Goal: Task Accomplishment & Management: Use online tool/utility

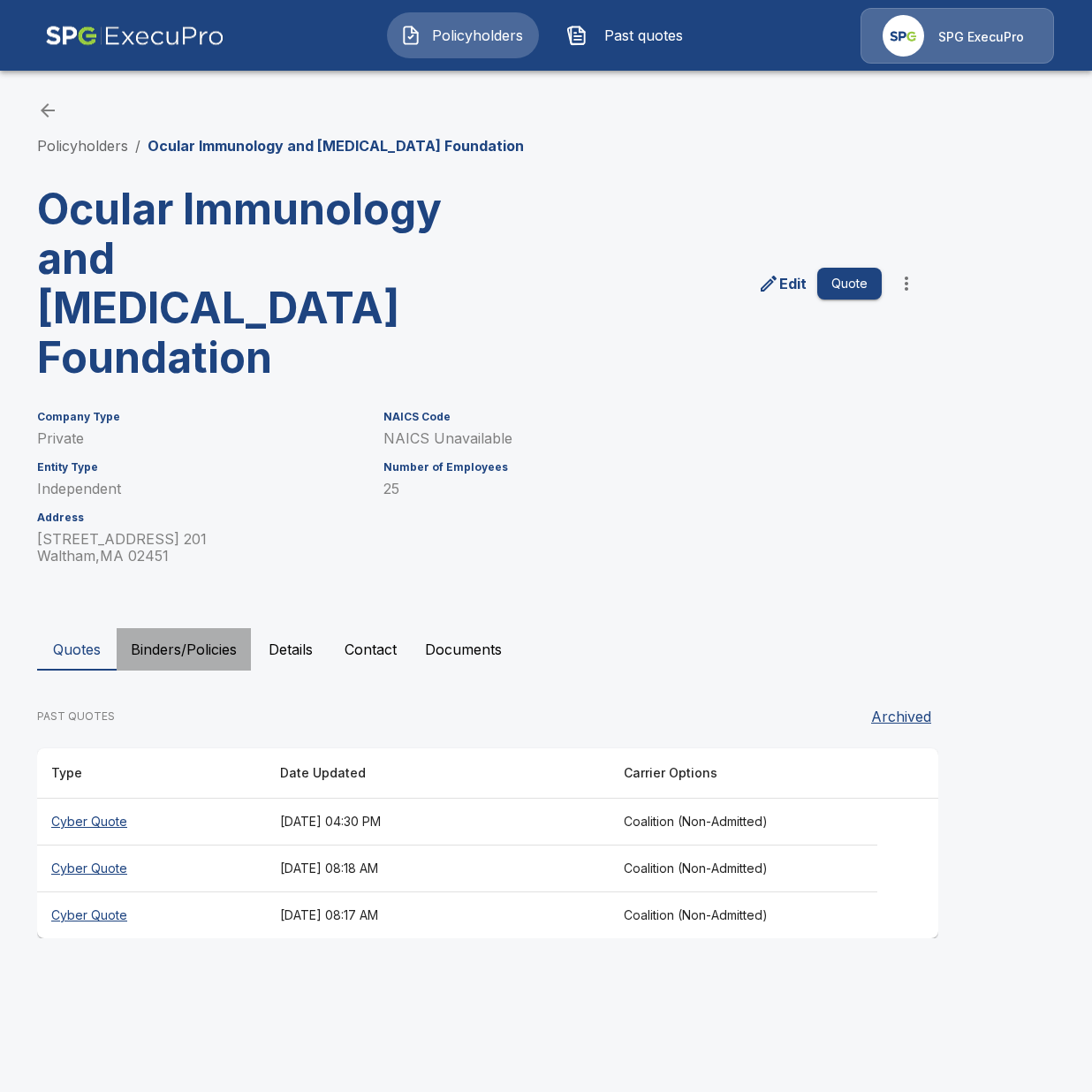
click at [179, 629] on button "Binders/Policies" at bounding box center [183, 649] width 134 height 42
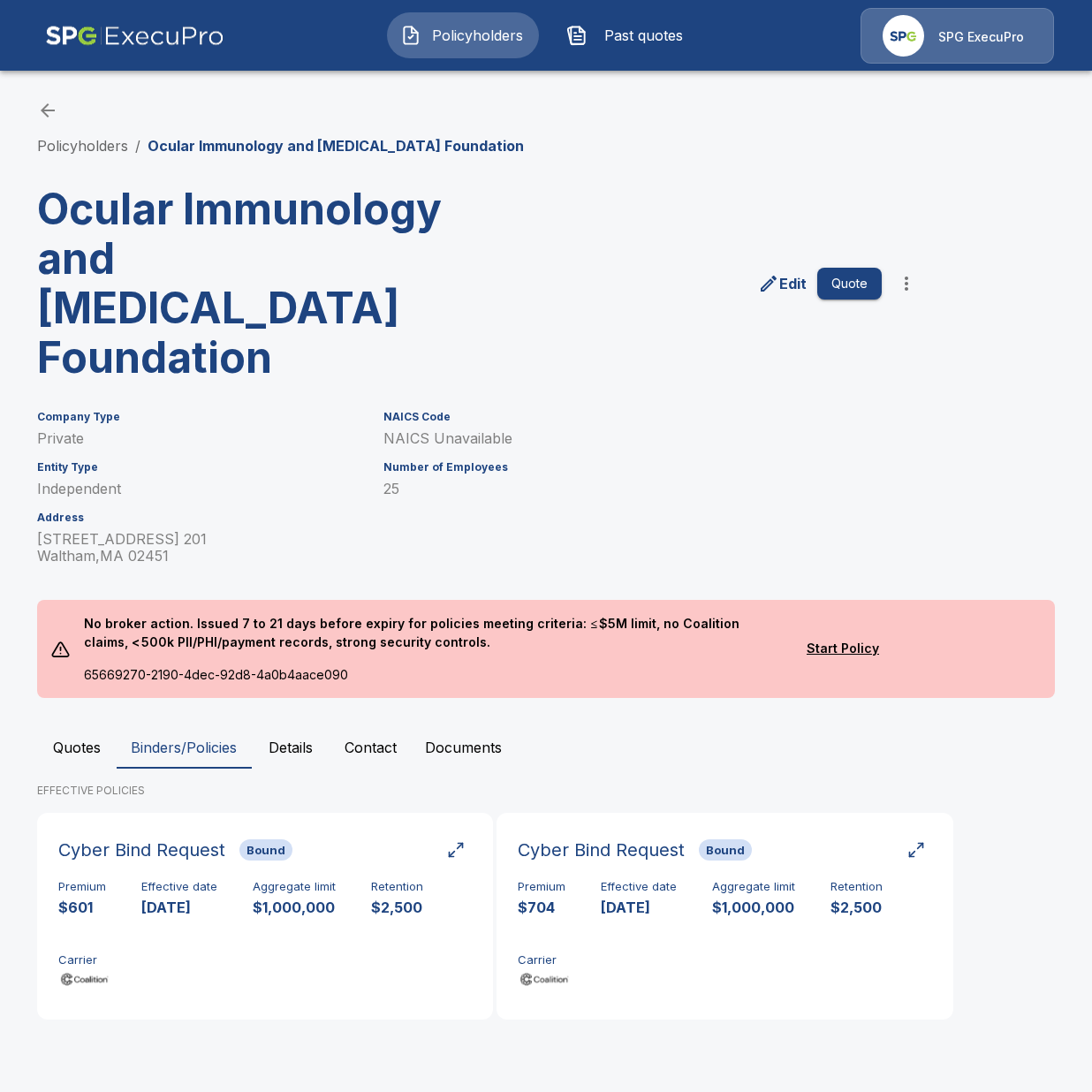
click at [66, 727] on button "Quotes" at bounding box center [76, 747] width 79 height 42
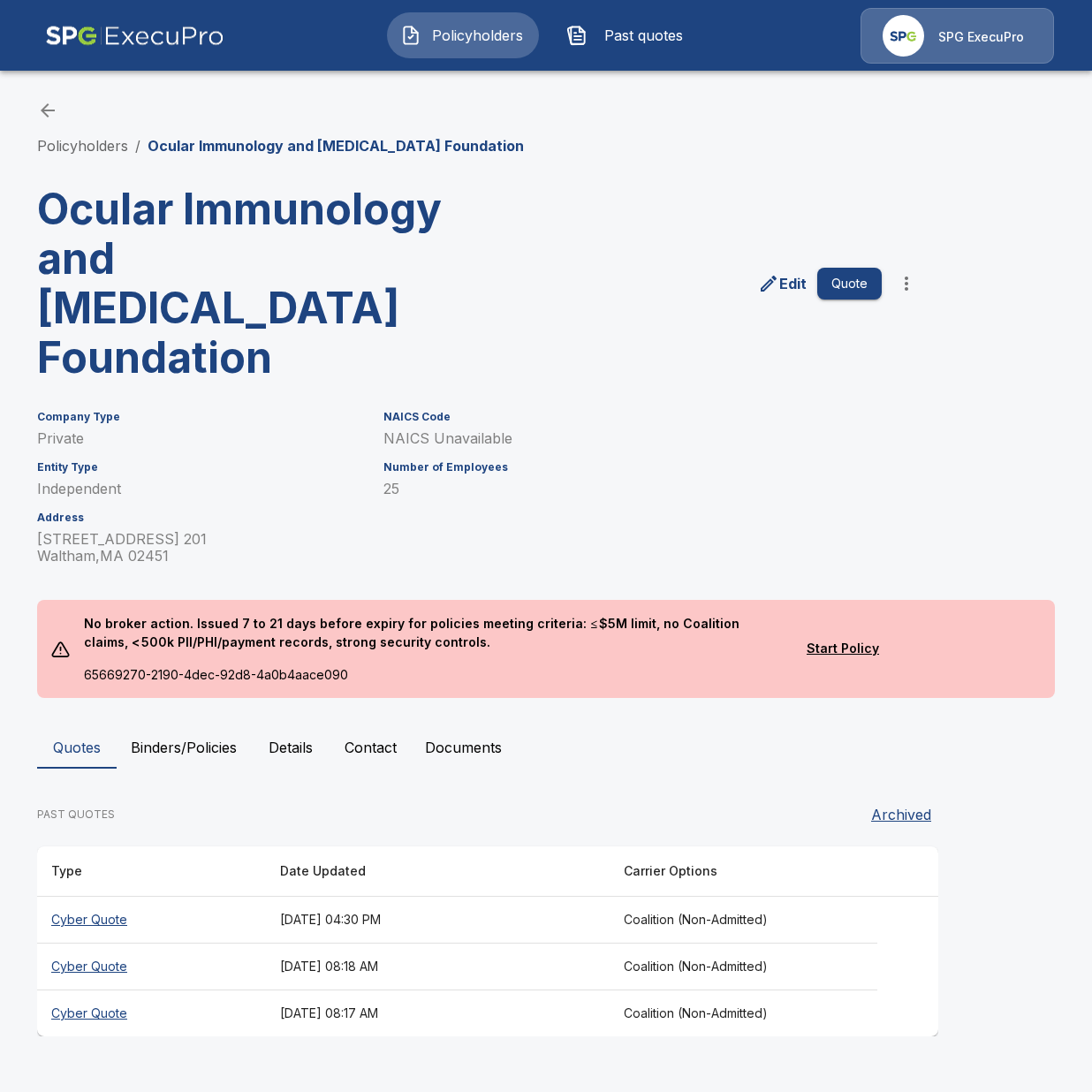
drag, startPoint x: 237, startPoint y: 192, endPoint x: 238, endPoint y: 201, distance: 9.1
click at [237, 192] on h3 "Ocular Immunology and Uveitis Foundation" at bounding box center [255, 283] width 436 height 198
click at [291, 897] on th "September 1, 2025 at 04:30 PM" at bounding box center [438, 920] width 344 height 47
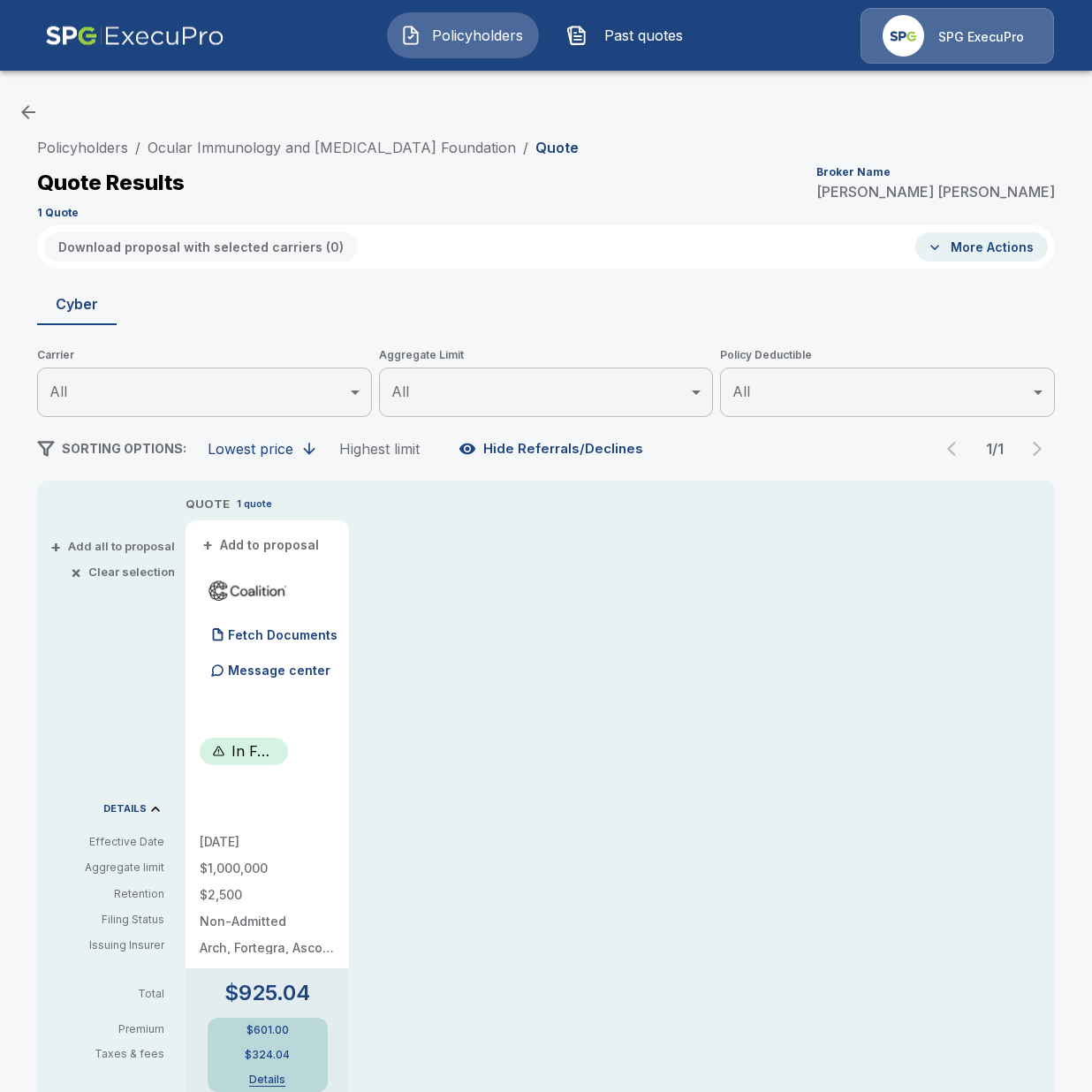
click at [553, 618] on div "QUOTE 1 quote + Add to proposal Fetch Documents Message center In Force 9/18/20…" at bounding box center [620, 1071] width 870 height 1154
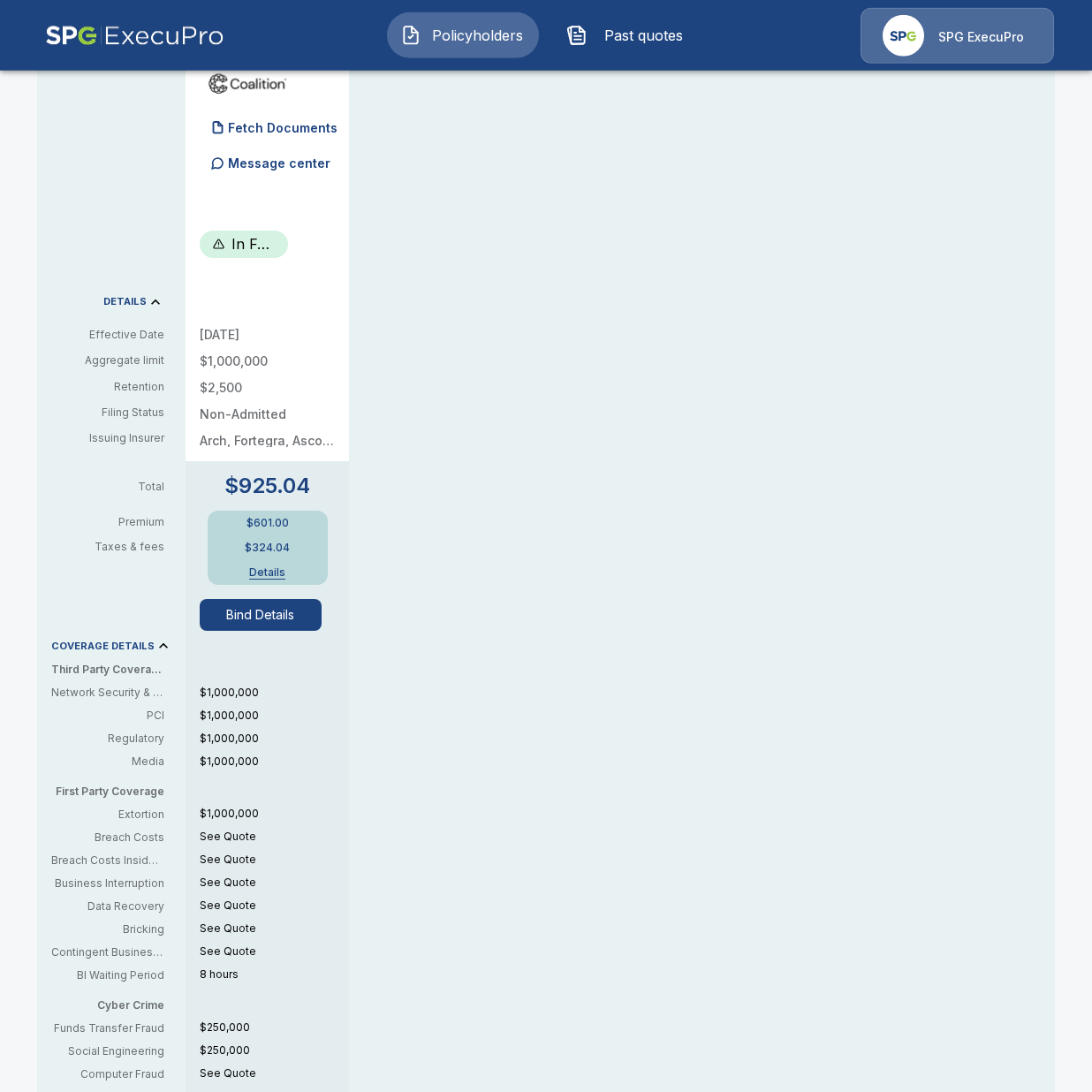
scroll to position [509, 0]
click at [514, 203] on div "QUOTE 1 quote + Add to proposal Fetch Documents Message center In Force 9/18/20…" at bounding box center [620, 562] width 870 height 1154
click at [255, 624] on button "Bind Details" at bounding box center [261, 613] width 122 height 31
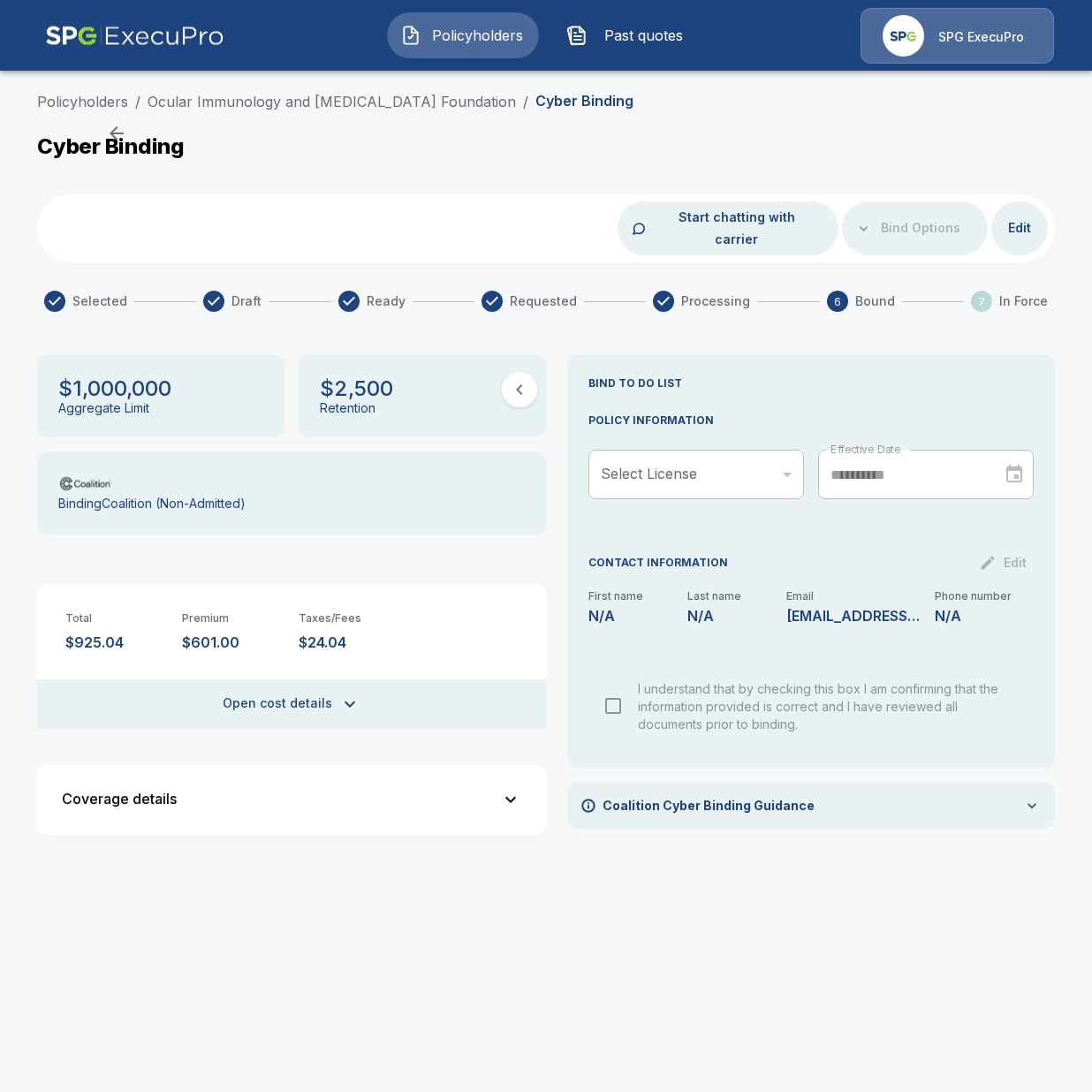
click at [766, 147] on div "Cyber Binding" at bounding box center [546, 149] width 1018 height 32
click at [405, 104] on link "Ocular Immunology and Uveitis Foundation" at bounding box center [332, 102] width 369 height 18
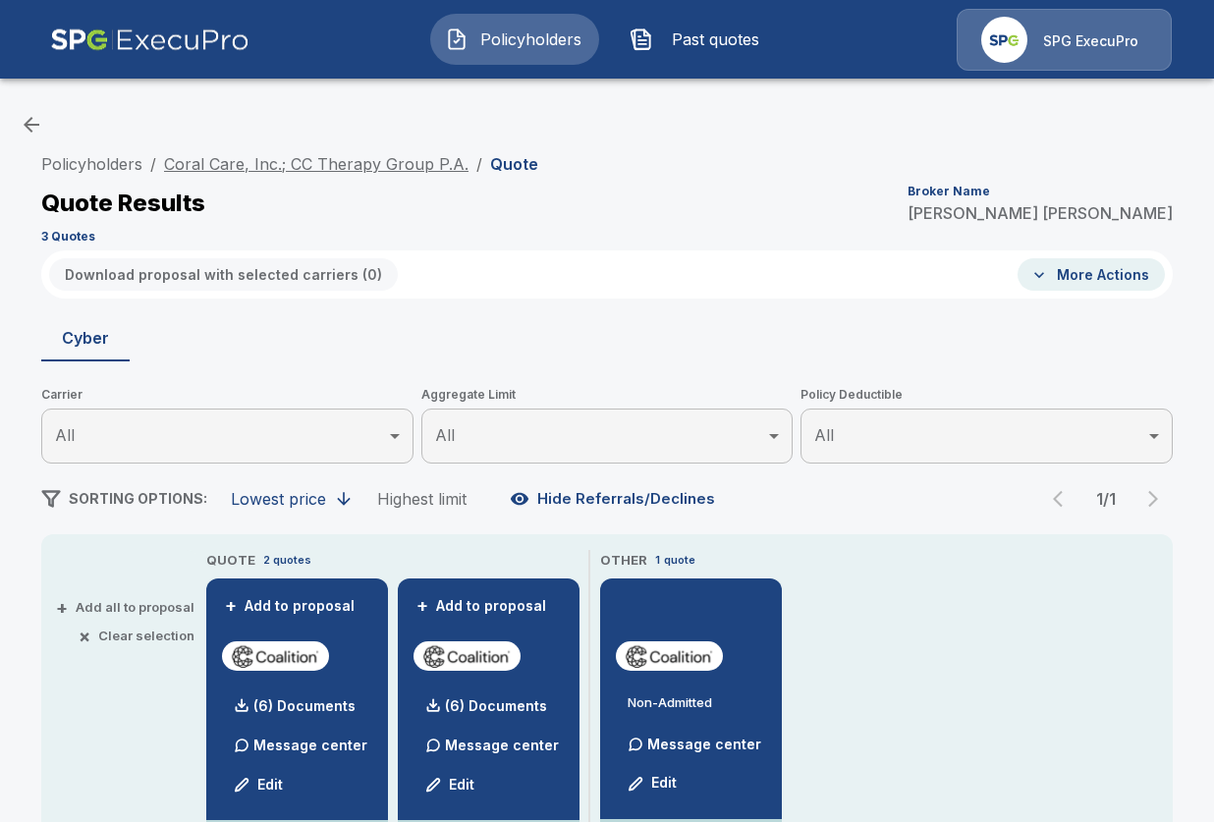
click at [273, 169] on link "Coral Care, Inc.; CC Therapy Group P.A." at bounding box center [316, 164] width 305 height 20
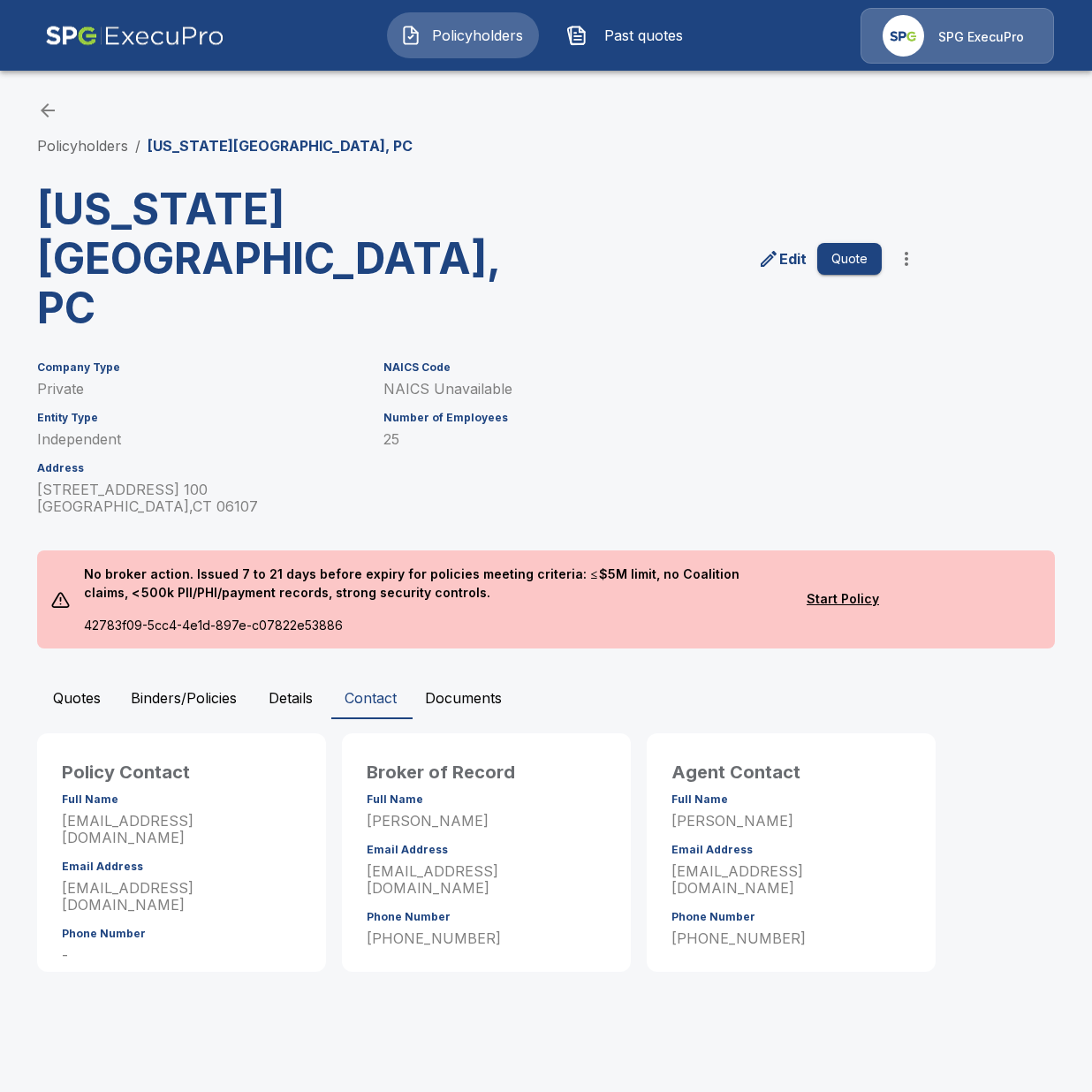
click at [153, 677] on button "Binders/Policies" at bounding box center [183, 698] width 134 height 42
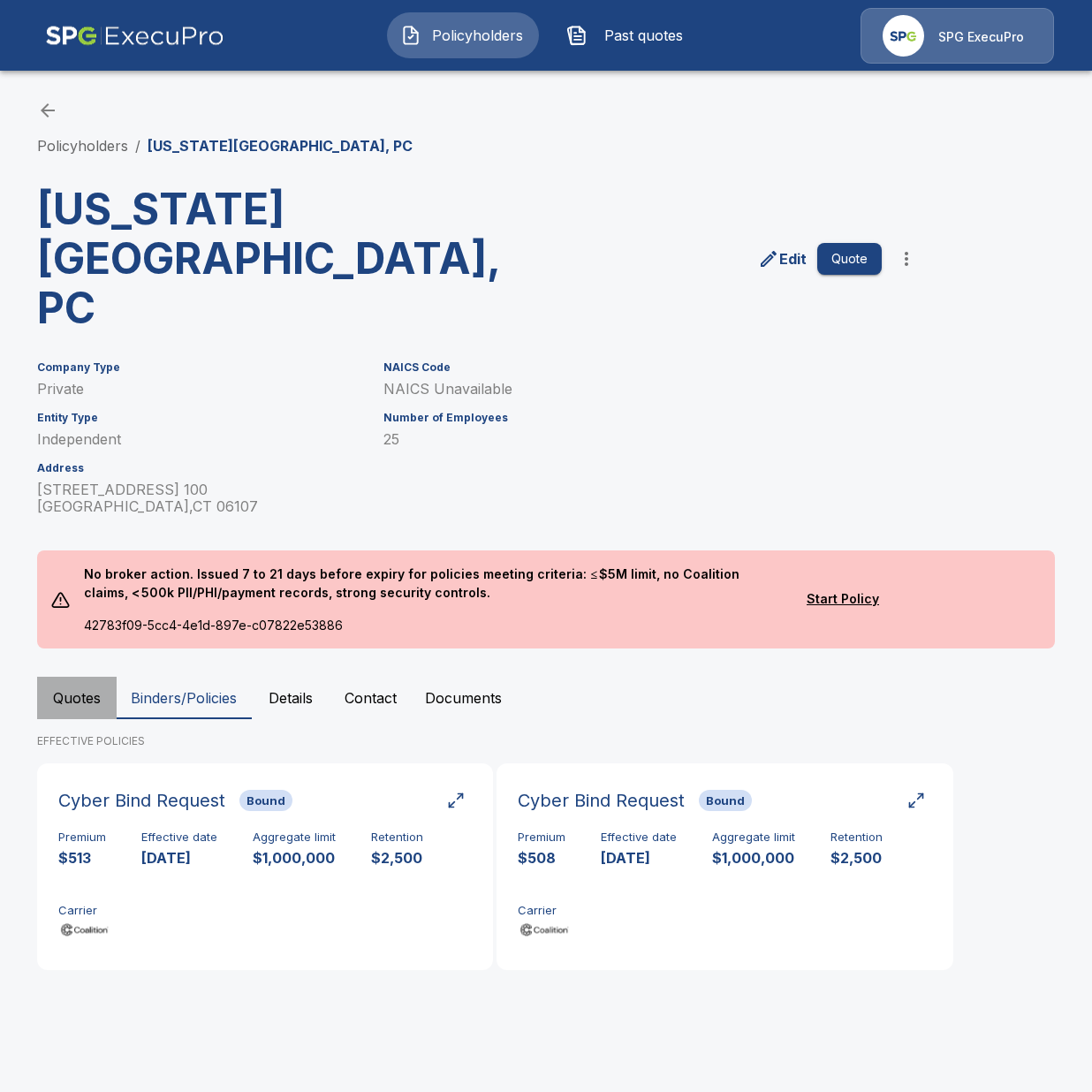
click at [79, 677] on button "Quotes" at bounding box center [76, 698] width 79 height 42
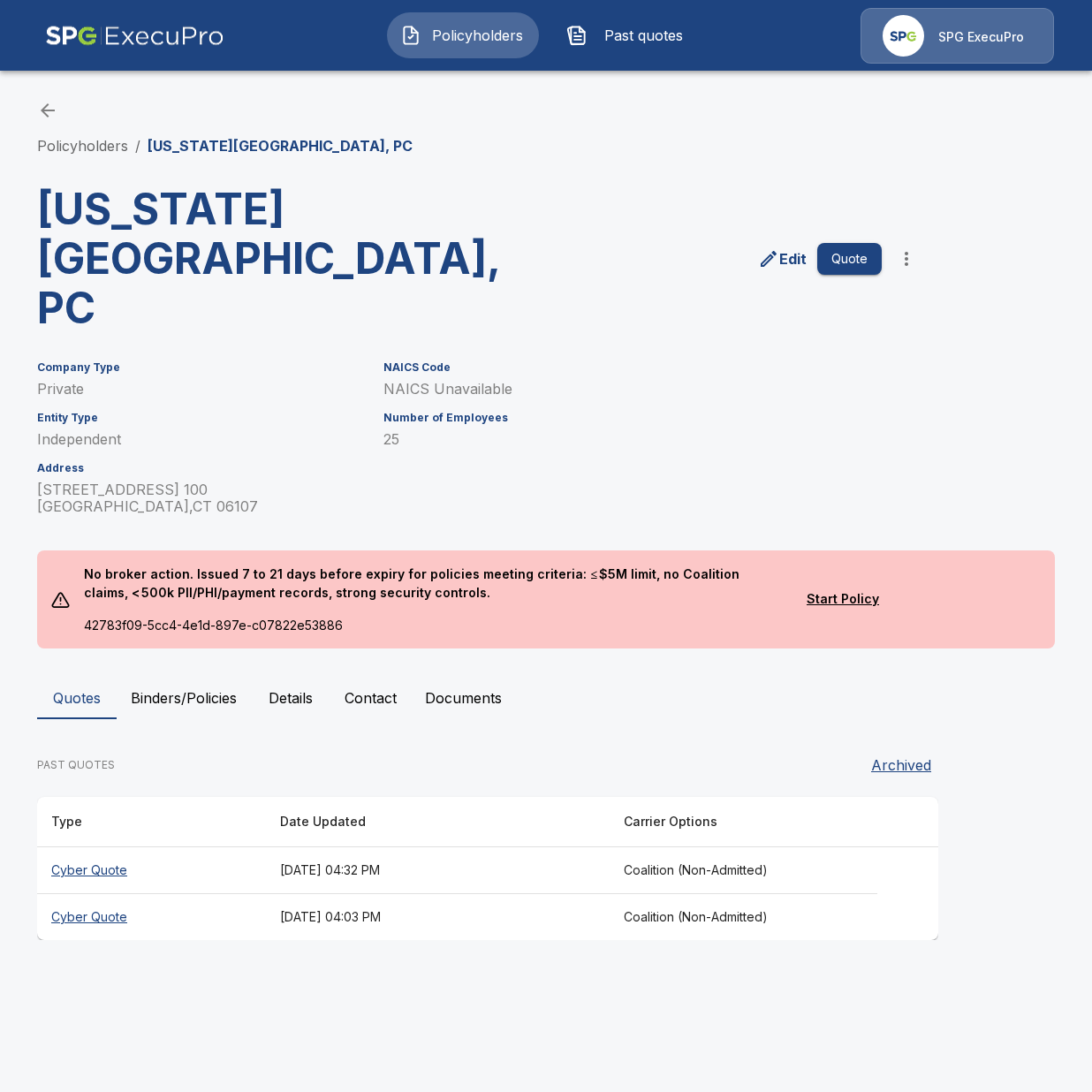
click at [238, 894] on th "Cyber Quote" at bounding box center [151, 917] width 228 height 47
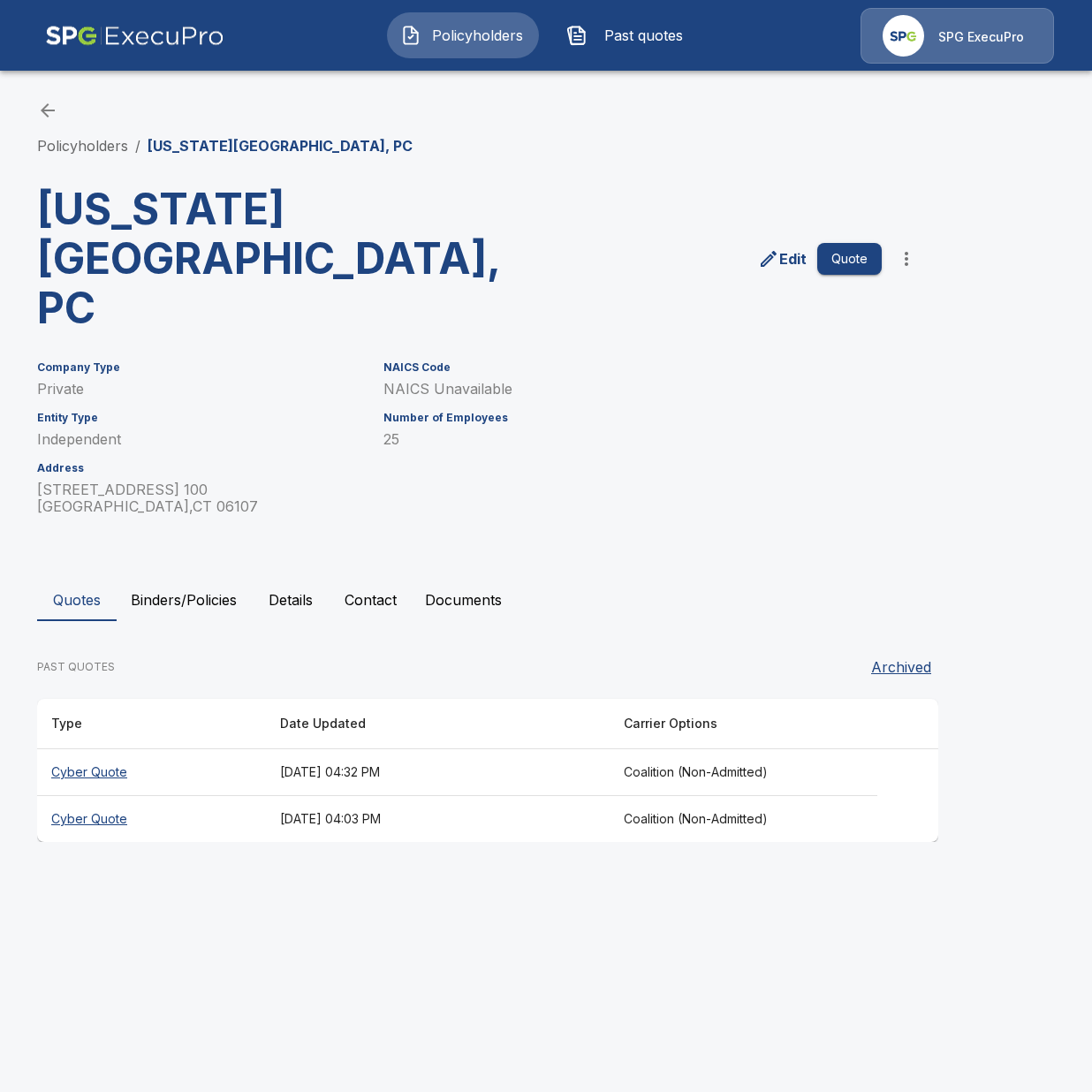
click at [223, 749] on th "Cyber Quote" at bounding box center [151, 773] width 228 height 47
click at [1055, 340] on div "Company Type Private Entity Type Independent Address 639 Park Road 100 West Har…" at bounding box center [535, 427] width 1039 height 175
click at [210, 579] on button "Binders/Policies" at bounding box center [183, 600] width 134 height 42
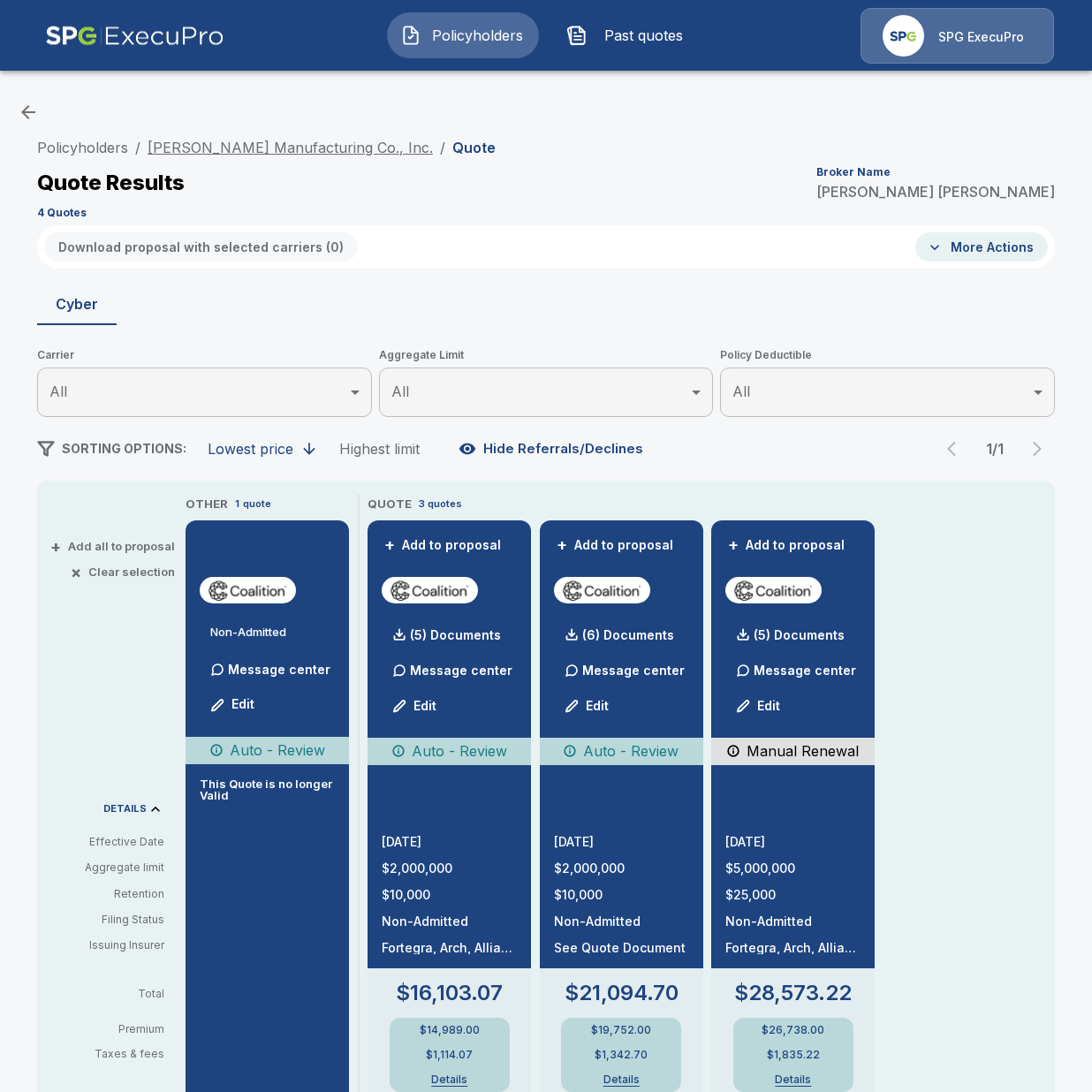
click at [300, 148] on link "Stephens Manufacturing Co., Inc." at bounding box center [290, 148] width 285 height 18
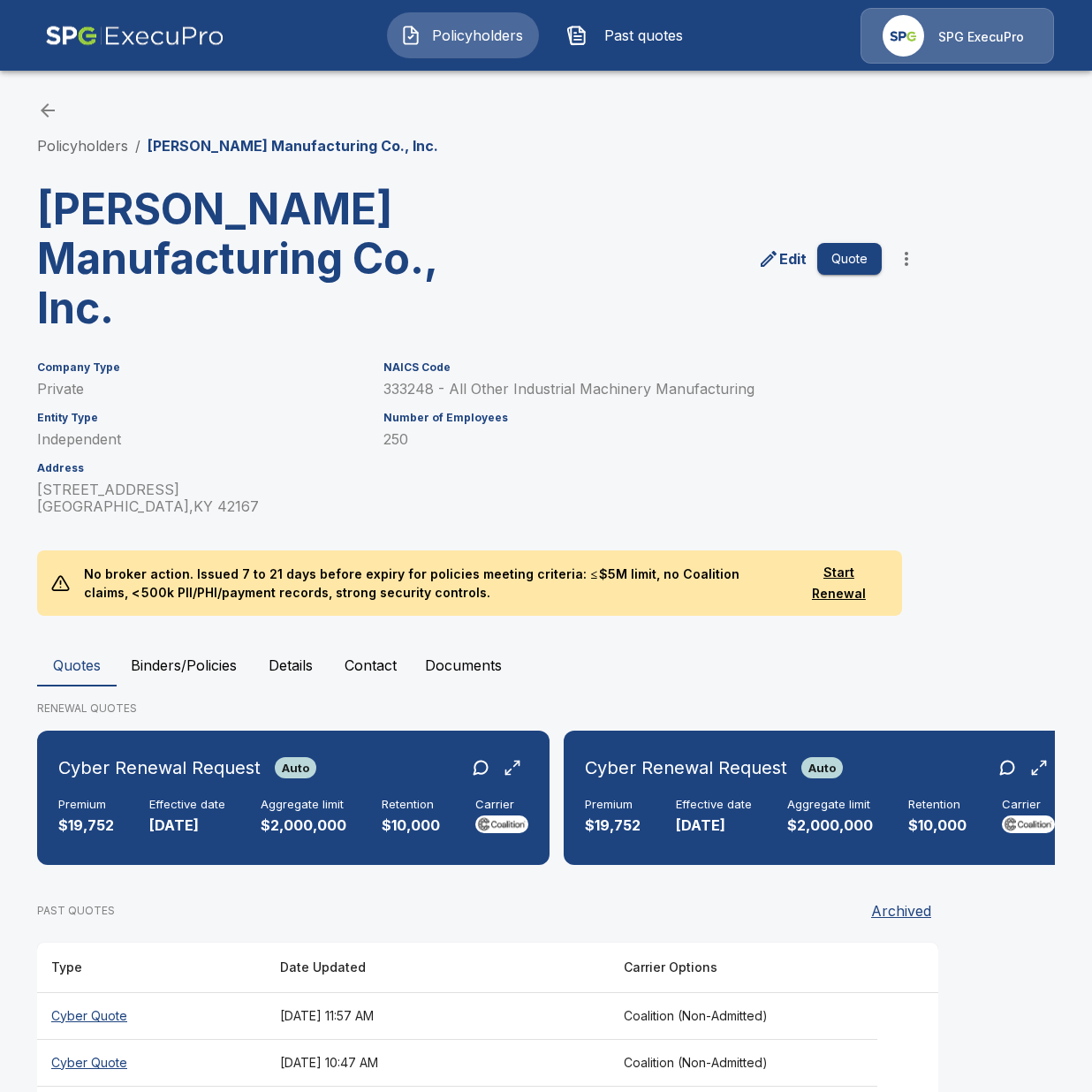
click at [170, 667] on button "Binders/Policies" at bounding box center [183, 665] width 134 height 42
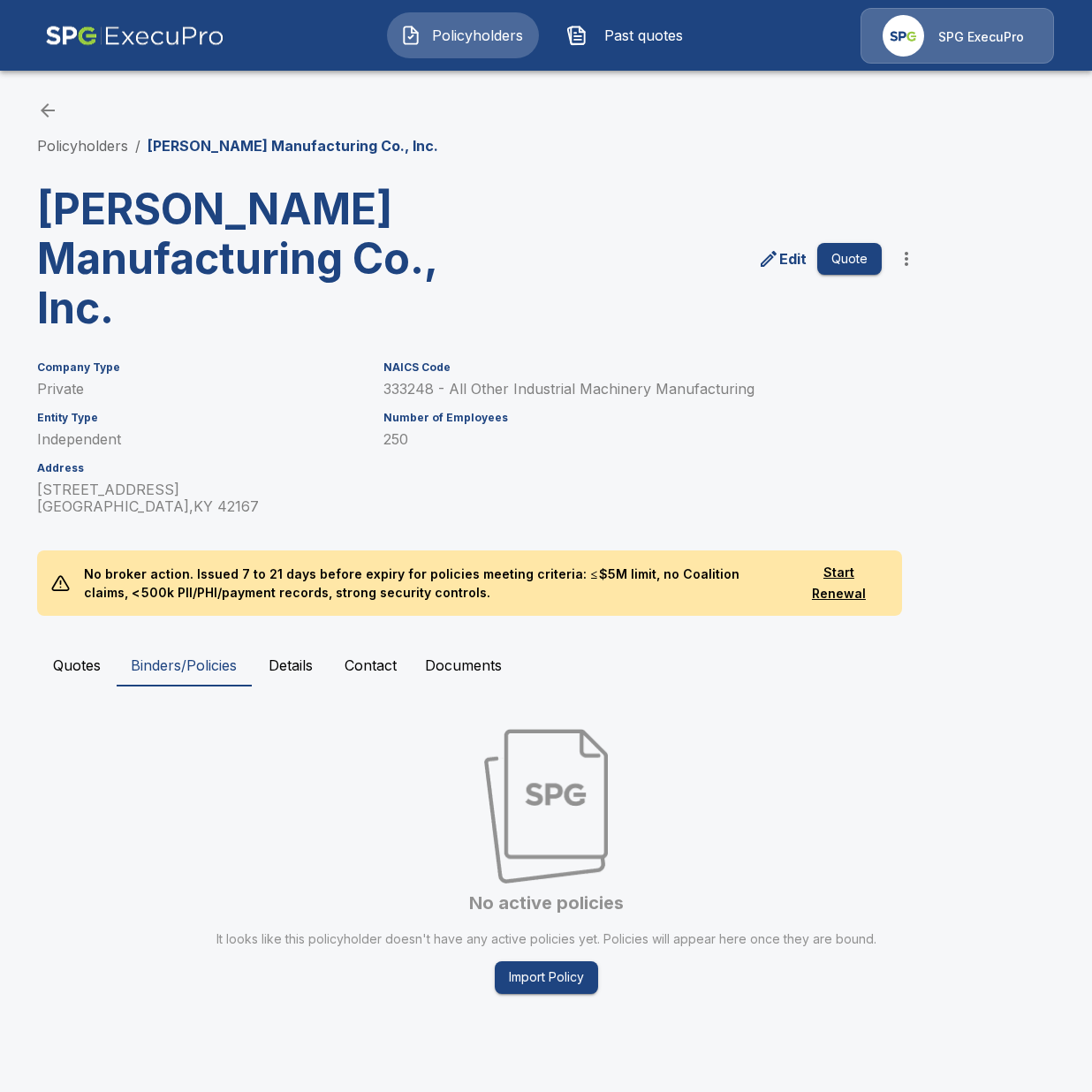
click at [91, 675] on button "Quotes" at bounding box center [76, 665] width 79 height 42
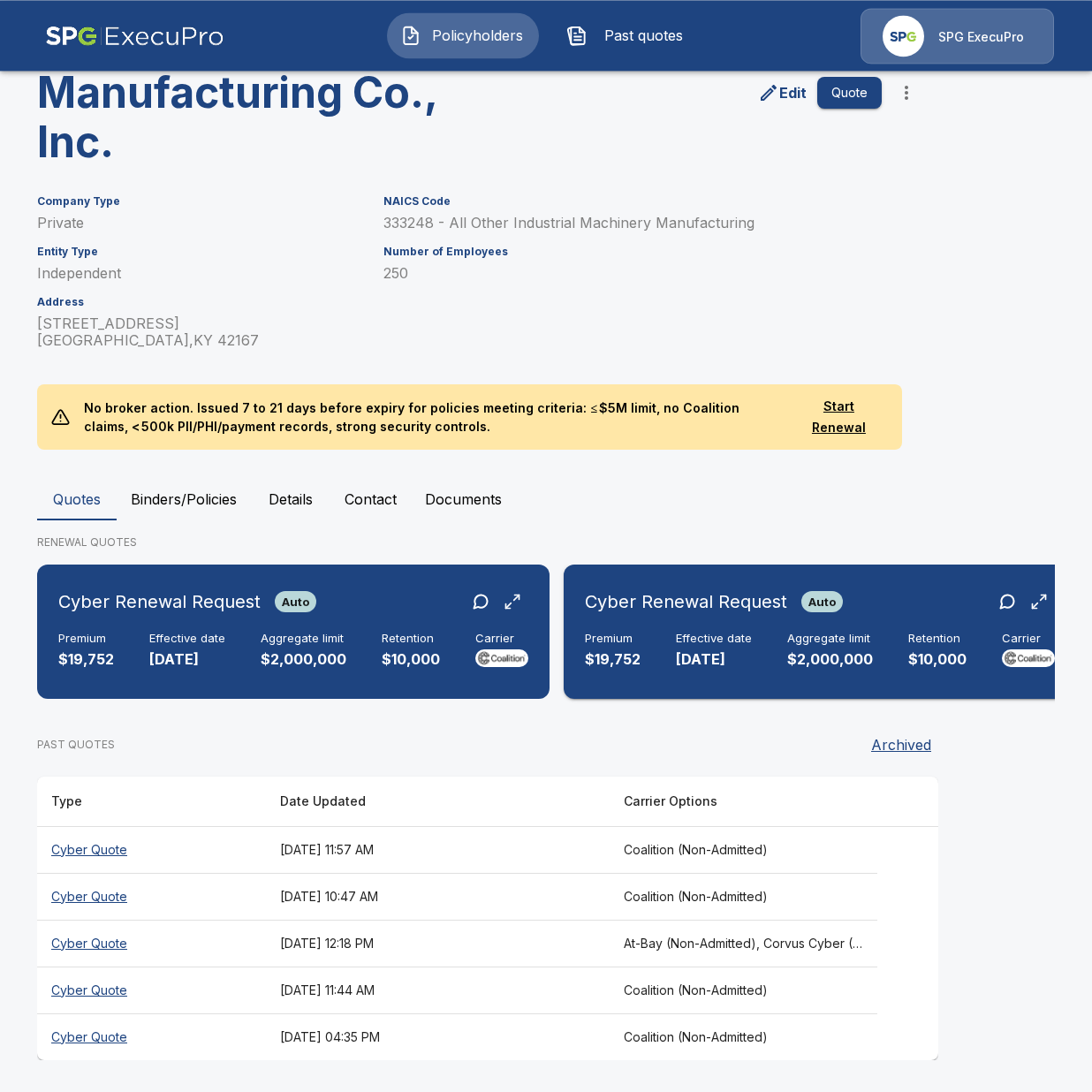
scroll to position [166, 0]
click at [759, 649] on div "Premium $19,752 Effective date 9/29/2025 Aggregate limit $2,000,000 Retention $…" at bounding box center [819, 650] width 470 height 39
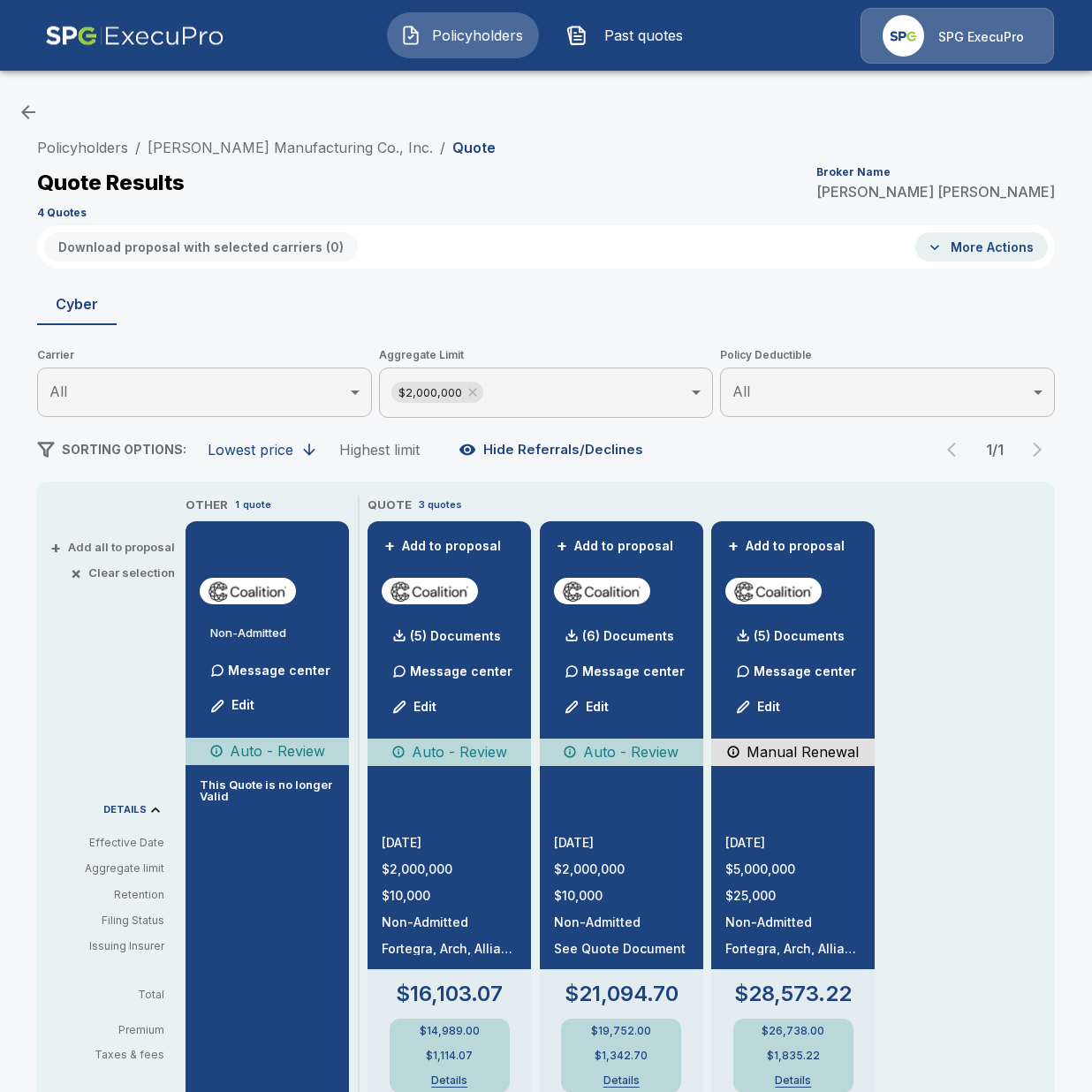
click at [242, 162] on div "Policyholders / Stephens Manufacturing Co., Inc. / Quote Quote Results Broker N…" at bounding box center [546, 177] width 1018 height 95
click at [248, 157] on li "Stephens Manufacturing Co., Inc." at bounding box center [290, 148] width 285 height 22
click at [255, 150] on link "Stephens Manufacturing Co., Inc." at bounding box center [290, 148] width 285 height 18
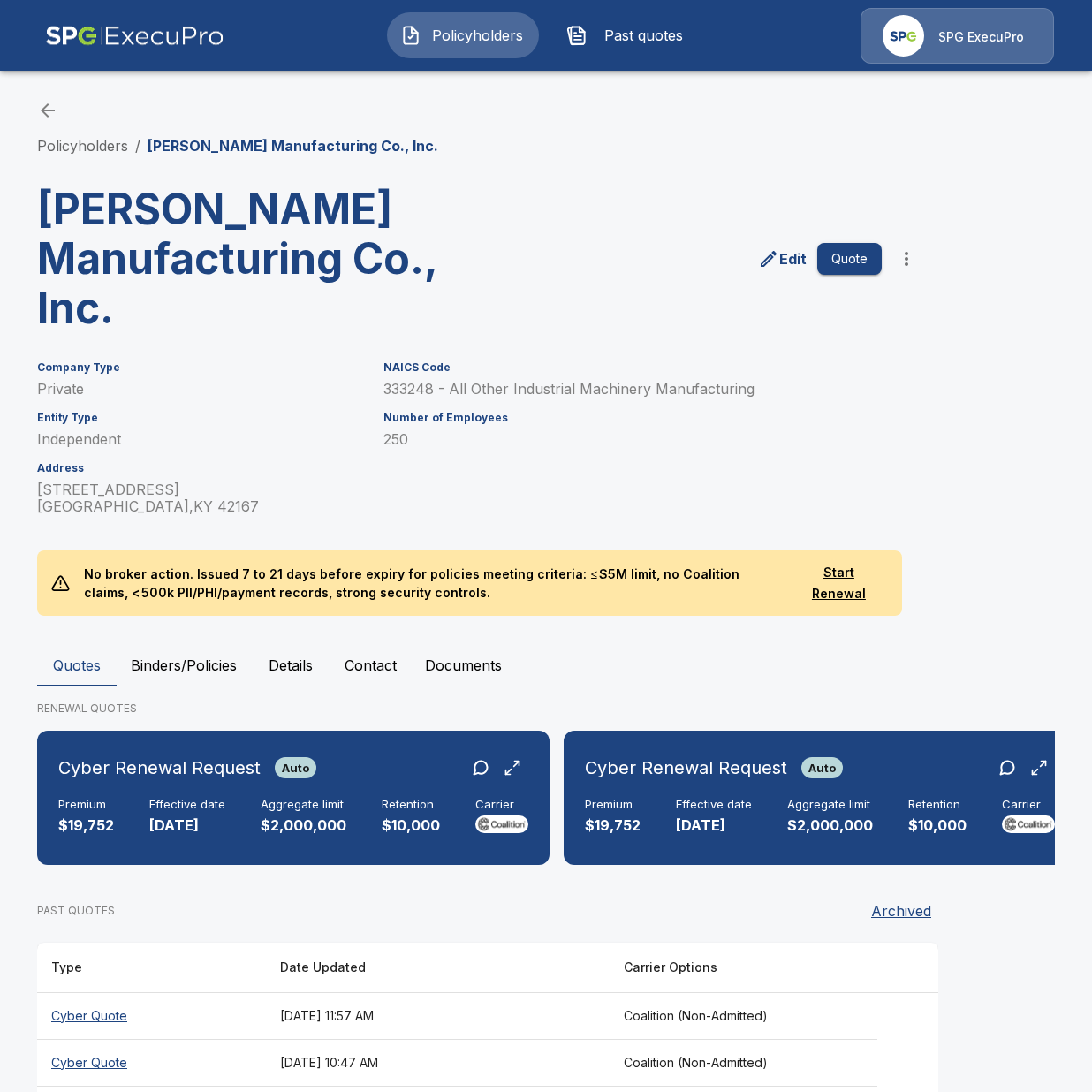
click at [200, 663] on button "Binders/Policies" at bounding box center [183, 665] width 134 height 42
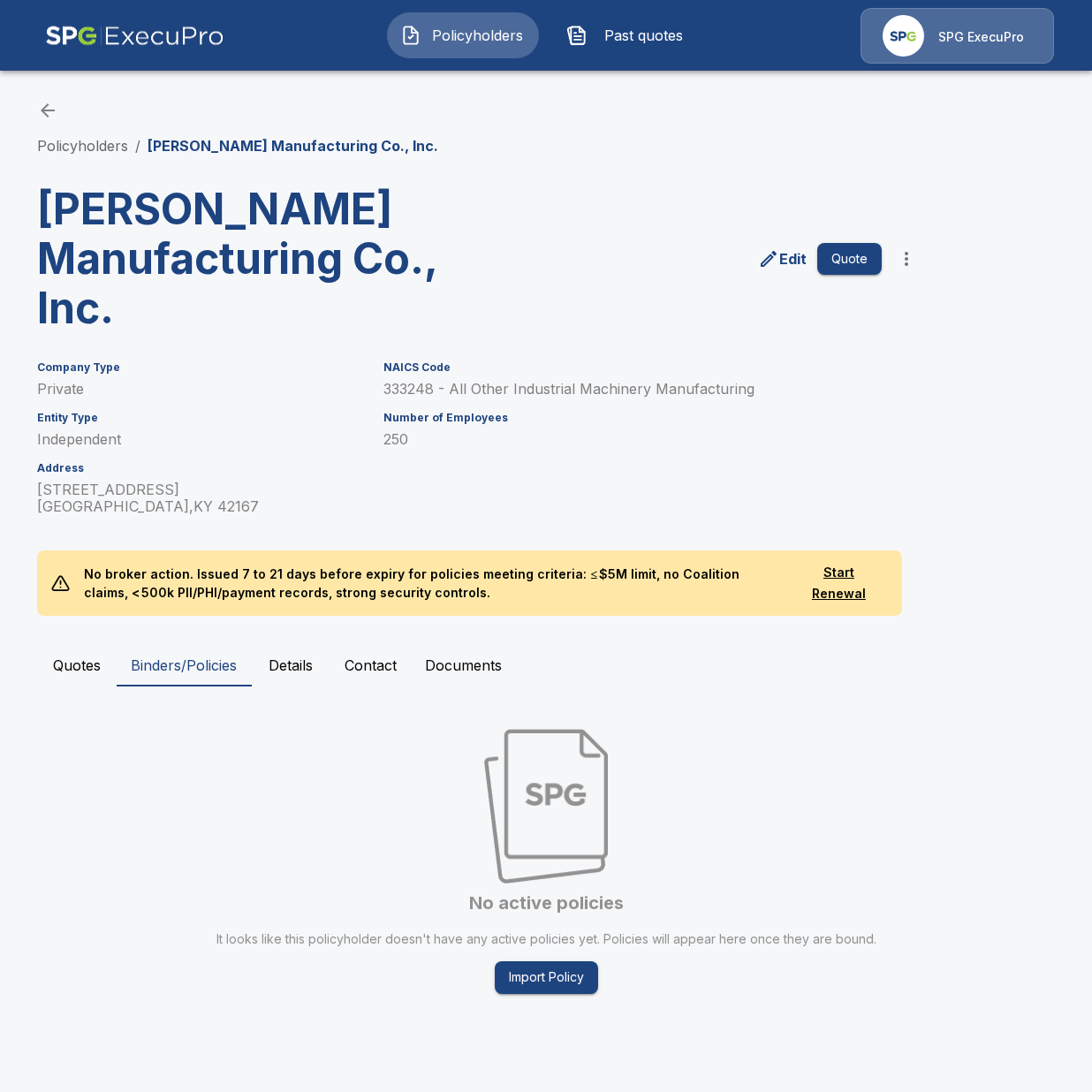
click at [109, 634] on div "Policyholders / [PERSON_NAME] Manufacturing Co., Inc. [PERSON_NAME] Manufacturi…" at bounding box center [546, 561] width 1061 height 989
click at [94, 656] on button "Quotes" at bounding box center [76, 665] width 79 height 42
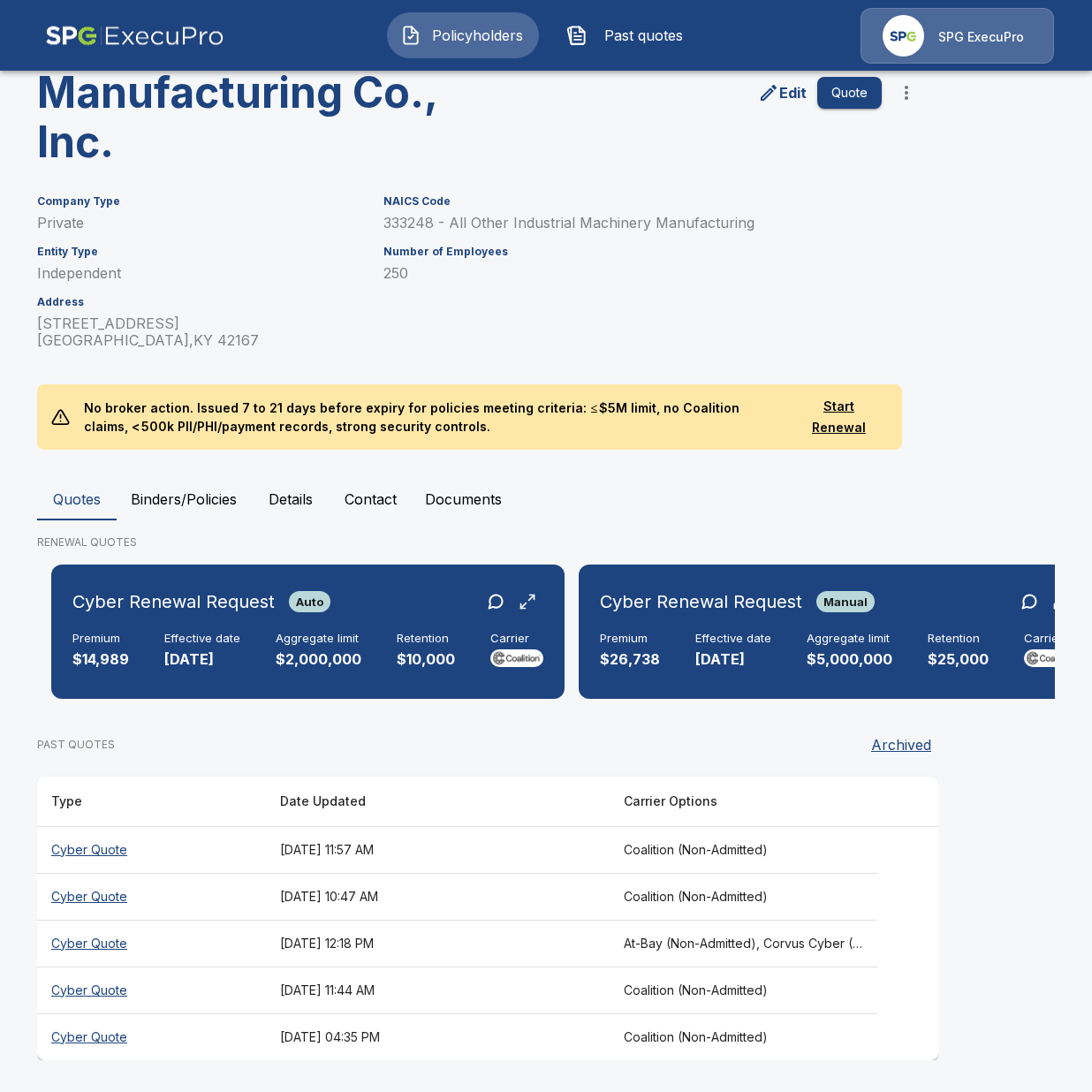
scroll to position [0, 1057]
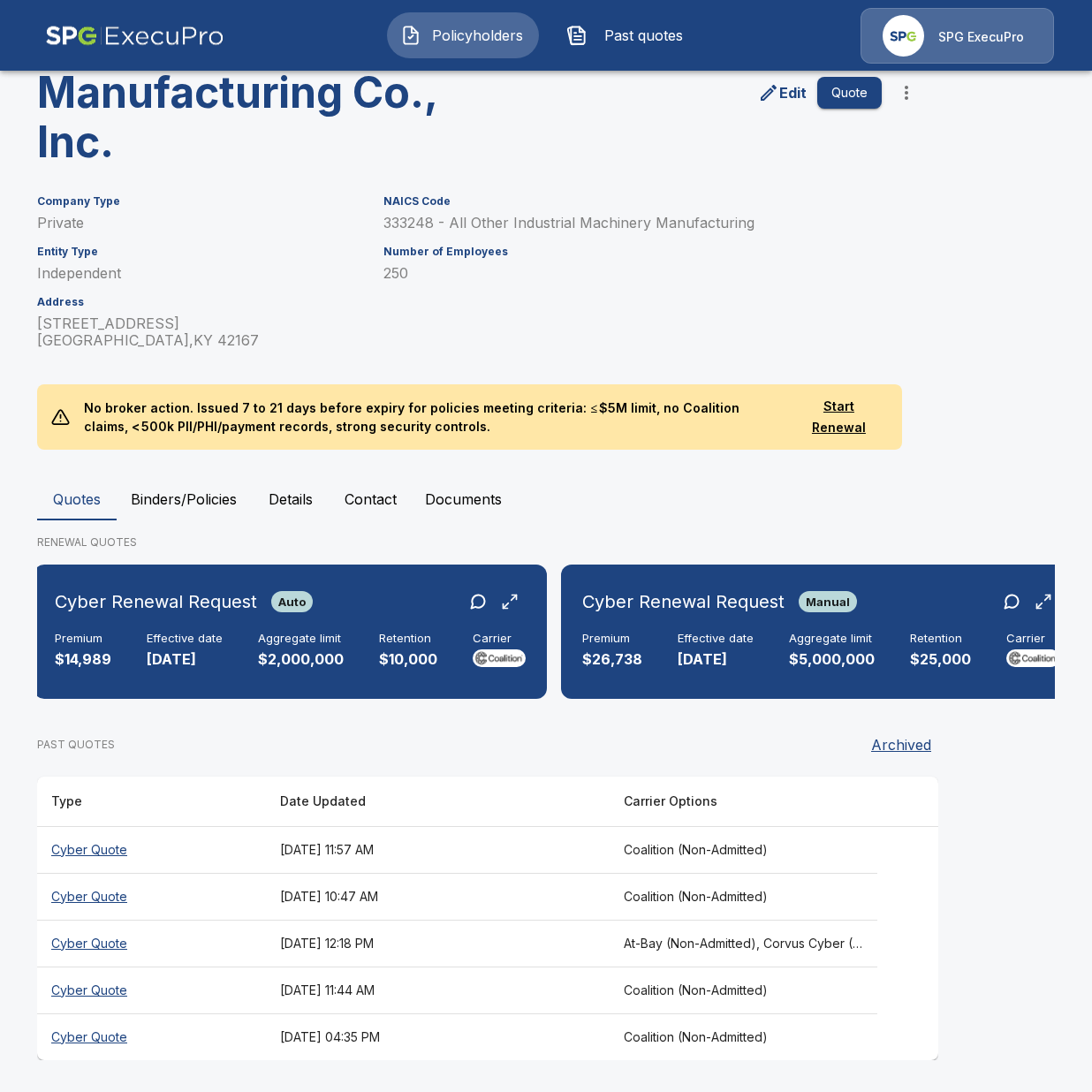
click at [532, 857] on th "September 22, 2025 at 11:57 AM" at bounding box center [438, 850] width 344 height 47
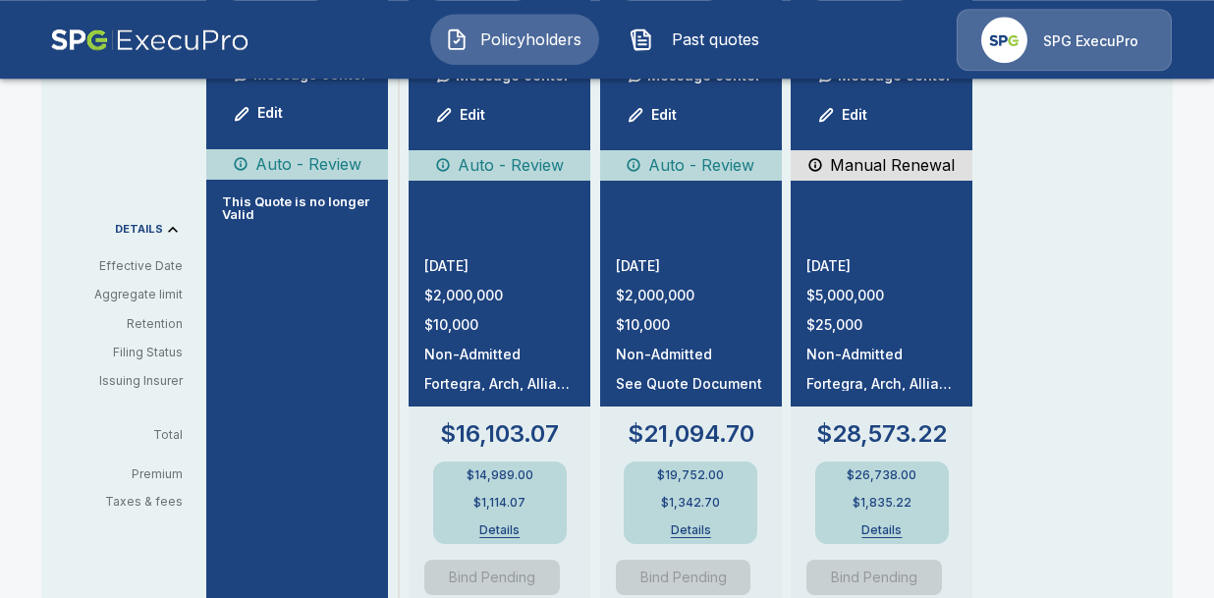
scroll to position [679, 0]
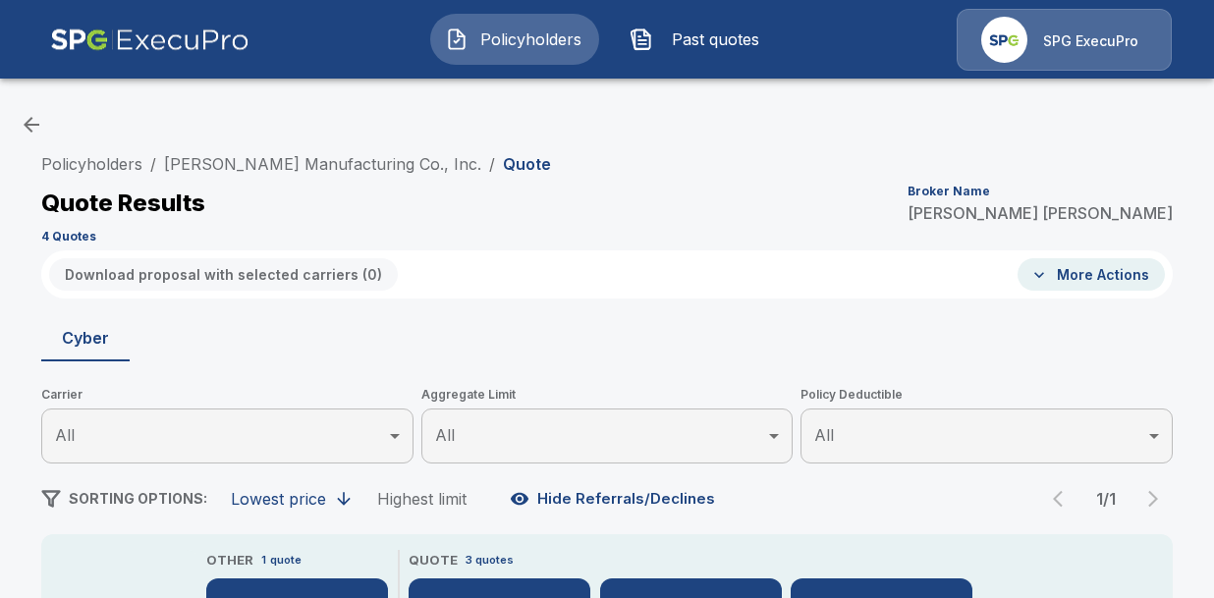
click at [939, 238] on div "Policyholders / [PERSON_NAME] Manufacturing Co., Inc. / Quote Quote Results Bro…" at bounding box center [607, 197] width 1132 height 106
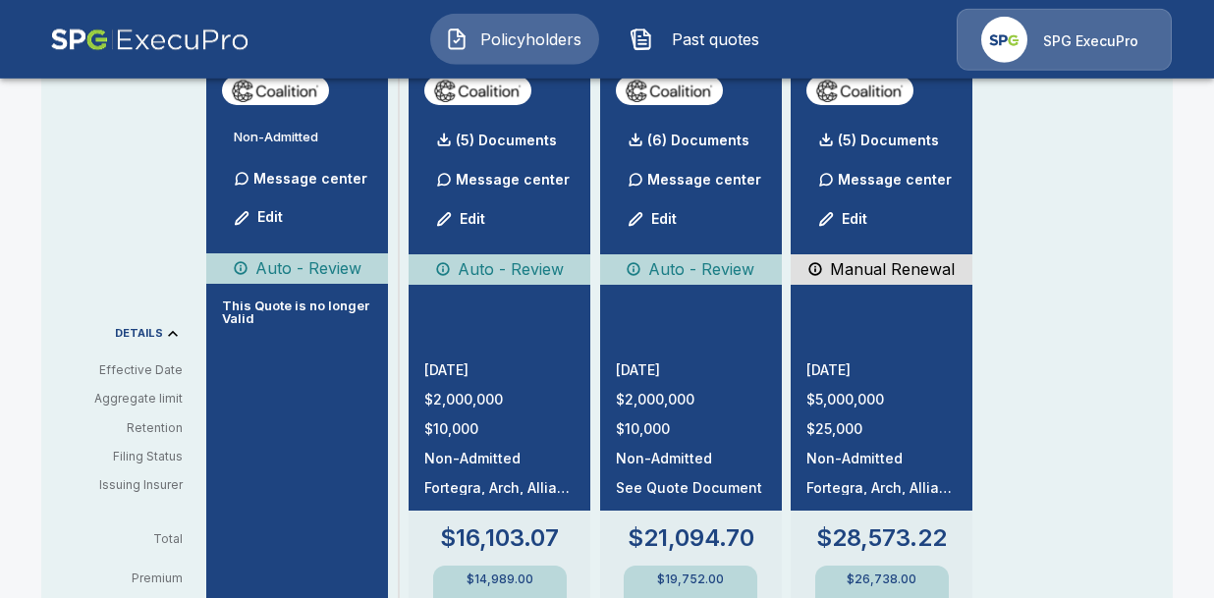
scroll to position [566, 0]
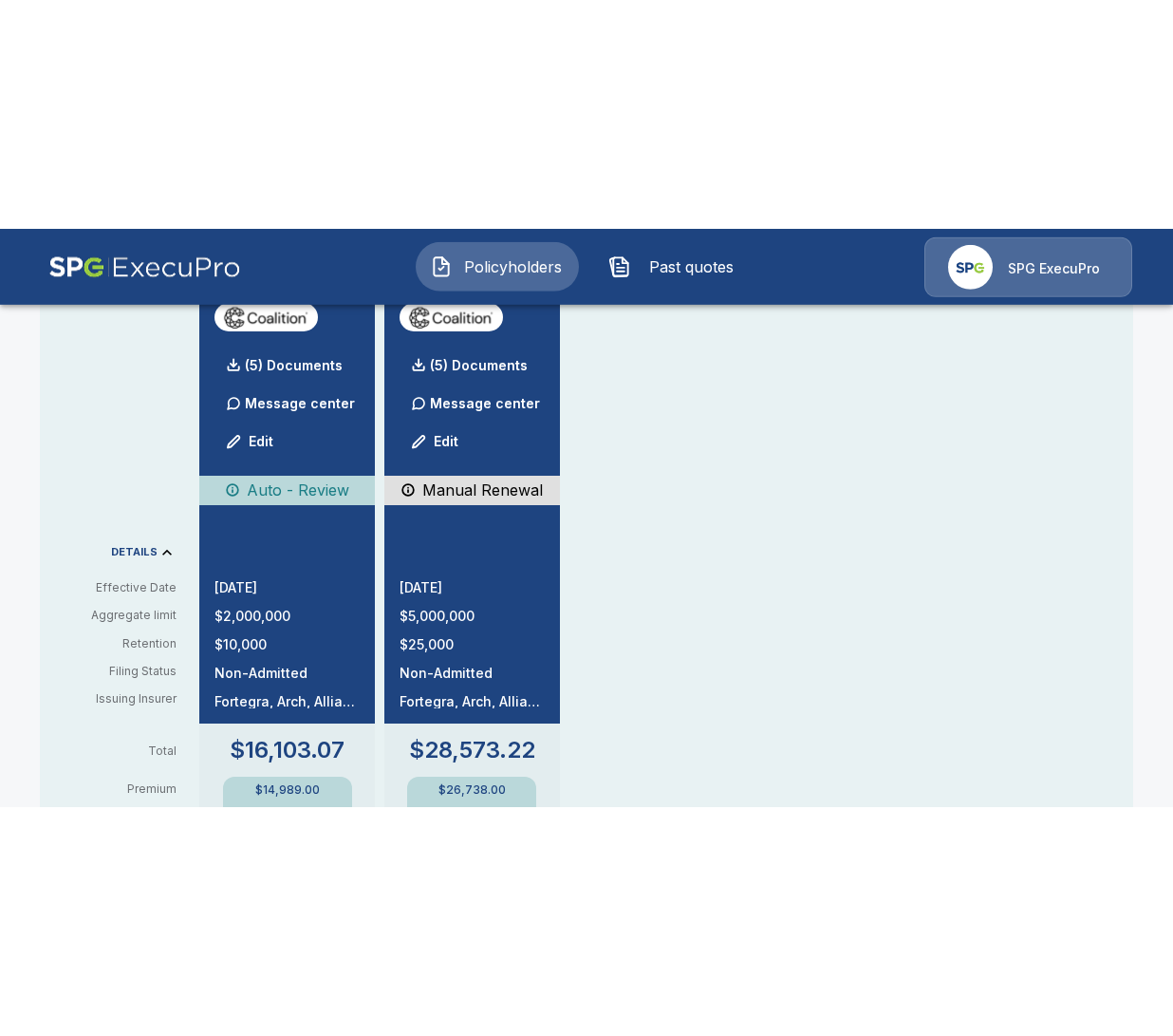
scroll to position [547, 0]
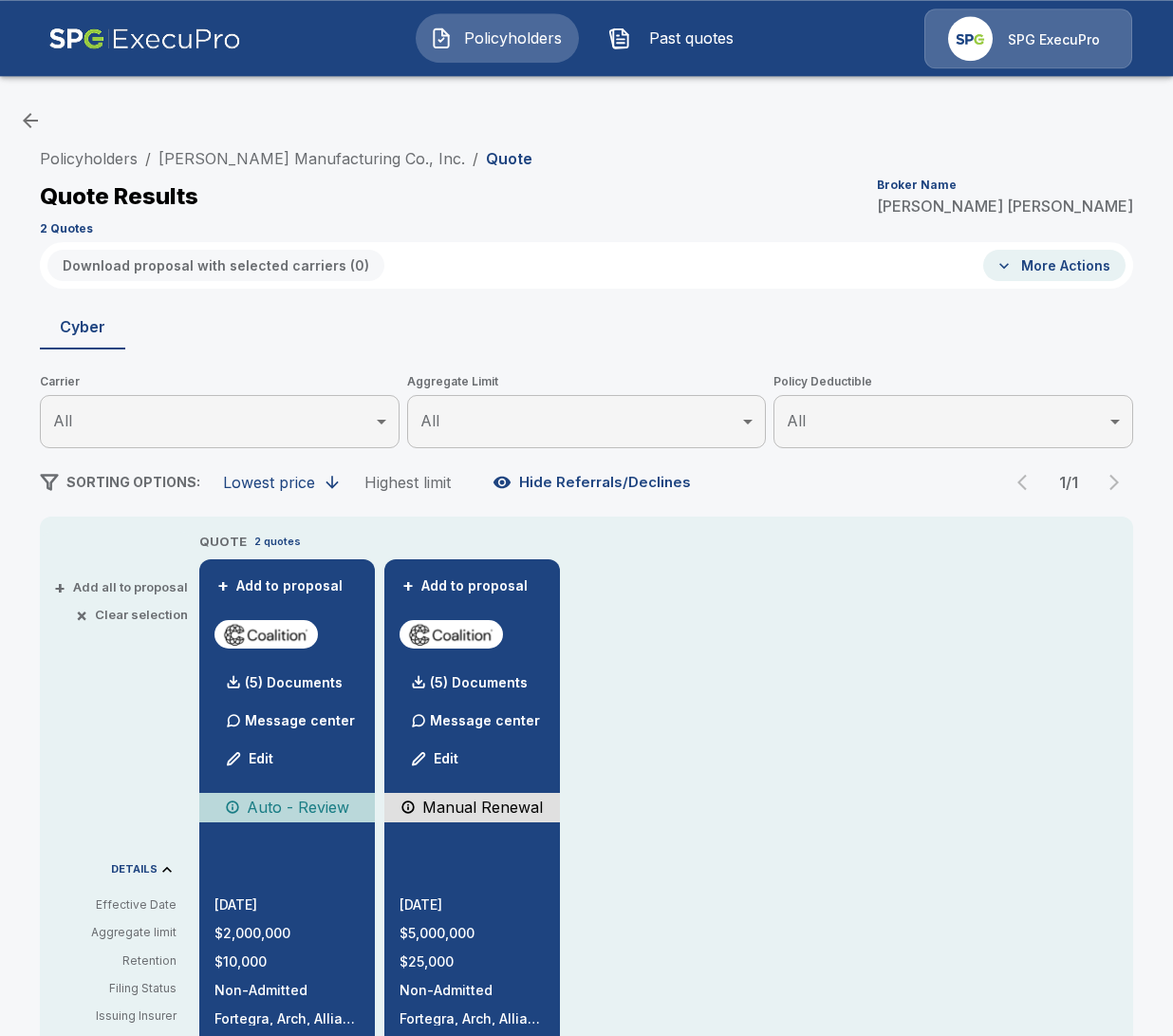
scroll to position [0, 0]
click at [313, 167] on link "[PERSON_NAME] Manufacturing Co., Inc." at bounding box center [311, 158] width 306 height 19
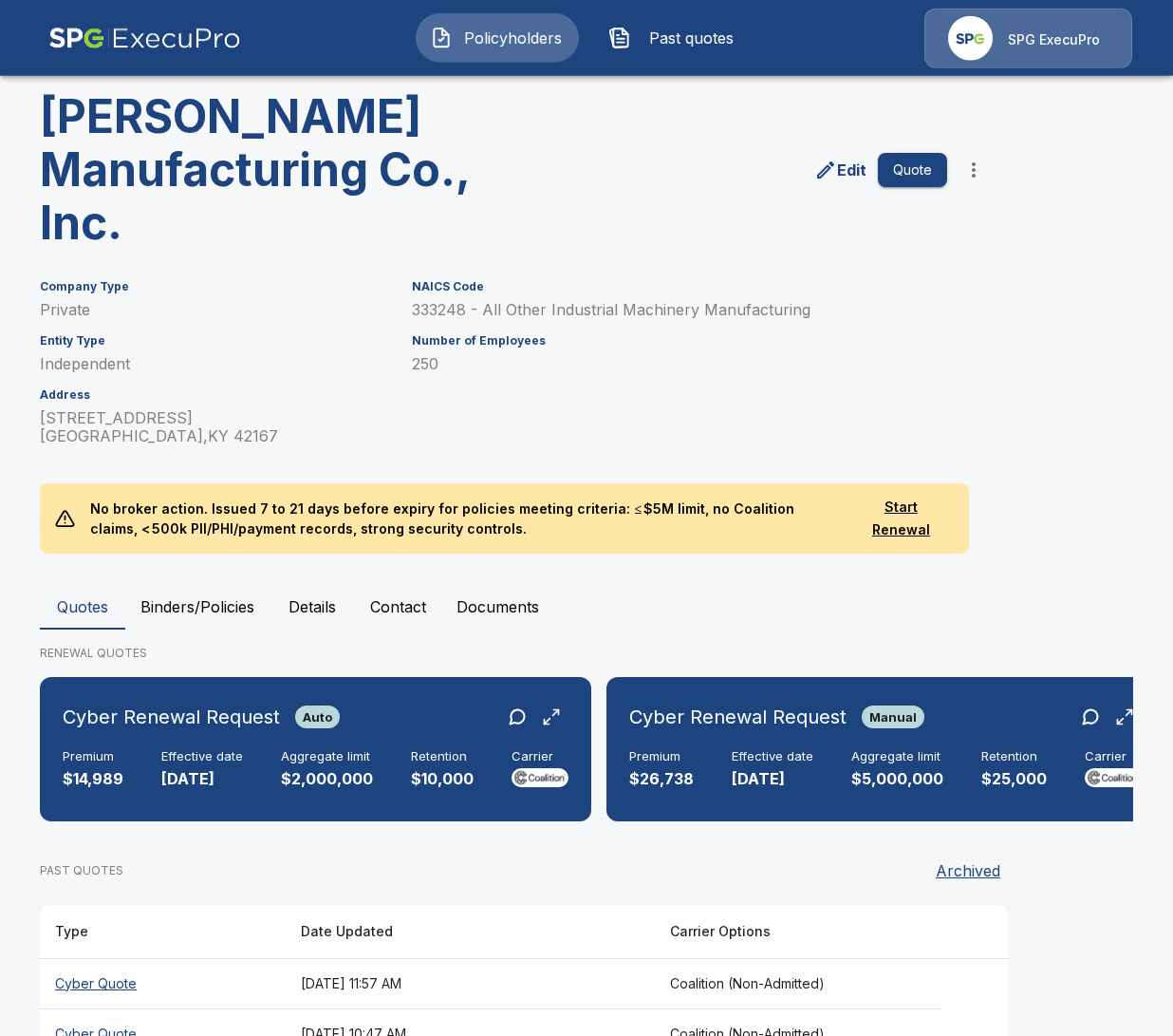
scroll to position [109, 0]
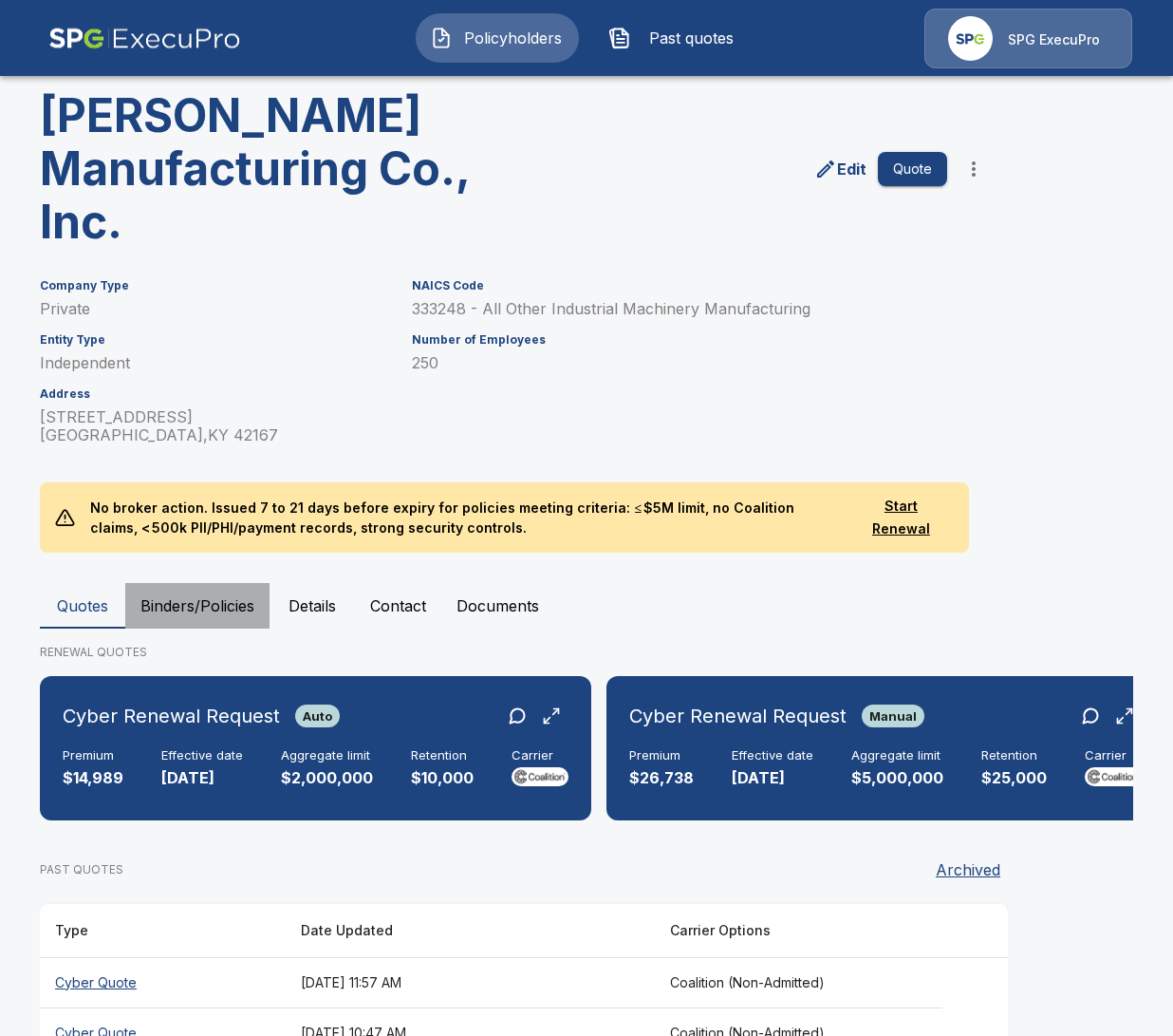
click at [231, 621] on button "Binders/Policies" at bounding box center [197, 605] width 144 height 45
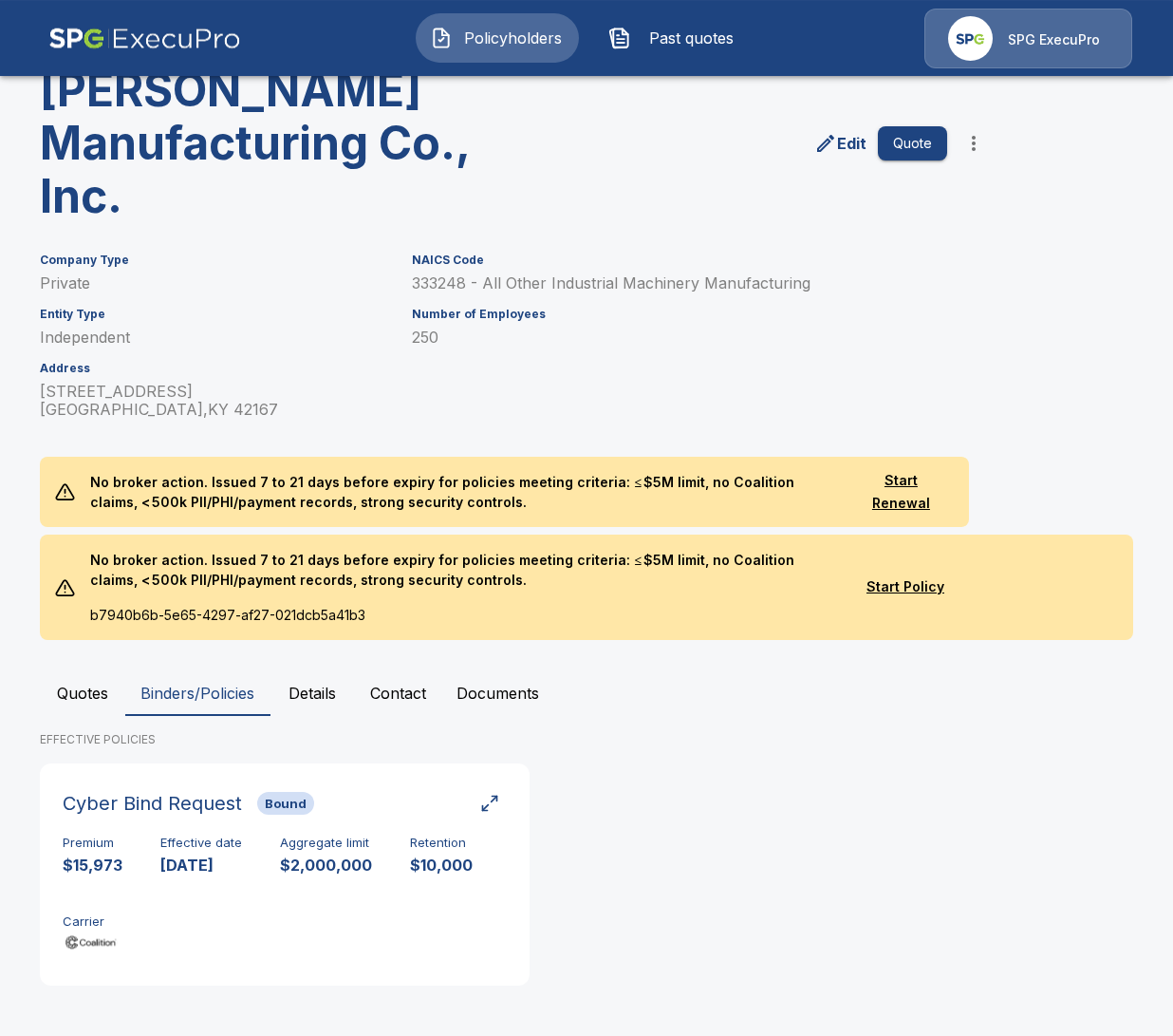
scroll to position [135, 0]
click at [146, 875] on div "Premium $15,973 Effective date 9/29/2024 Aggregate limit $2,000,000 Retention $…" at bounding box center [285, 895] width 444 height 120
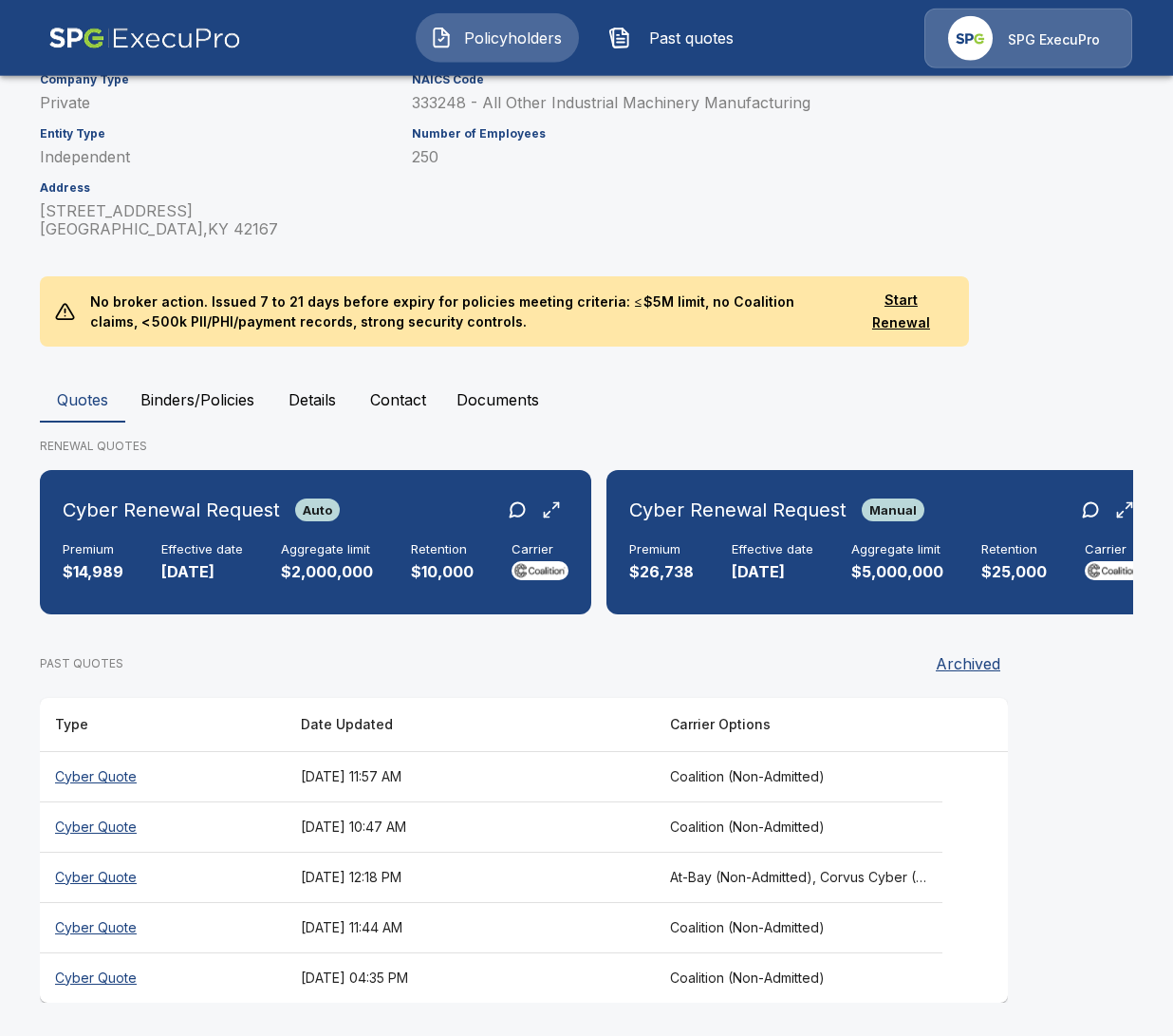
scroll to position [316, 0]
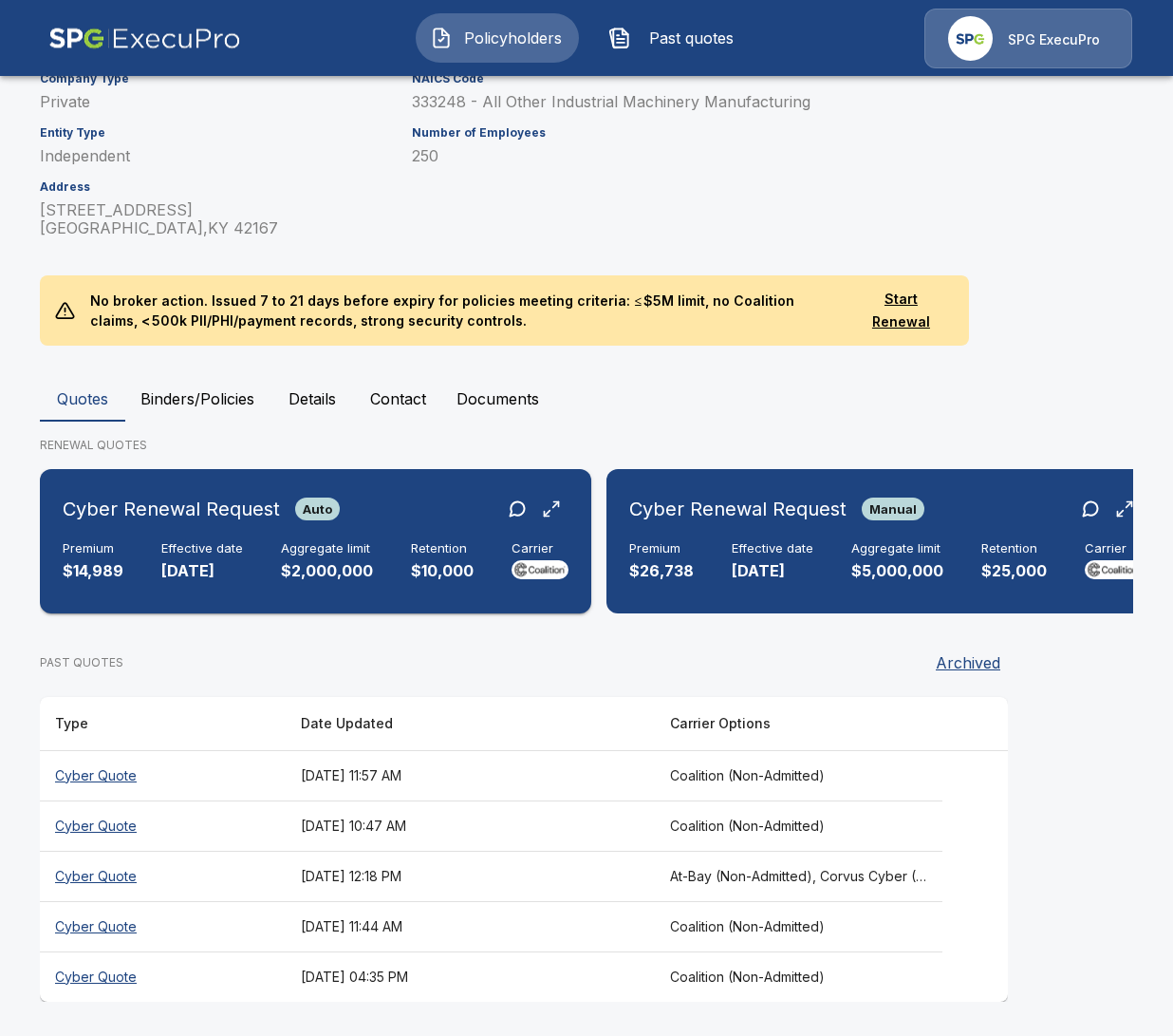
click at [491, 565] on div "Premium $14,989 Effective date 9/29/2025 Aggregate limit $2,000,000 Retention $…" at bounding box center [316, 561] width 506 height 42
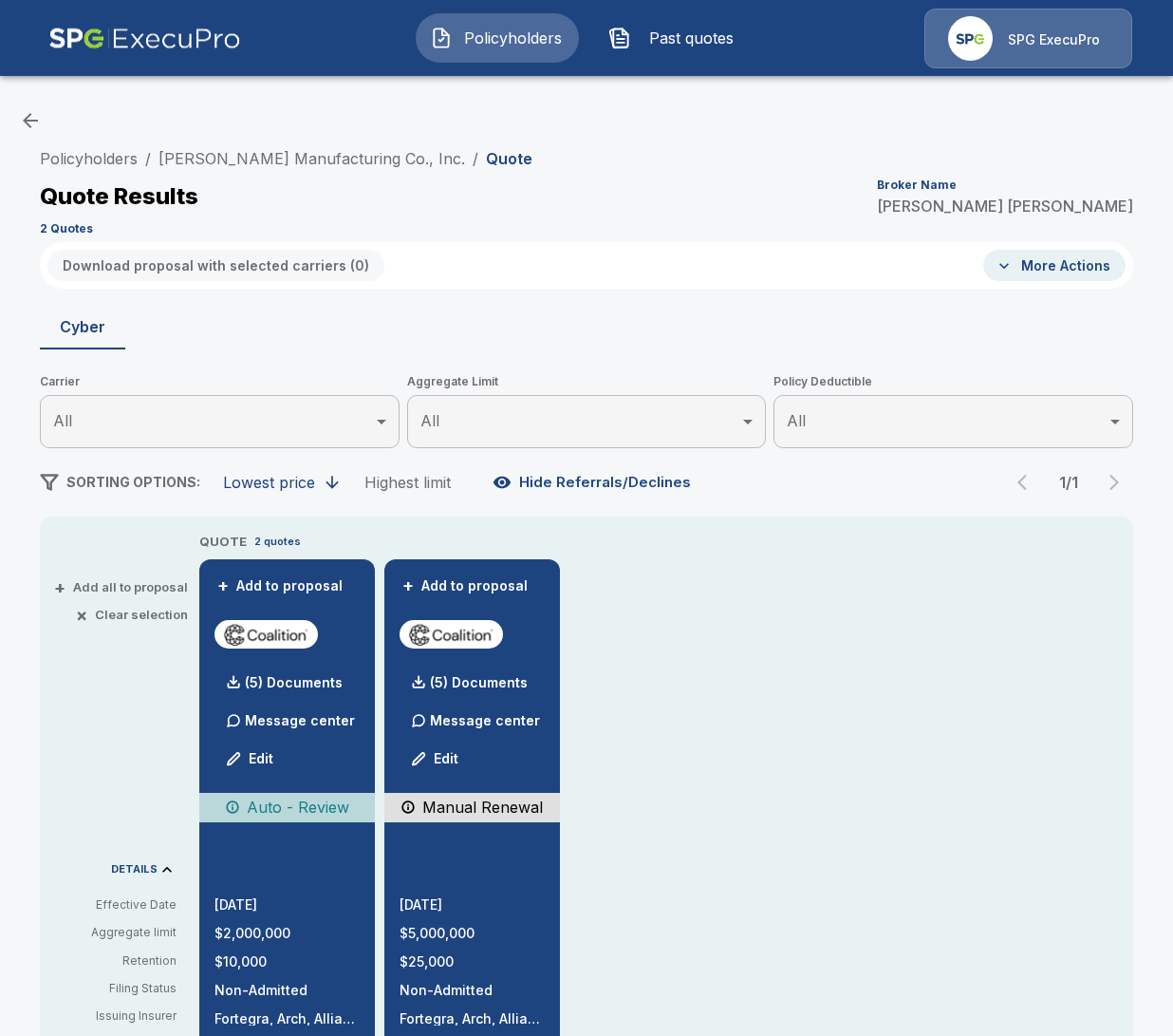
click at [678, 159] on div "Policyholders / Stephens Manufacturing Co., Inc. / Quote Quote Results Broker N…" at bounding box center [586, 190] width 1094 height 102
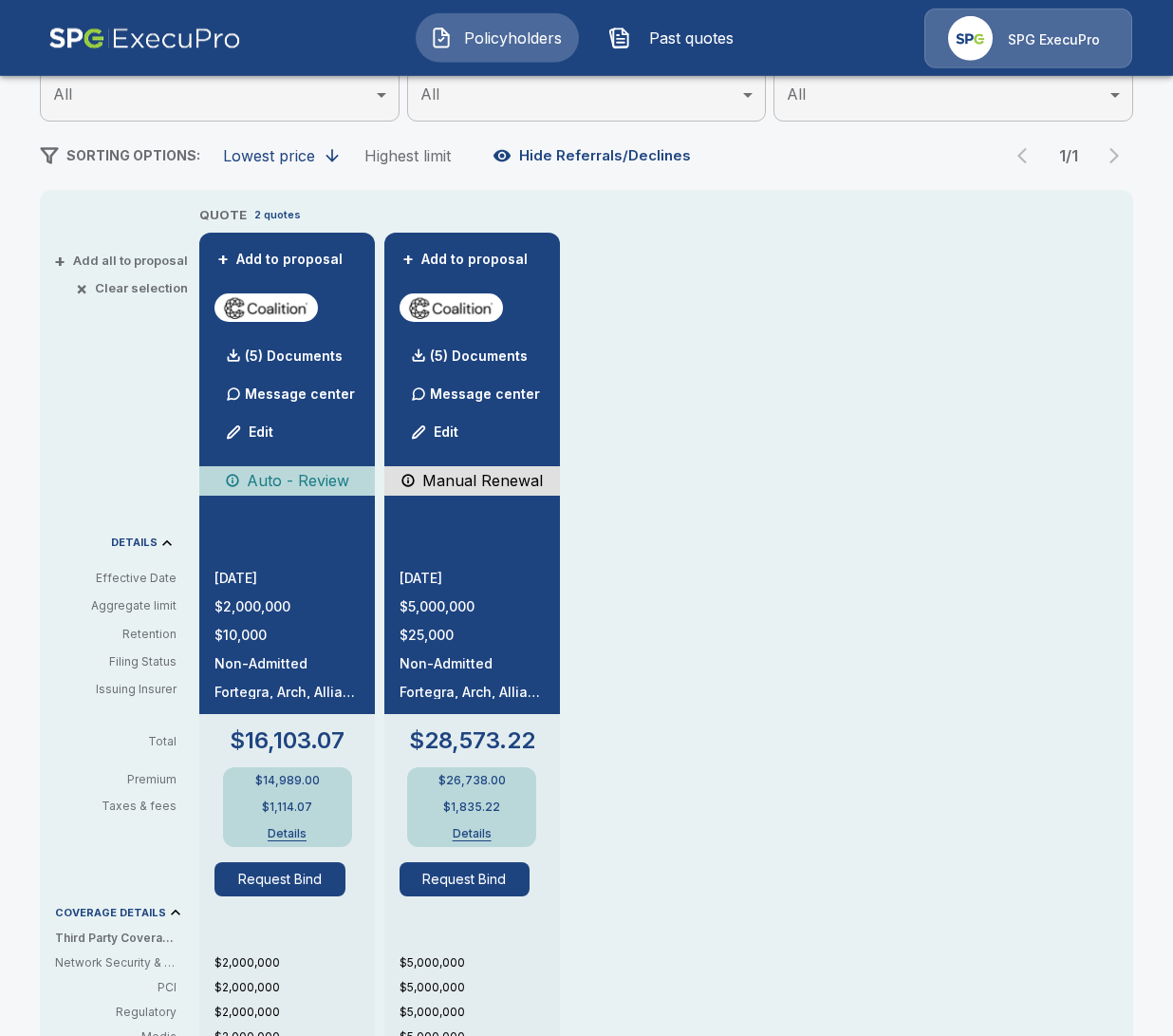
scroll to position [328, 0]
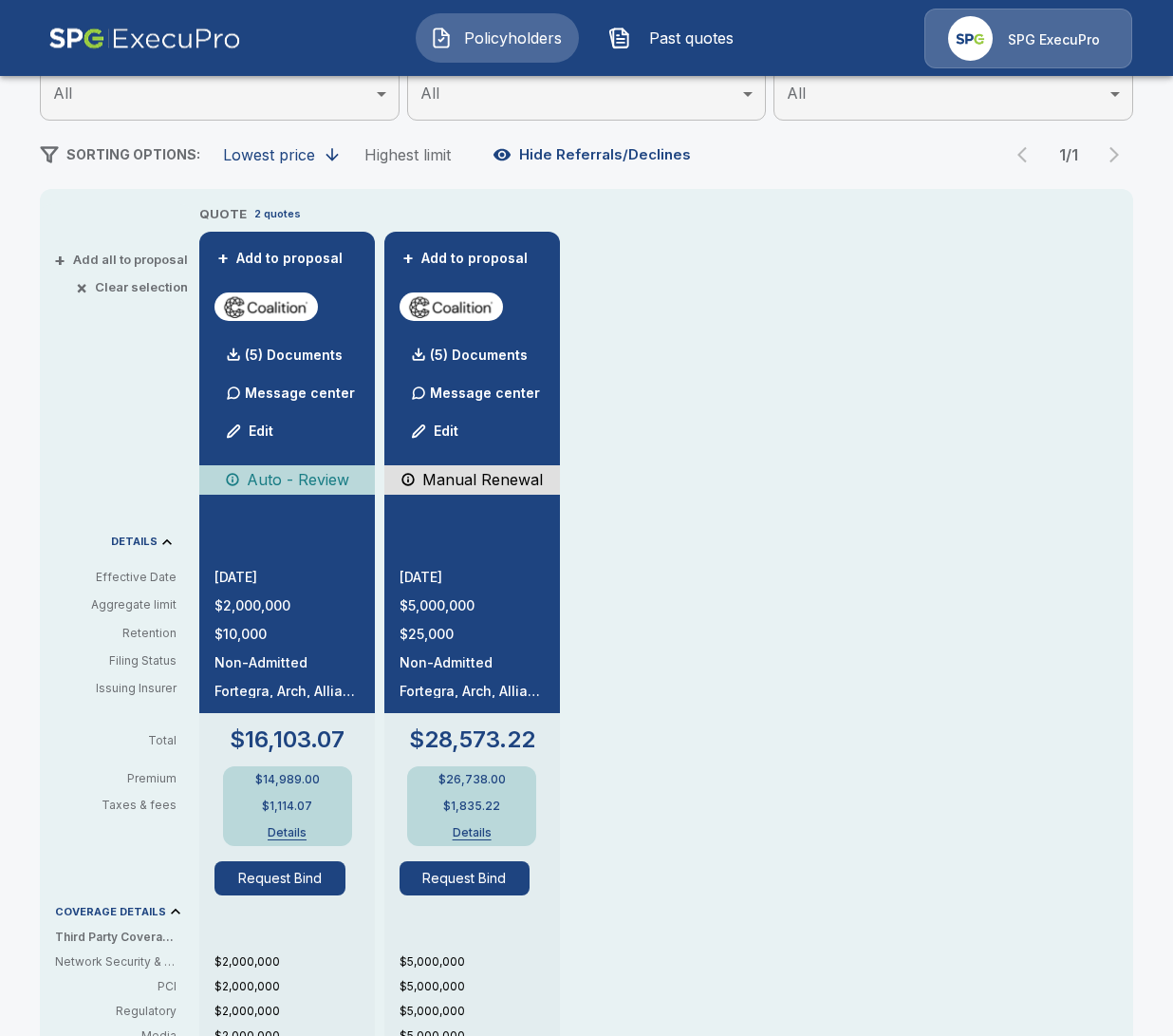
click at [969, 287] on div "QUOTE 2 quotes + Add to proposal (5) Documents Message center Edit Auto - Revie…" at bounding box center [666, 823] width 934 height 1240
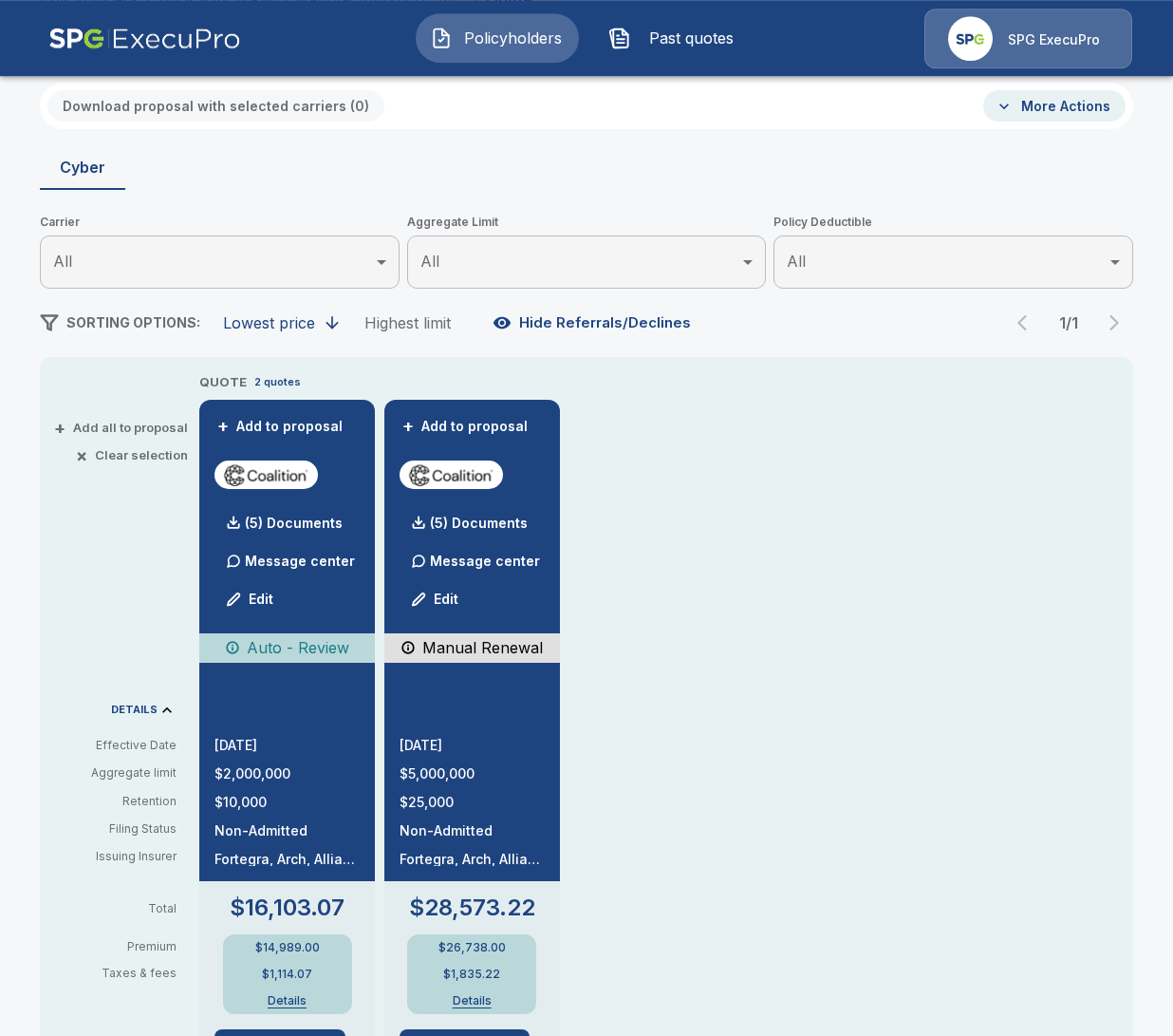
scroll to position [159, 0]
click at [526, 127] on div "Download proposal with selected carriers ( 0 ) More Actions" at bounding box center [586, 105] width 1094 height 46
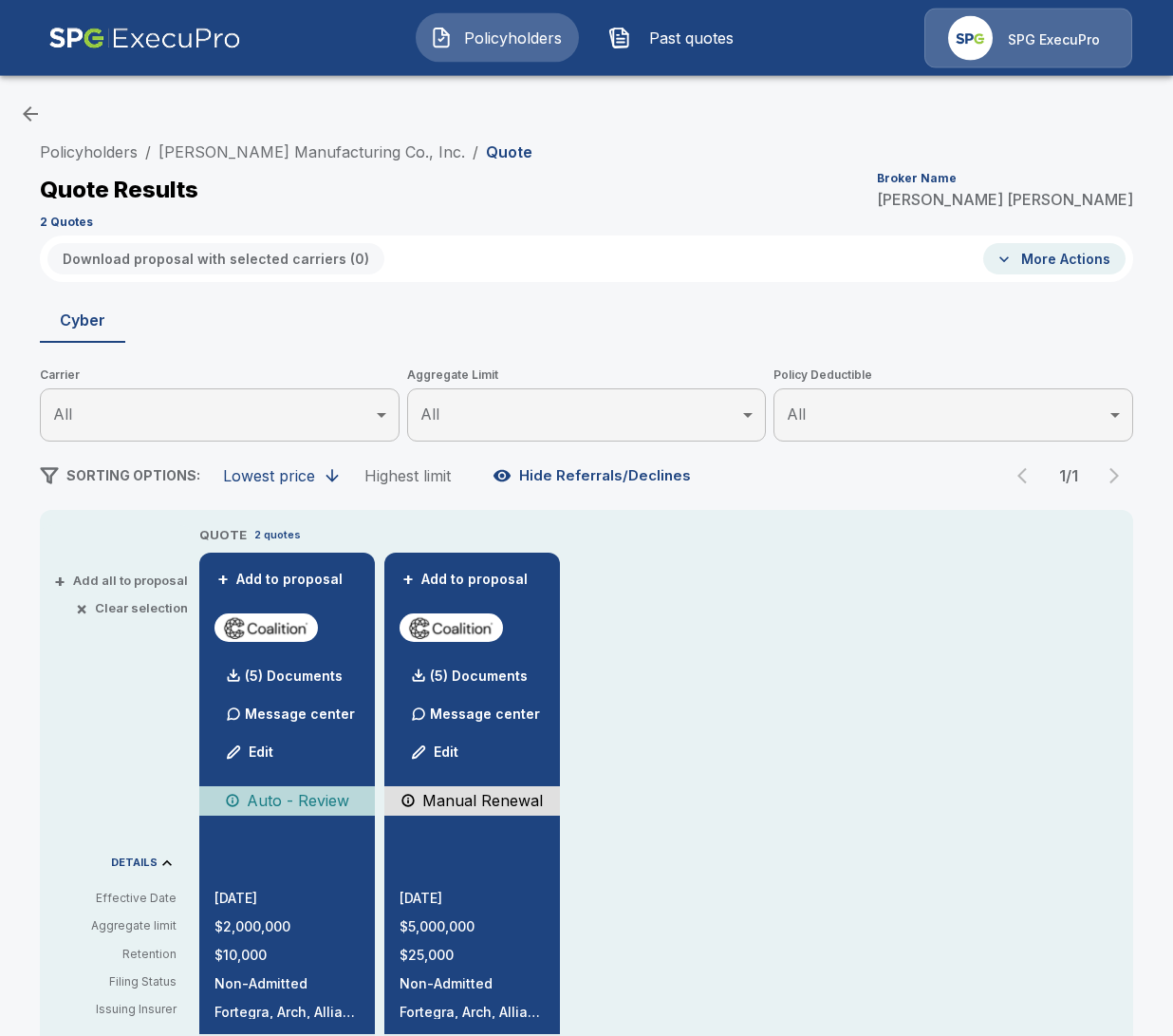
scroll to position [0, 0]
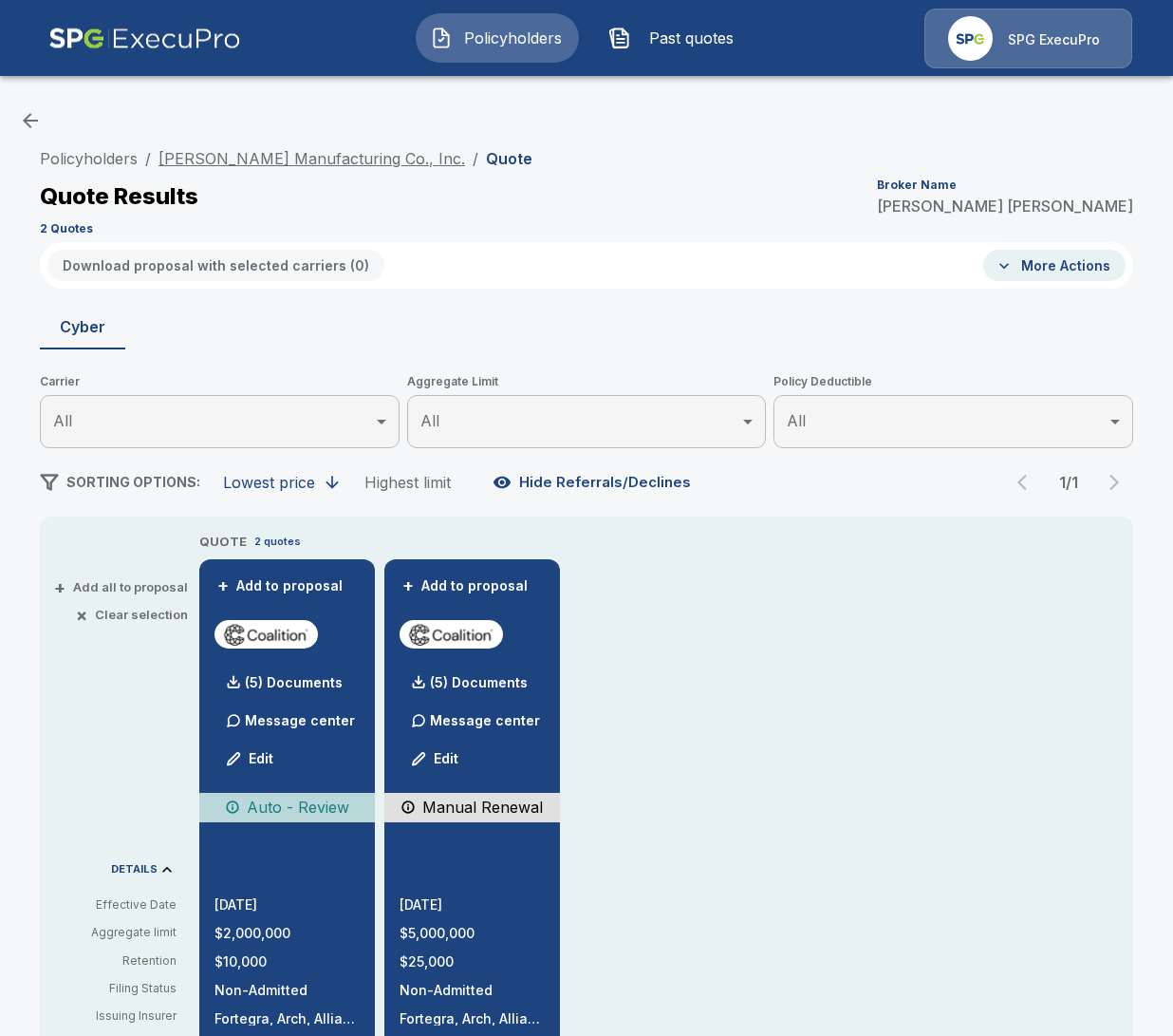
click at [283, 158] on link "[PERSON_NAME] Manufacturing Co., Inc." at bounding box center [311, 158] width 306 height 19
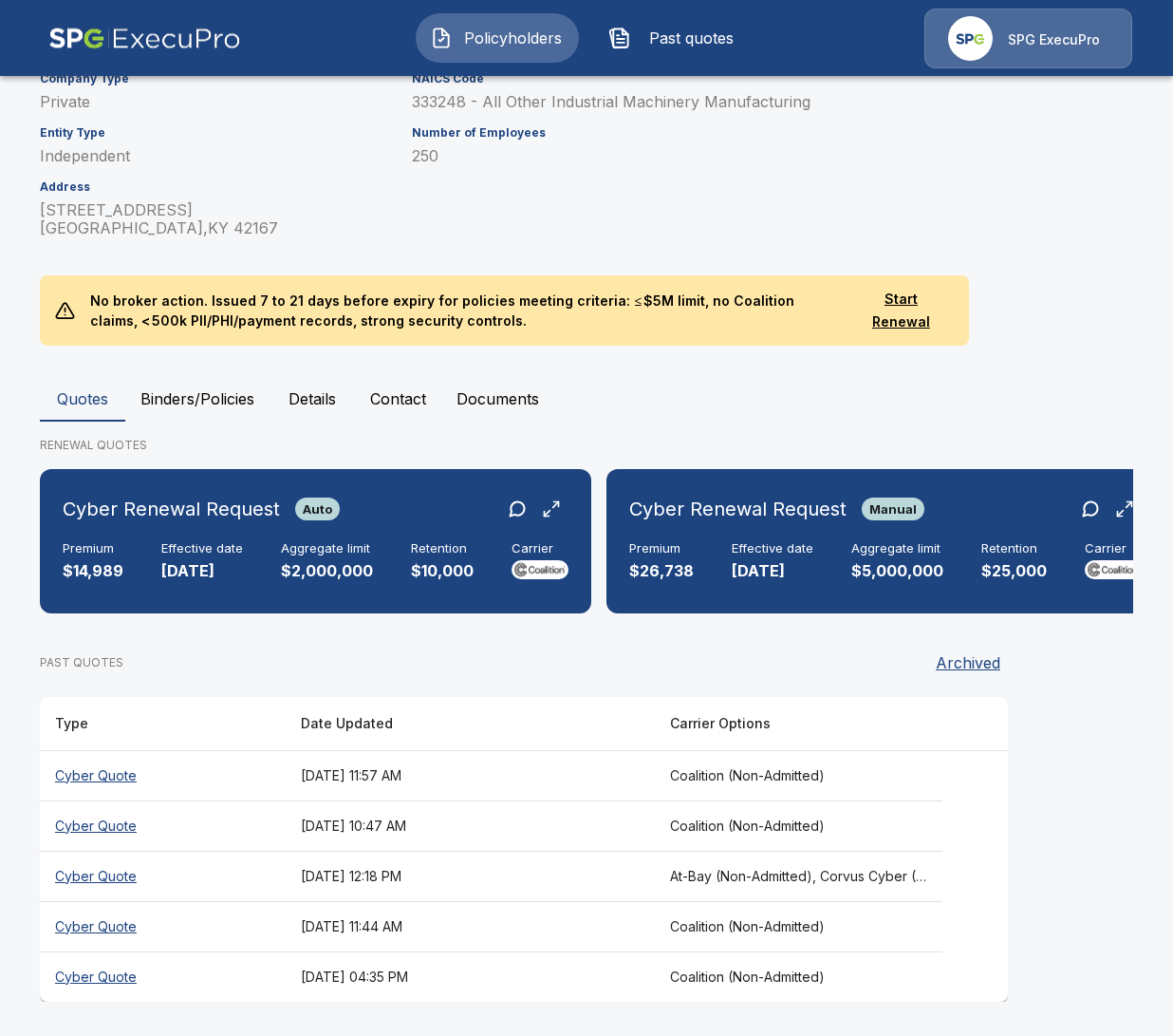
click at [778, 982] on th "Coalition (Non-Admitted)" at bounding box center [799, 976] width 288 height 50
click at [1126, 129] on div "Company Type Private Entity Type Independent Address [STREET_ADDRESS] NAICS Cod…" at bounding box center [575, 143] width 1116 height 188
click at [853, 826] on th "Coalition (Non-Admitted)" at bounding box center [799, 825] width 288 height 50
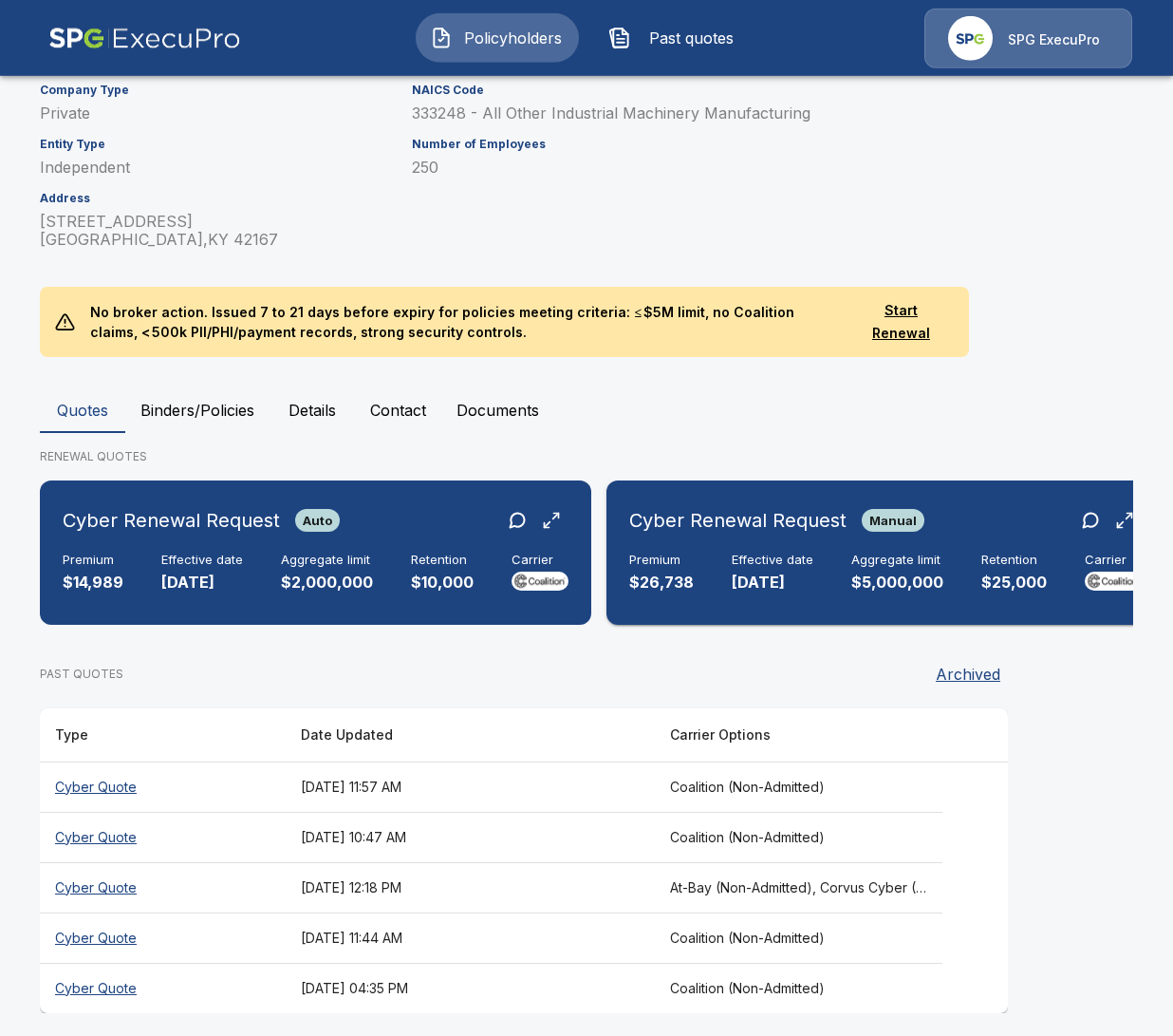
scroll to position [316, 0]
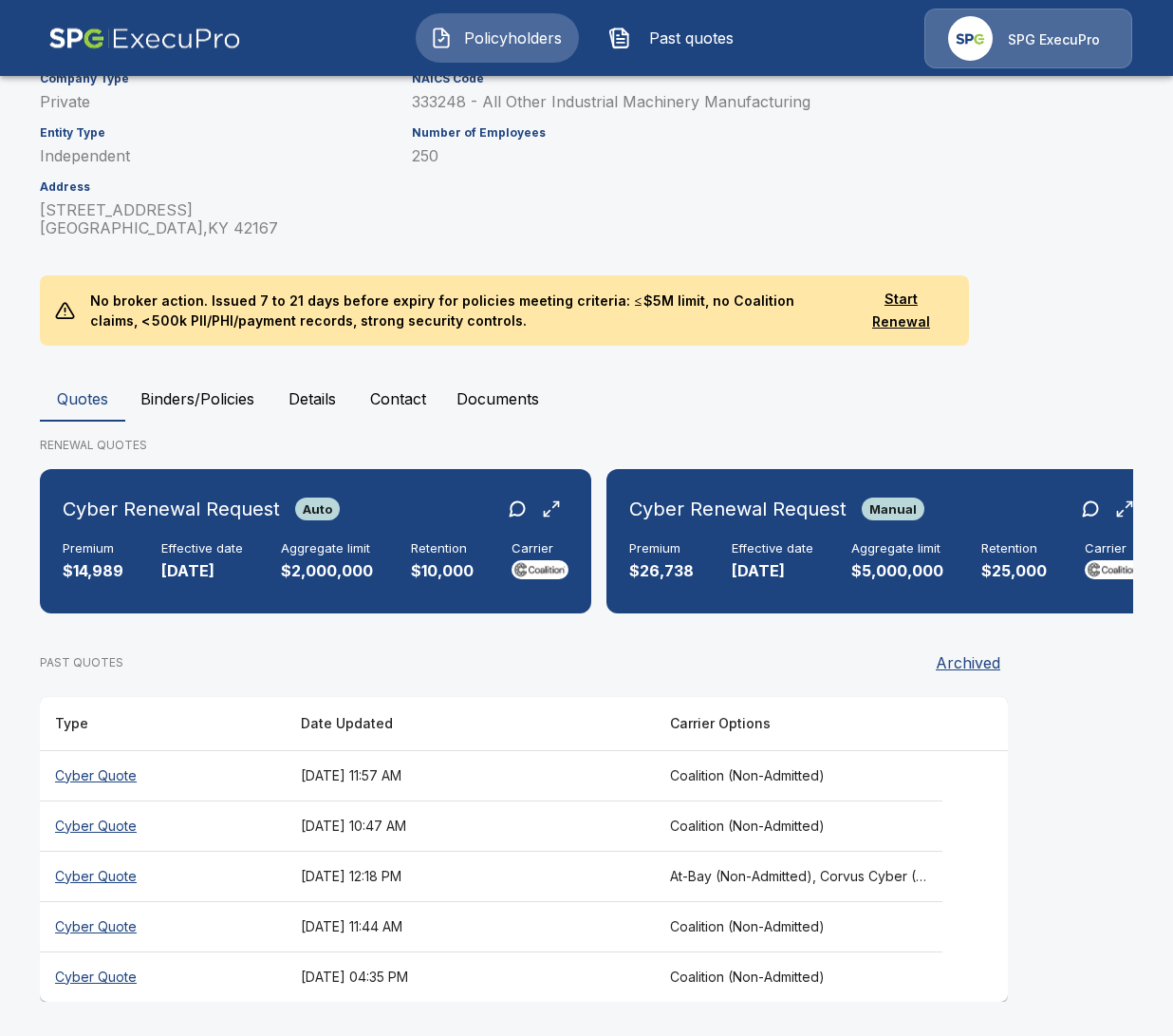
click at [1101, 193] on div "Company Type Private Entity Type Independent Address [STREET_ADDRESS] NAICS Cod…" at bounding box center [575, 143] width 1116 height 188
click at [995, 230] on div "Company Type Private Entity Type Independent Address [STREET_ADDRESS] NAICS Cod…" at bounding box center [575, 143] width 1116 height 188
click at [268, 496] on h6 "Cyber Renewal Request" at bounding box center [171, 508] width 217 height 30
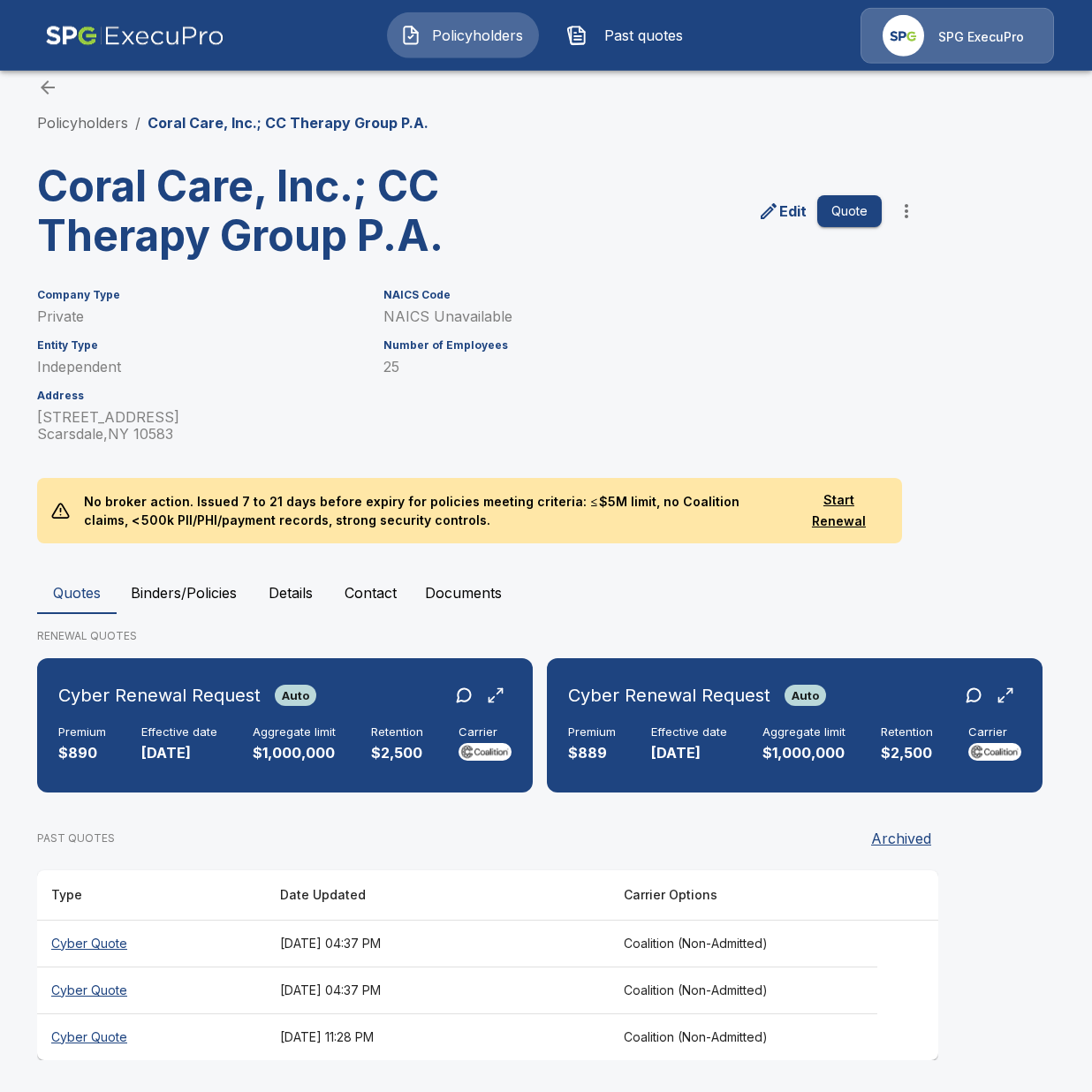
scroll to position [24, 0]
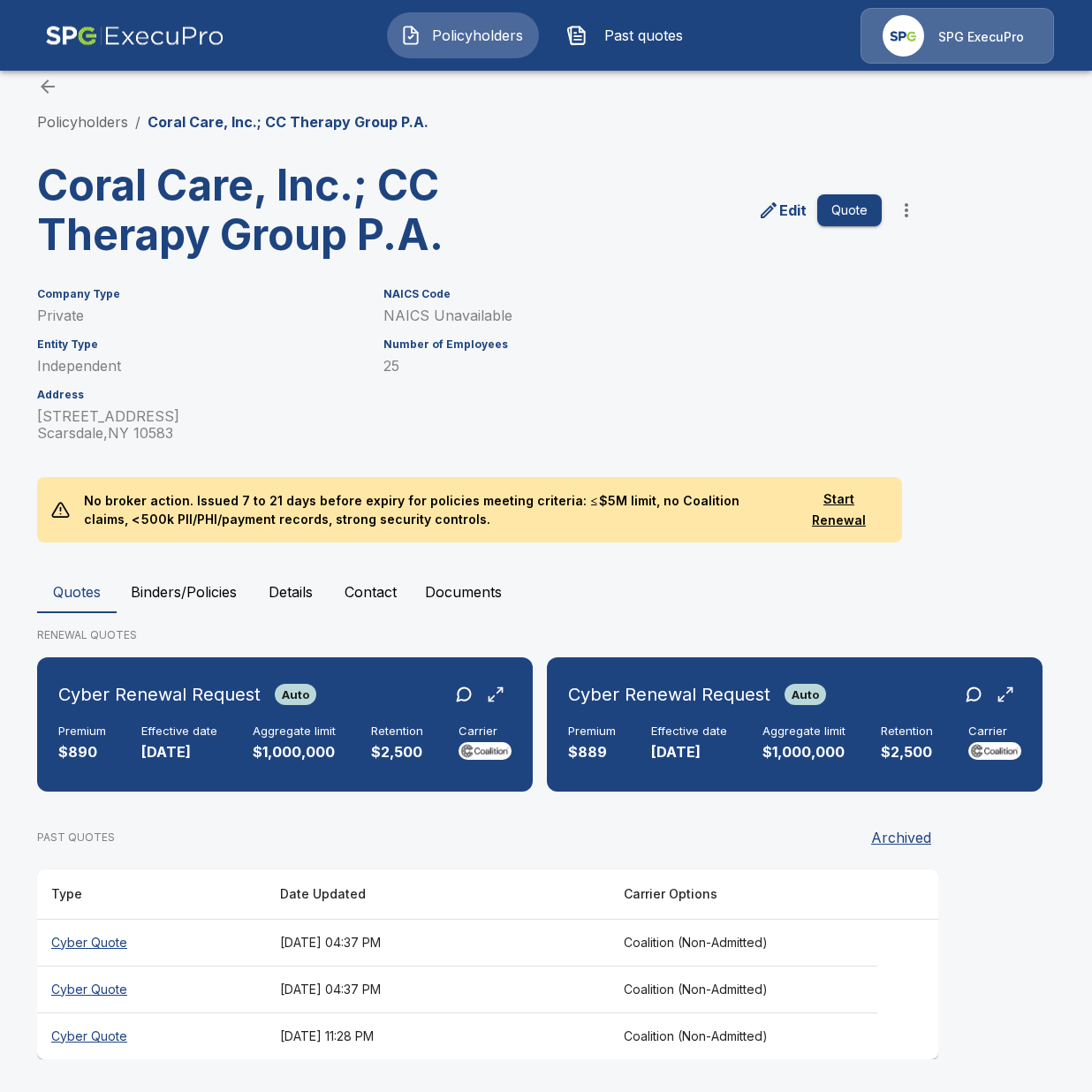
click at [406, 177] on h3 "Coral Care, Inc.; CC Therapy Group P.A." at bounding box center [255, 210] width 436 height 99
click at [196, 592] on button "Binders/Policies" at bounding box center [183, 592] width 134 height 42
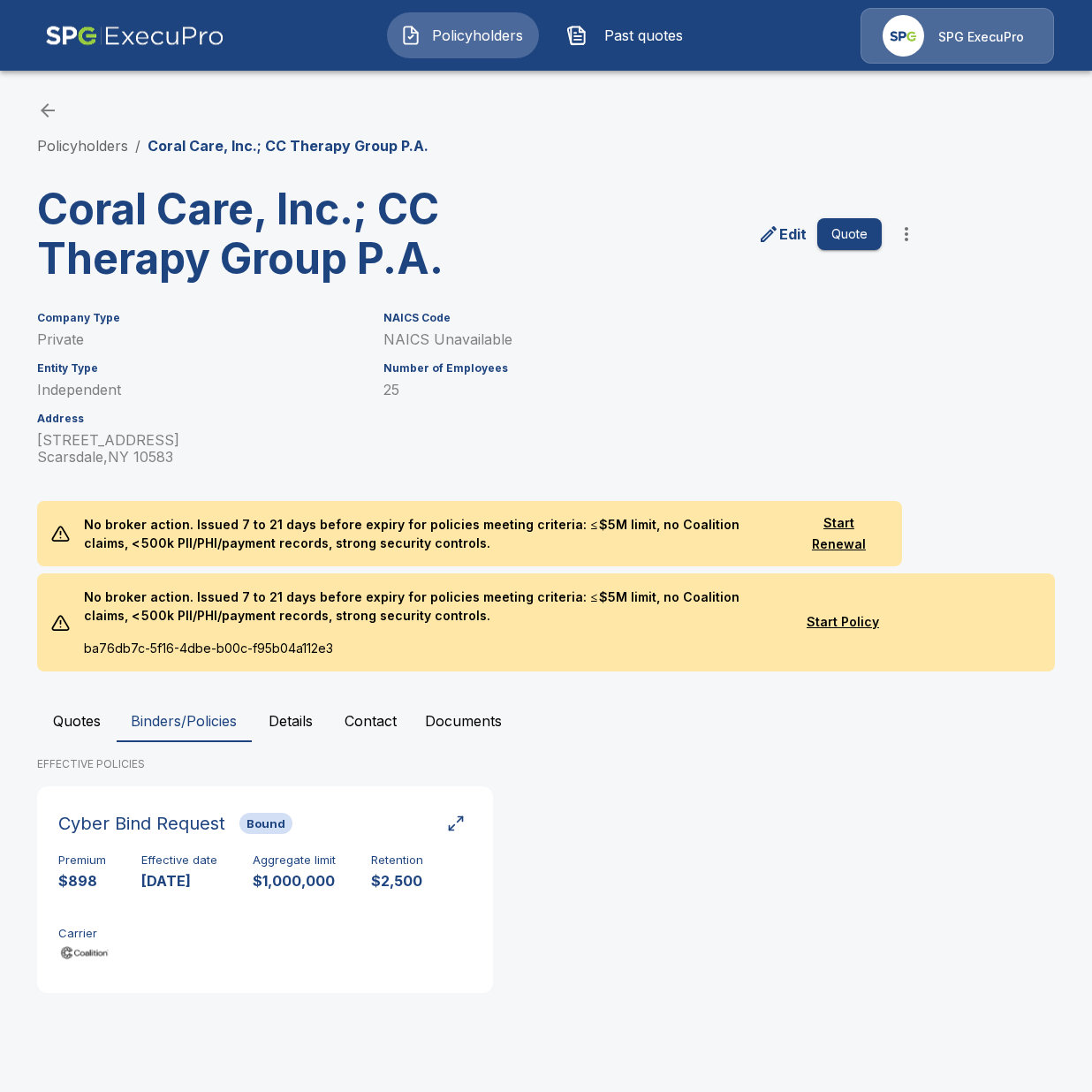
click at [87, 730] on button "Quotes" at bounding box center [76, 721] width 79 height 42
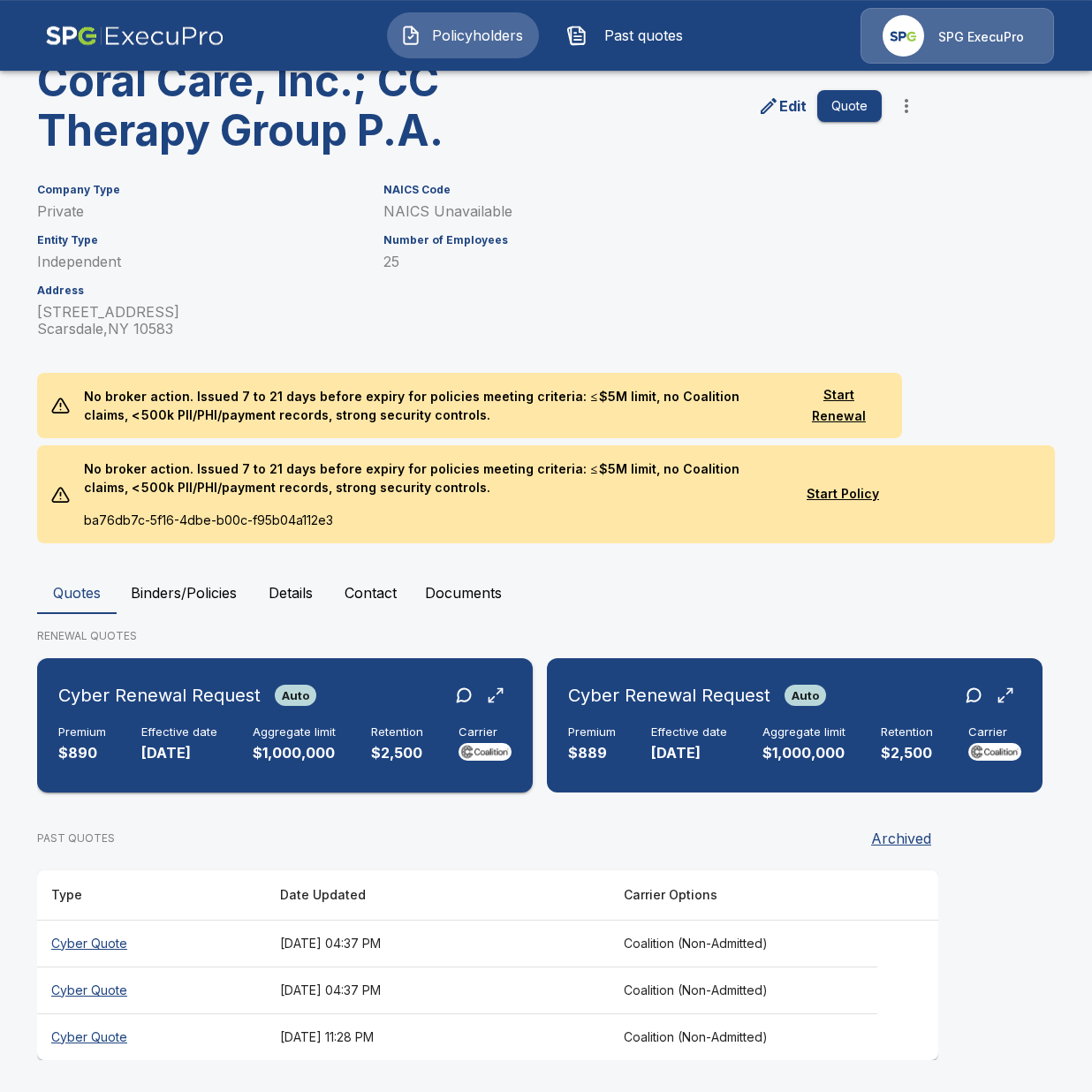
scroll to position [129, 0]
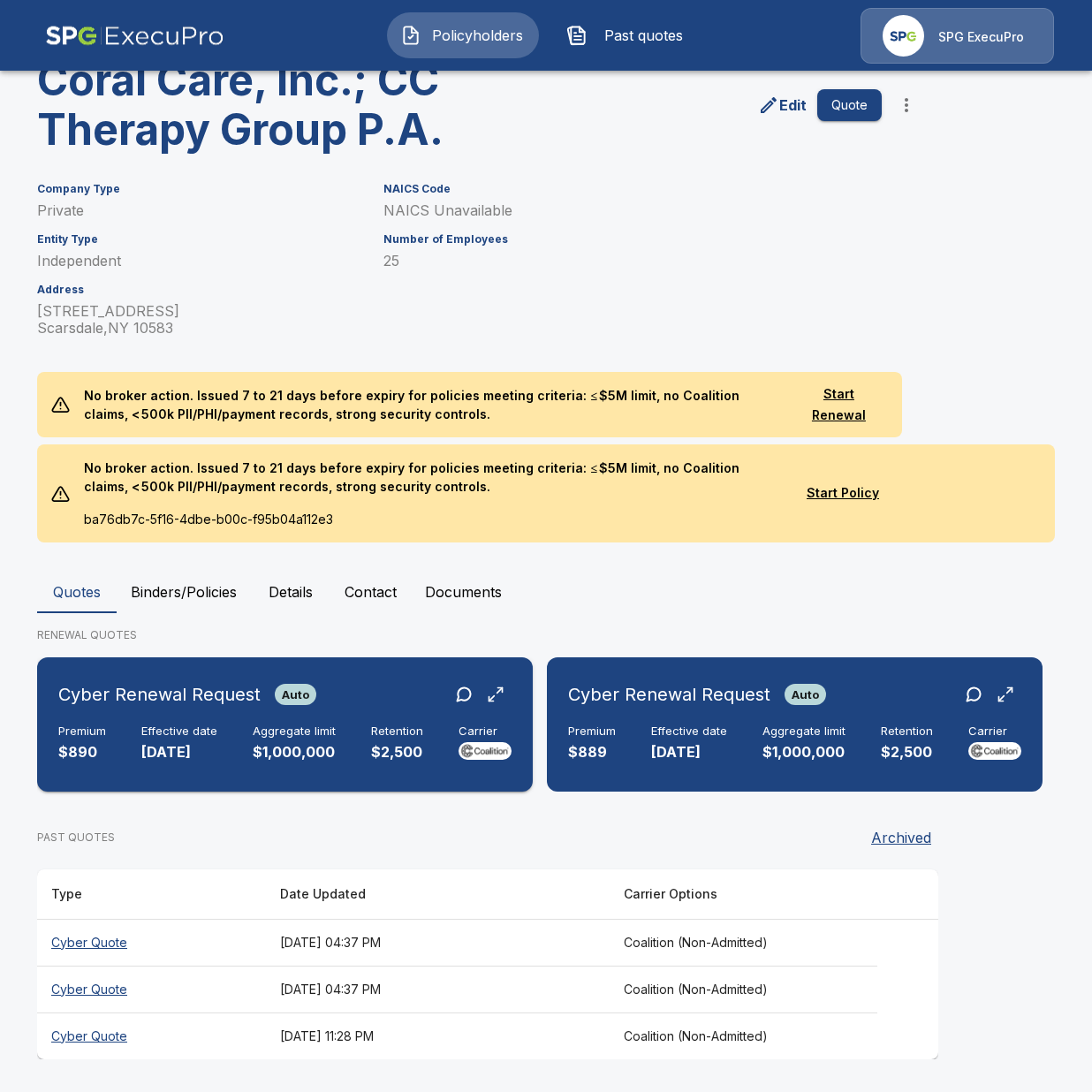
click at [248, 738] on div "Cyber Renewal Request Auto Premium $890 Effective date 10/1/2025 Aggregate limi…" at bounding box center [284, 725] width 481 height 121
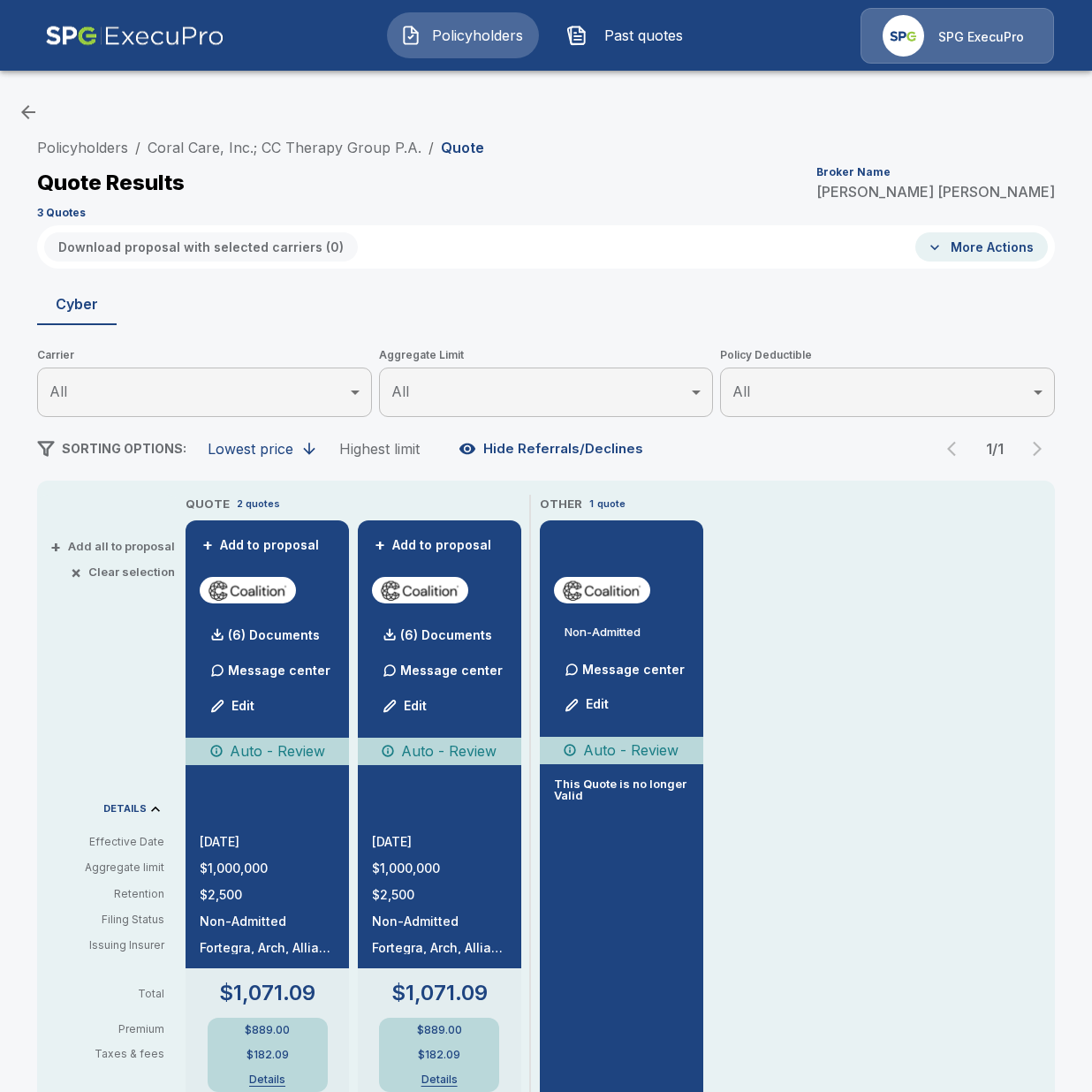
click at [286, 159] on div "Policyholders / Coral Care, Inc.; CC Therapy Group P.A. / Quote Quote Results B…" at bounding box center [546, 177] width 1018 height 95
click at [291, 153] on link "Coral Care, Inc.; CC Therapy Group P.A." at bounding box center [284, 148] width 274 height 18
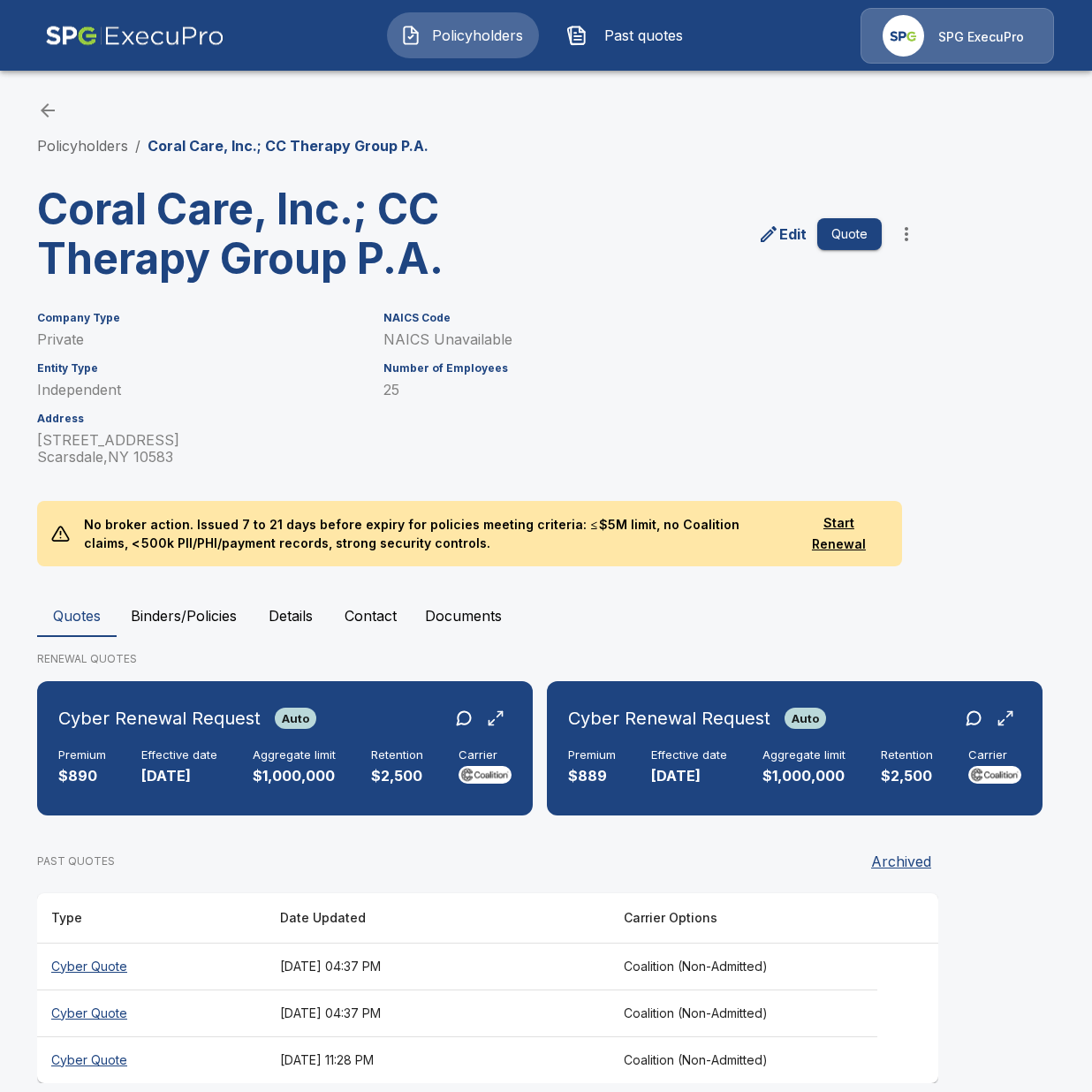
click at [35, 156] on div "Policyholders / Coral Care, Inc.; CC Therapy Group P.A. Coral Care, Inc.; CC Th…" at bounding box center [546, 592] width 1061 height 1051
click at [214, 615] on button "Binders/Policies" at bounding box center [183, 615] width 134 height 42
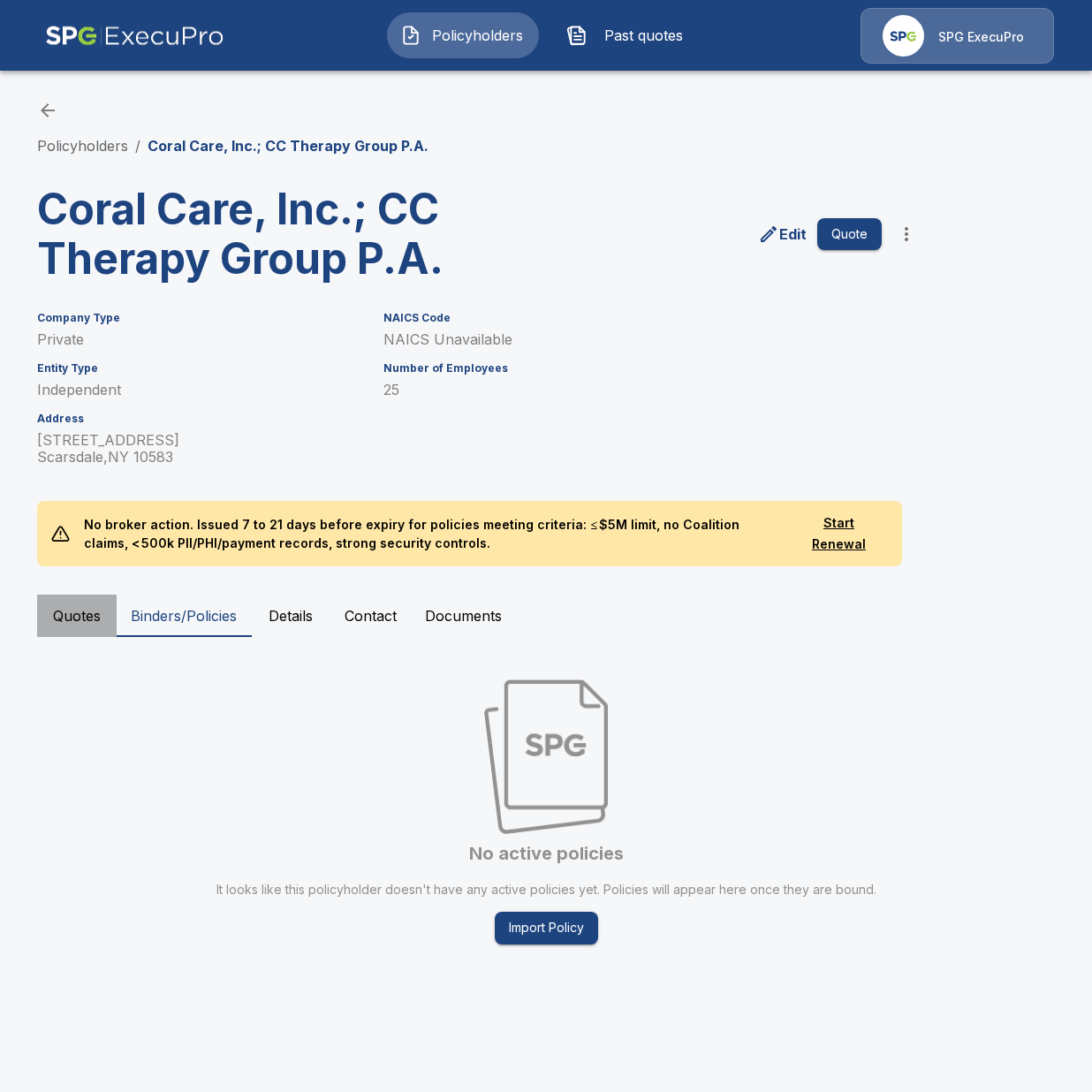
click at [49, 620] on button "Quotes" at bounding box center [76, 615] width 79 height 42
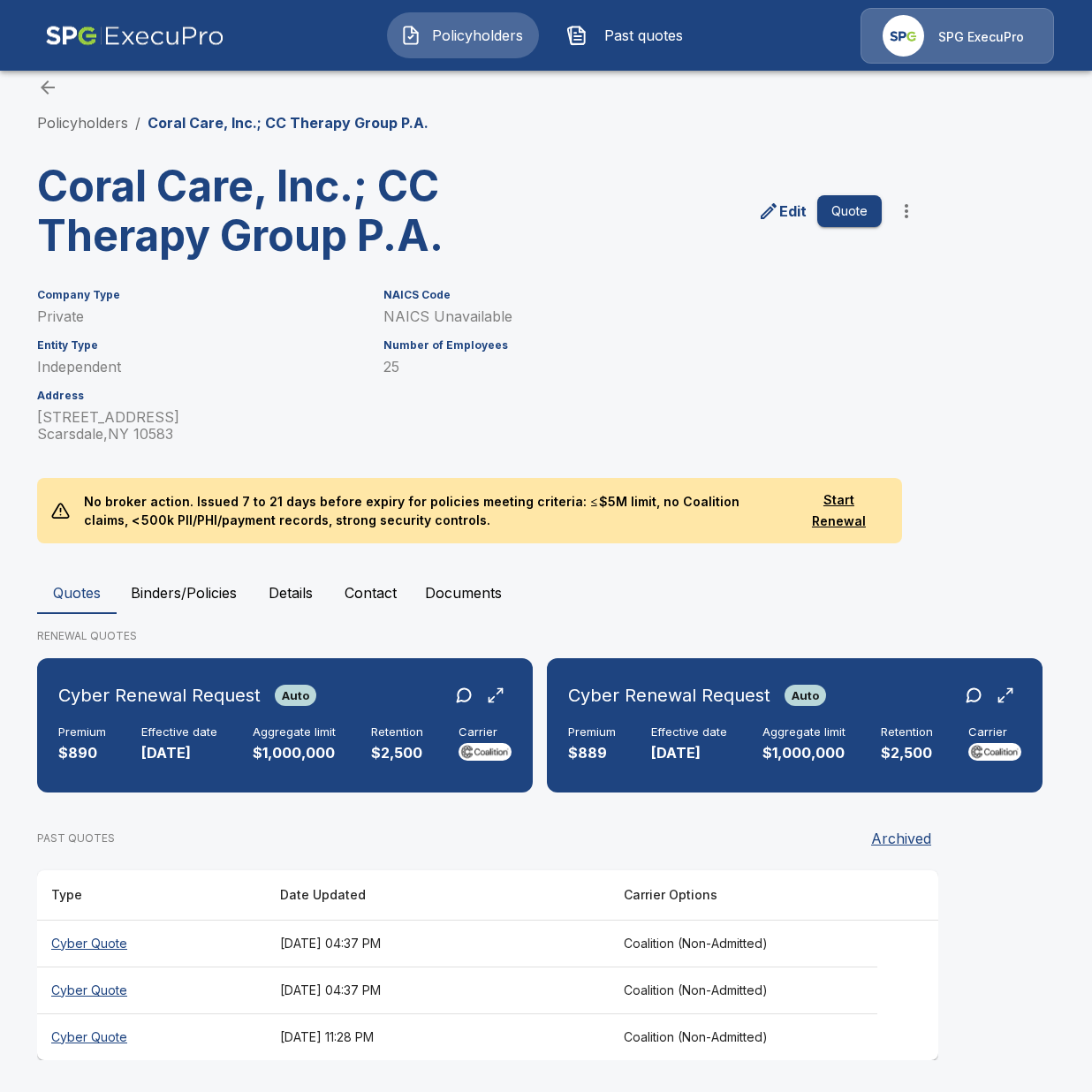
scroll to position [24, 0]
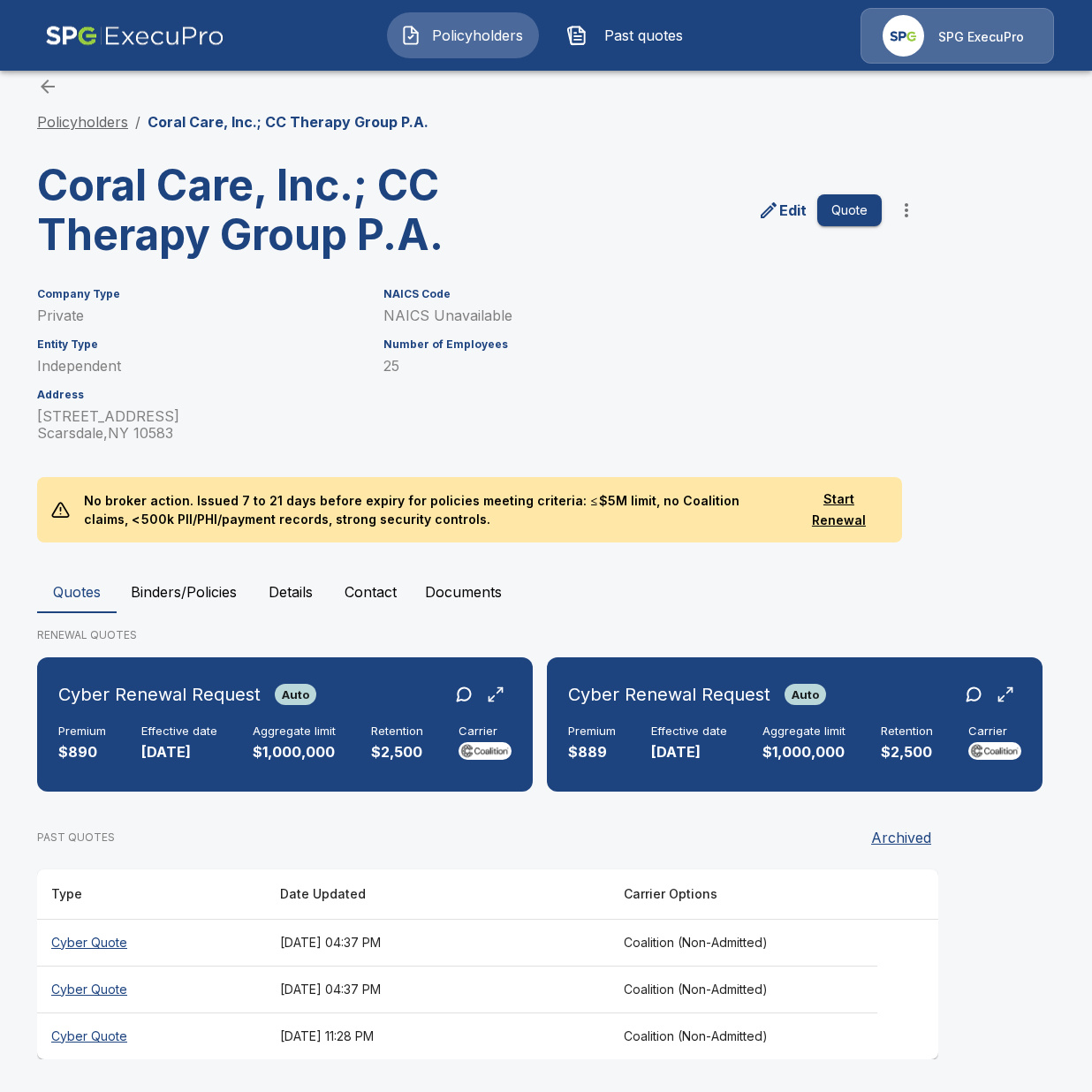
click at [72, 122] on link "Policyholders" at bounding box center [82, 122] width 91 height 18
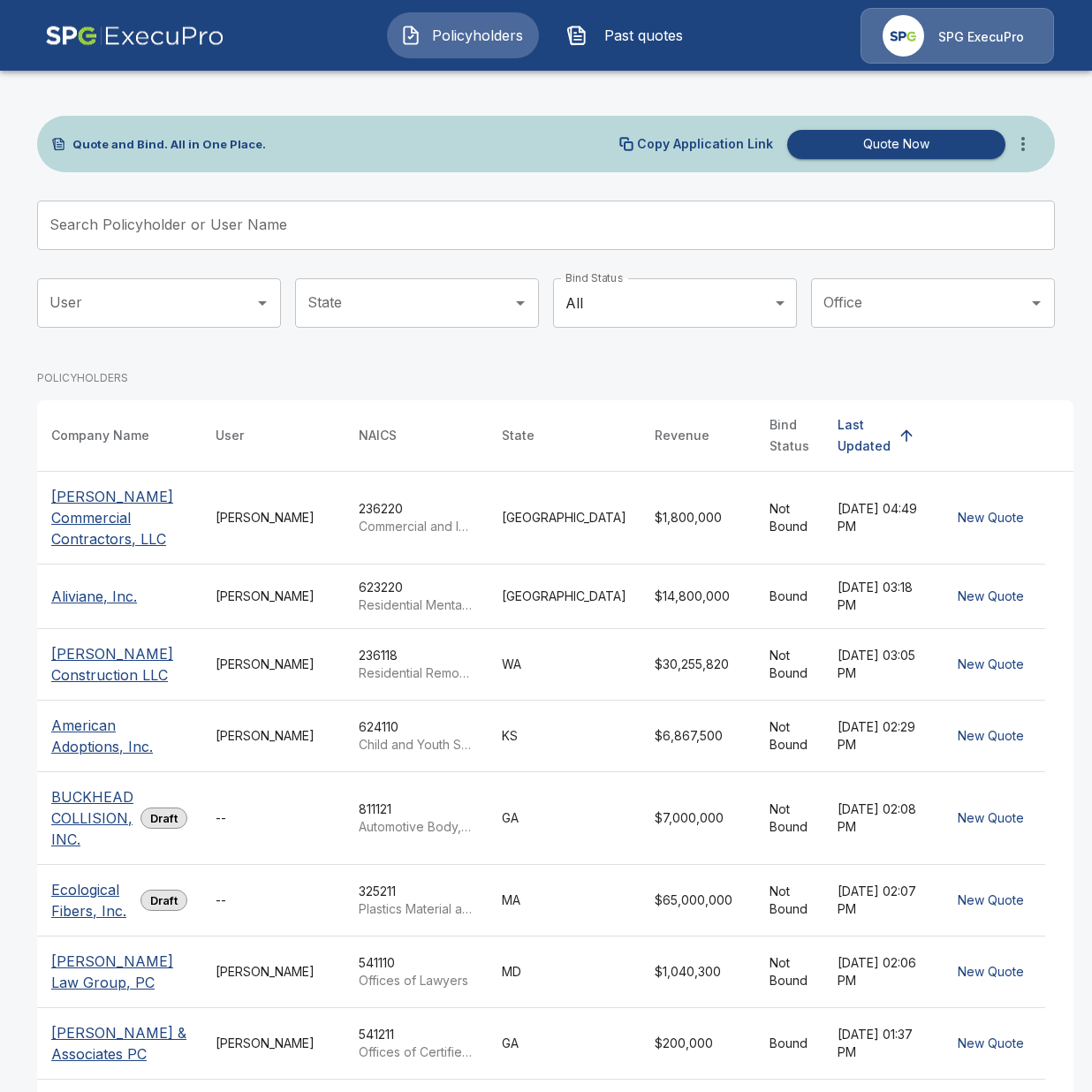
click at [1034, 143] on icon "more" at bounding box center [1024, 144] width 22 height 22
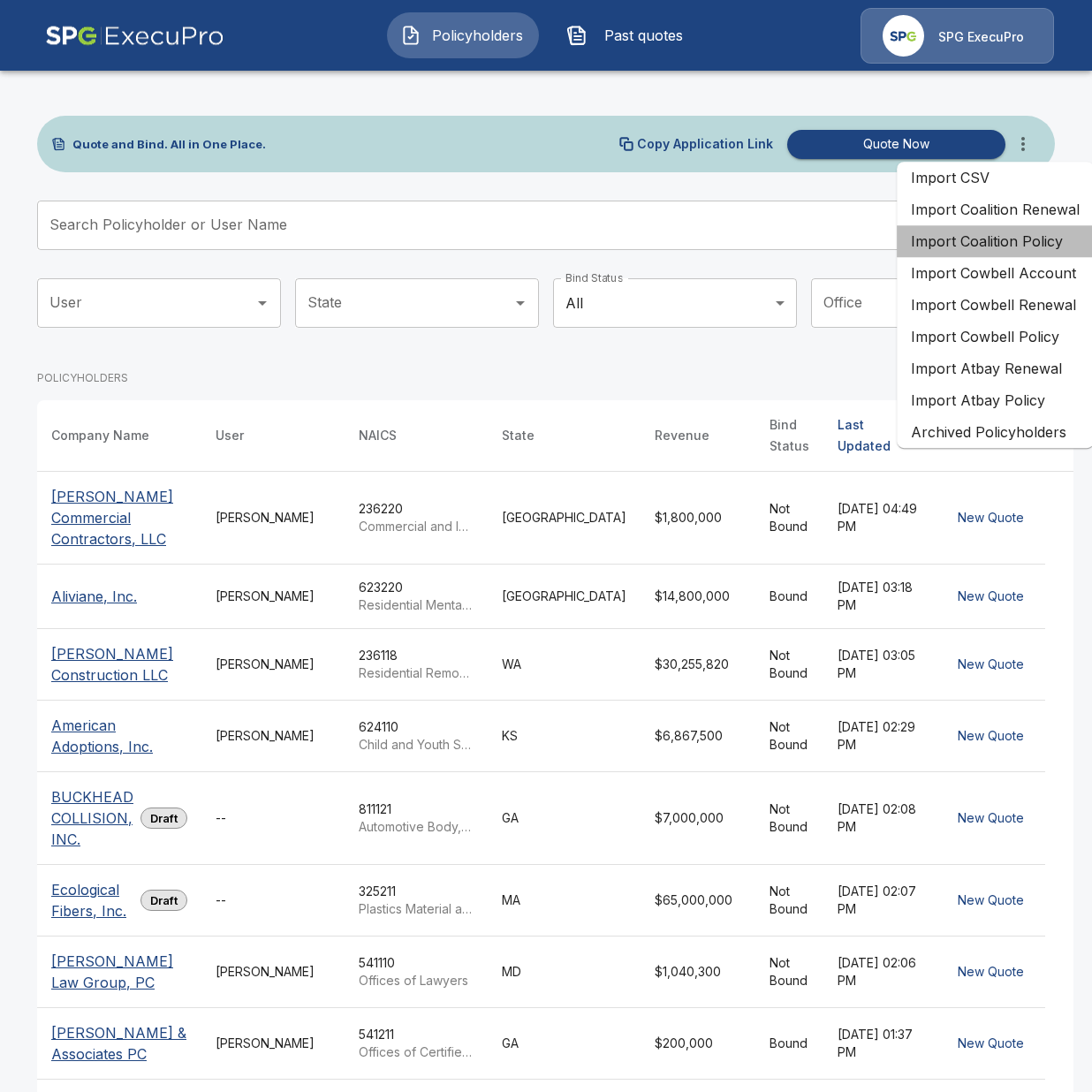
click at [1040, 245] on li "Import Coalition Policy" at bounding box center [995, 241] width 197 height 31
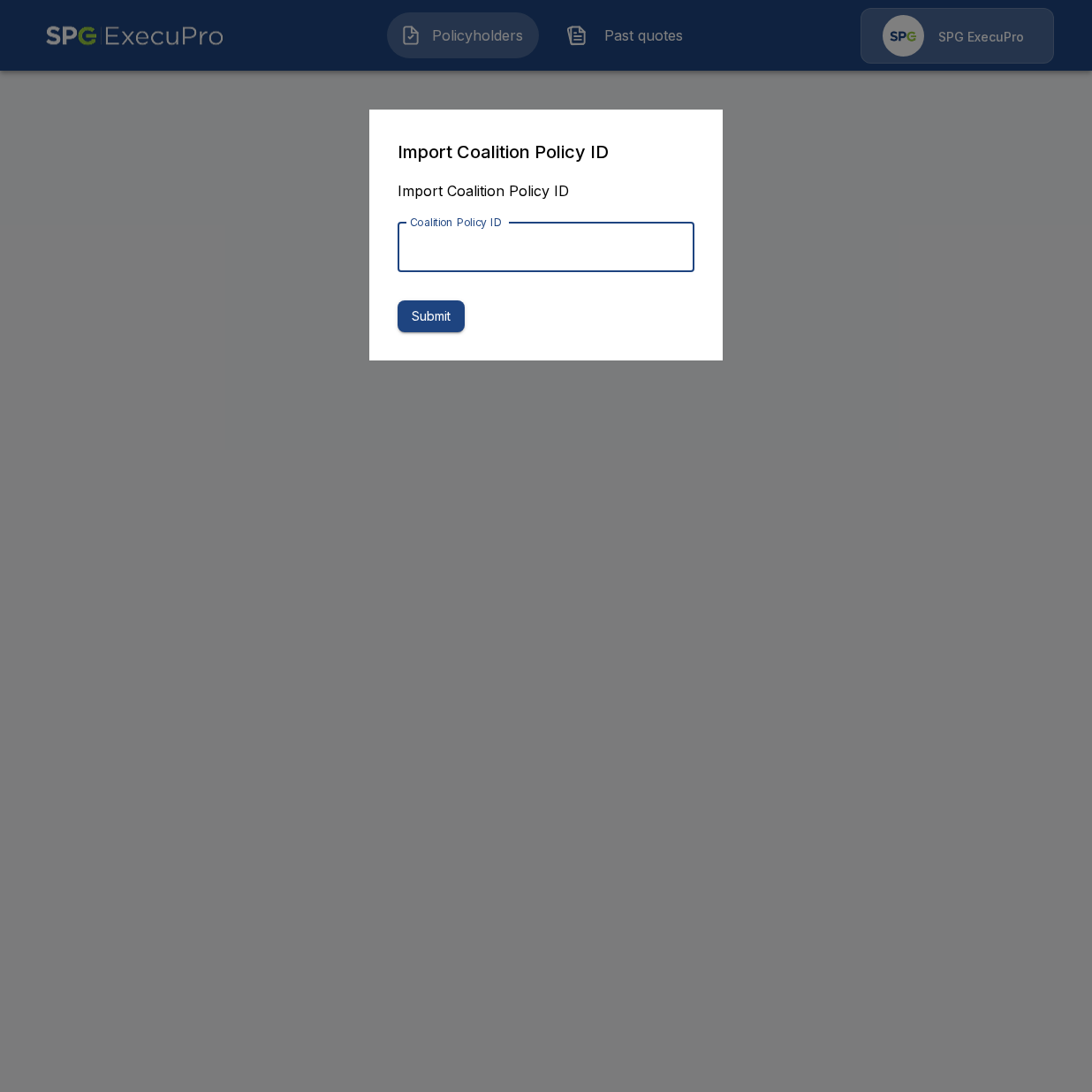
click at [578, 228] on input "Coalition Policy ID" at bounding box center [546, 247] width 297 height 49
paste input "**********"
drag, startPoint x: 269, startPoint y: 243, endPoint x: 237, endPoint y: 243, distance: 32.0
click at [398, 243] on input "**********" at bounding box center [546, 247] width 297 height 49
click at [529, 254] on input "**********" at bounding box center [546, 247] width 297 height 49
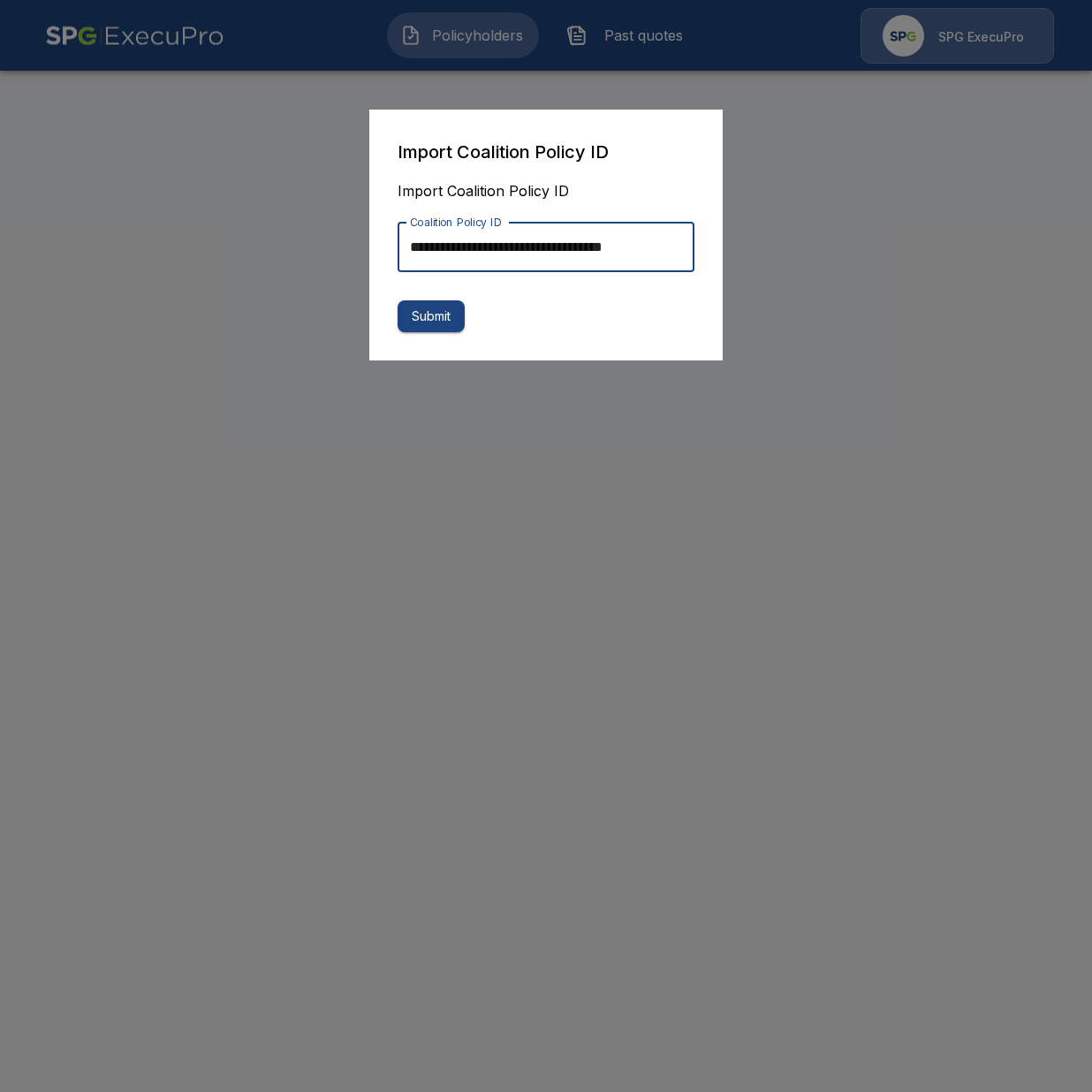
type input "**********"
click at [412, 320] on button "Submit" at bounding box center [431, 317] width 67 height 32
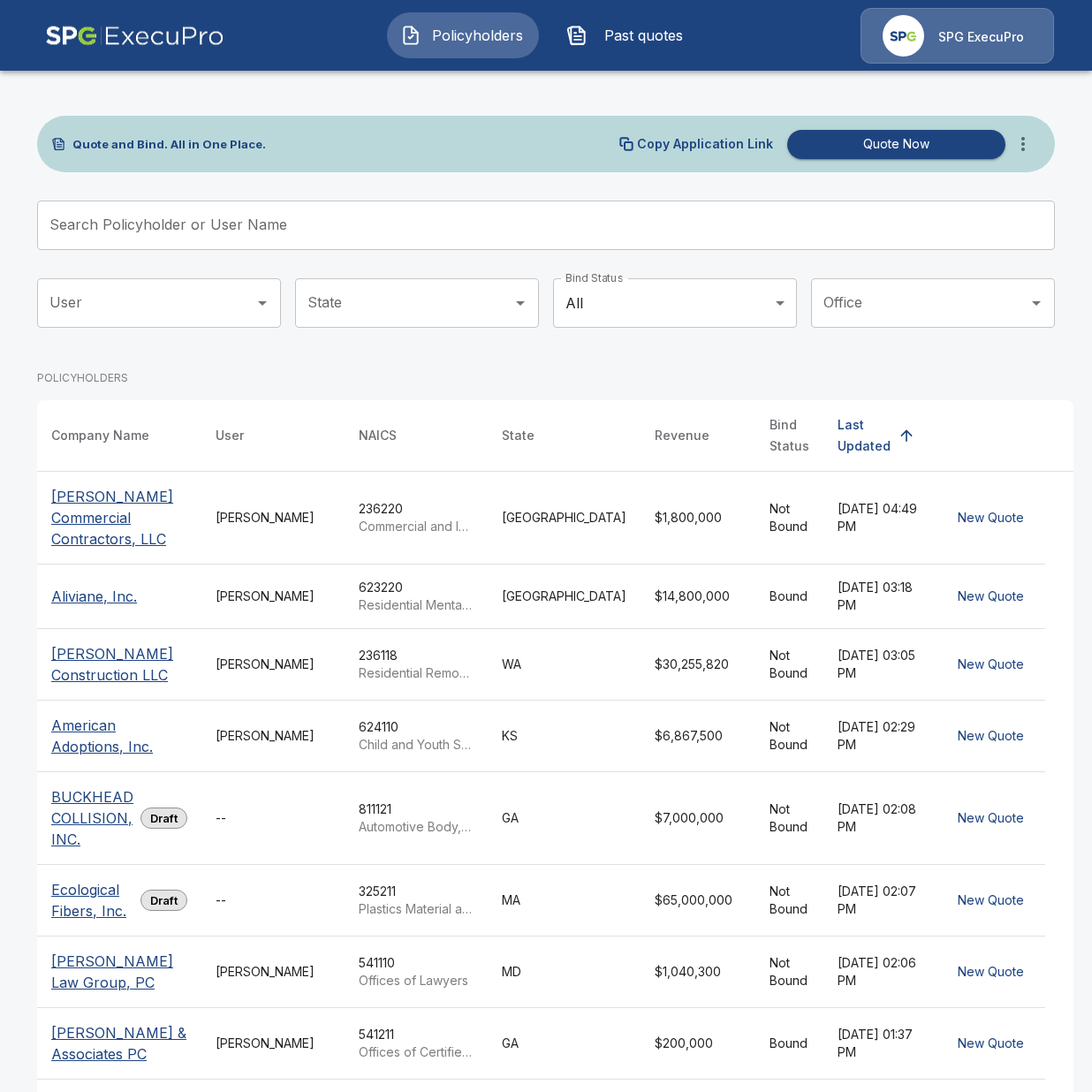
click at [637, 44] on span "Past quotes" at bounding box center [643, 36] width 97 height 22
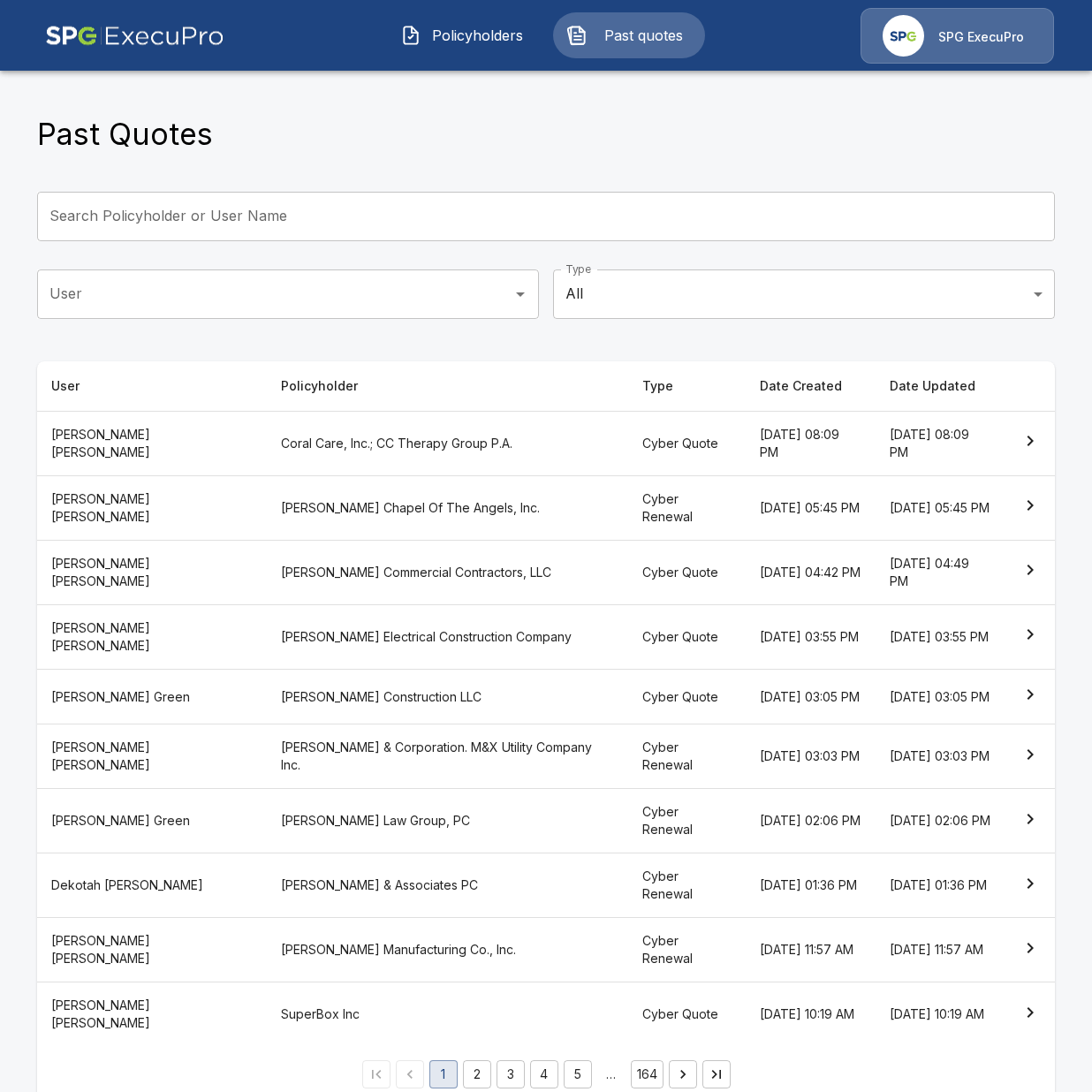
click at [326, 466] on th "Coral Care, Inc.; CC Therapy Group P.A." at bounding box center [448, 443] width 362 height 65
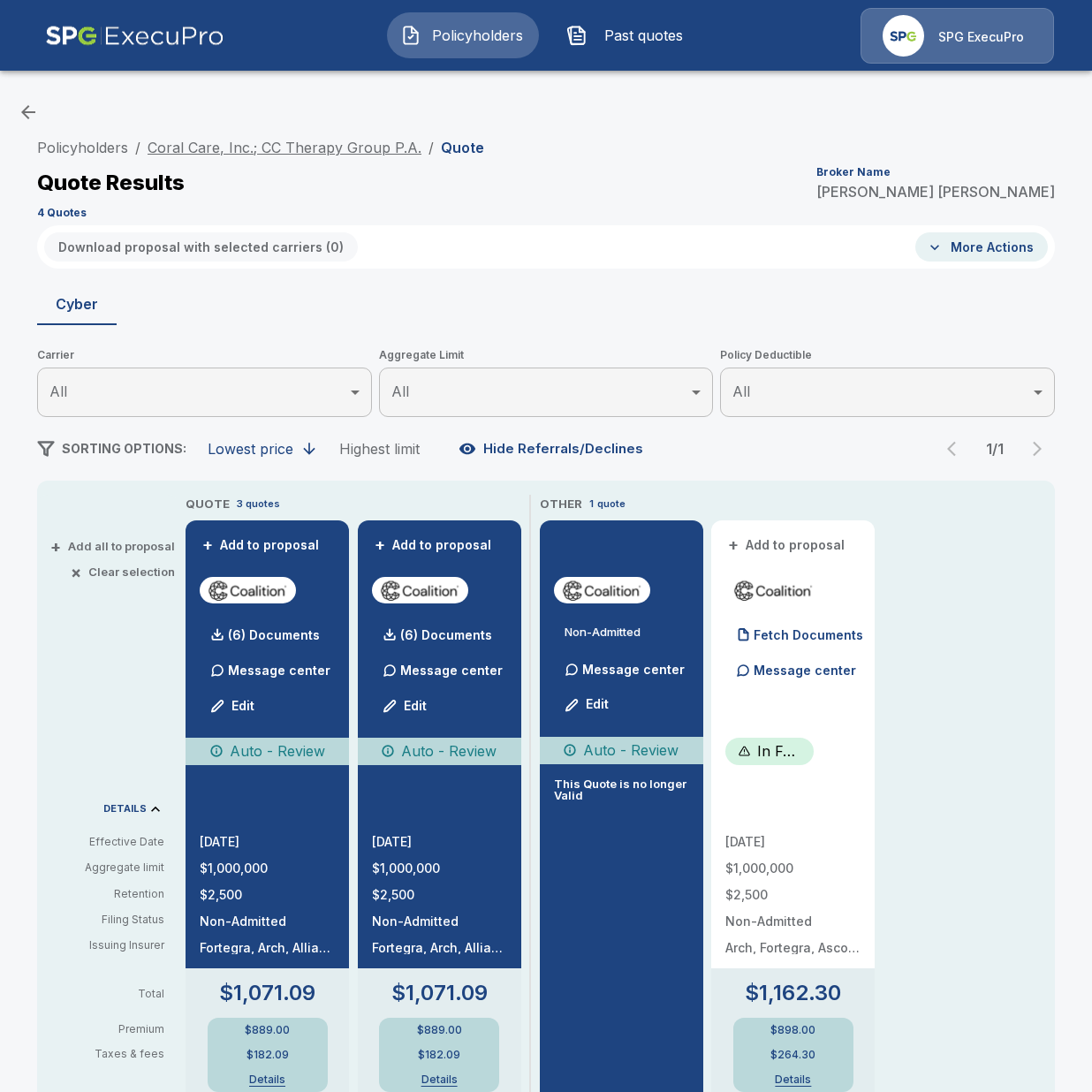
click at [265, 144] on link "Coral Care, Inc.; CC Therapy Group P.A." at bounding box center [284, 148] width 274 height 18
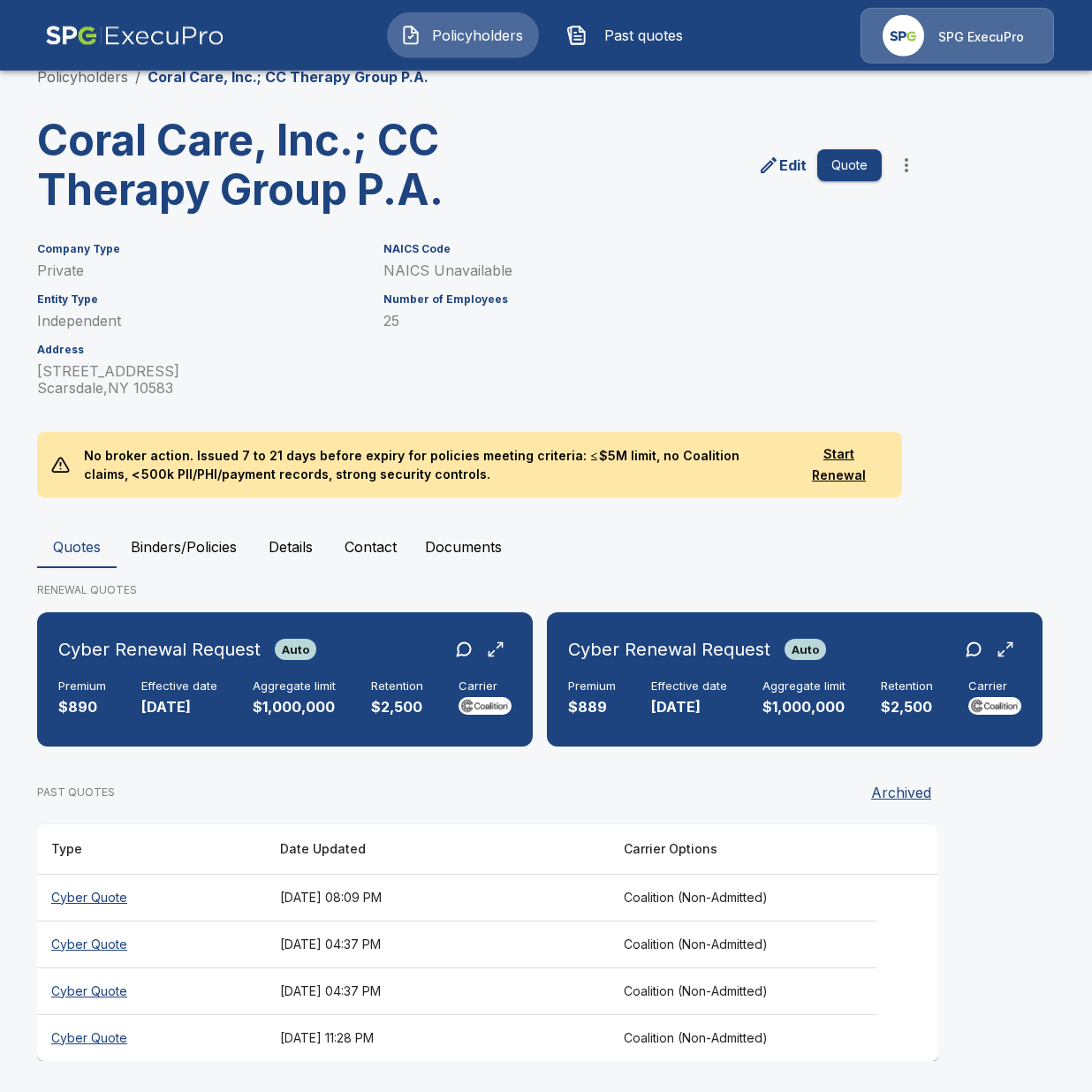
scroll to position [71, 0]
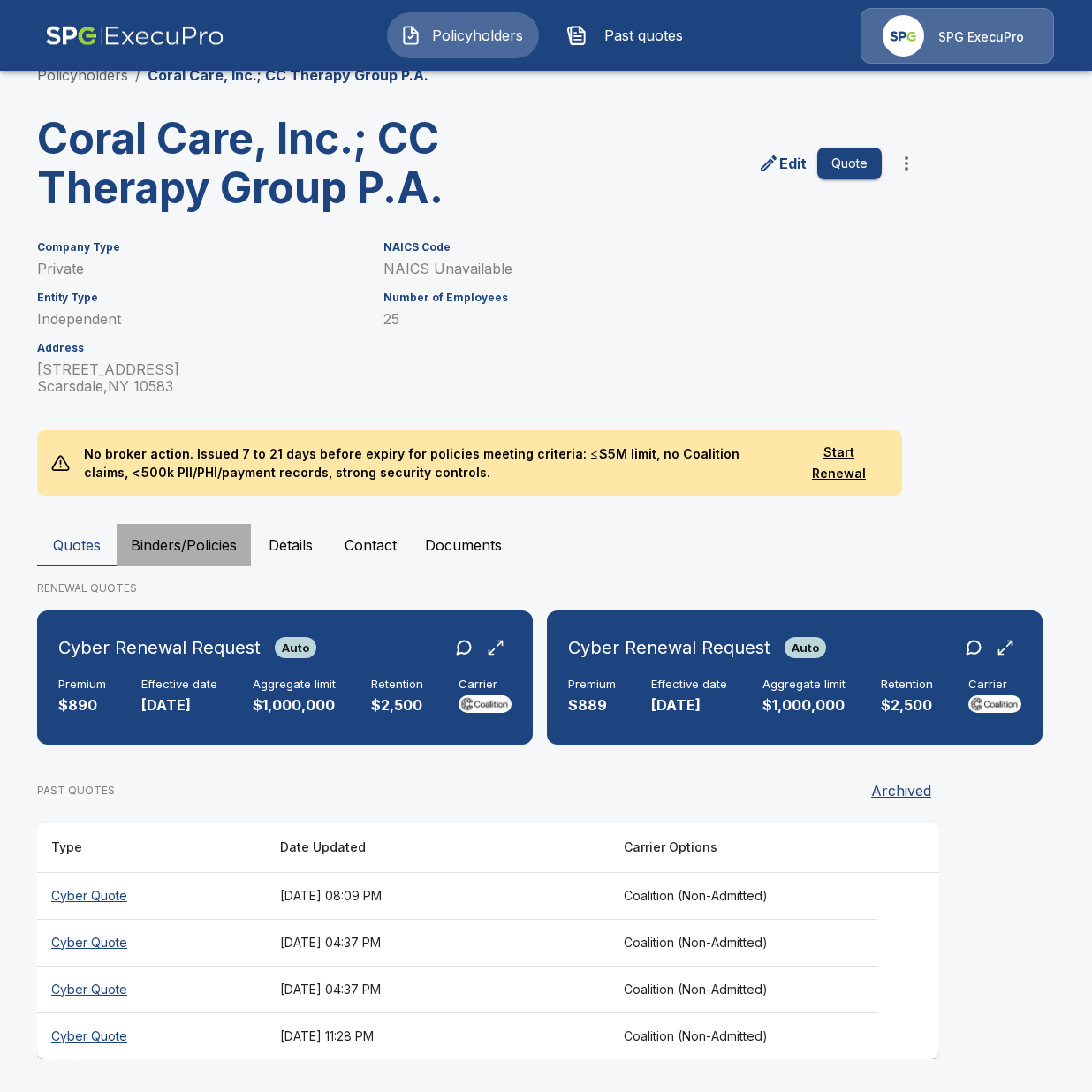
click at [192, 557] on button "Binders/Policies" at bounding box center [183, 545] width 134 height 42
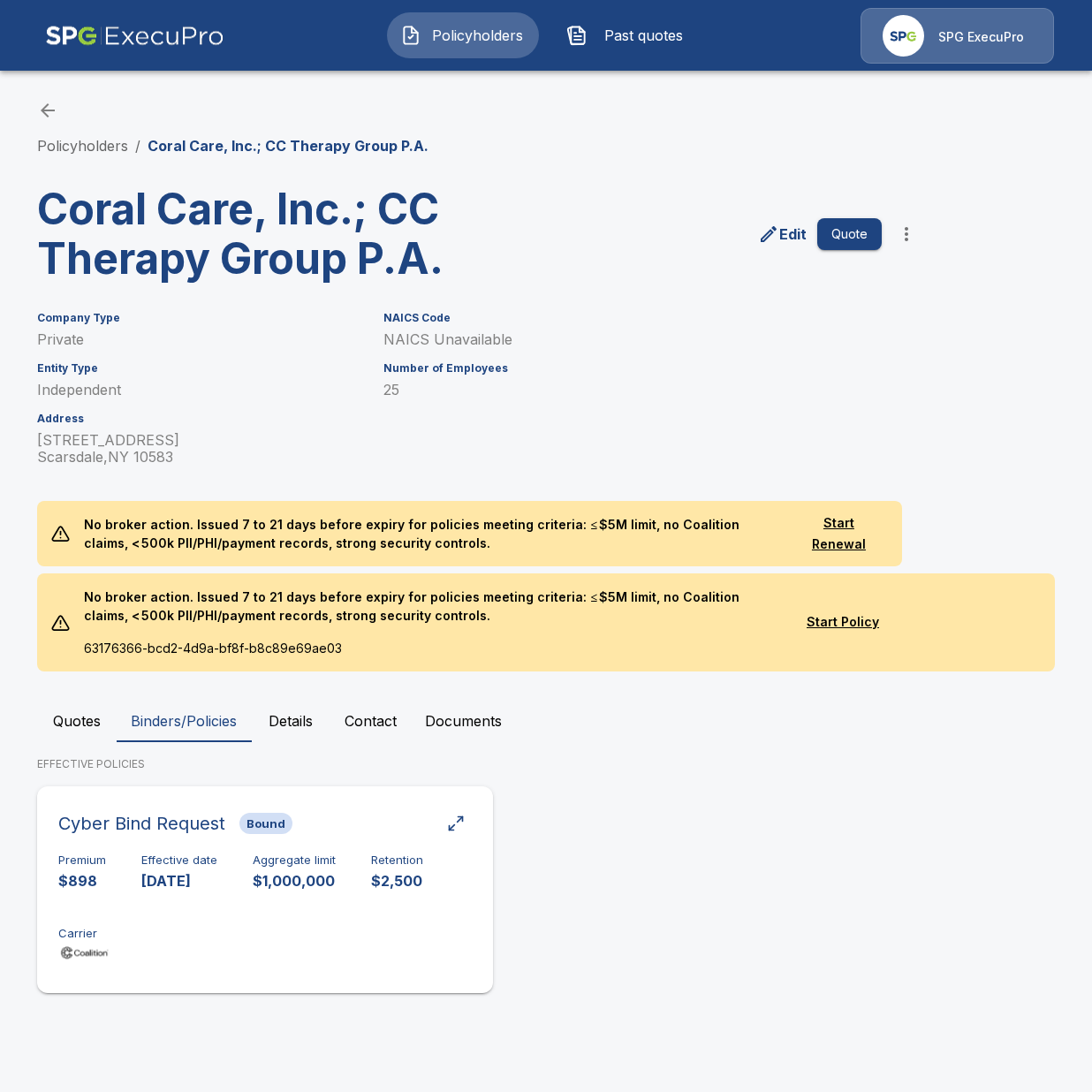
click at [282, 923] on div "Premium $898 Effective date [DATE] Aggregate limit $1,000,000 Retention $2,500 …" at bounding box center [265, 909] width 414 height 112
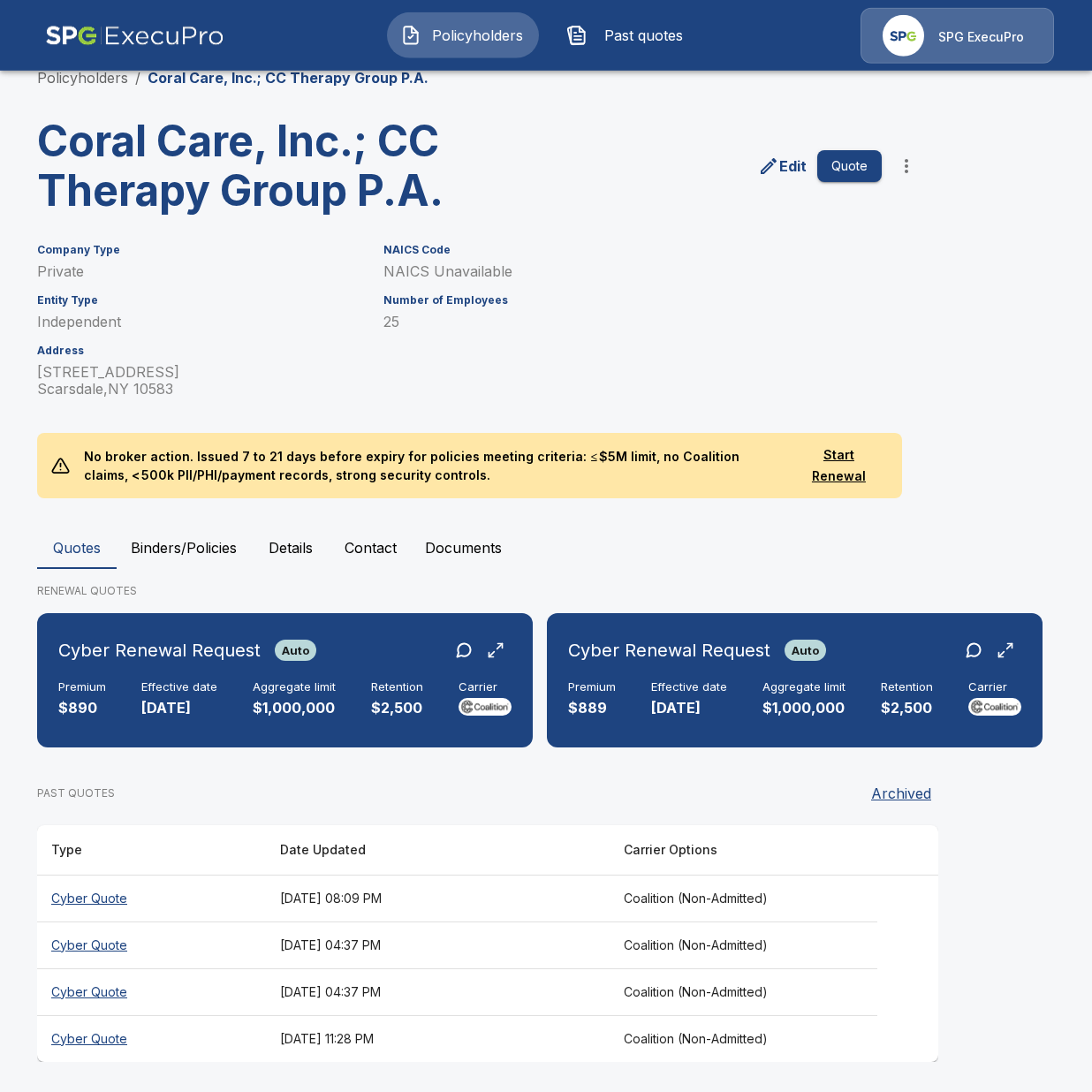
scroll to position [71, 0]
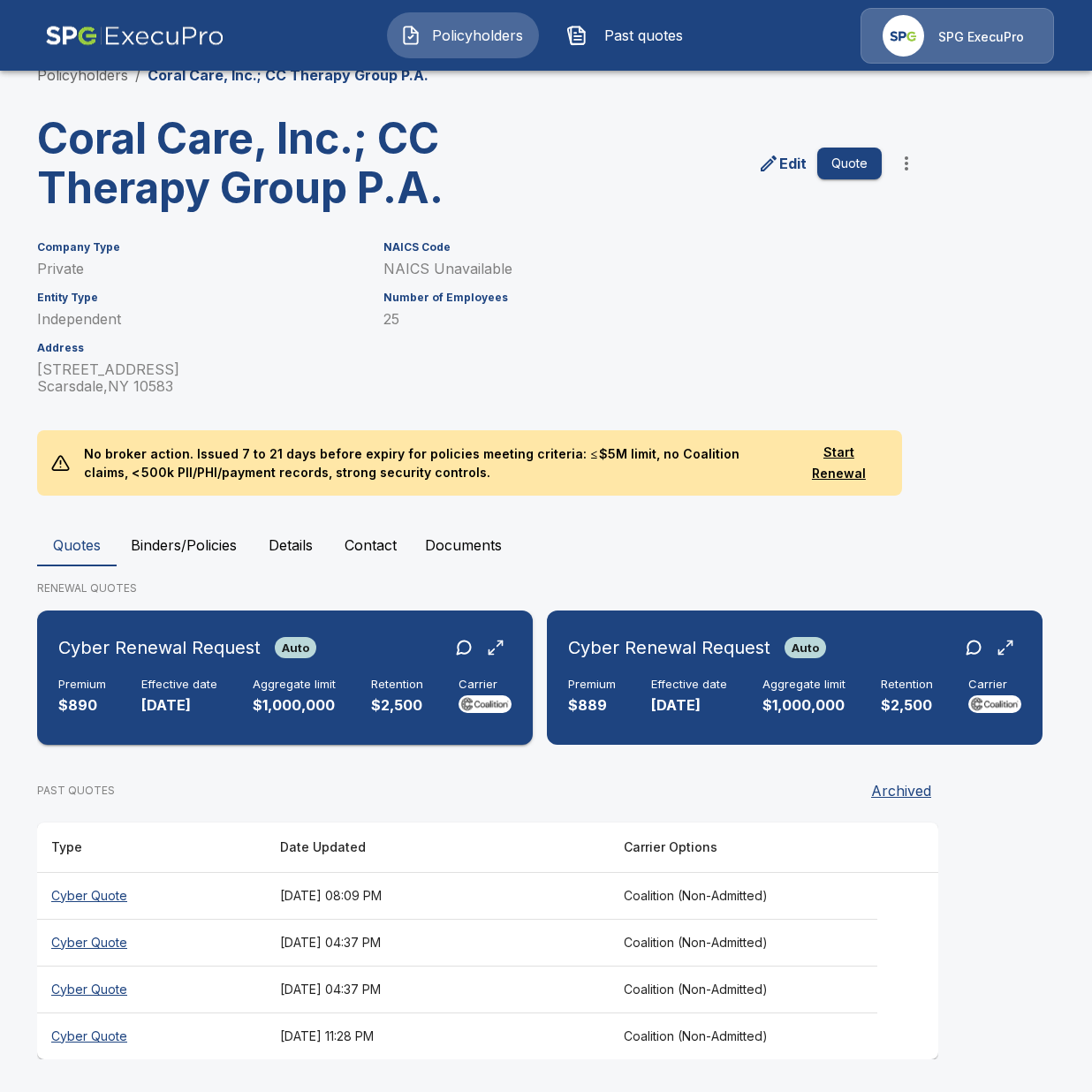
click at [316, 710] on p "$1,000,000" at bounding box center [294, 705] width 83 height 21
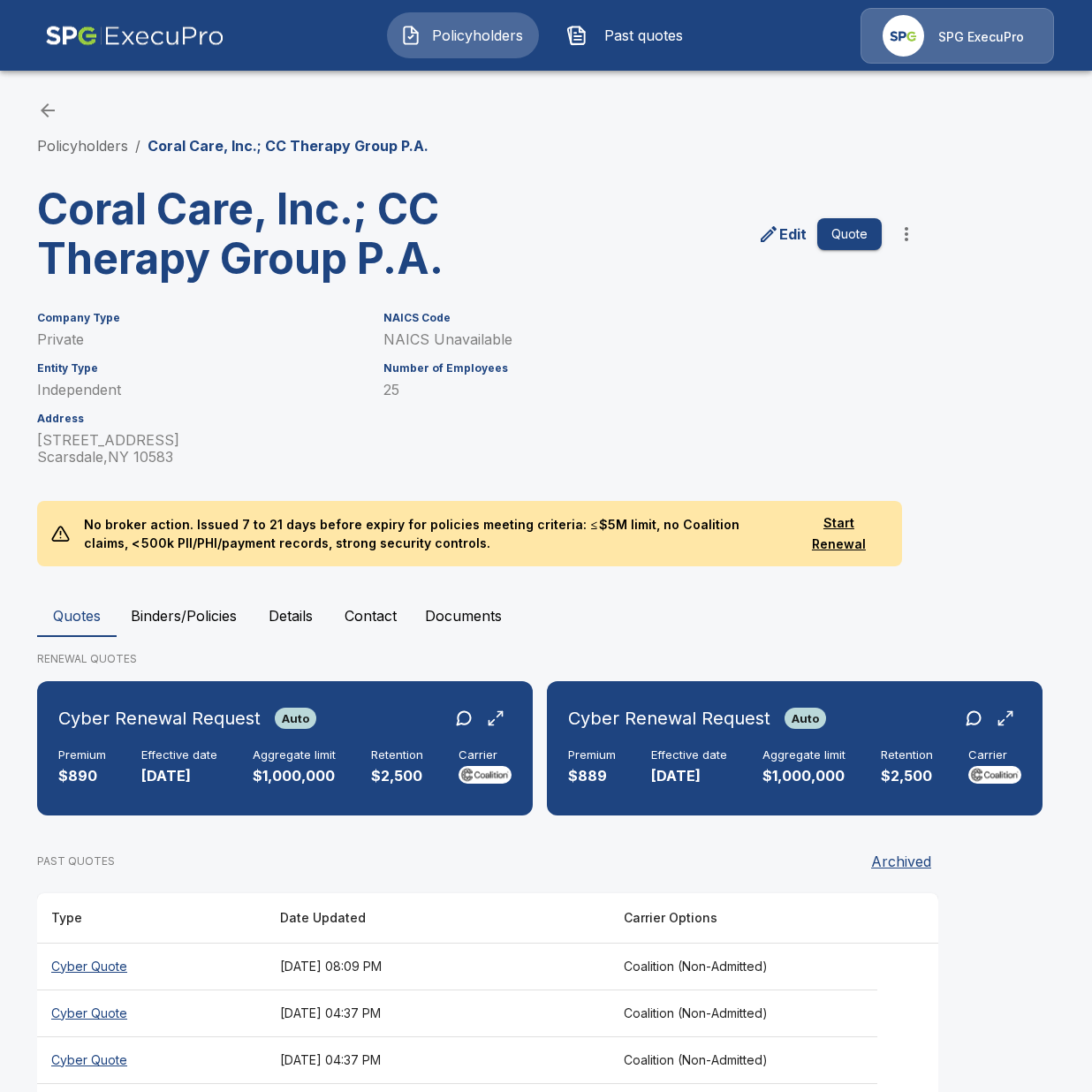
click at [889, 178] on div "Edit Quote" at bounding box center [699, 228] width 451 height 113
click at [120, 146] on link "Policyholders" at bounding box center [82, 146] width 91 height 18
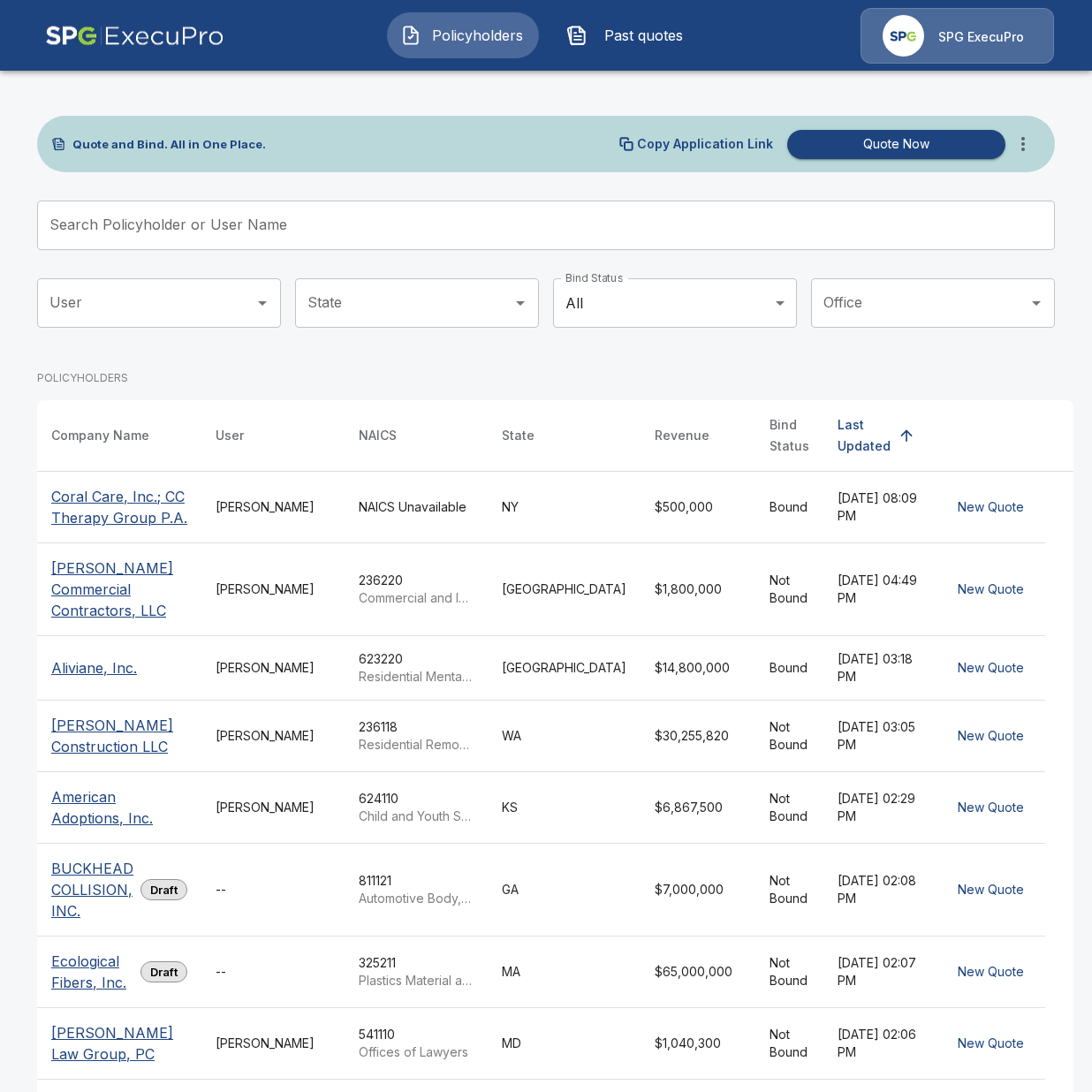
click at [1020, 154] on icon "more" at bounding box center [1024, 144] width 22 height 22
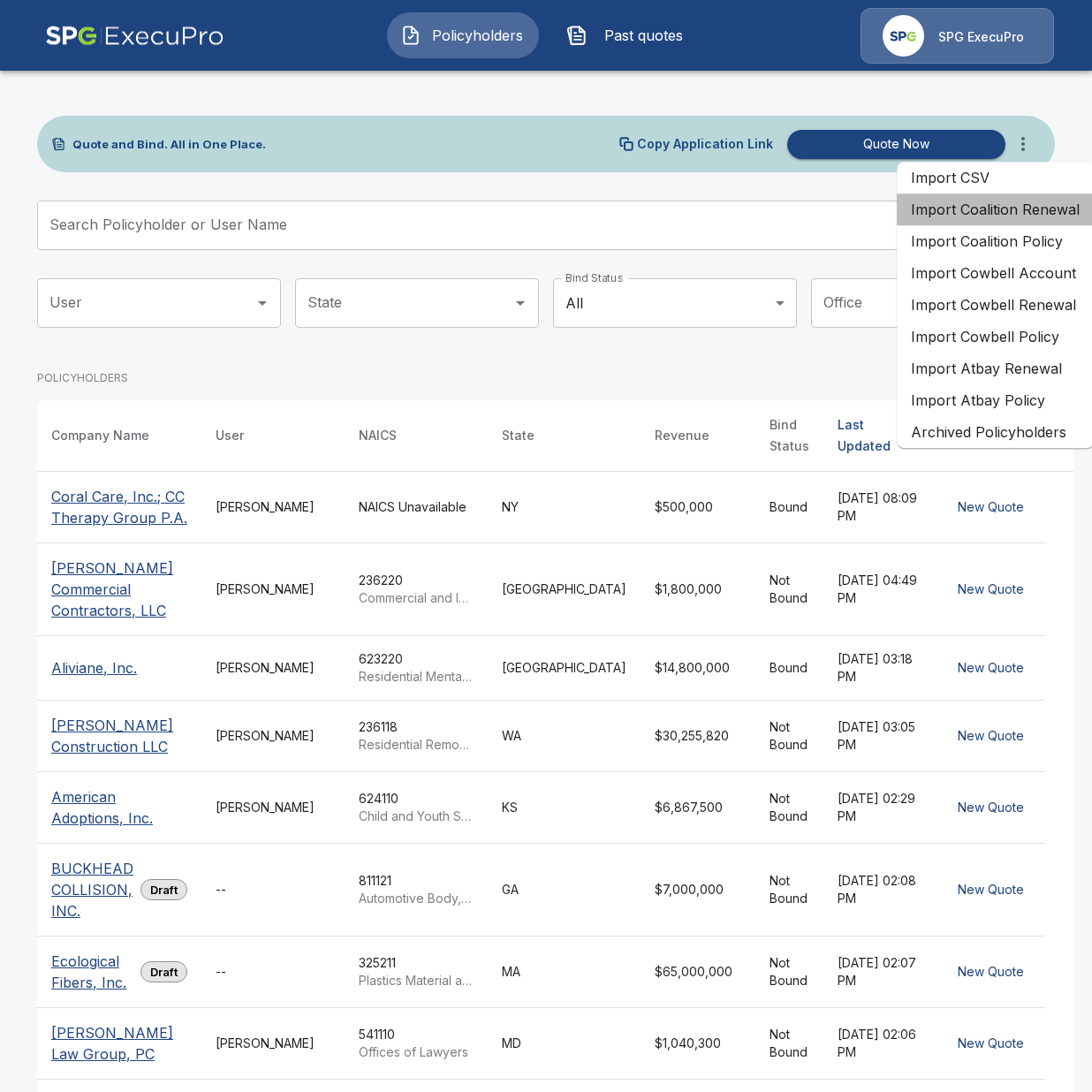
click at [1043, 221] on li "Import Coalition Renewal" at bounding box center [995, 209] width 197 height 31
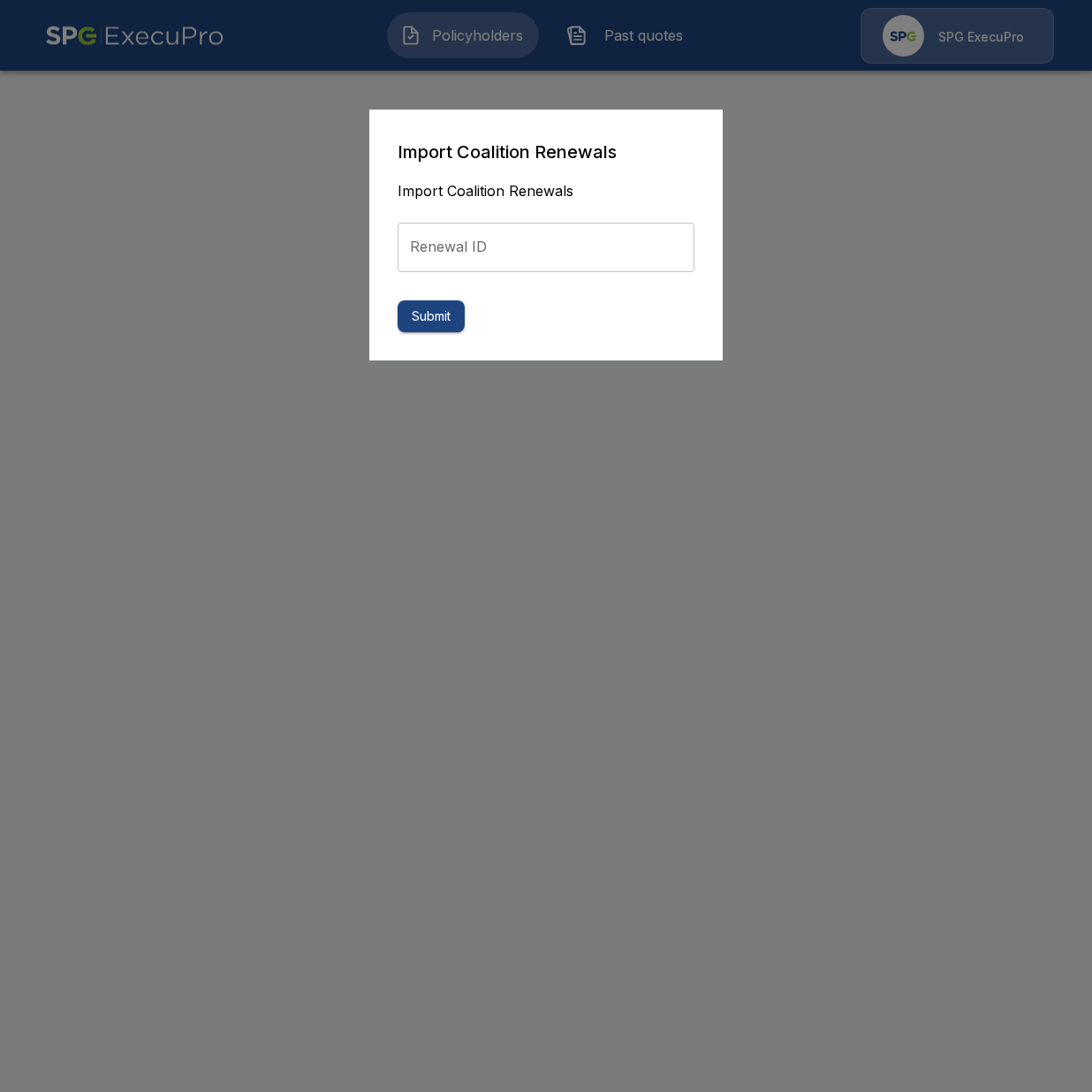
click at [633, 256] on input "Renewal ID" at bounding box center [546, 247] width 297 height 49
paste input "**********"
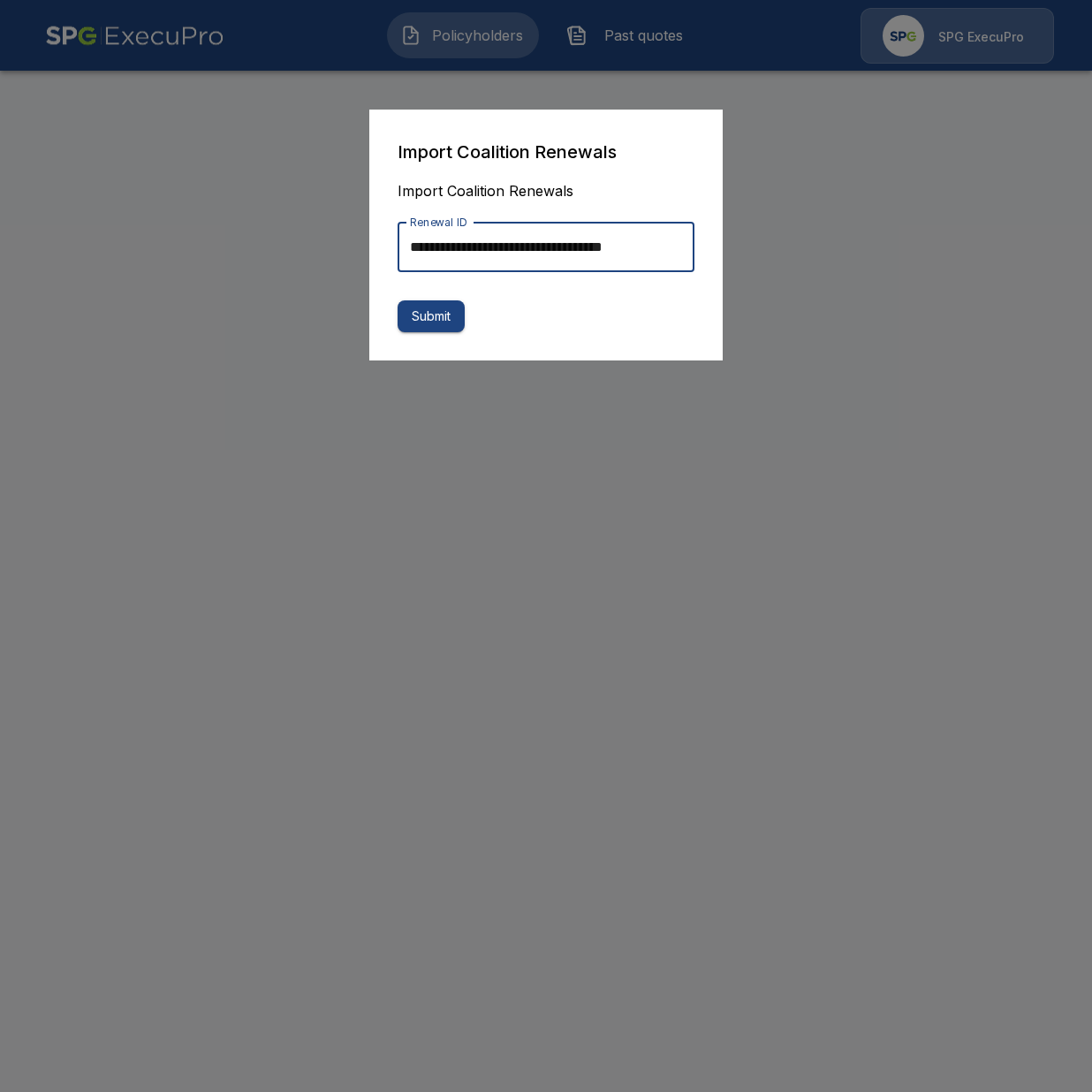
scroll to position [0, 11]
type input "**********"
click at [544, 260] on input "**********" at bounding box center [546, 247] width 297 height 49
drag, startPoint x: 574, startPoint y: 252, endPoint x: 335, endPoint y: 241, distance: 239.3
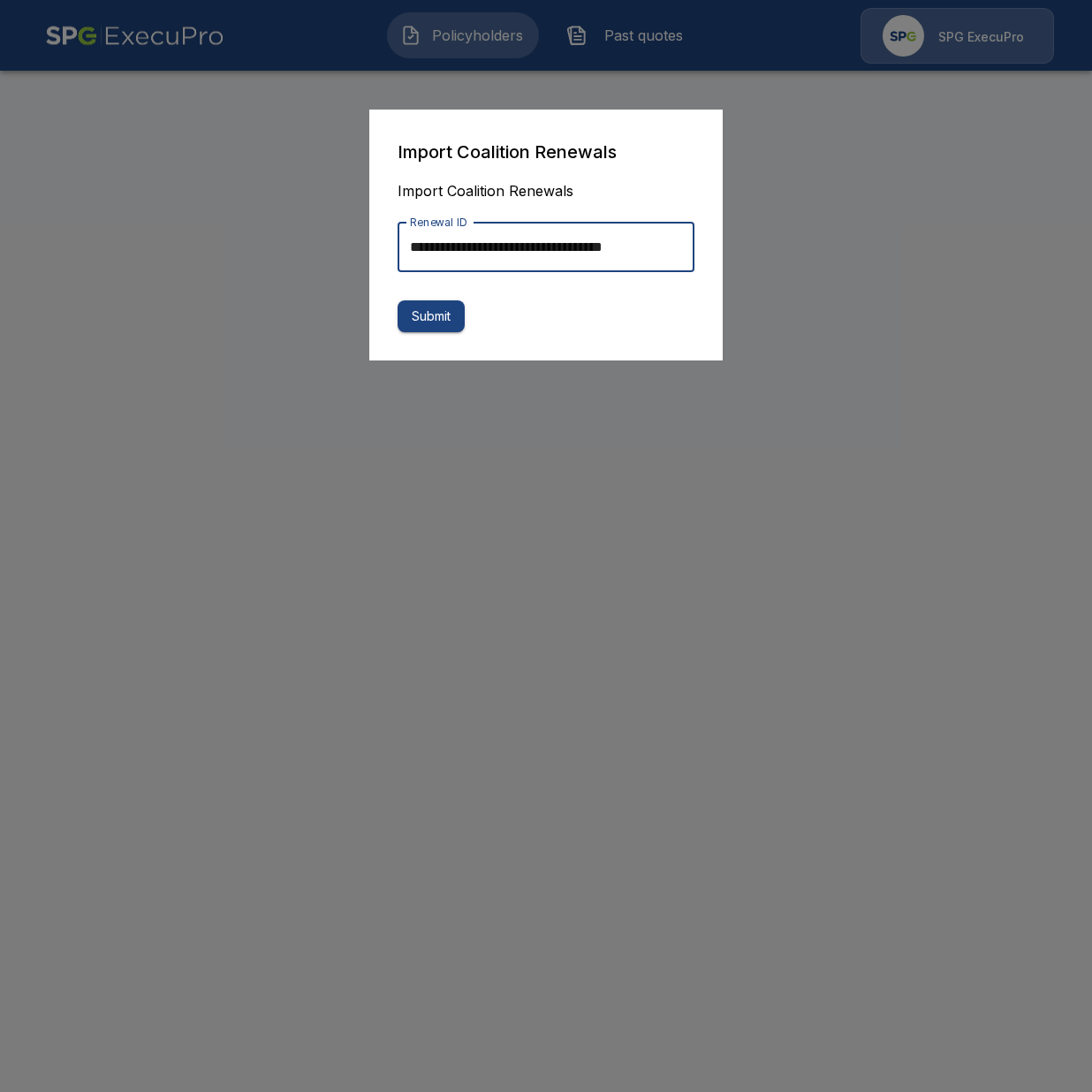
click at [398, 241] on input "**********" at bounding box center [546, 247] width 297 height 49
click at [434, 323] on button "Submit" at bounding box center [431, 317] width 67 height 32
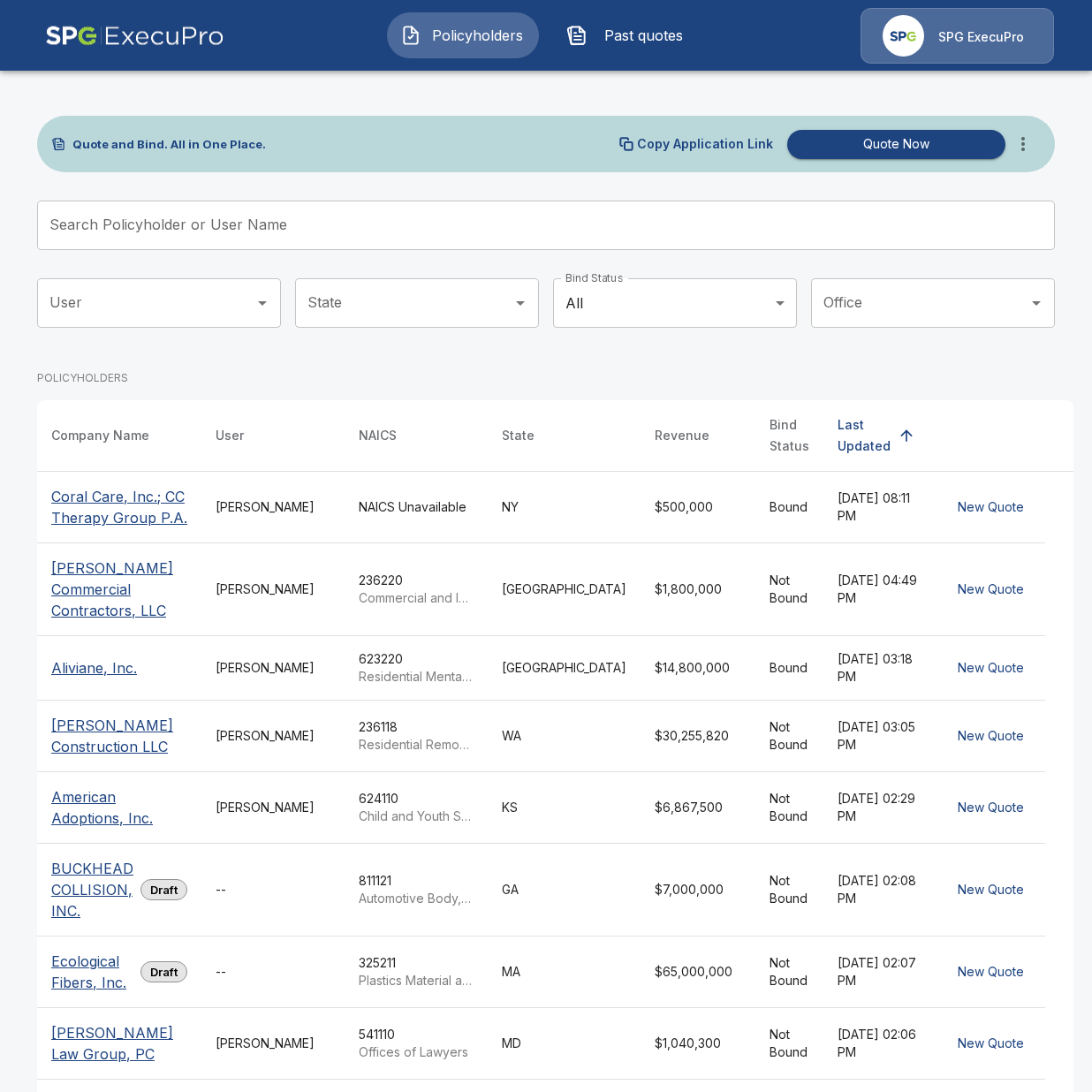
click at [542, 517] on td "NY" at bounding box center [564, 508] width 153 height 72
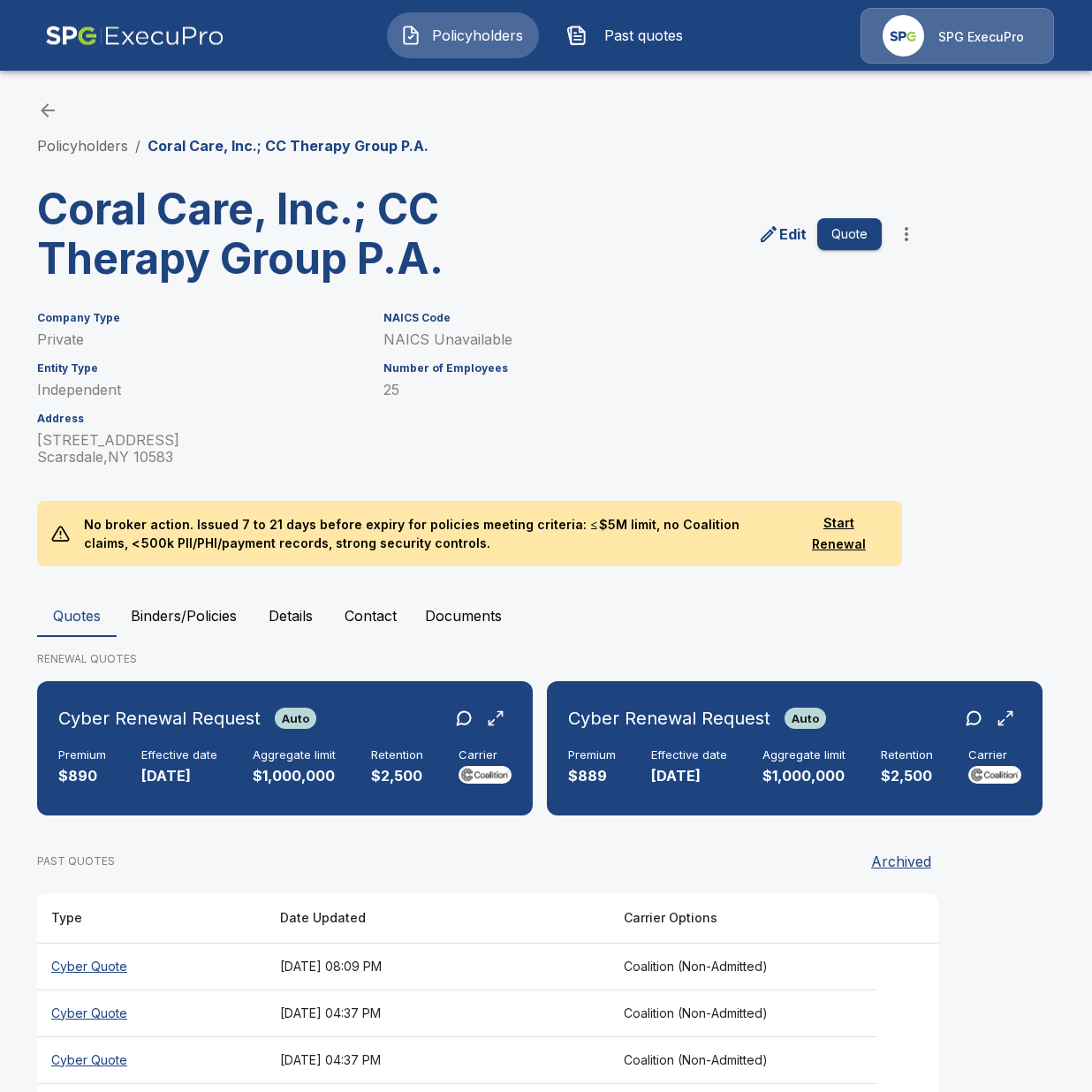
click at [527, 861] on div "PAST QUOTES Archived" at bounding box center [488, 861] width 901 height 35
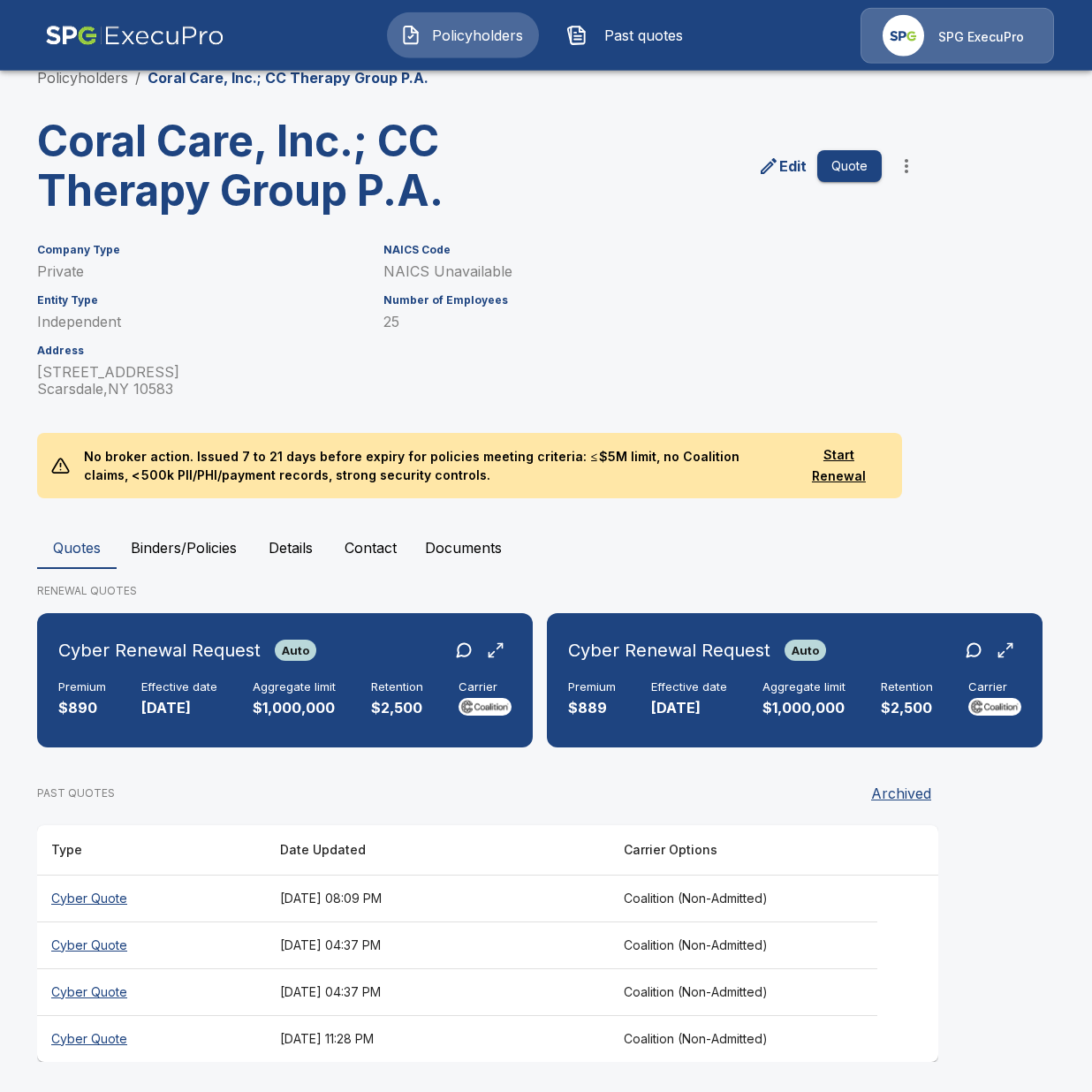
scroll to position [71, 0]
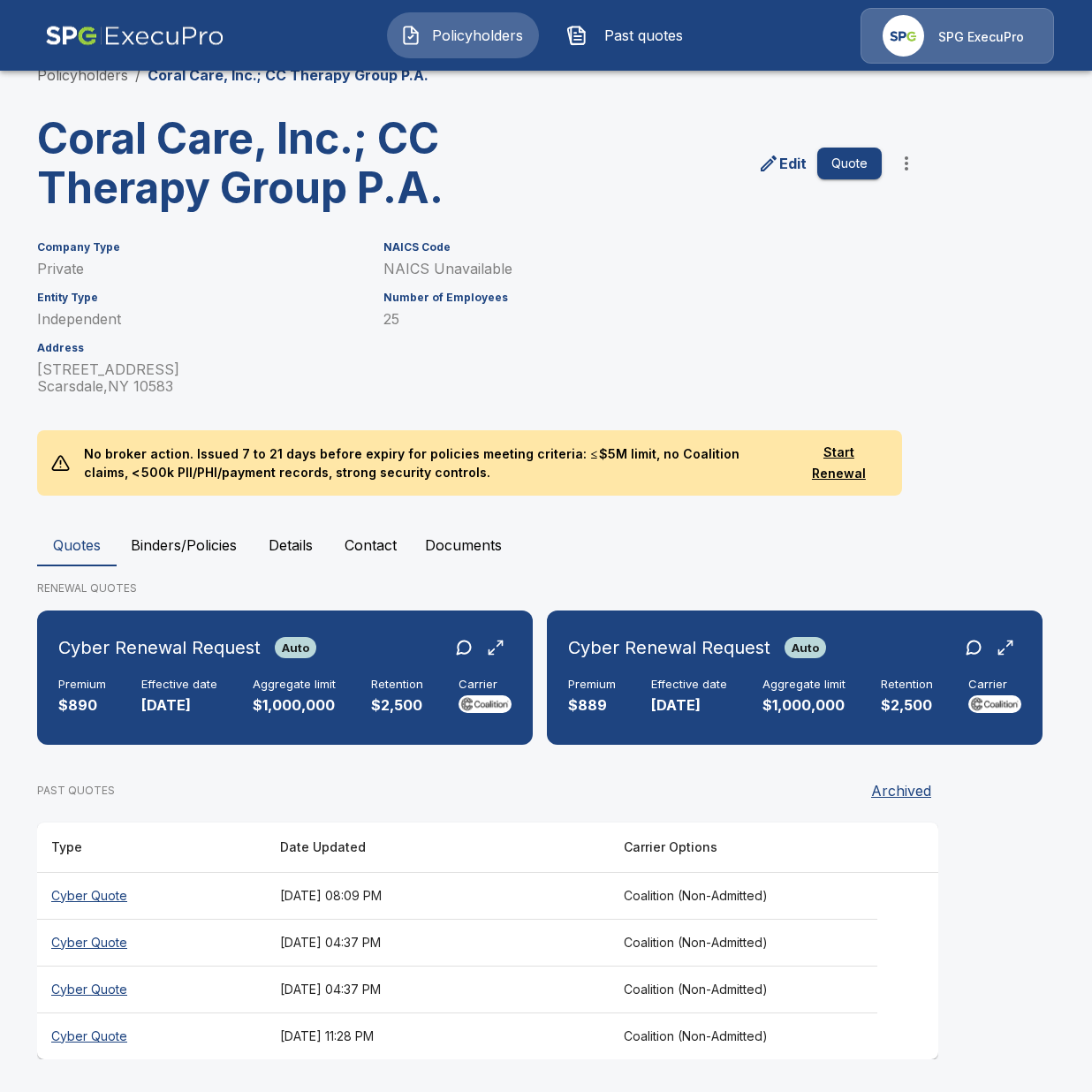
click at [419, 904] on th "[DATE] 08:09 PM" at bounding box center [438, 896] width 344 height 47
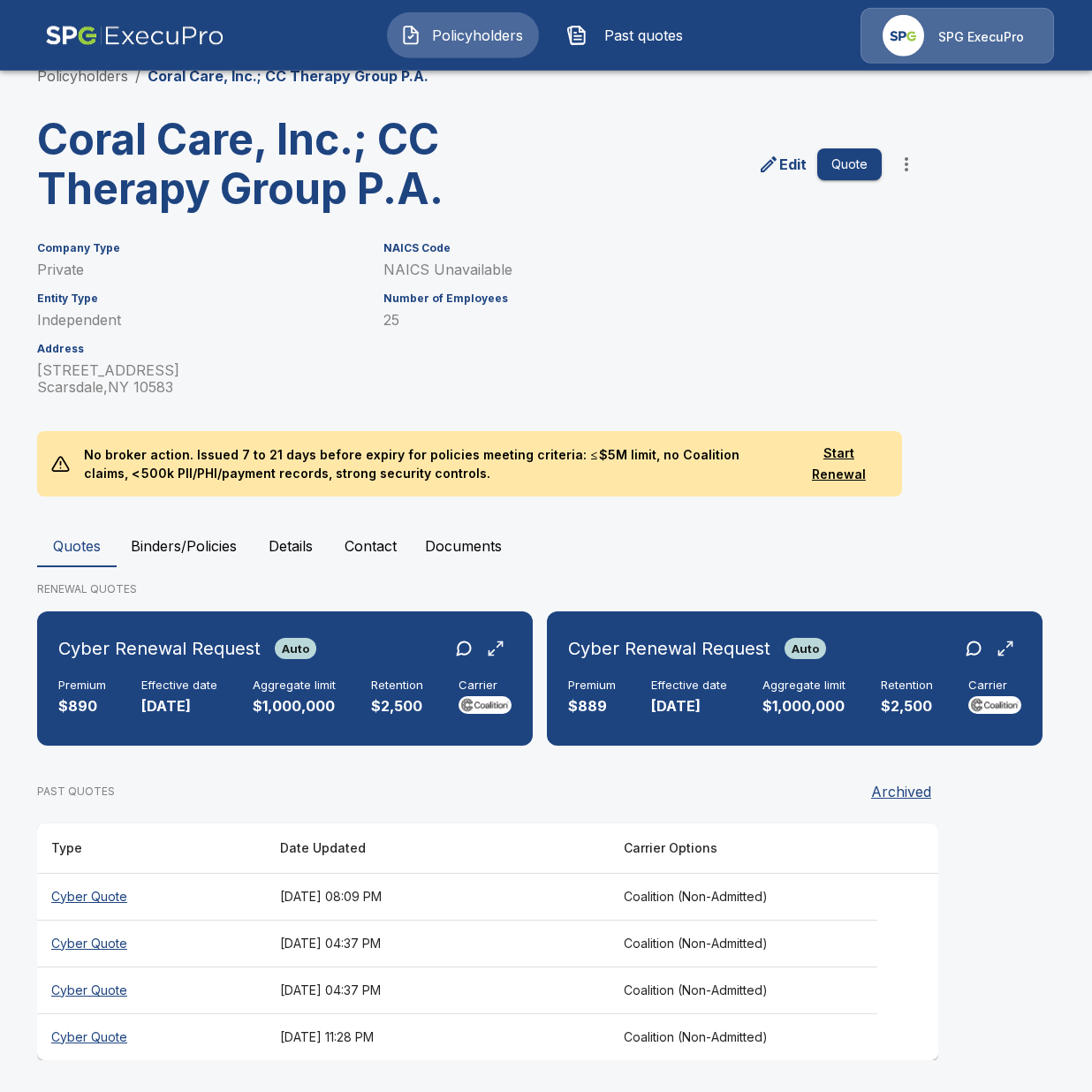
scroll to position [71, 0]
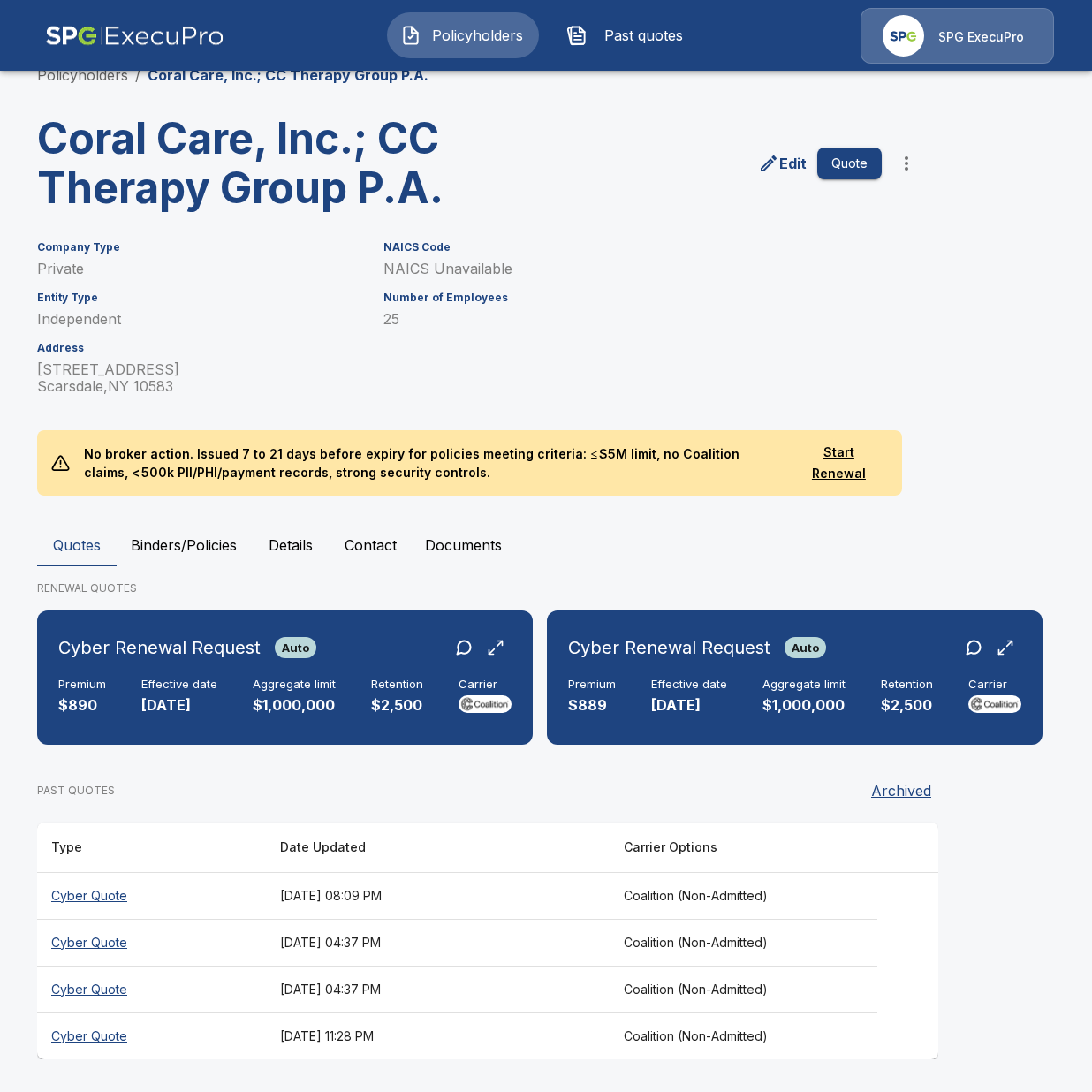
click at [970, 271] on div "Company Type Private Entity Type Independent Address [STREET_ADDRESS] NAICS Cod…" at bounding box center [535, 308] width 1039 height 175
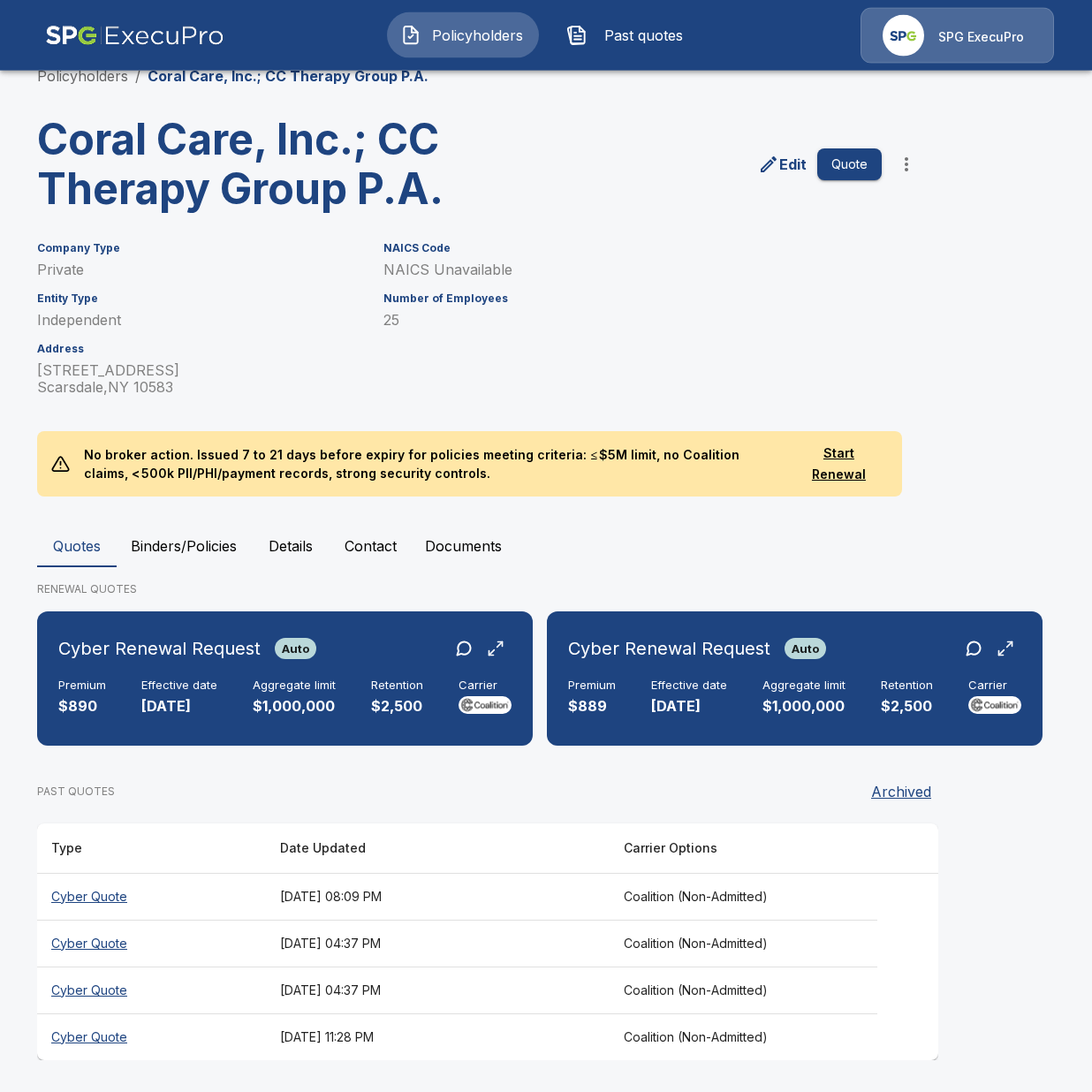
scroll to position [71, 0]
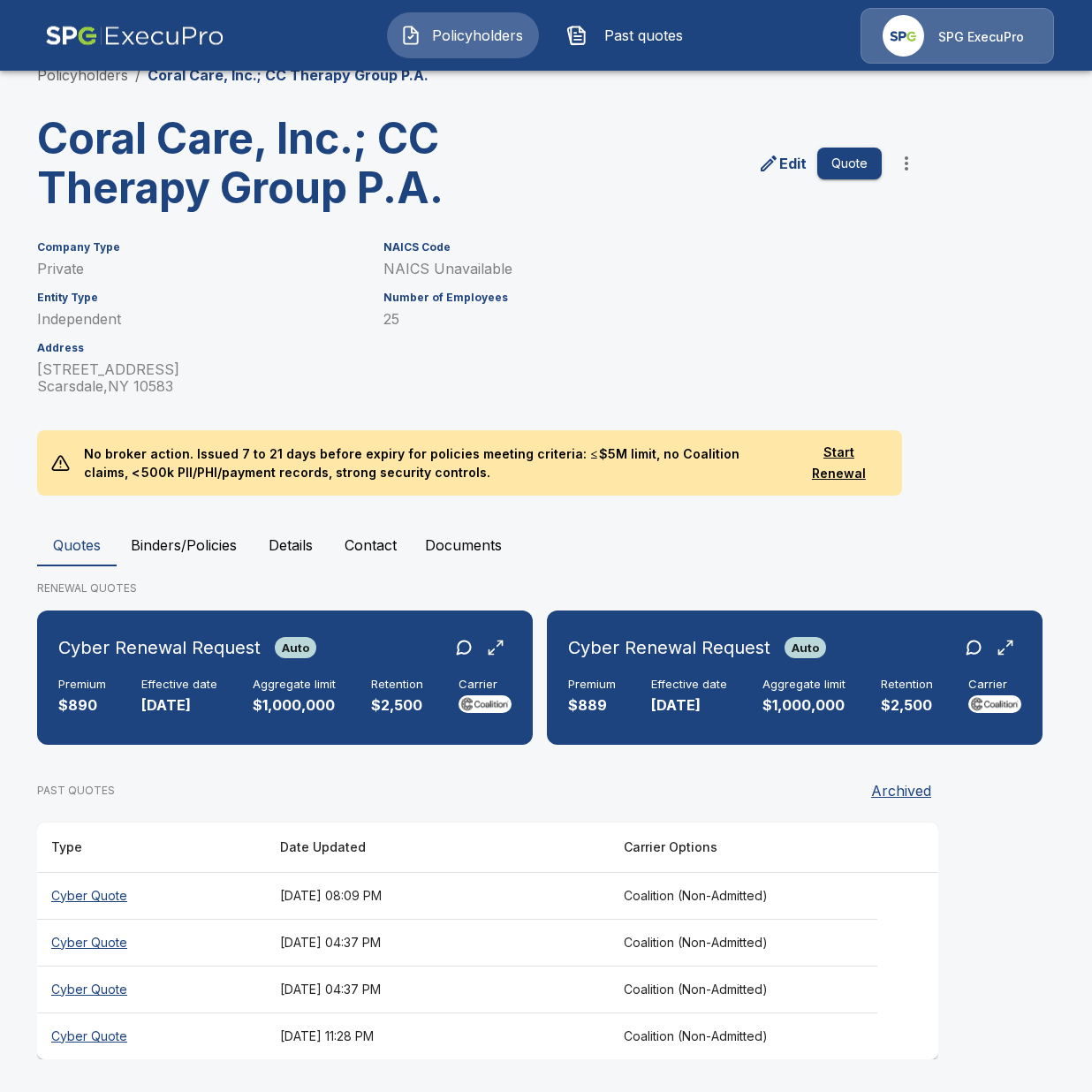
click at [575, 139] on div "Edit Quote" at bounding box center [699, 157] width 451 height 113
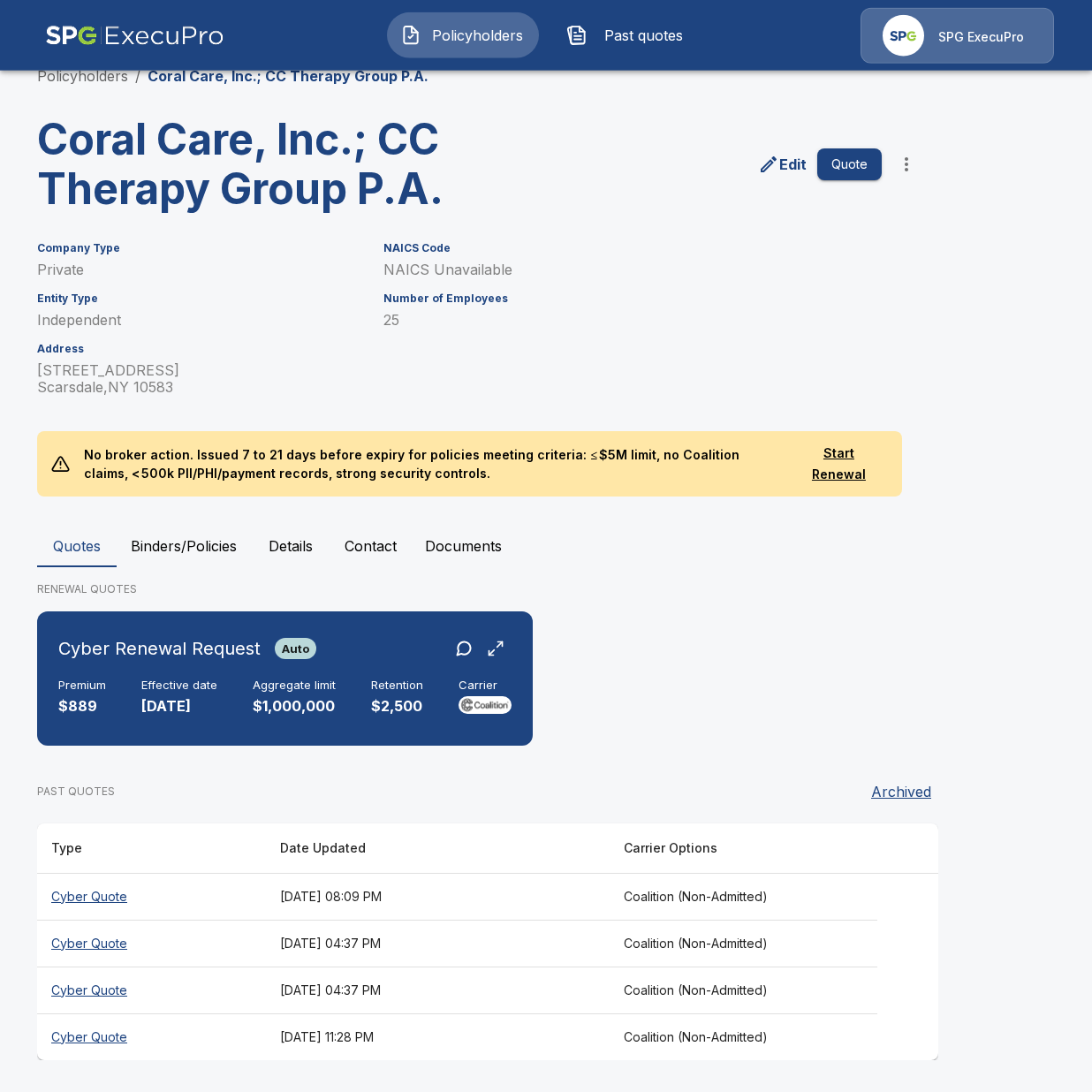
scroll to position [71, 0]
click at [985, 282] on div "Company Type Private Entity Type Independent Address [STREET_ADDRESS] NAICS Cod…" at bounding box center [535, 308] width 1039 height 175
click at [932, 271] on div "Company Type Private Entity Type Independent Address 53 Stratford Road Scarsdal…" at bounding box center [535, 308] width 1039 height 175
click at [323, 687] on h6 "Aggregate limit" at bounding box center [294, 685] width 83 height 14
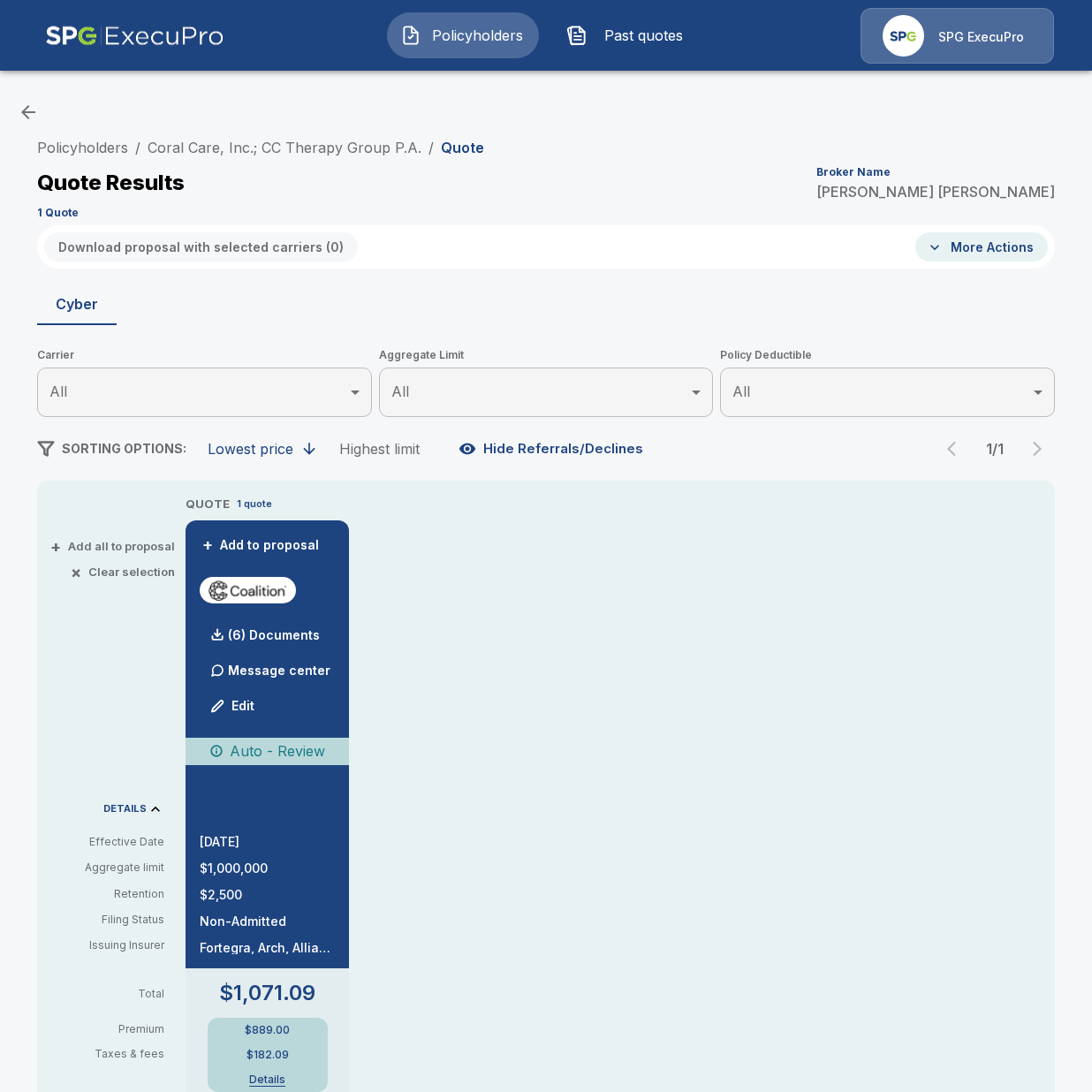
click at [524, 129] on div "Policyholders / Coral Care, Inc.; CC Therapy Group P.A. / Quote Quote Results B…" at bounding box center [546, 954] width 1092 height 1741
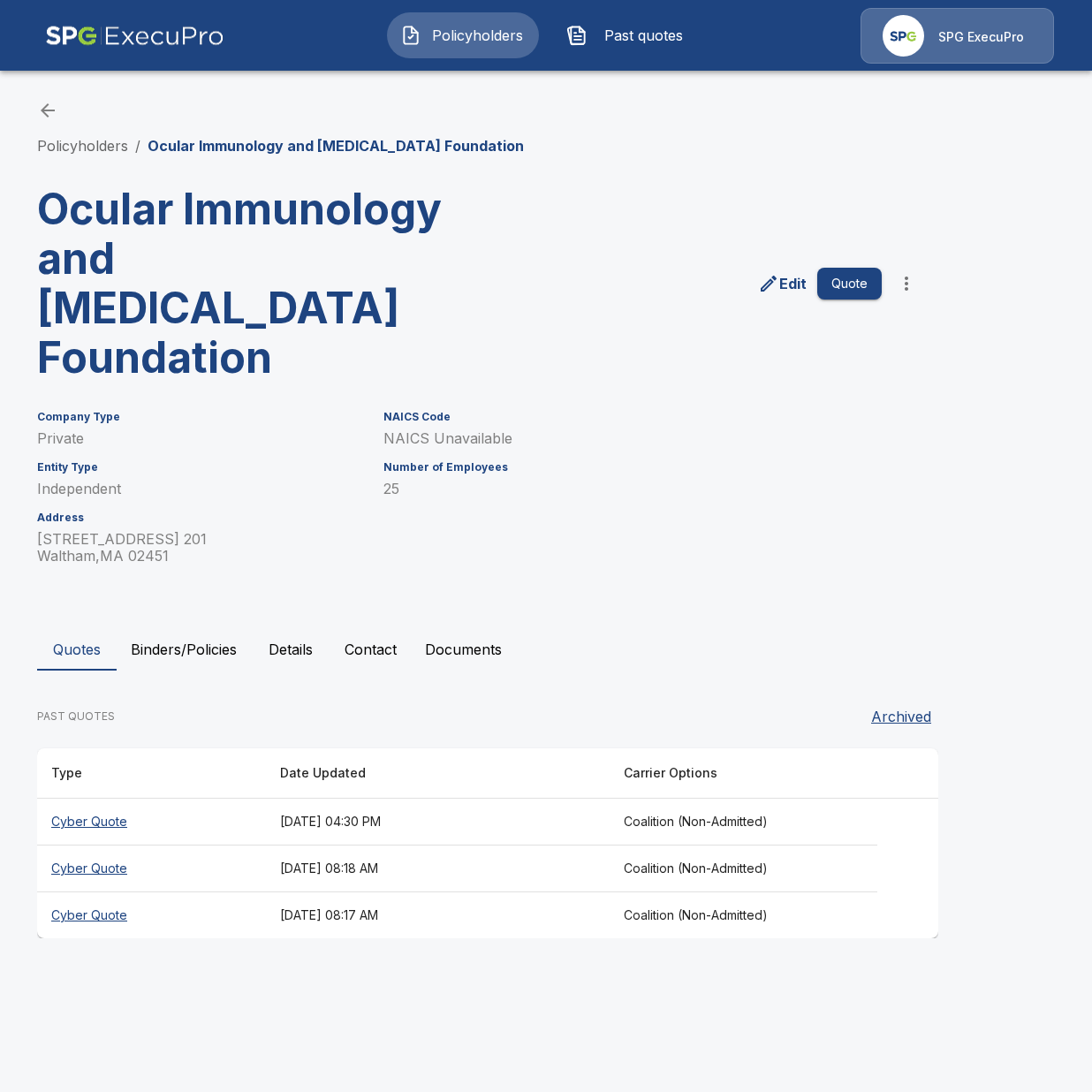
click at [210, 629] on button "Binders/Policies" at bounding box center [183, 649] width 134 height 42
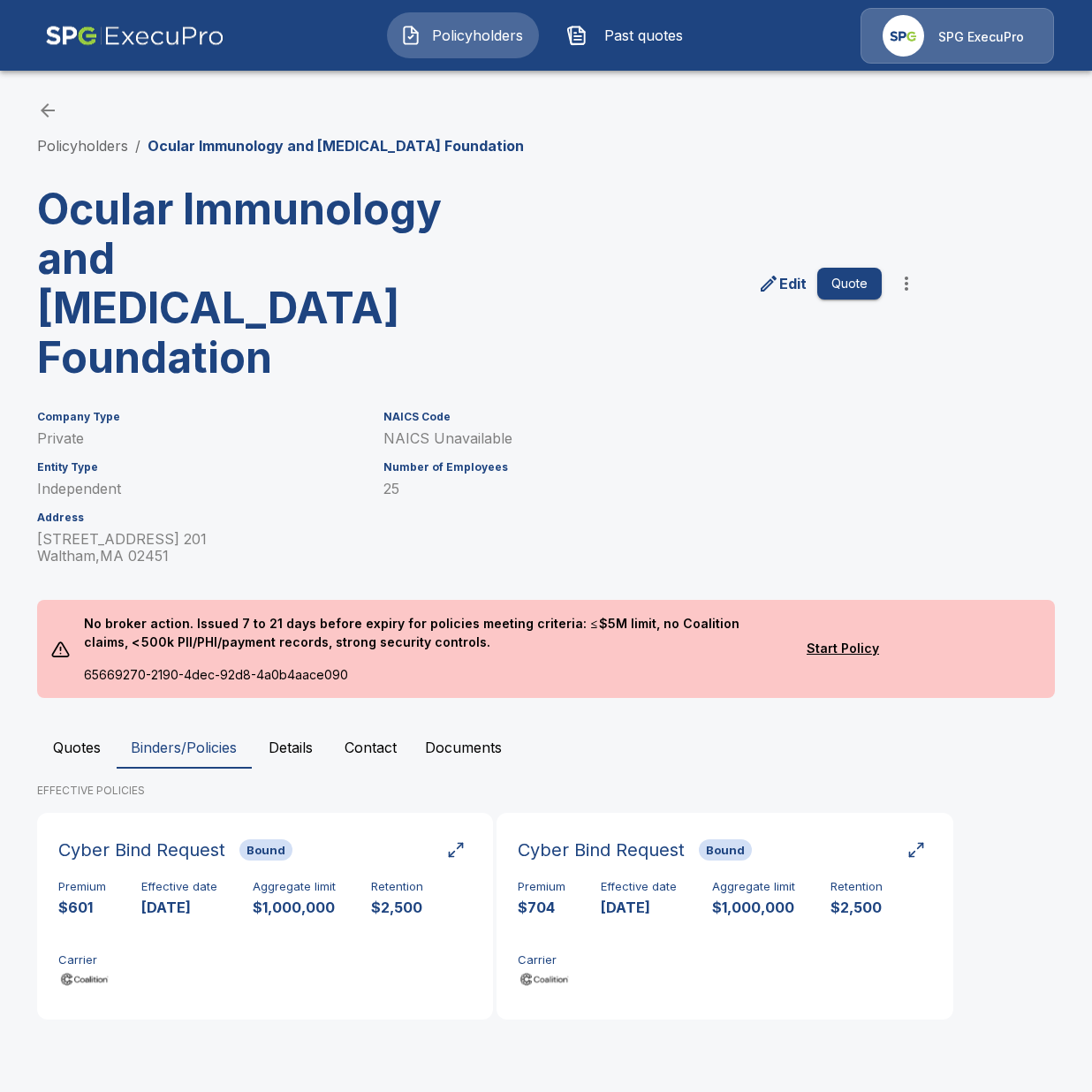
click at [85, 727] on button "Quotes" at bounding box center [76, 747] width 79 height 42
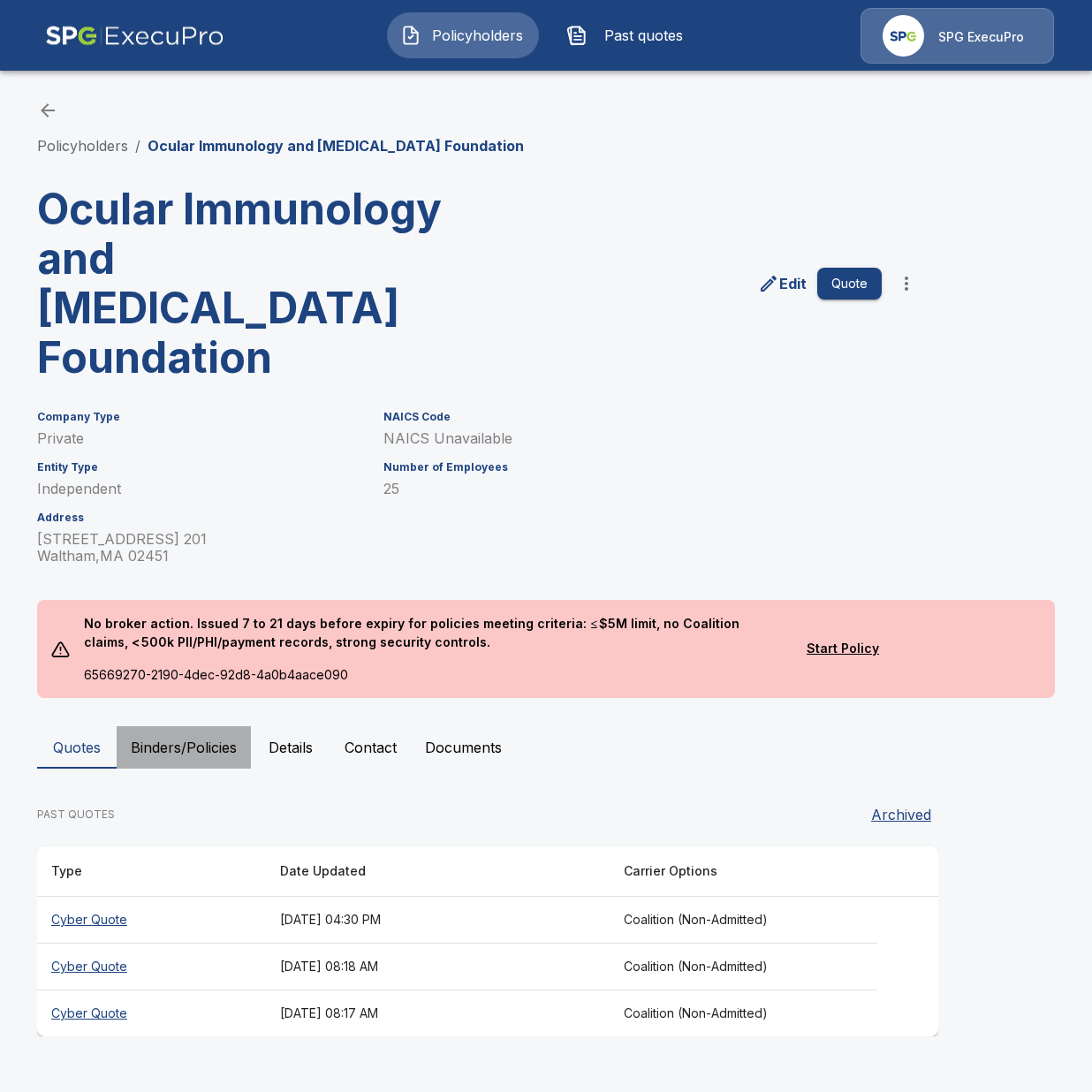
click at [163, 727] on button "Binders/Policies" at bounding box center [183, 747] width 134 height 42
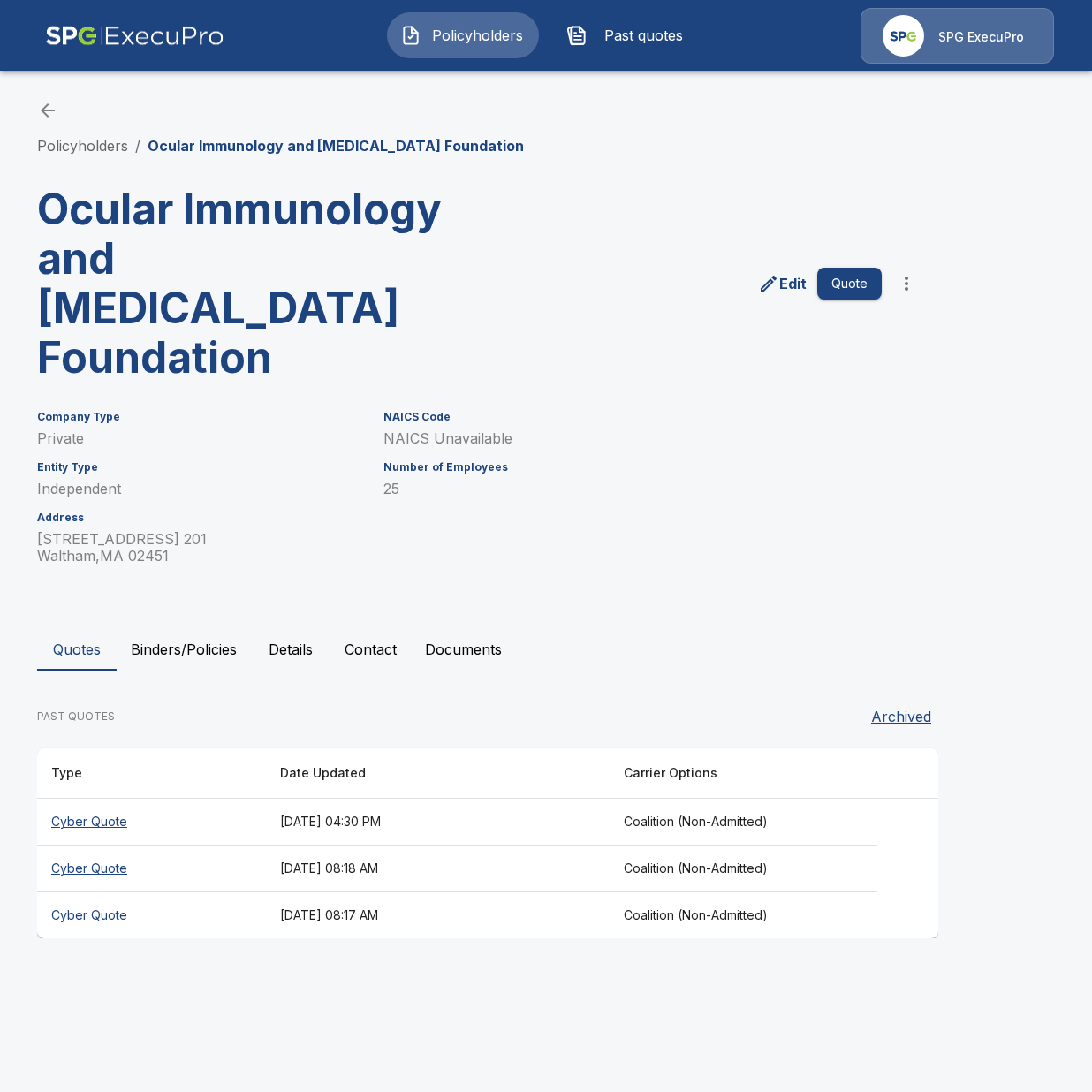
click at [180, 629] on button "Binders/Policies" at bounding box center [183, 649] width 134 height 42
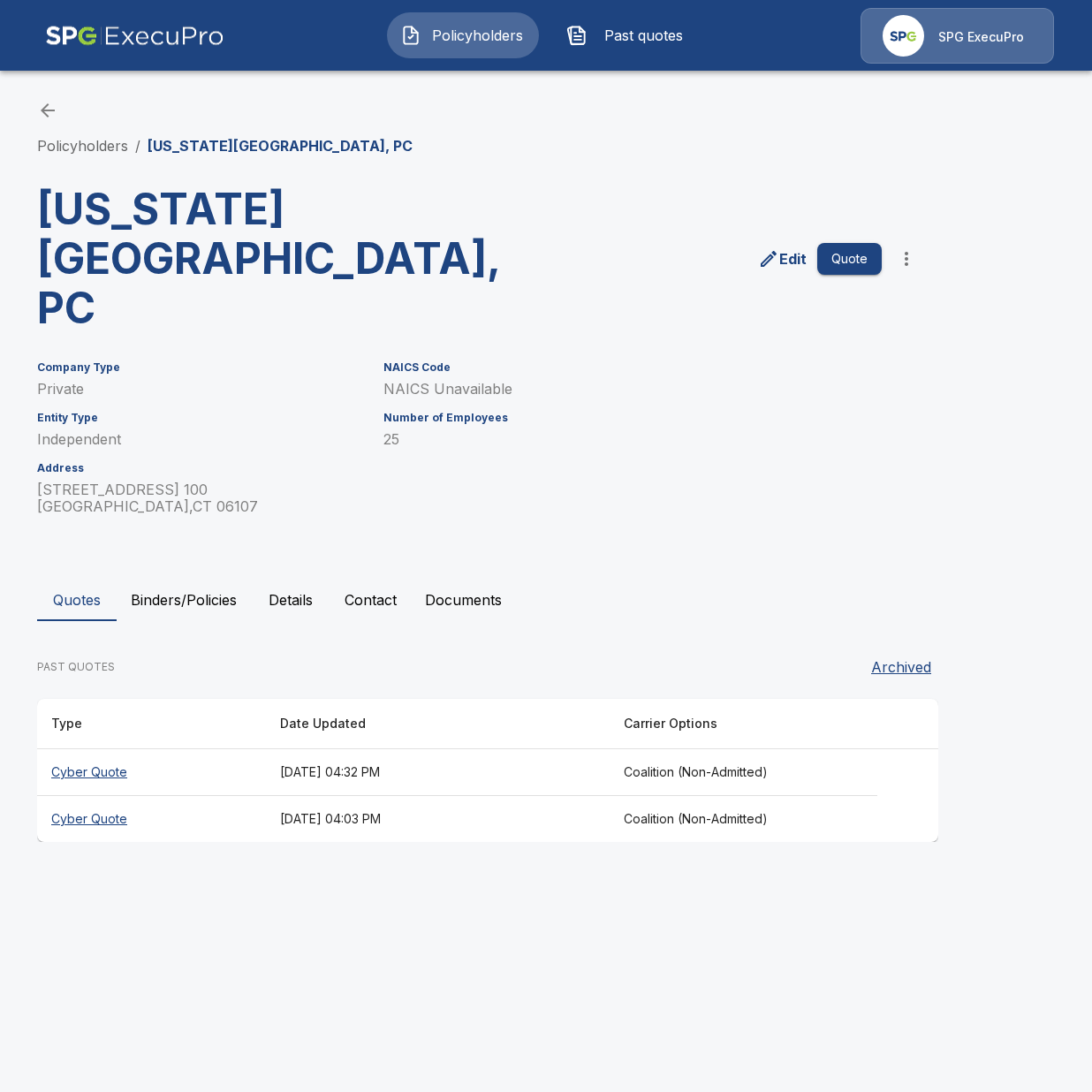
click at [228, 579] on button "Binders/Policies" at bounding box center [183, 600] width 134 height 42
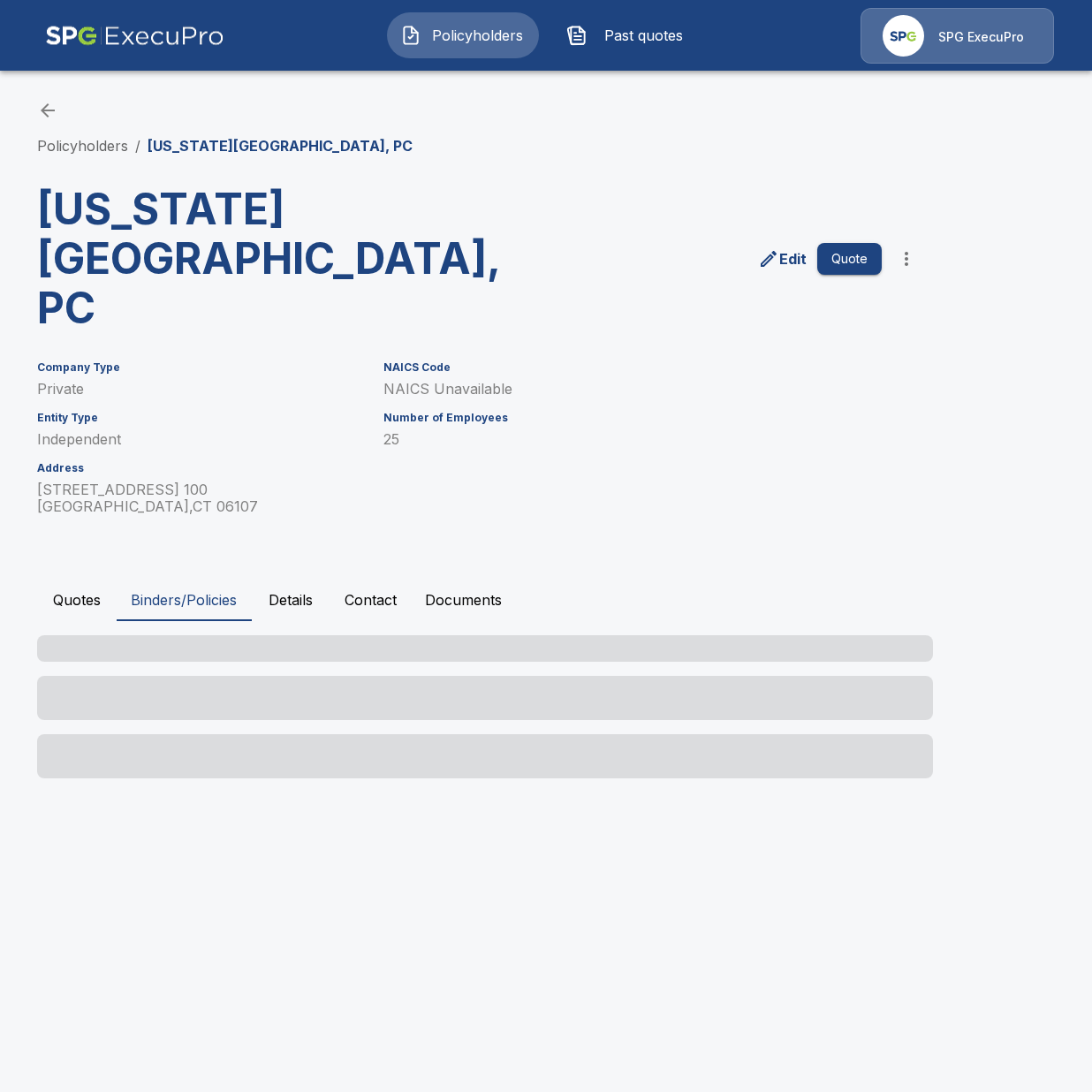
click at [205, 579] on button "Binders/Policies" at bounding box center [183, 600] width 134 height 42
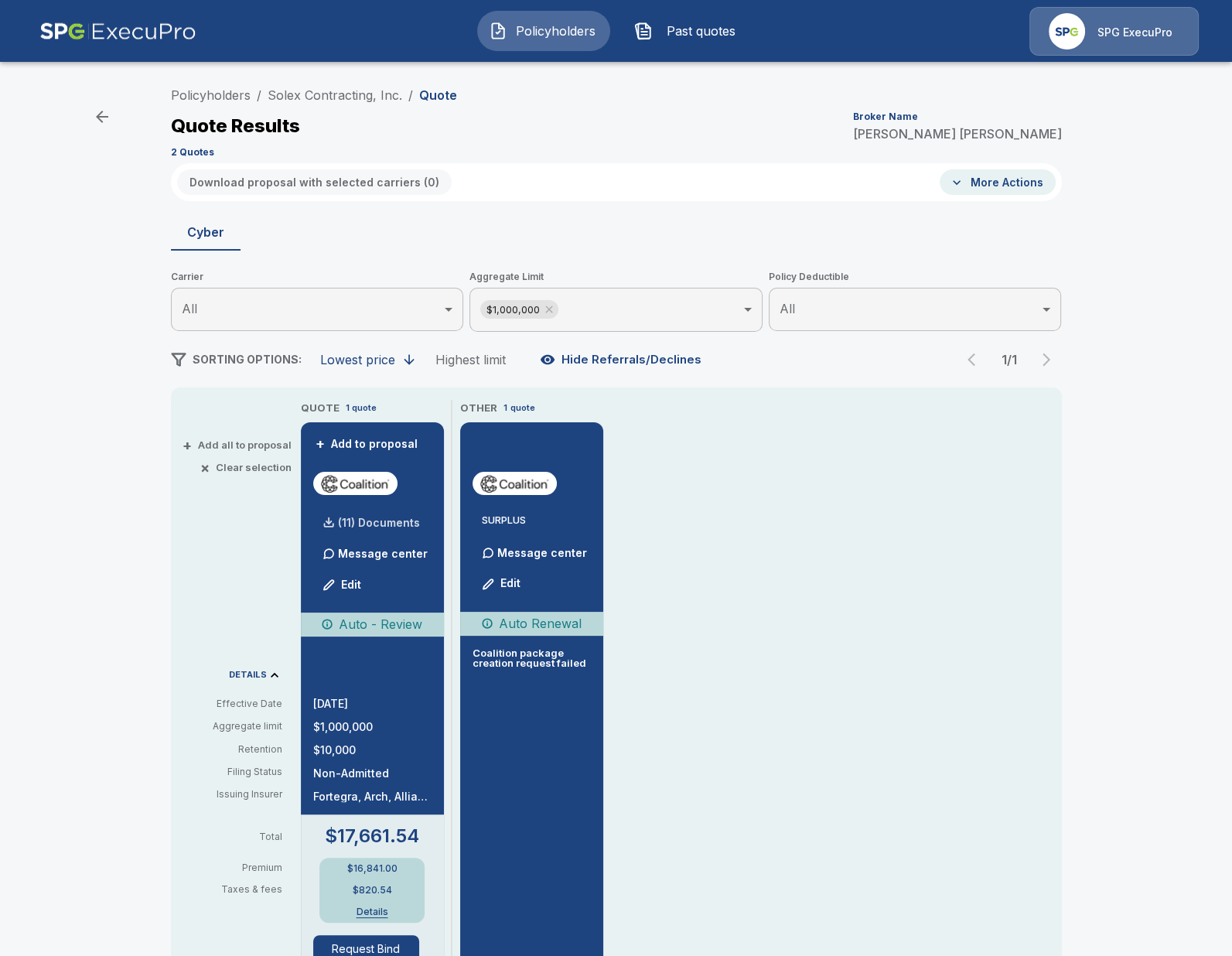
click at [341, 528] on div at bounding box center [328, 522] width 31 height 31
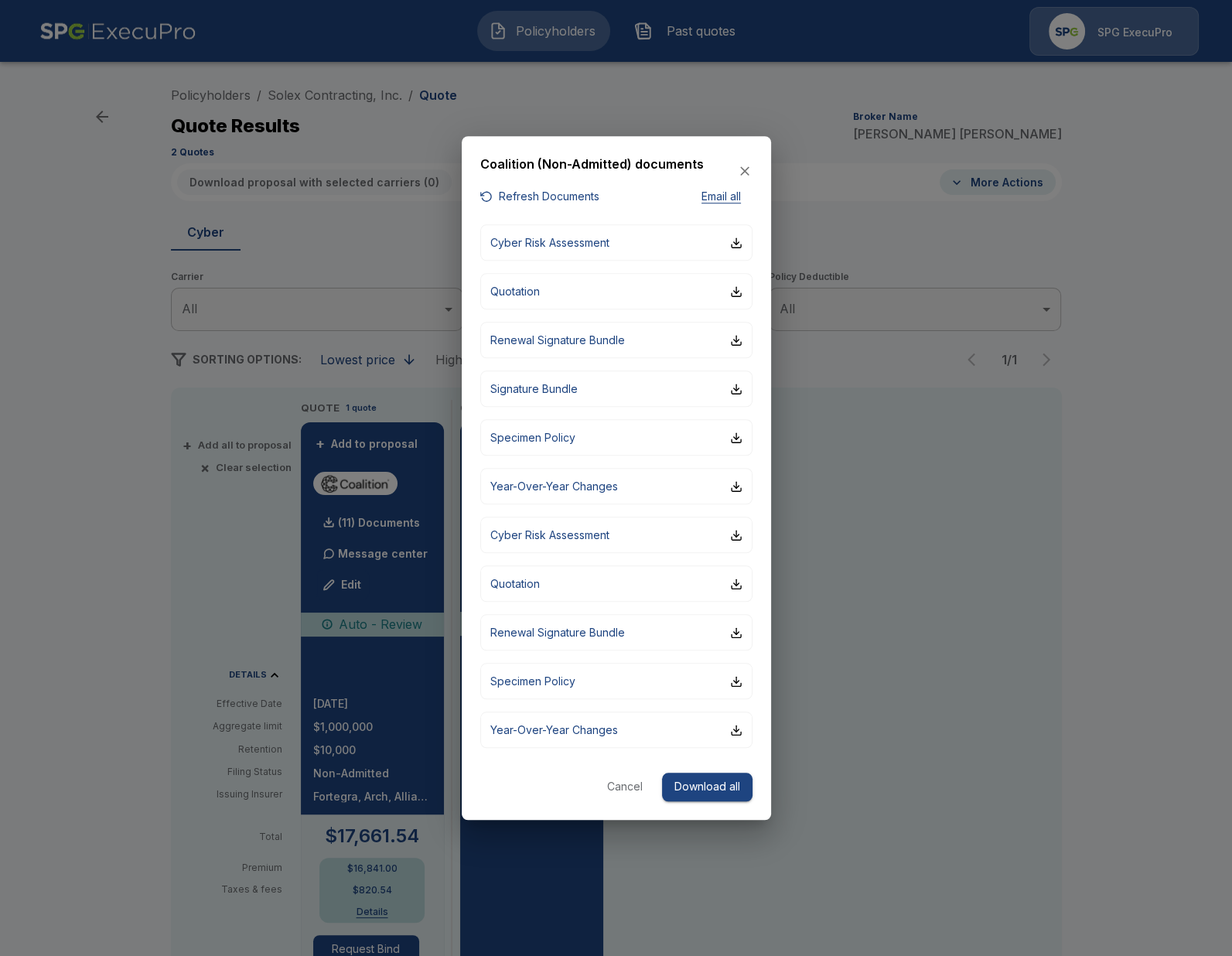
click at [547, 205] on button "Refresh Documents" at bounding box center [539, 197] width 119 height 20
click at [1097, 427] on div at bounding box center [616, 478] width 1232 height 956
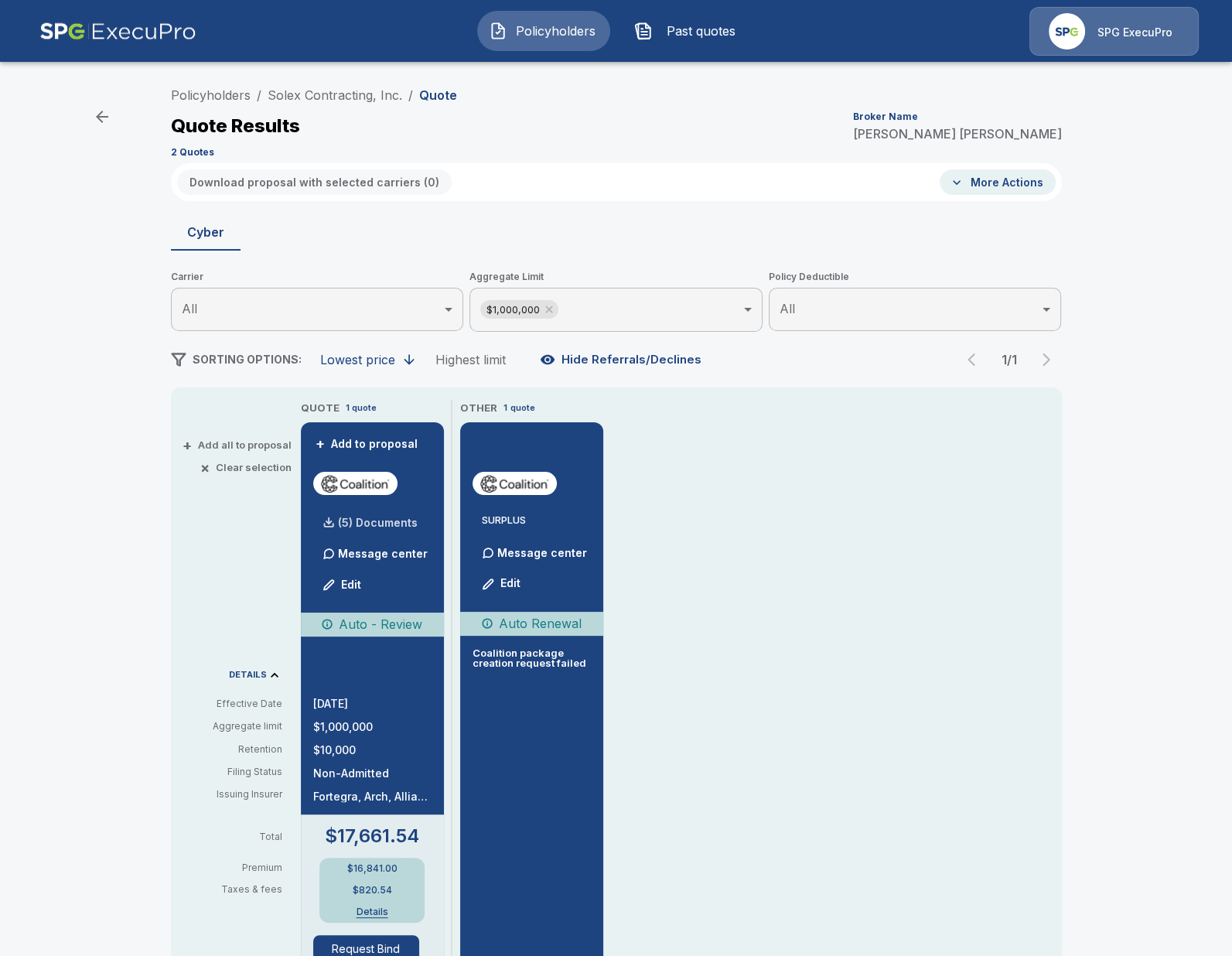
click at [370, 526] on p "(5) Documents" at bounding box center [377, 523] width 80 height 11
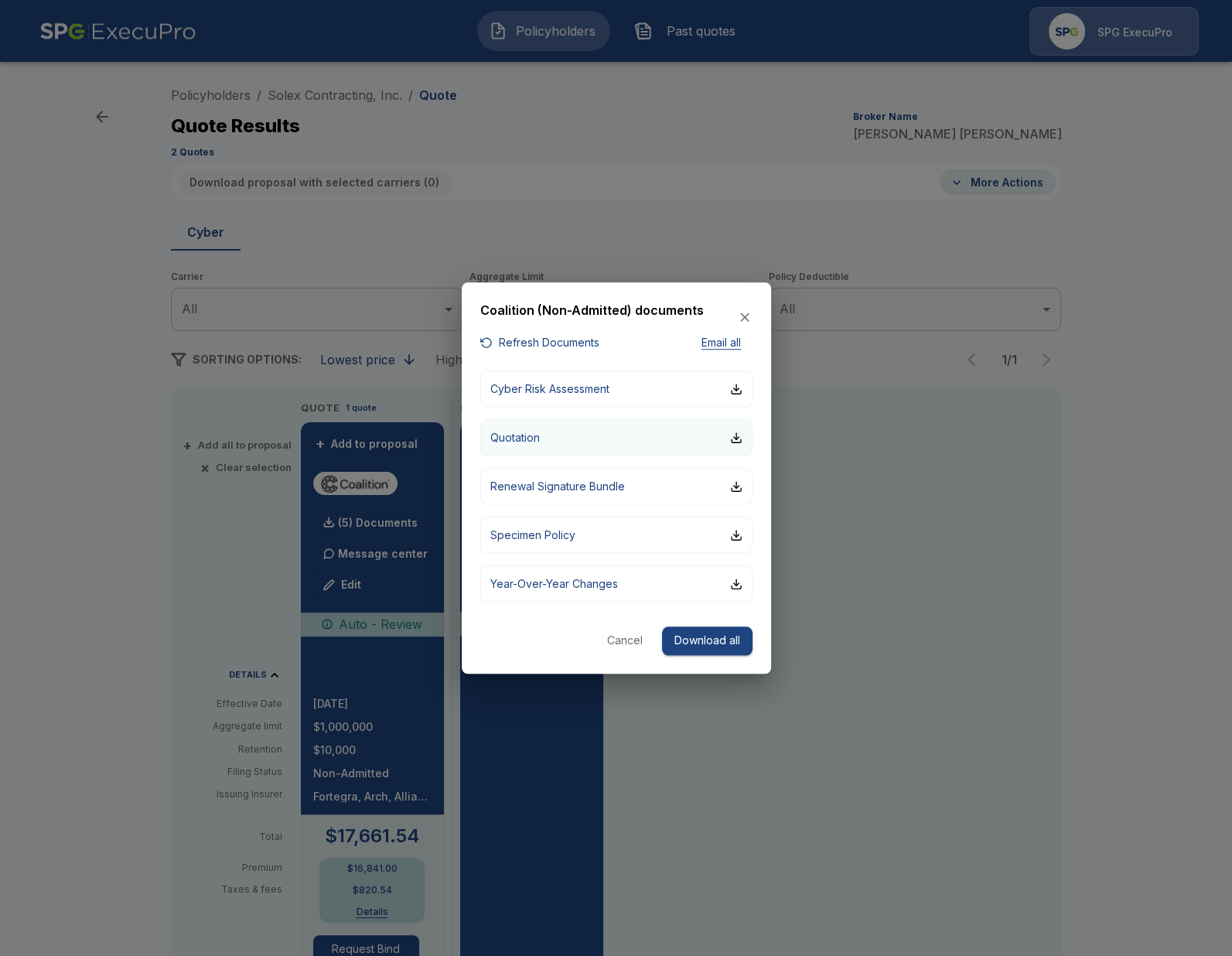
click at [608, 433] on button "Quotation" at bounding box center [616, 438] width 272 height 36
click at [91, 425] on div at bounding box center [616, 478] width 1232 height 956
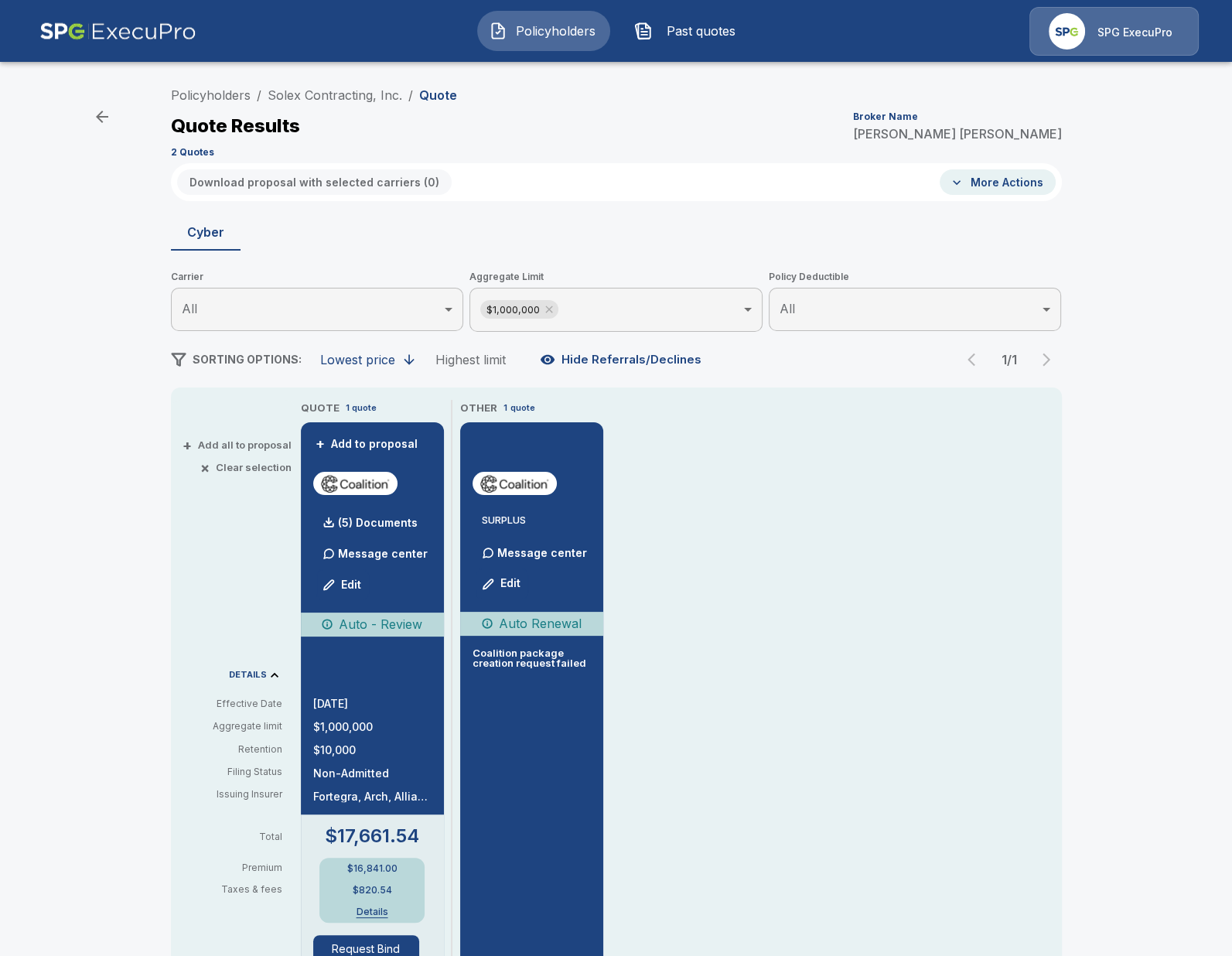
click at [92, 309] on div "Policyholders / Solex Contracting, Inc. / Quote Quote Results Broker Name Trici…" at bounding box center [616, 818] width 1232 height 1491
click at [57, 192] on div "Policyholders / Solex Contracting, Inc. / Quote Quote Results Broker Name Trici…" at bounding box center [616, 818] width 1232 height 1491
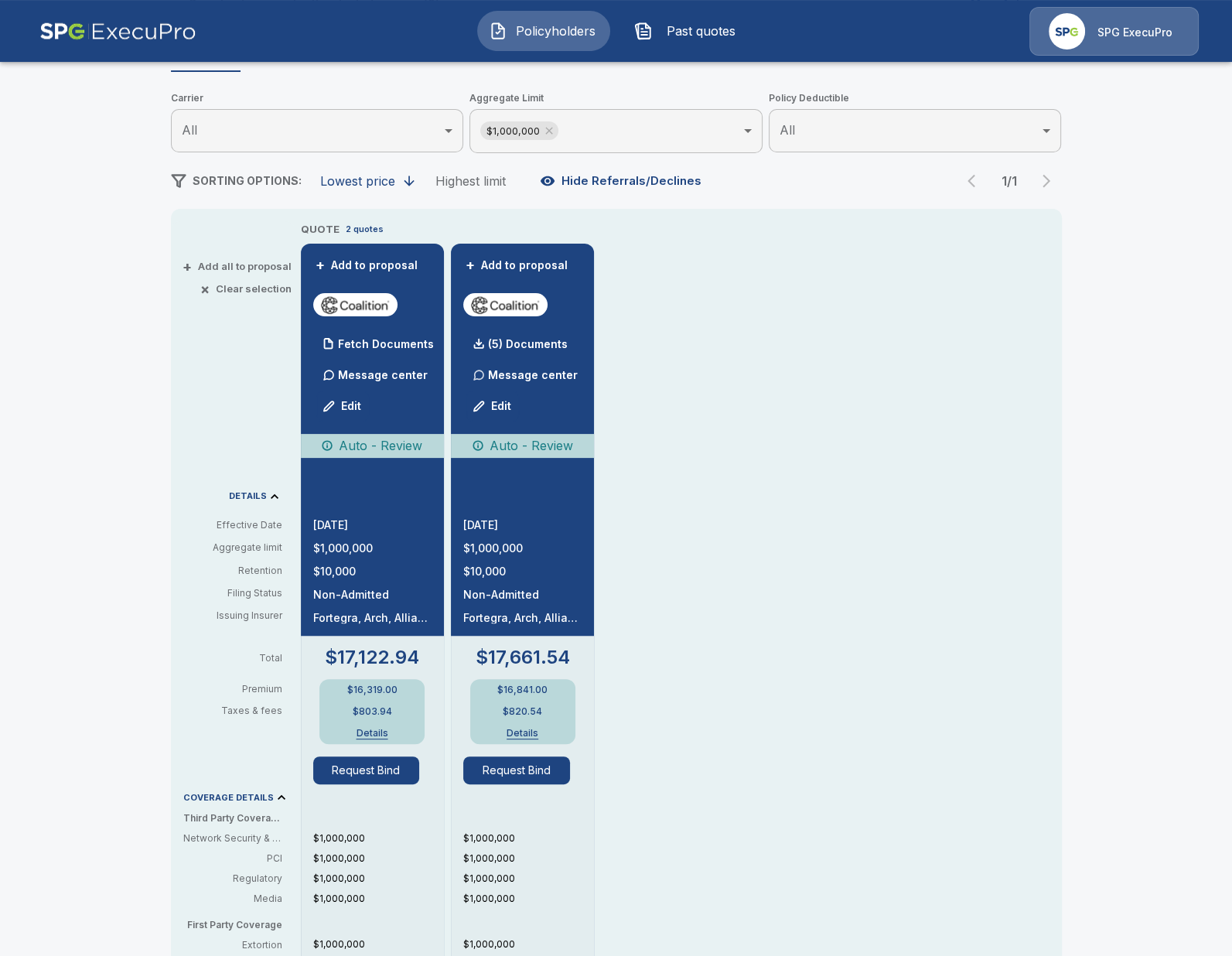
scroll to position [178, 0]
click at [367, 346] on p "Fetch Documents" at bounding box center [386, 345] width 96 height 11
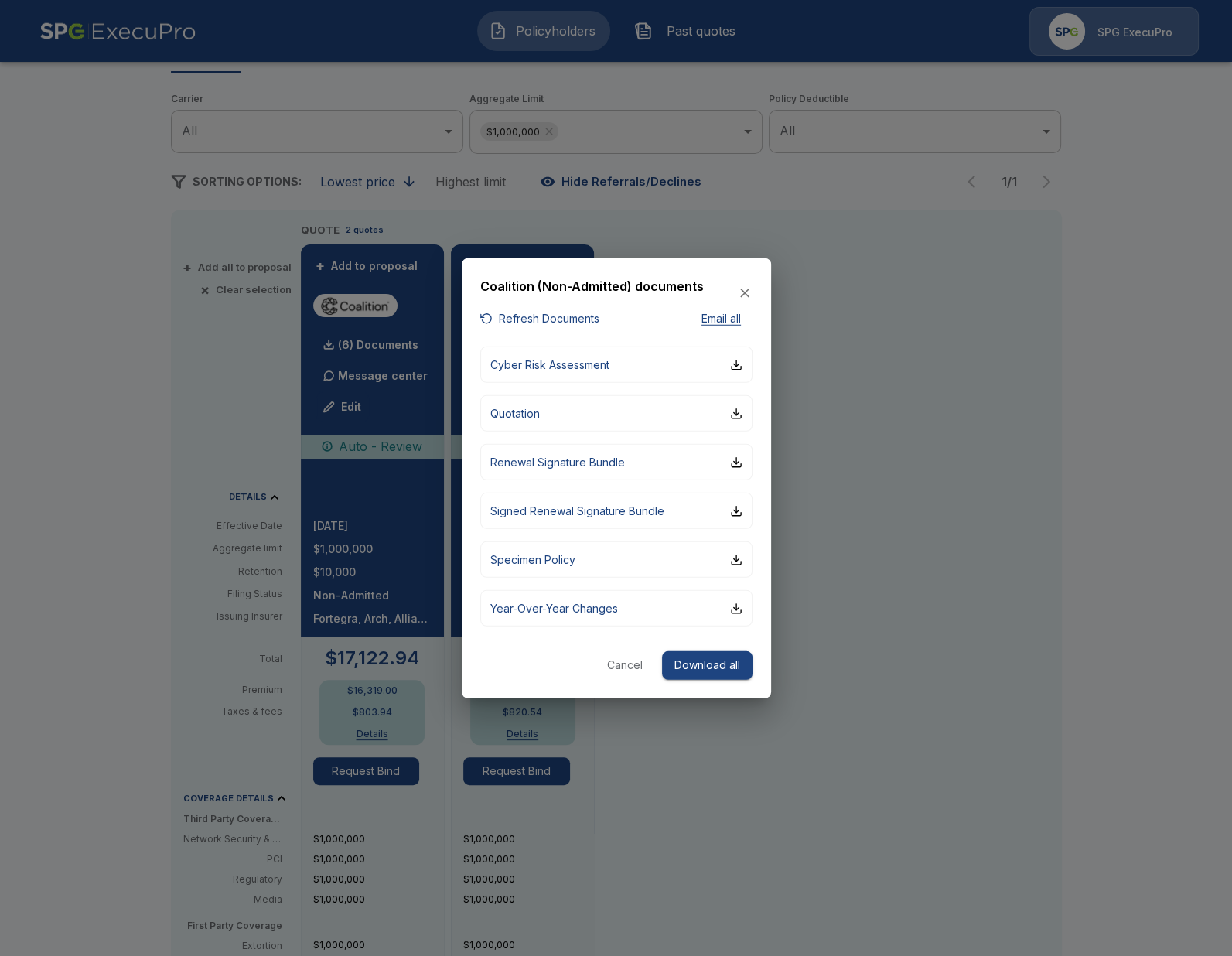
click at [941, 354] on div at bounding box center [616, 478] width 1232 height 956
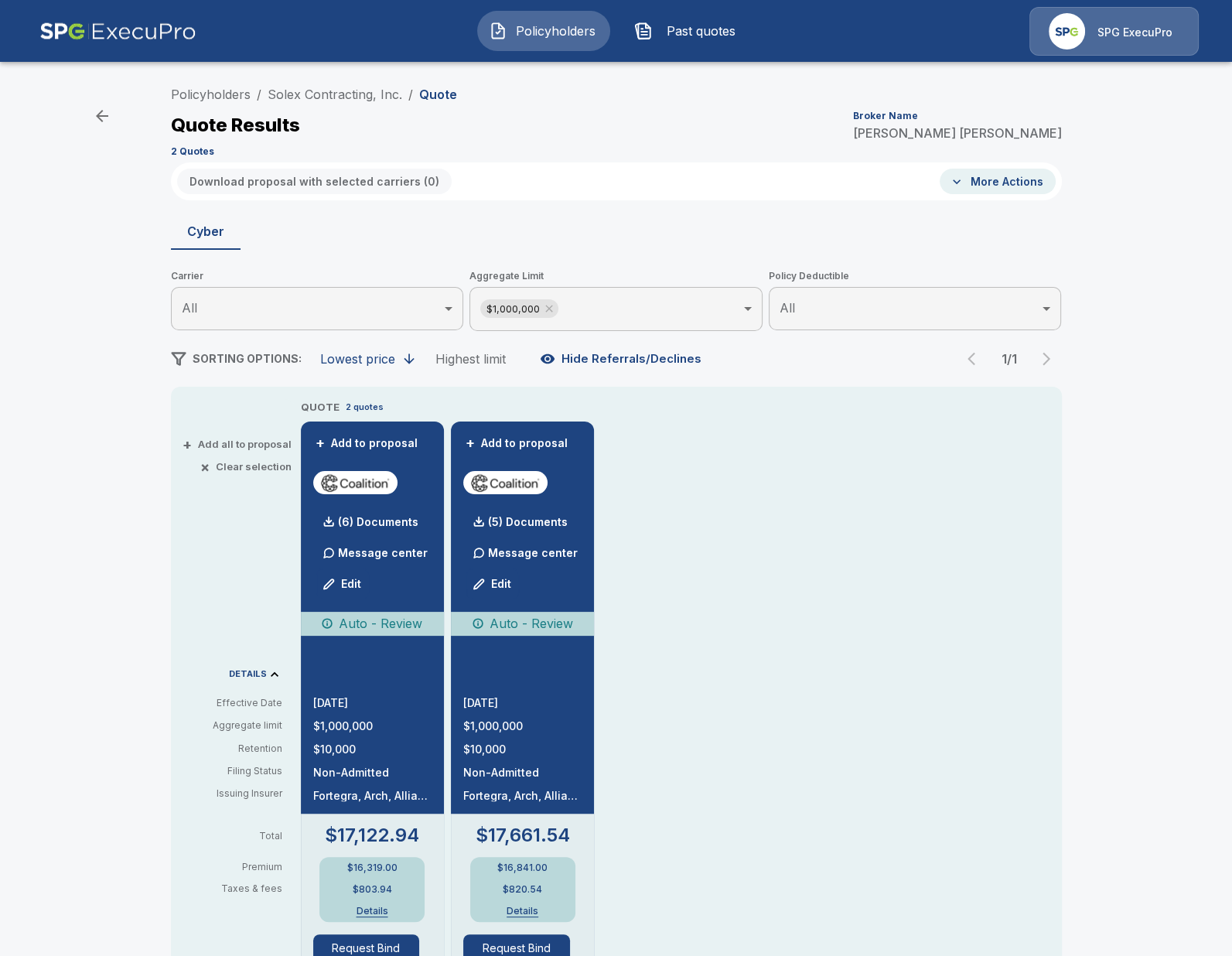
scroll to position [0, 0]
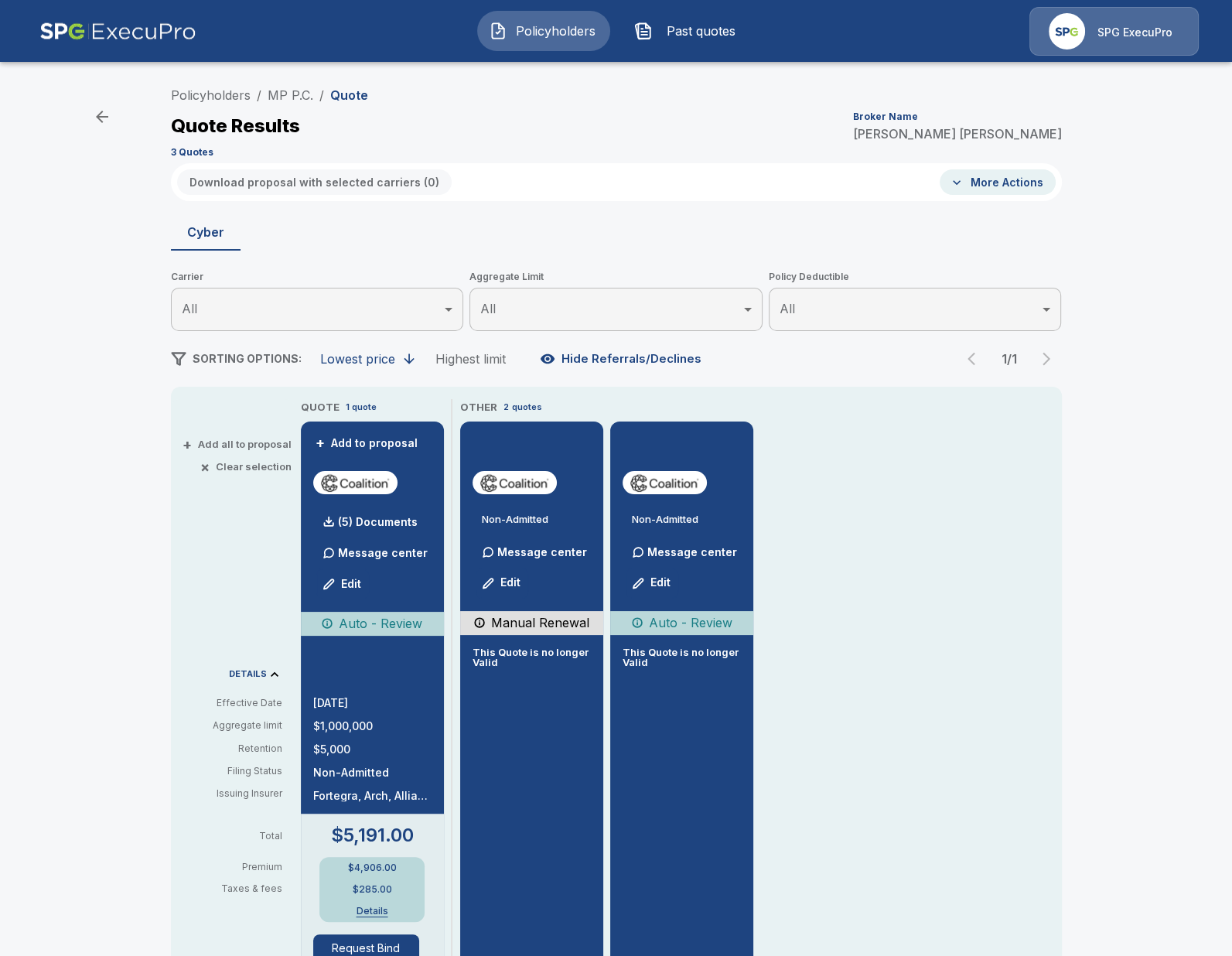
click at [290, 87] on li "MP P.C." at bounding box center [290, 95] width 46 height 19
click at [292, 101] on link "MP P.C." at bounding box center [290, 95] width 46 height 16
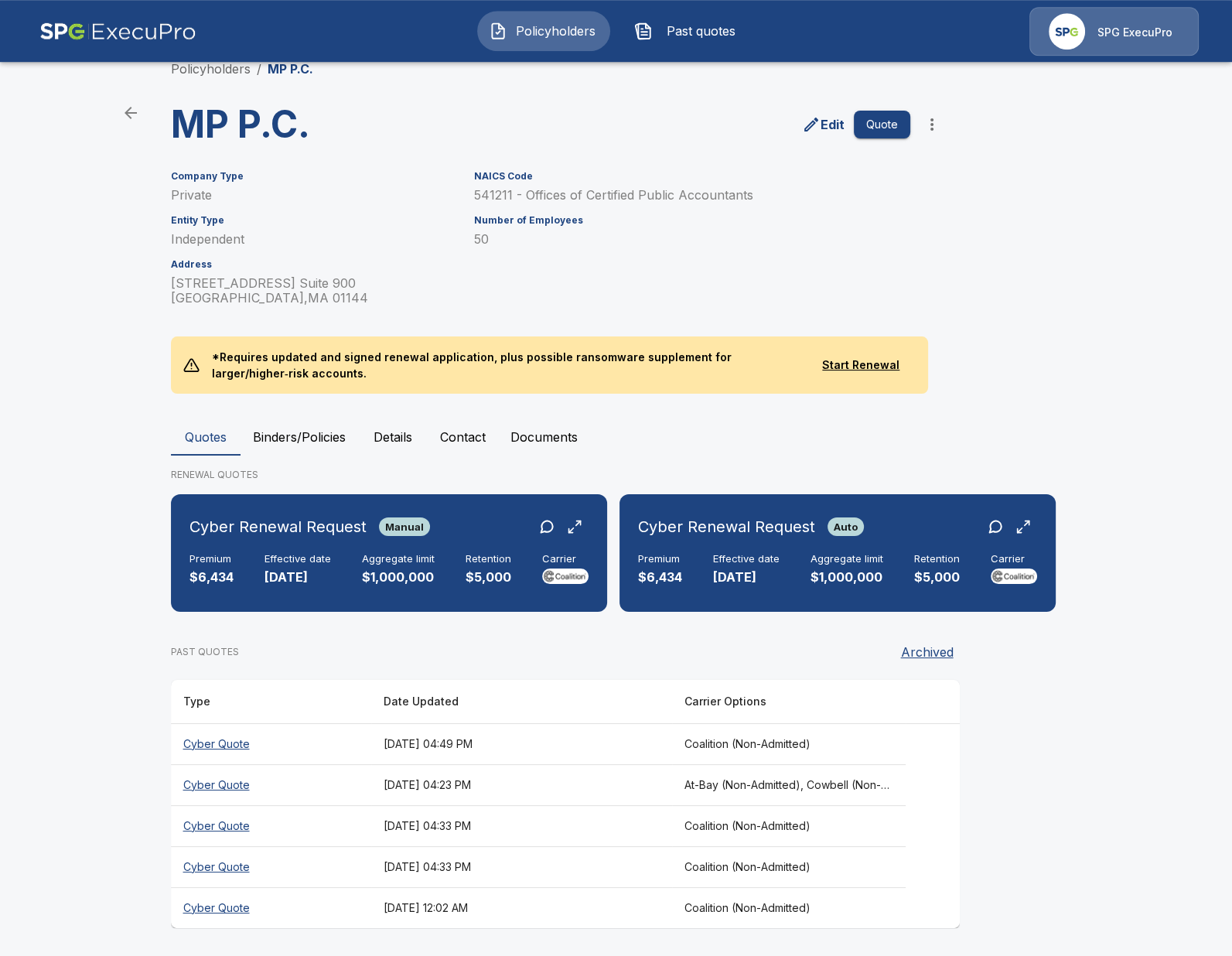
scroll to position [28, 0]
click at [294, 444] on button "Binders/Policies" at bounding box center [299, 437] width 117 height 37
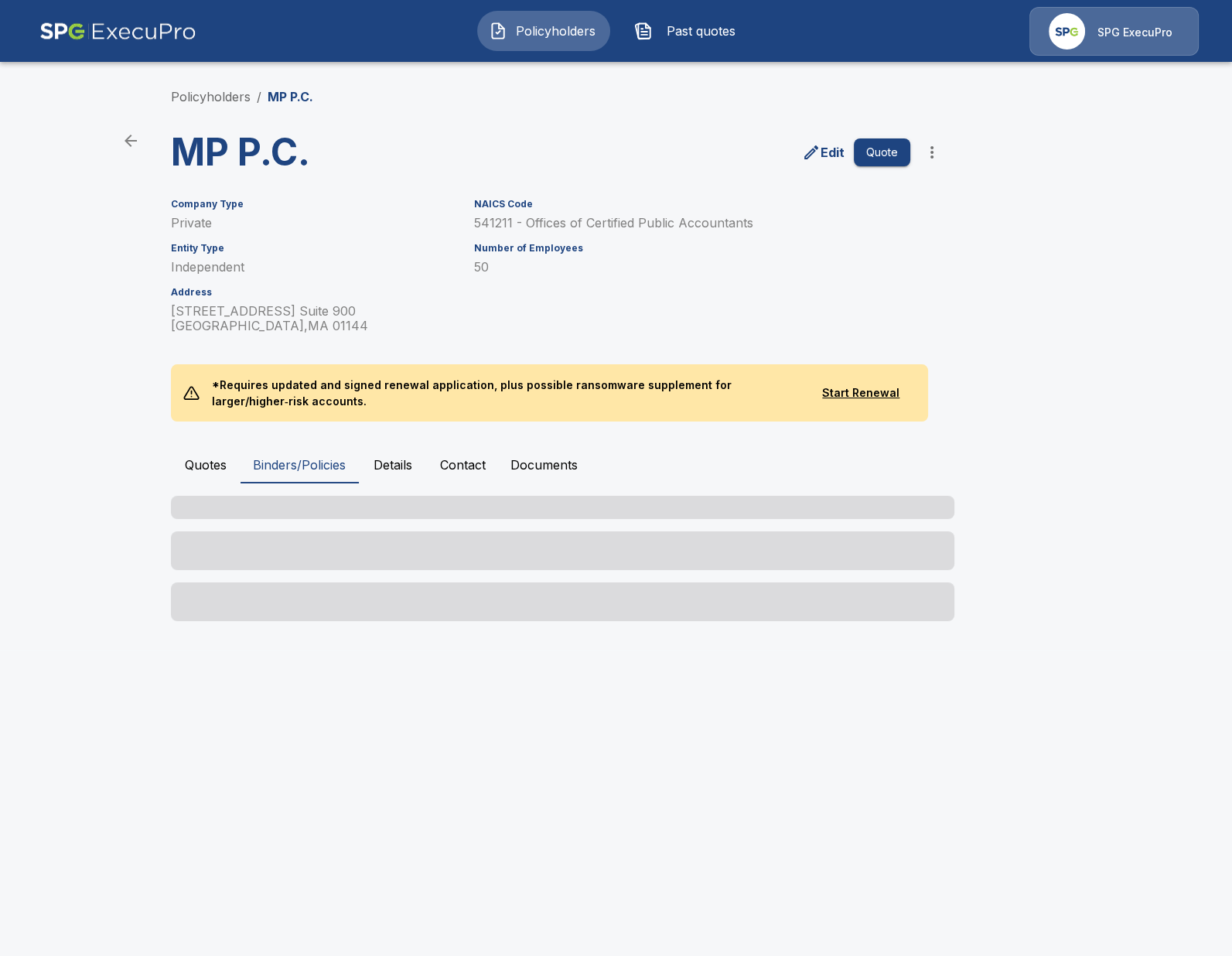
scroll to position [0, 0]
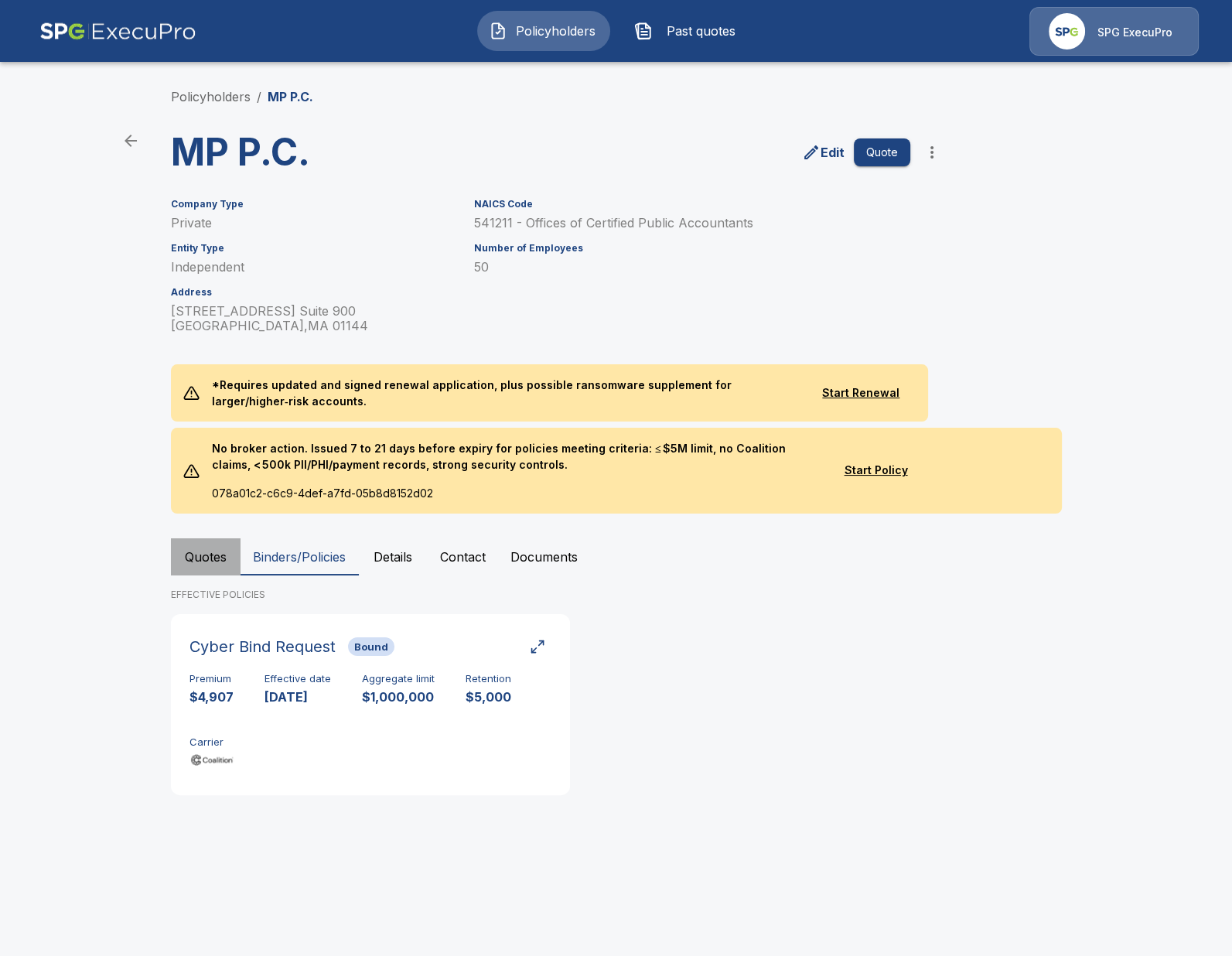
click at [202, 550] on button "Quotes" at bounding box center [205, 557] width 69 height 37
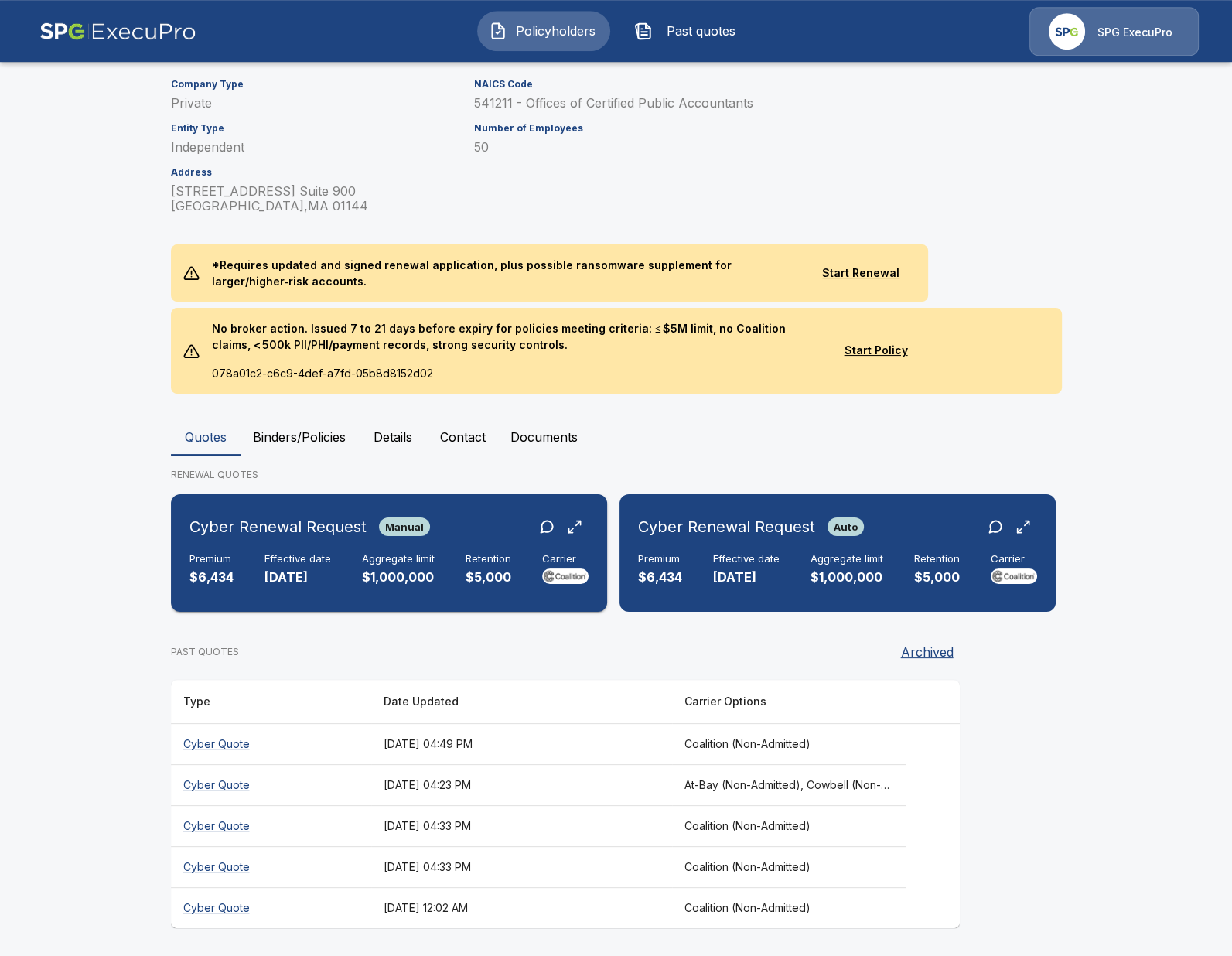
scroll to position [120, 0]
drag, startPoint x: 457, startPoint y: 615, endPoint x: 650, endPoint y: 633, distance: 193.8
click at [650, 624] on div "Cyber Renewal Request Manual Premium $6,434 Effective date 10/4/2025 Aggregate …" at bounding box center [616, 558] width 891 height 130
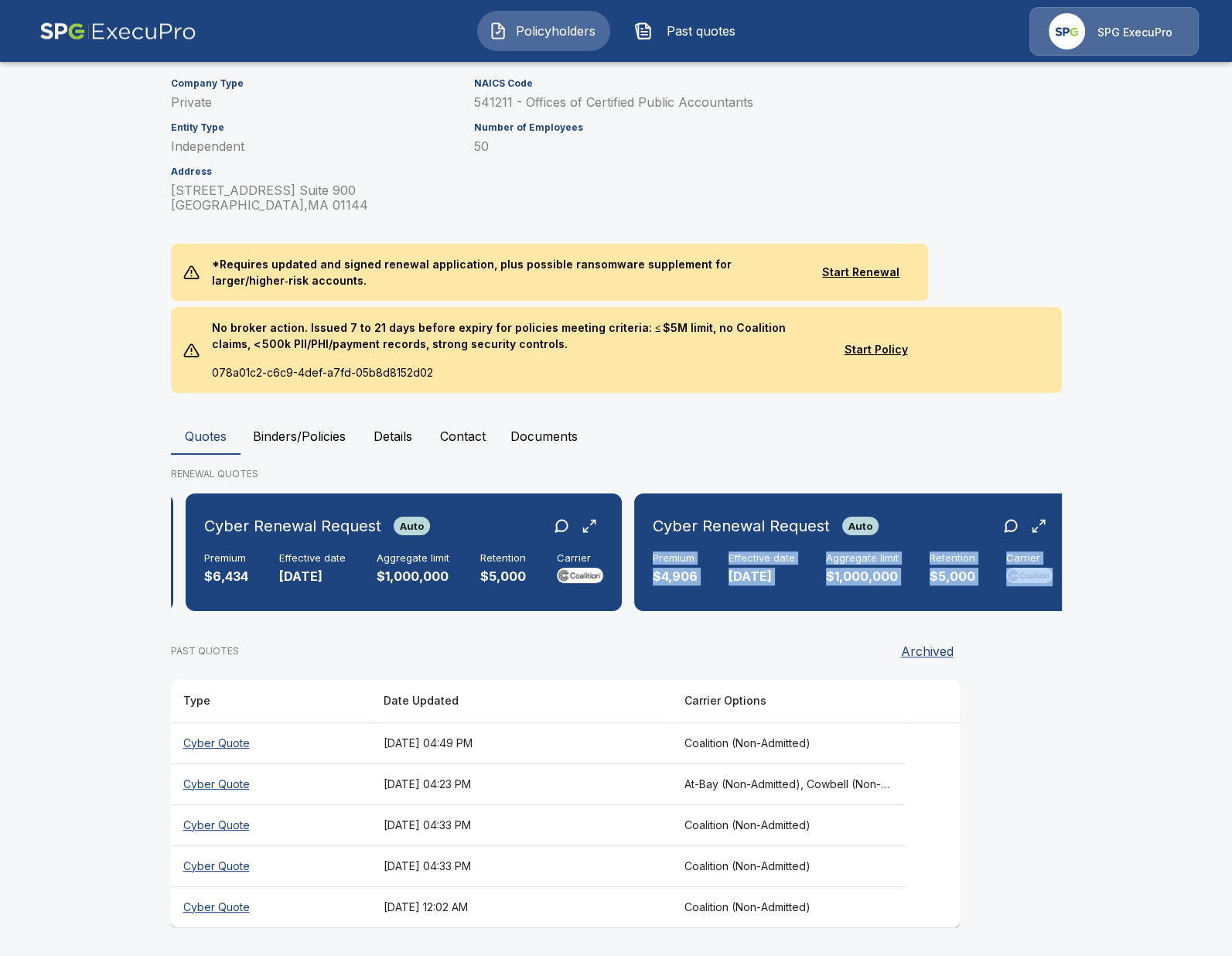
scroll to position [0, 0]
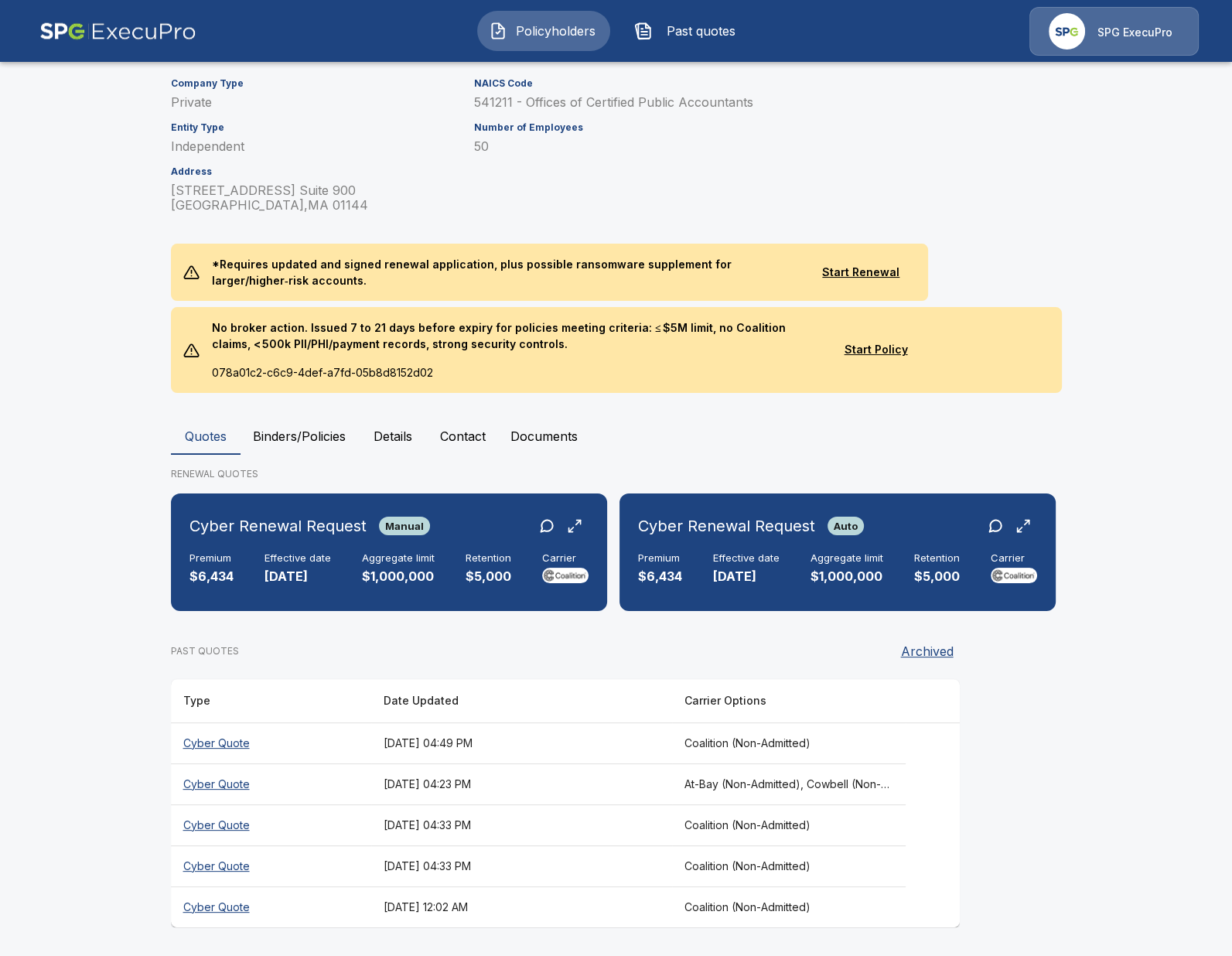
click at [49, 561] on main "Policyholders / MP P.C. MP P.C. Edit Quote Company Type Private Entity Type Ind…" at bounding box center [616, 418] width 1232 height 1078
drag, startPoint x: 87, startPoint y: 661, endPoint x: 114, endPoint y: 653, distance: 28.2
click at [87, 661] on main "Policyholders / MP P.C. MP P.C. Edit Quote Company Type Private Entity Type Ind…" at bounding box center [616, 418] width 1232 height 1078
drag, startPoint x: 313, startPoint y: 613, endPoint x: 377, endPoint y: 620, distance: 64.4
click at [377, 620] on div "Cyber Renewal Request Manual Premium $6,434 Effective date 10/4/2025 Aggregate …" at bounding box center [616, 558] width 891 height 130
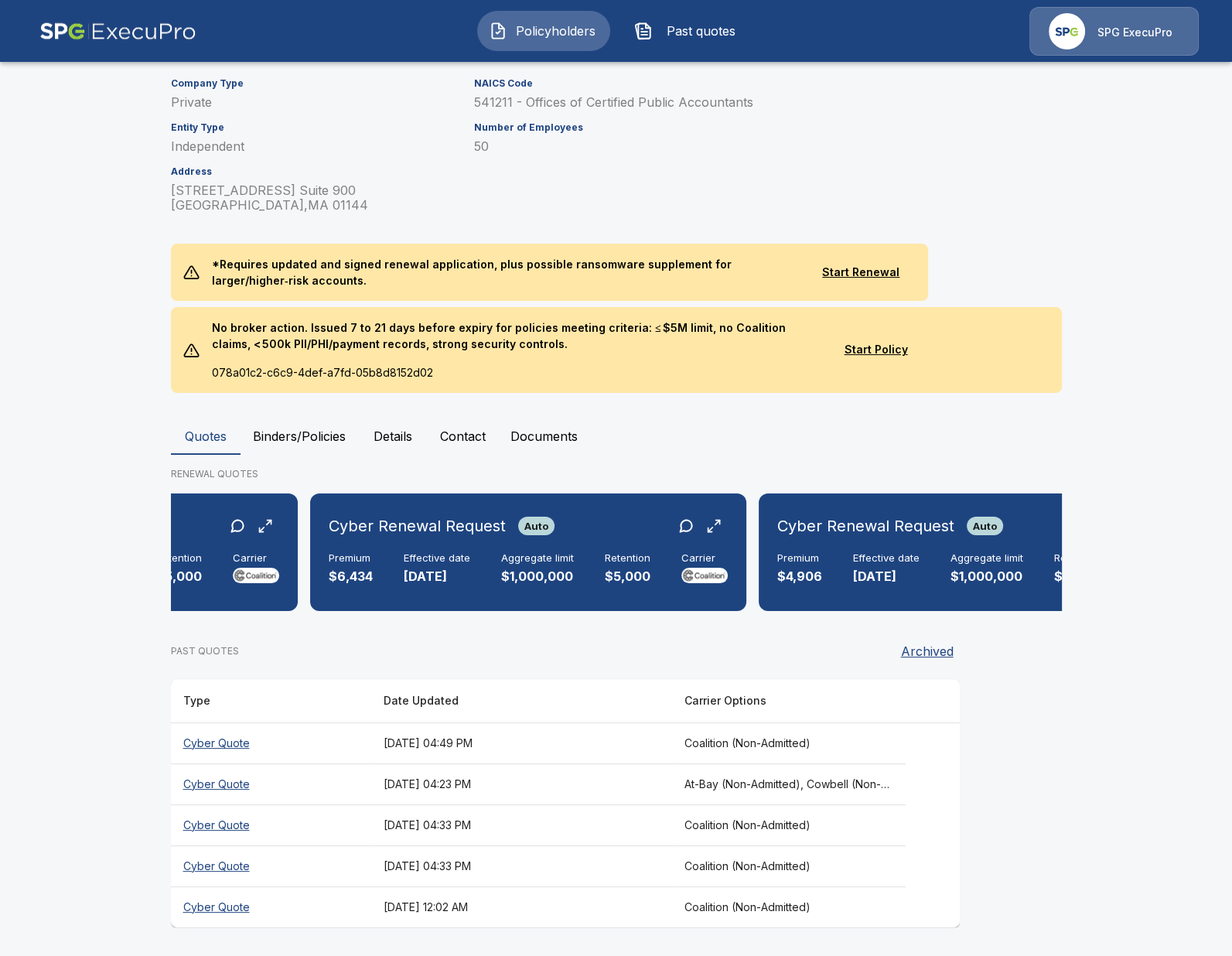
scroll to position [0, 434]
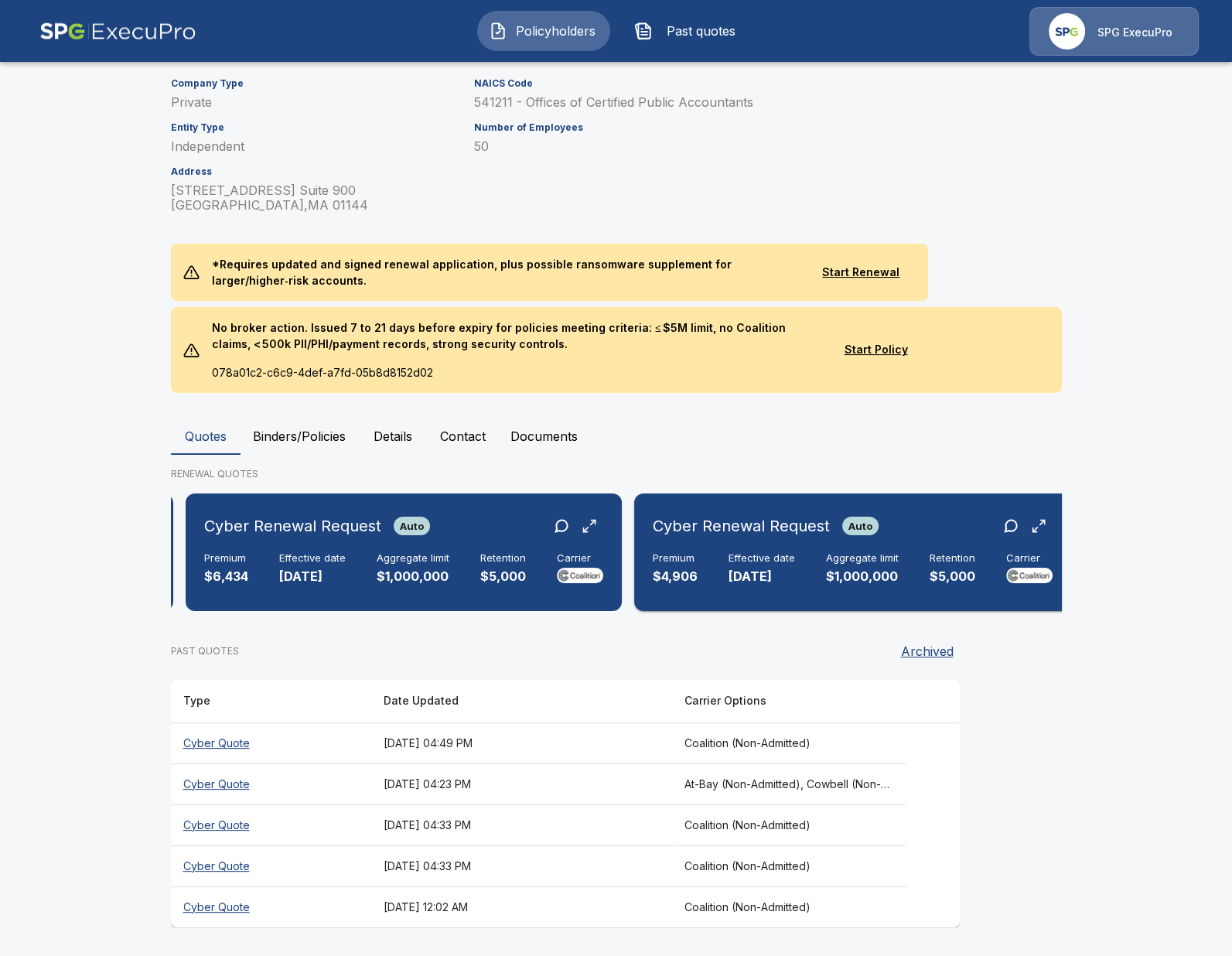
click at [680, 595] on div "Cyber Renewal Request Auto Premium $4,906 Effective date 10/4/2025 Aggregate li…" at bounding box center [853, 553] width 424 height 106
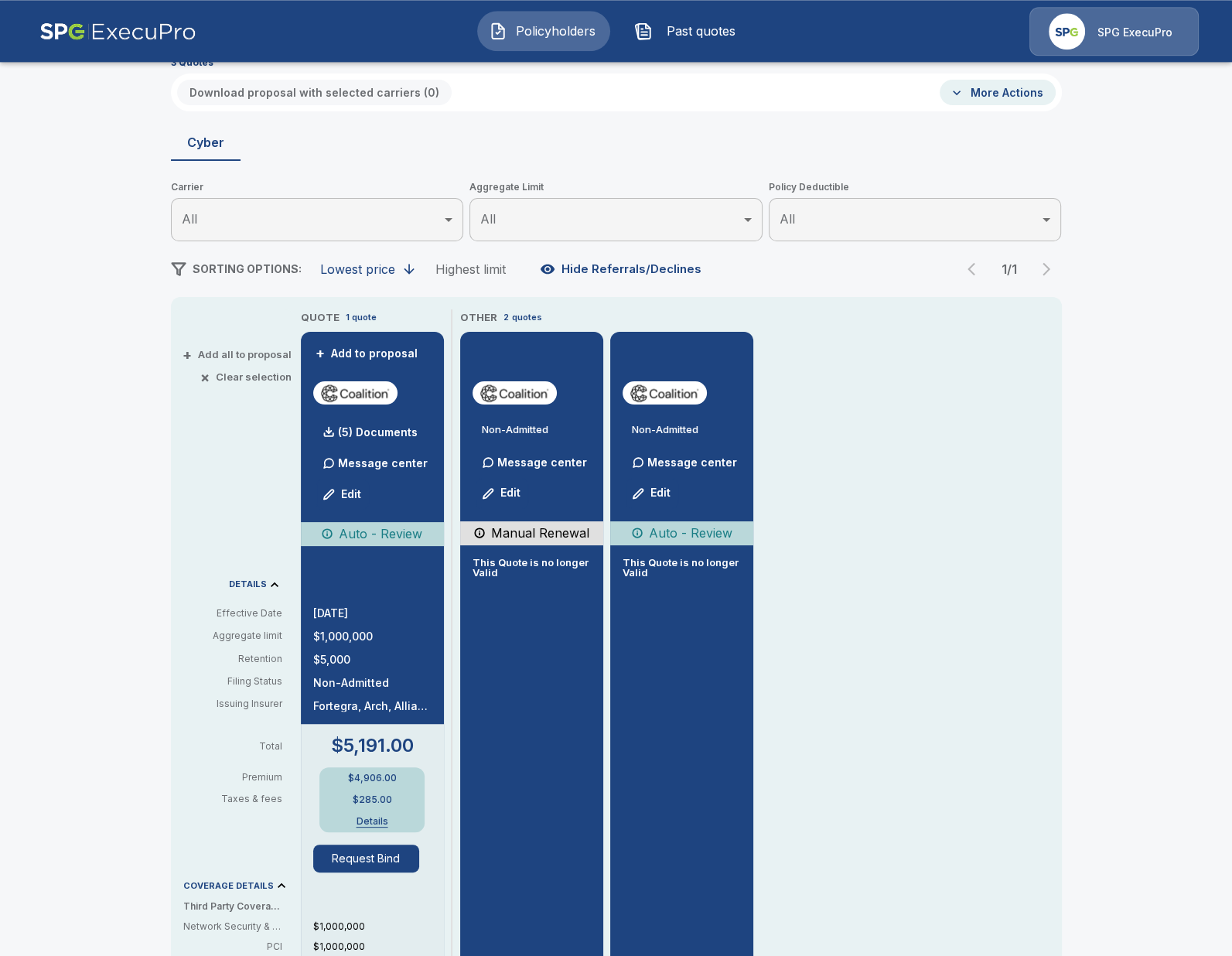
scroll to position [89, 0]
click at [62, 232] on div "Policyholders / MP P.C. / Quote Quote Results Broker Name Tricia Dietz 3 Quotes…" at bounding box center [616, 729] width 1232 height 1490
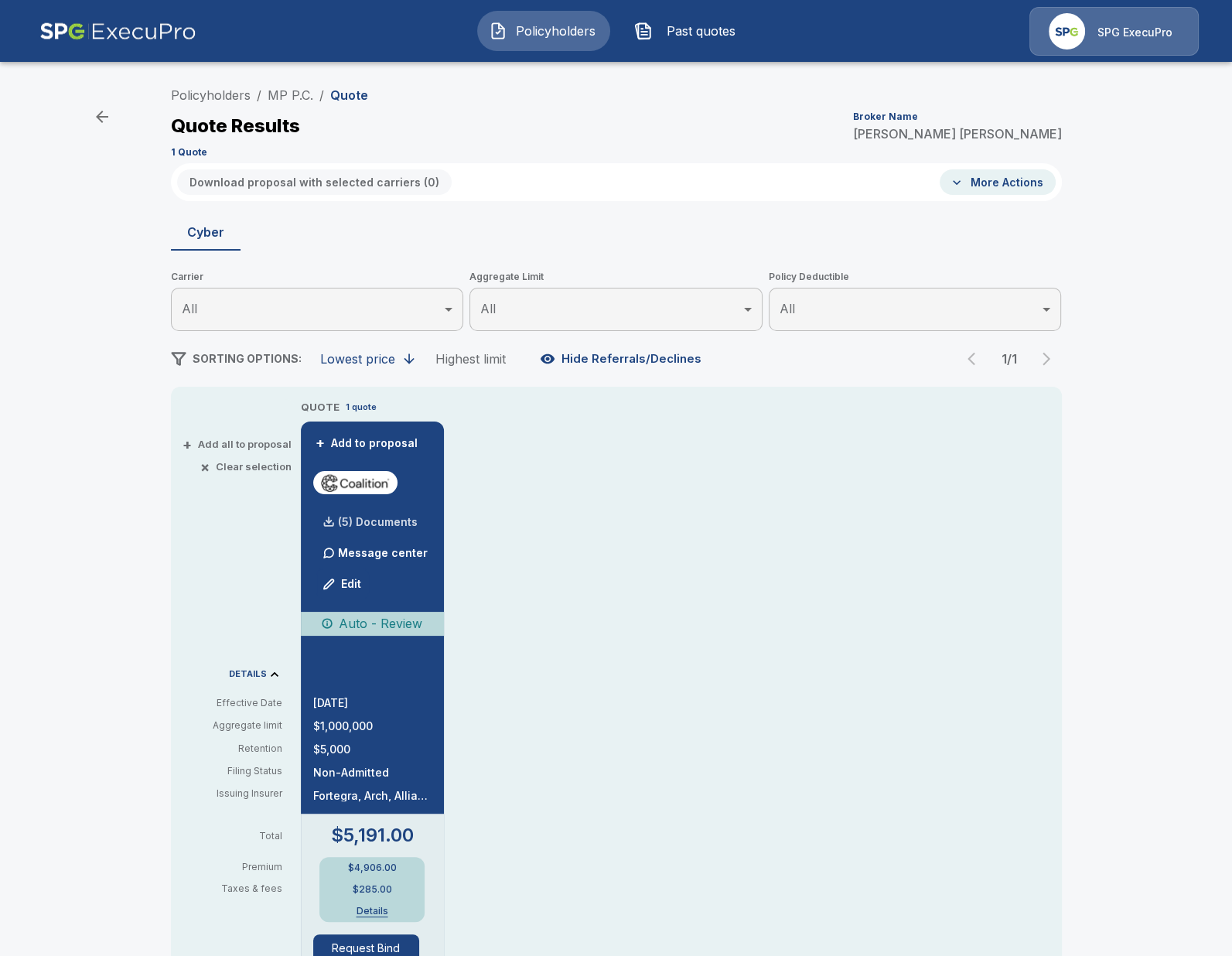
click at [376, 524] on p "(5) Documents" at bounding box center [377, 522] width 80 height 11
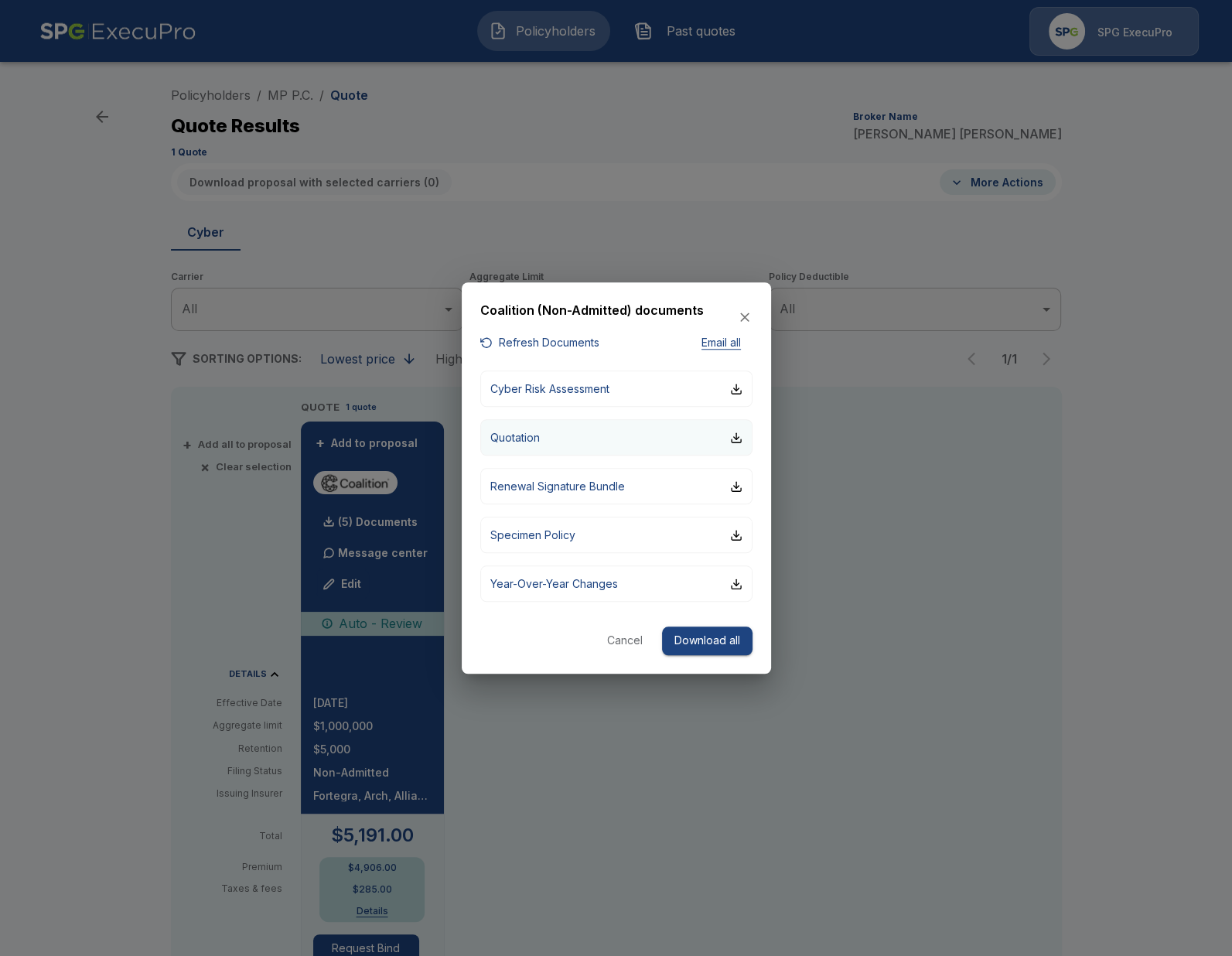
click at [582, 443] on button "Quotation" at bounding box center [616, 438] width 272 height 36
click at [553, 348] on button "Refresh Documents" at bounding box center [539, 343] width 119 height 20
click at [849, 519] on div at bounding box center [616, 478] width 1232 height 956
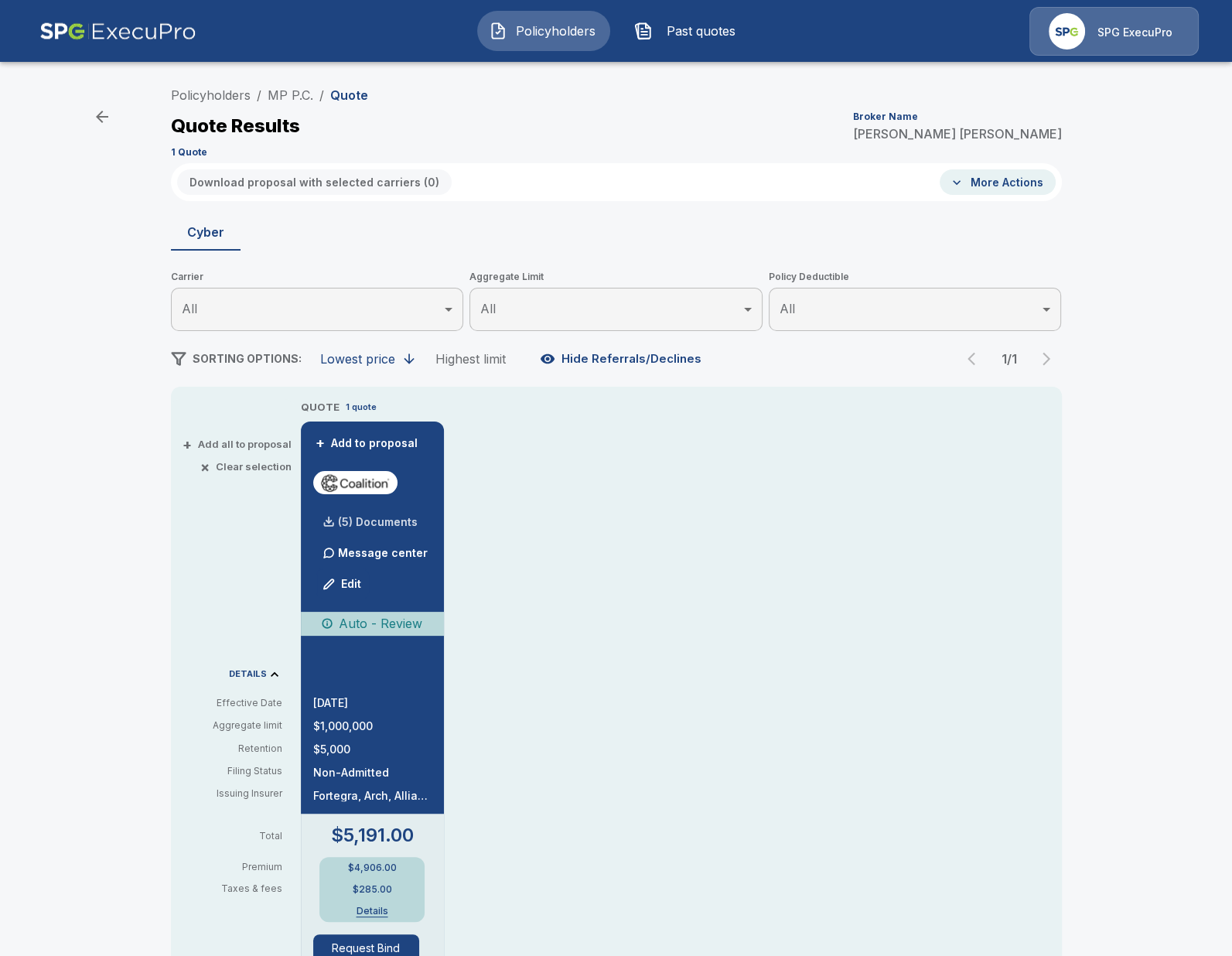
click at [364, 526] on p "(5) Documents" at bounding box center [377, 522] width 80 height 11
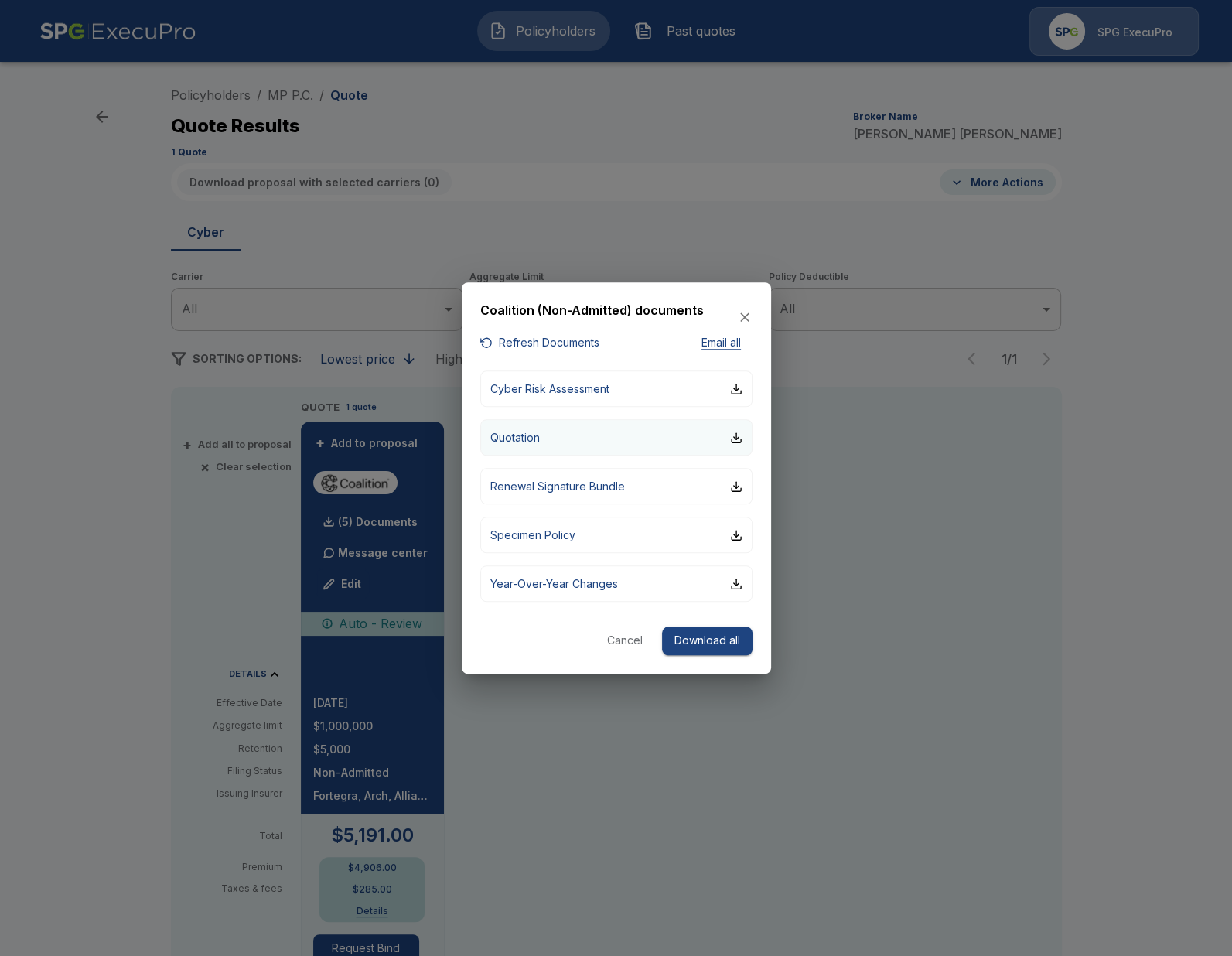
click at [520, 435] on p "Quotation" at bounding box center [515, 437] width 50 height 17
click at [126, 491] on div at bounding box center [616, 478] width 1232 height 956
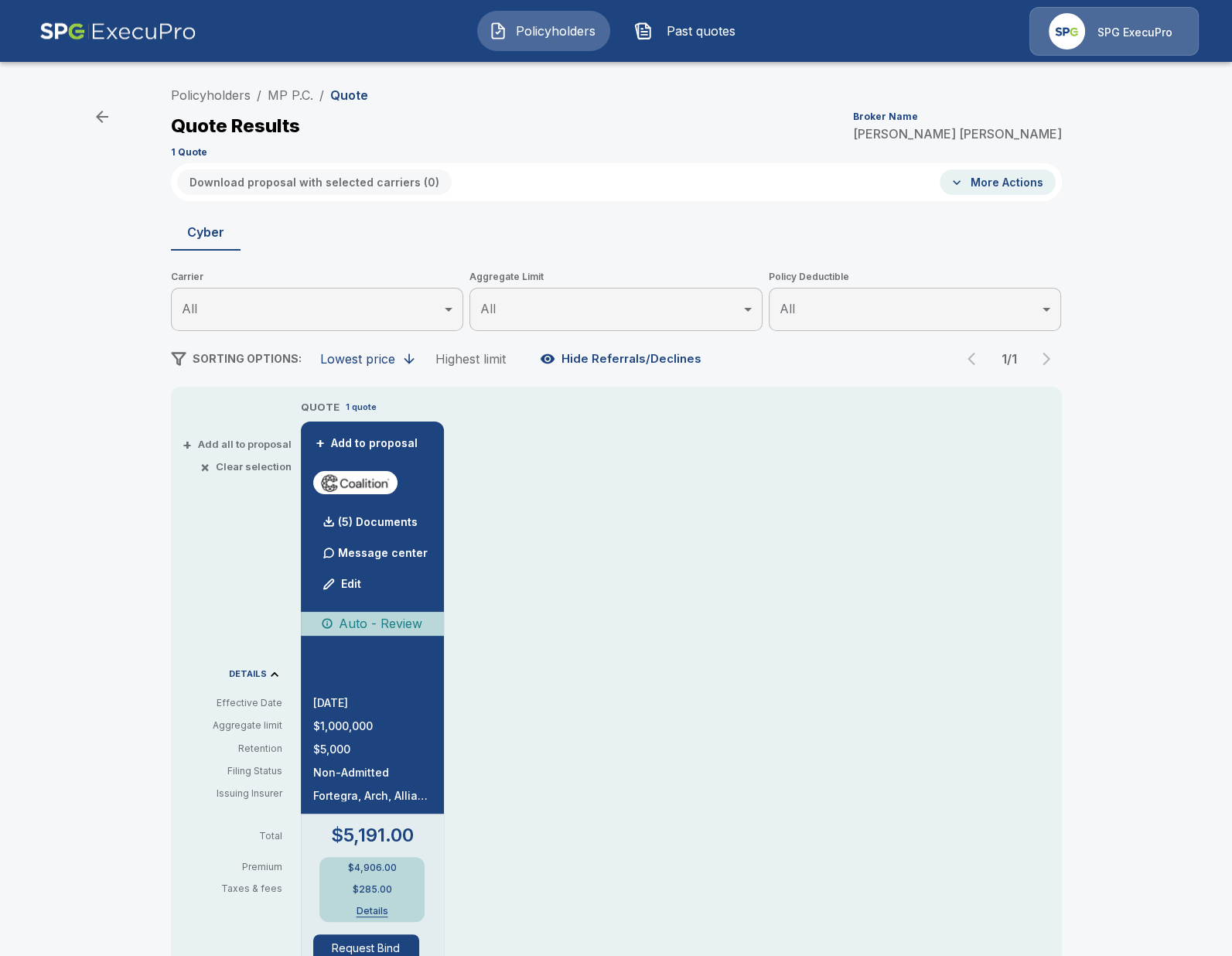
click at [292, 104] on li "MP P.C." at bounding box center [290, 95] width 46 height 19
click at [294, 101] on link "MP P.C." at bounding box center [290, 95] width 46 height 16
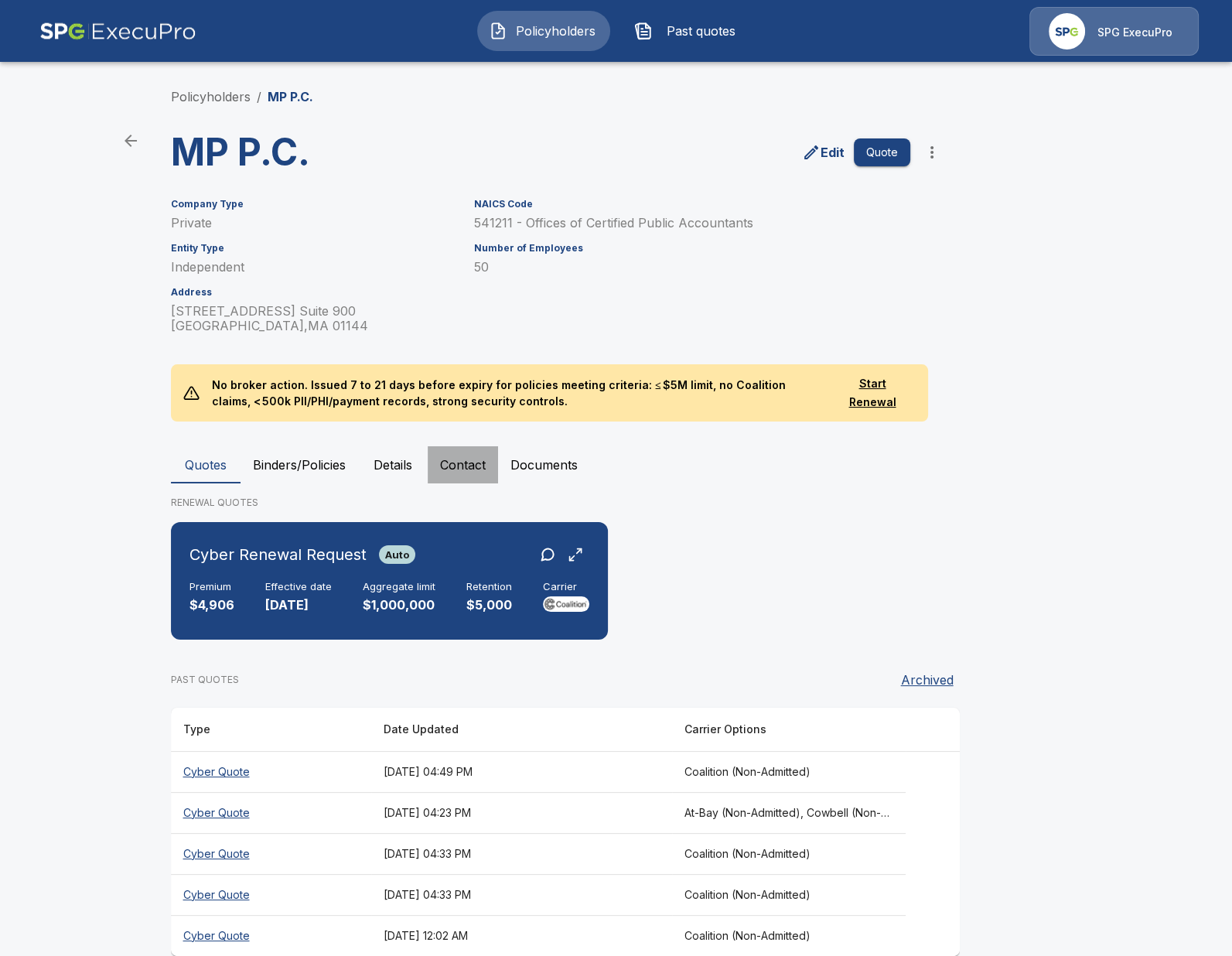
click at [450, 478] on button "Contact" at bounding box center [462, 465] width 70 height 37
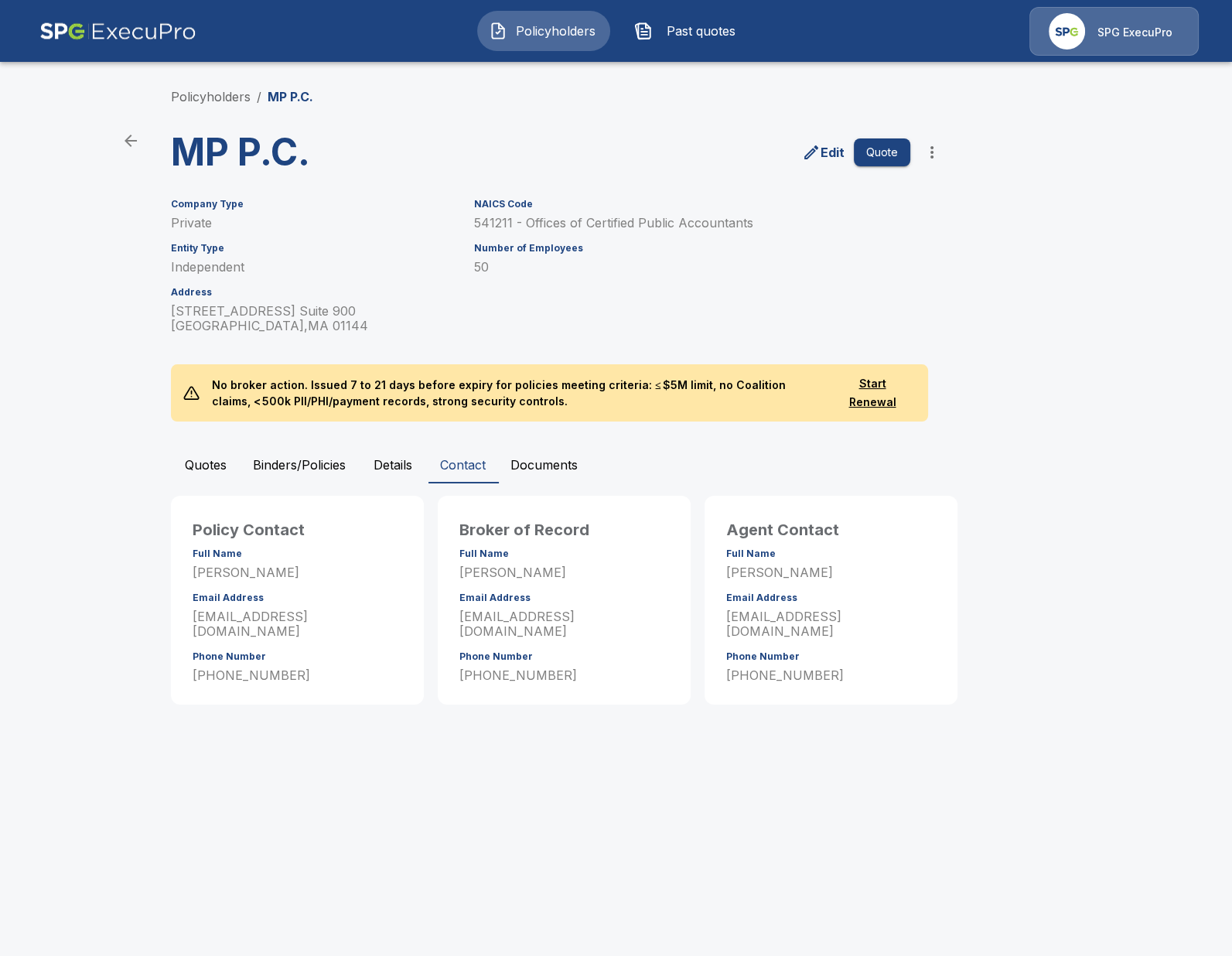
click at [406, 469] on button "Details" at bounding box center [393, 465] width 69 height 37
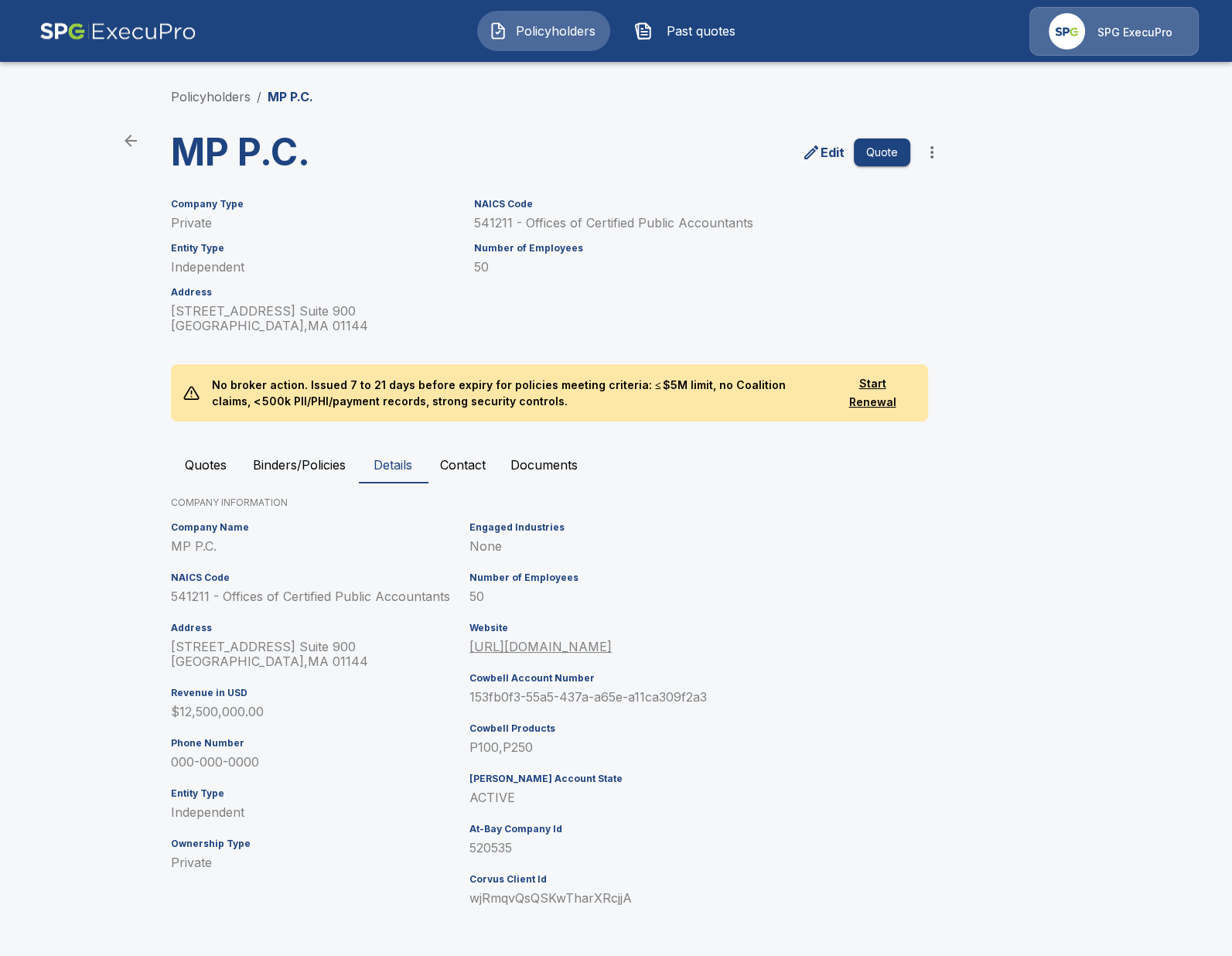
click at [1127, 24] on div "SPG ExecuPro" at bounding box center [1134, 31] width 75 height 18
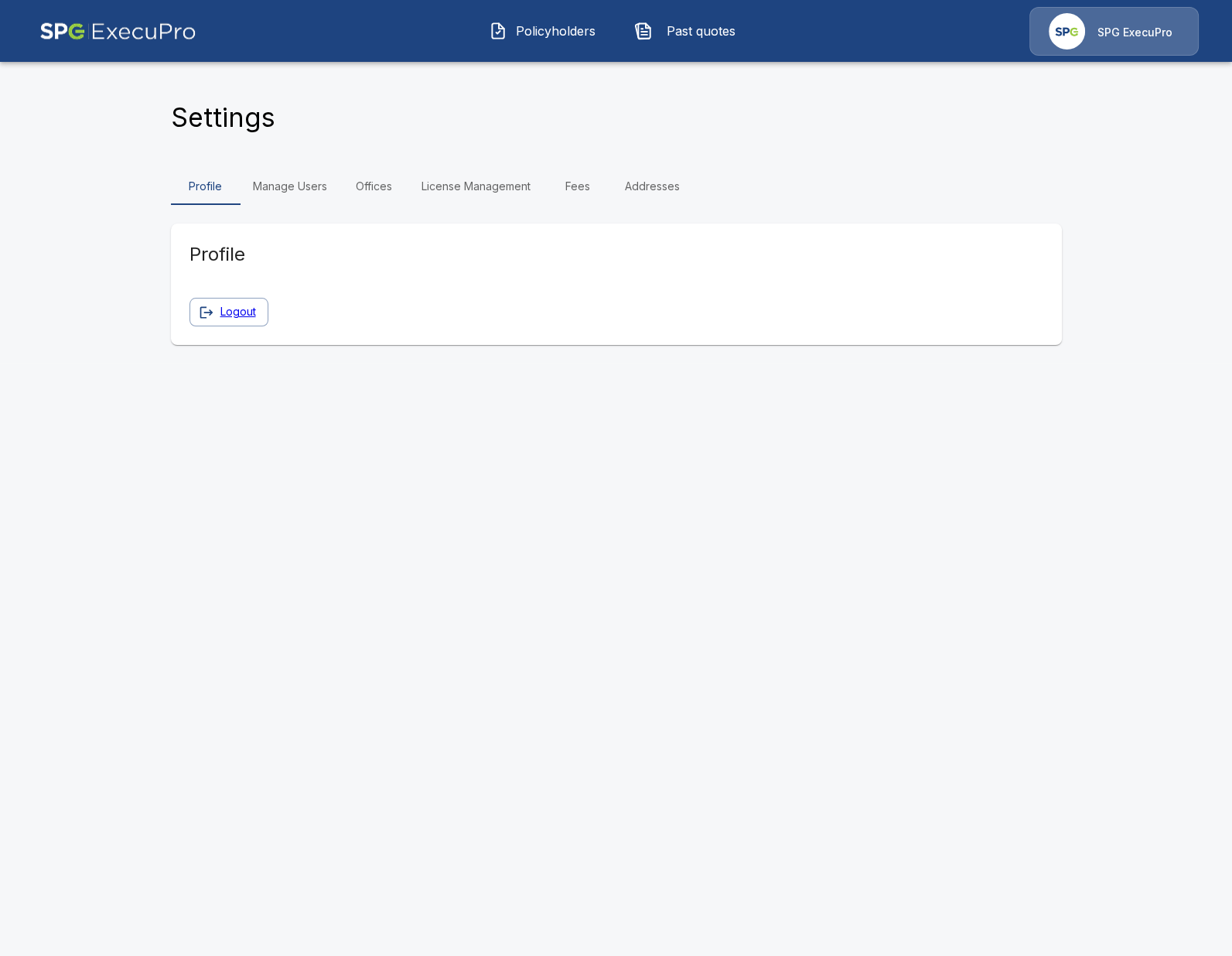
click at [558, 178] on link "Fees" at bounding box center [578, 186] width 69 height 37
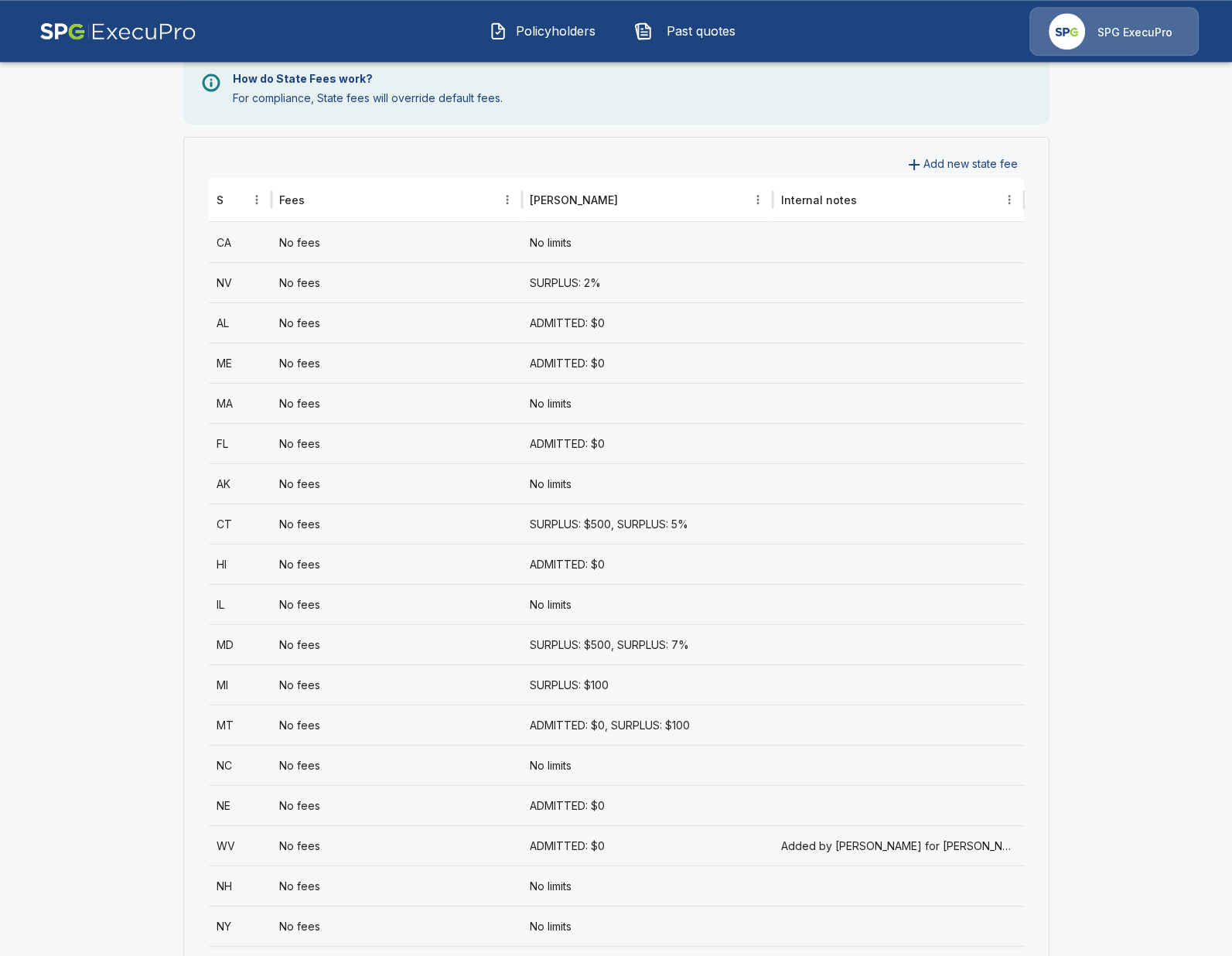
scroll to position [591, 0]
click at [380, 409] on div "No fees" at bounding box center [397, 404] width 250 height 40
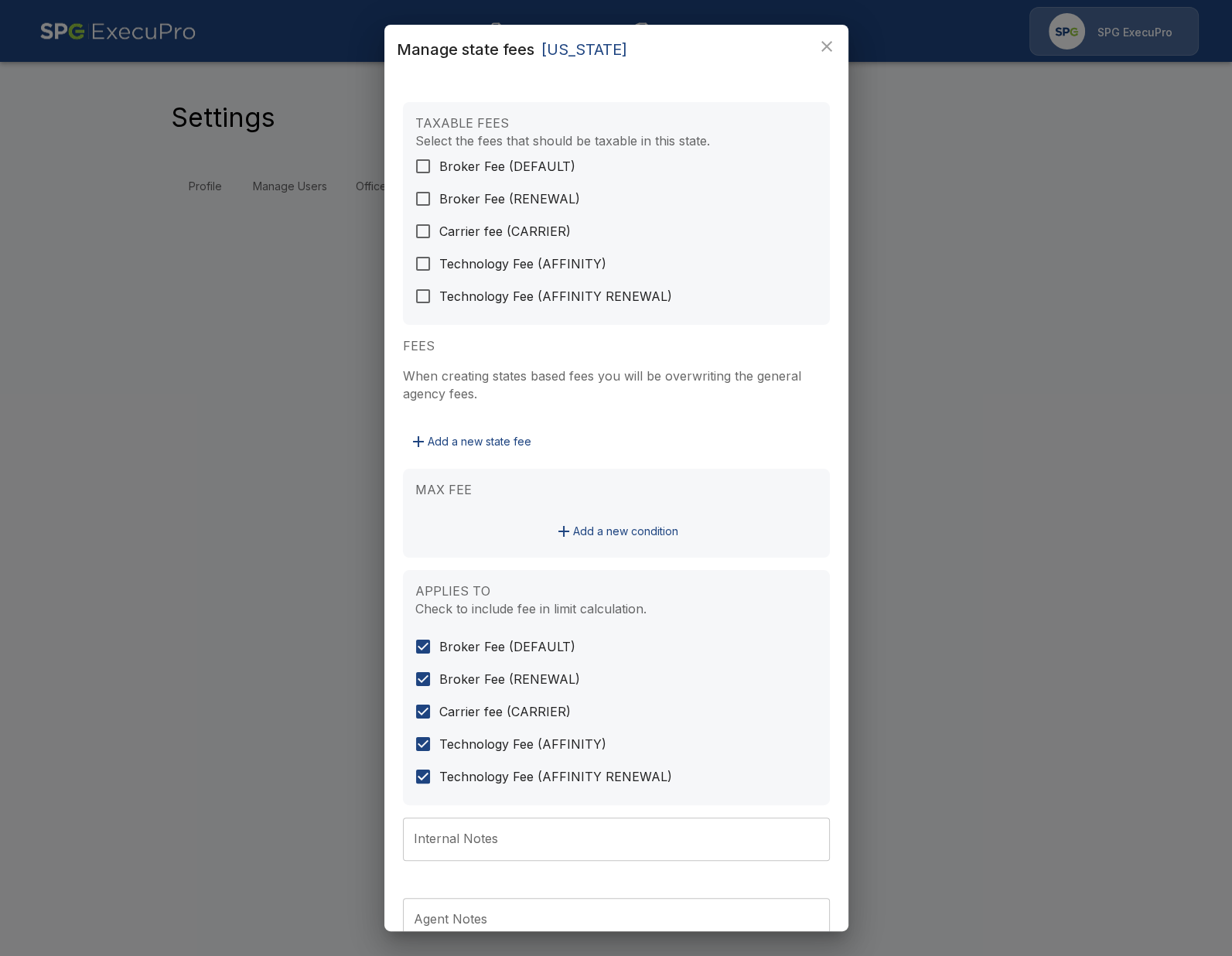
click at [122, 354] on div "Manage state fees Massachusetts TAXABLE FEES Select the fees that should be tax…" at bounding box center [616, 478] width 1232 height 956
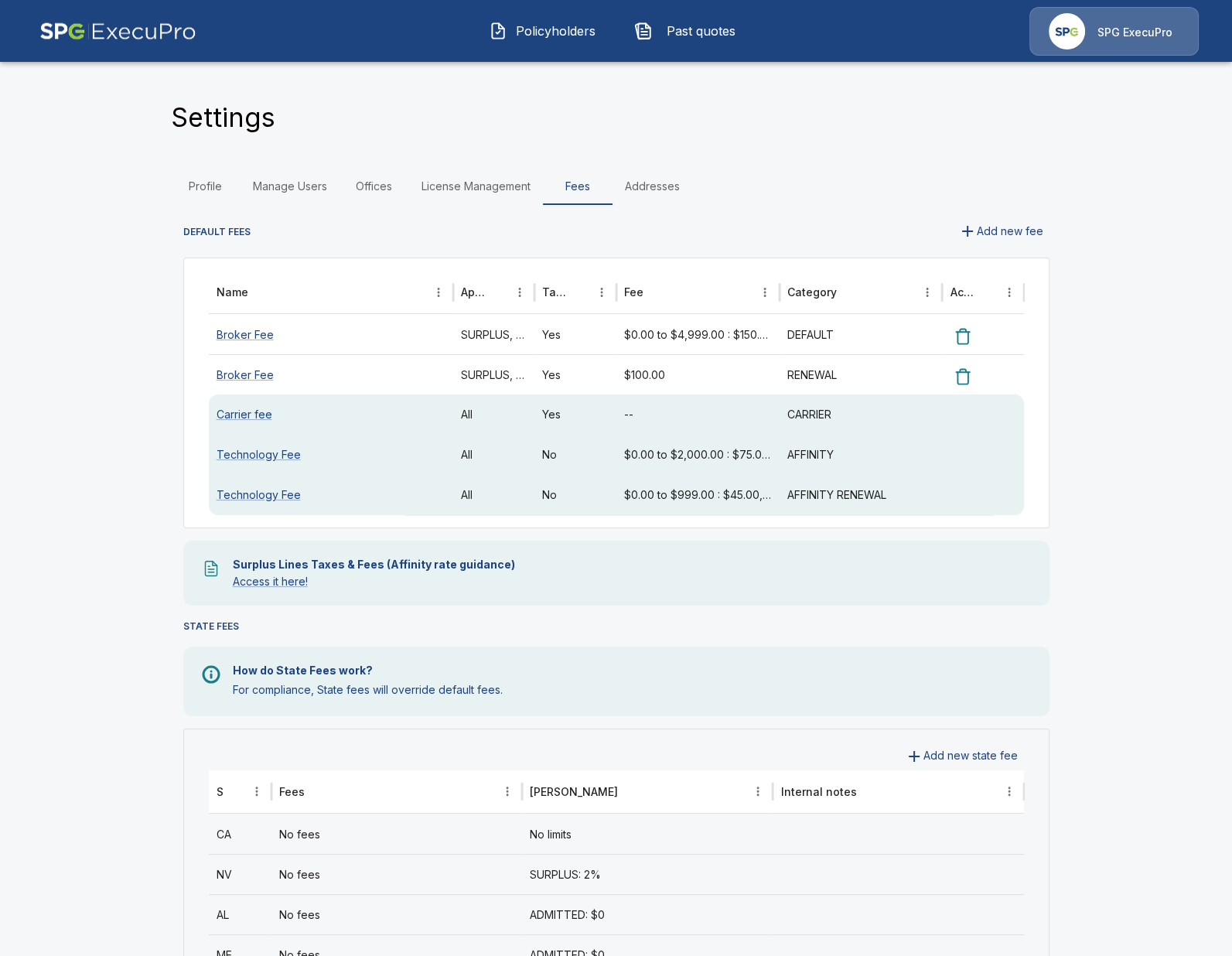
click at [366, 377] on div "Broker Fee" at bounding box center [331, 374] width 244 height 40
click at [224, 373] on link "Broker Fee" at bounding box center [245, 375] width 57 height 13
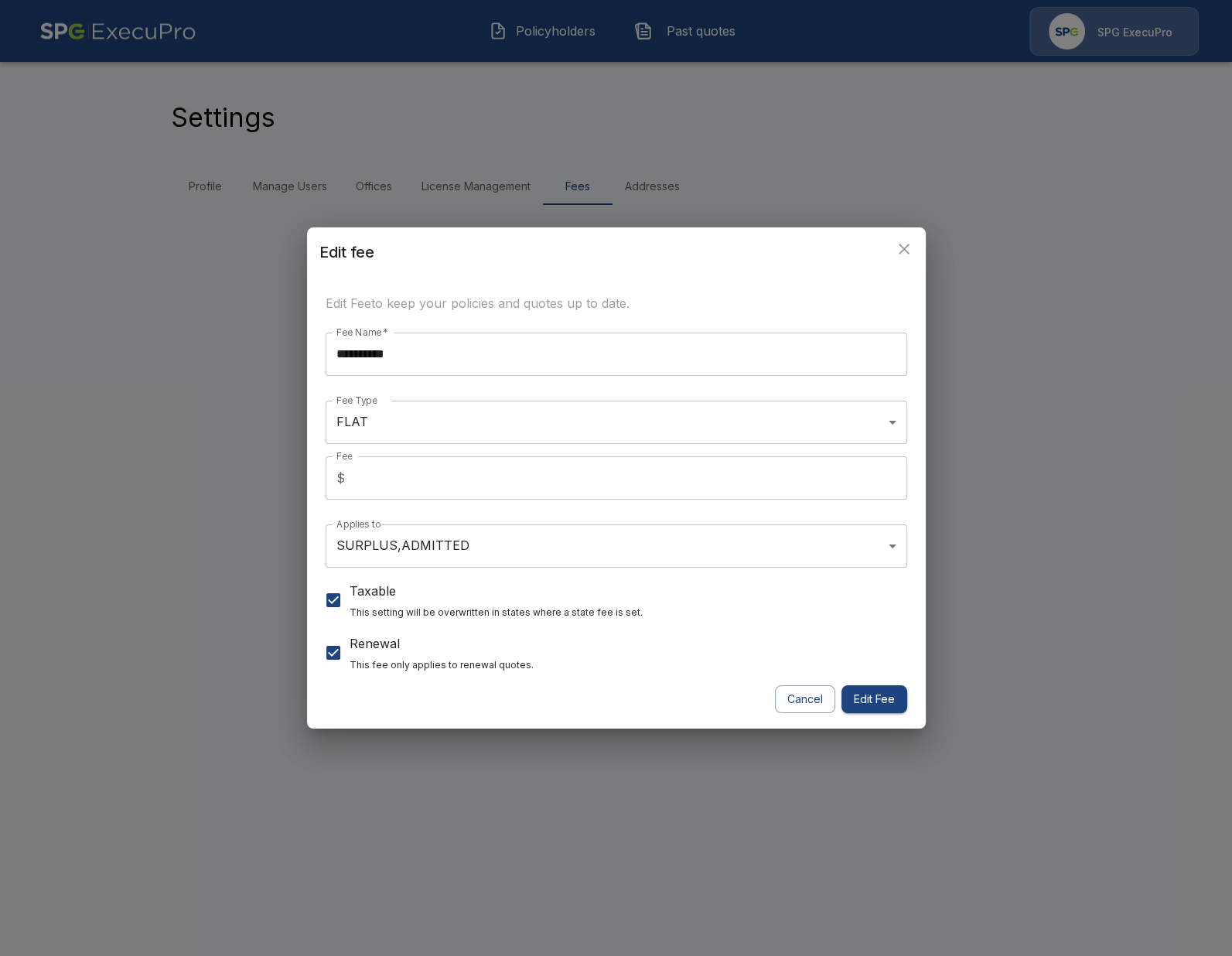
click at [159, 376] on div "**********" at bounding box center [616, 478] width 1232 height 956
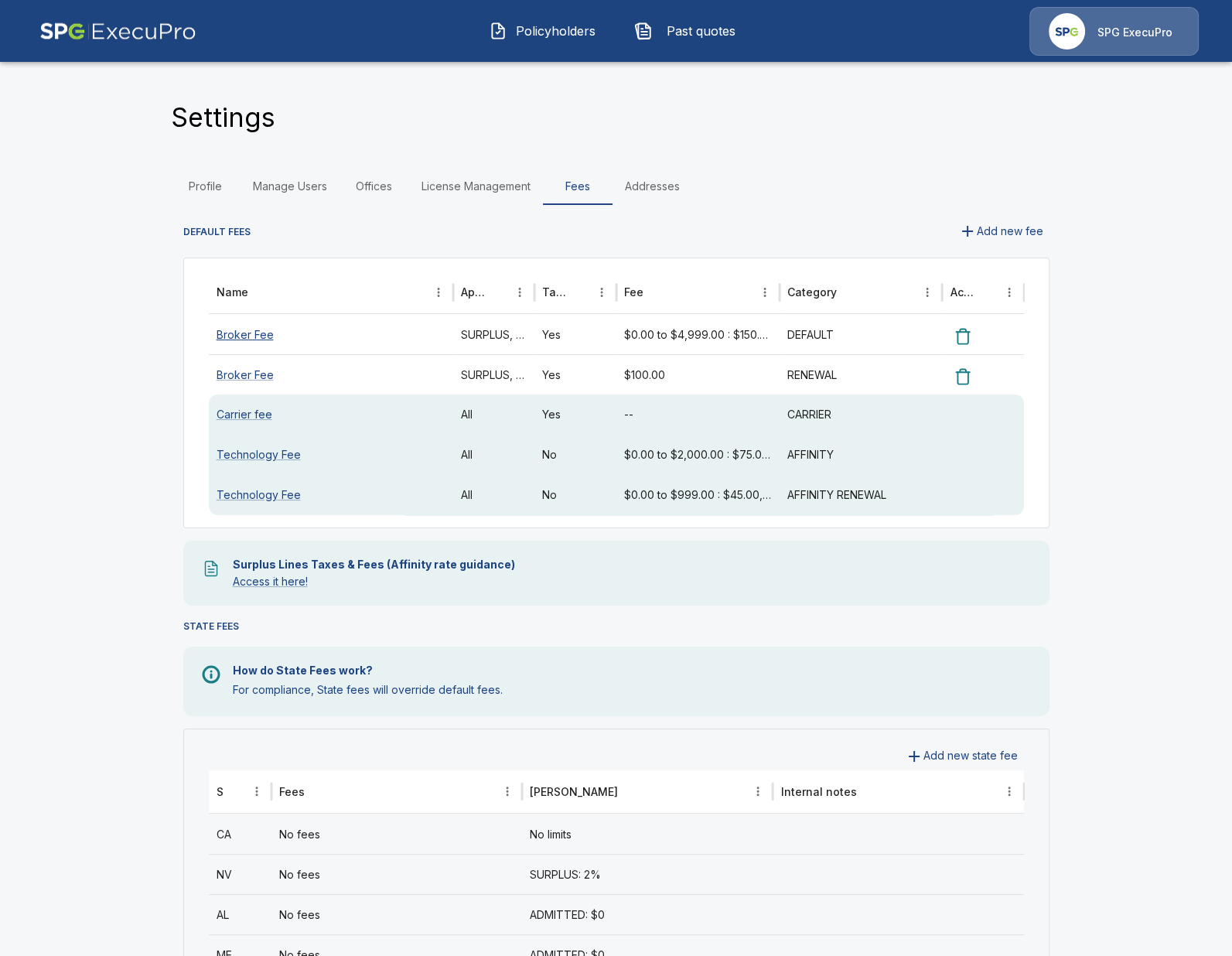
click at [225, 338] on link "Broker Fee" at bounding box center [245, 335] width 57 height 13
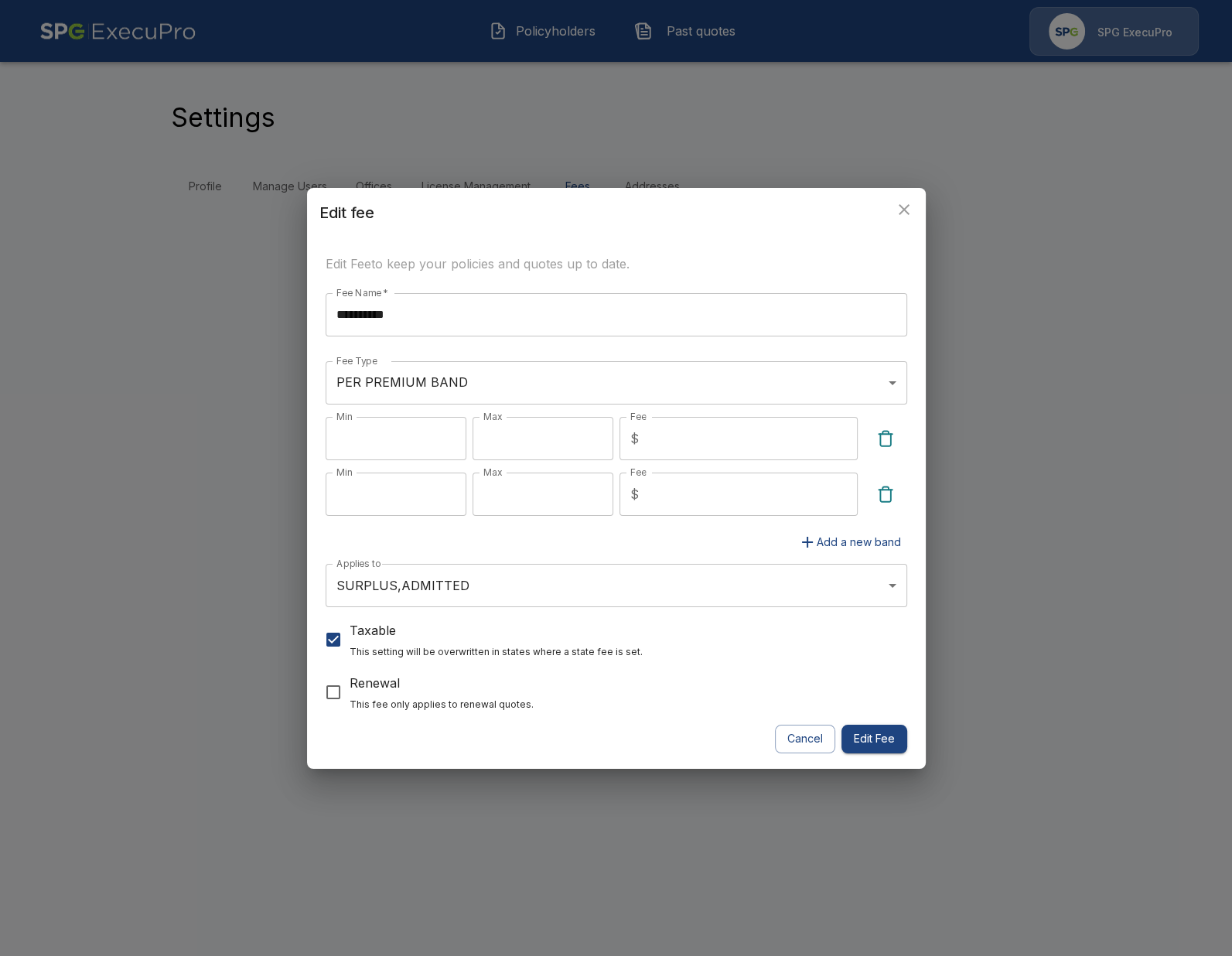
click at [158, 358] on div "**********" at bounding box center [616, 478] width 1232 height 956
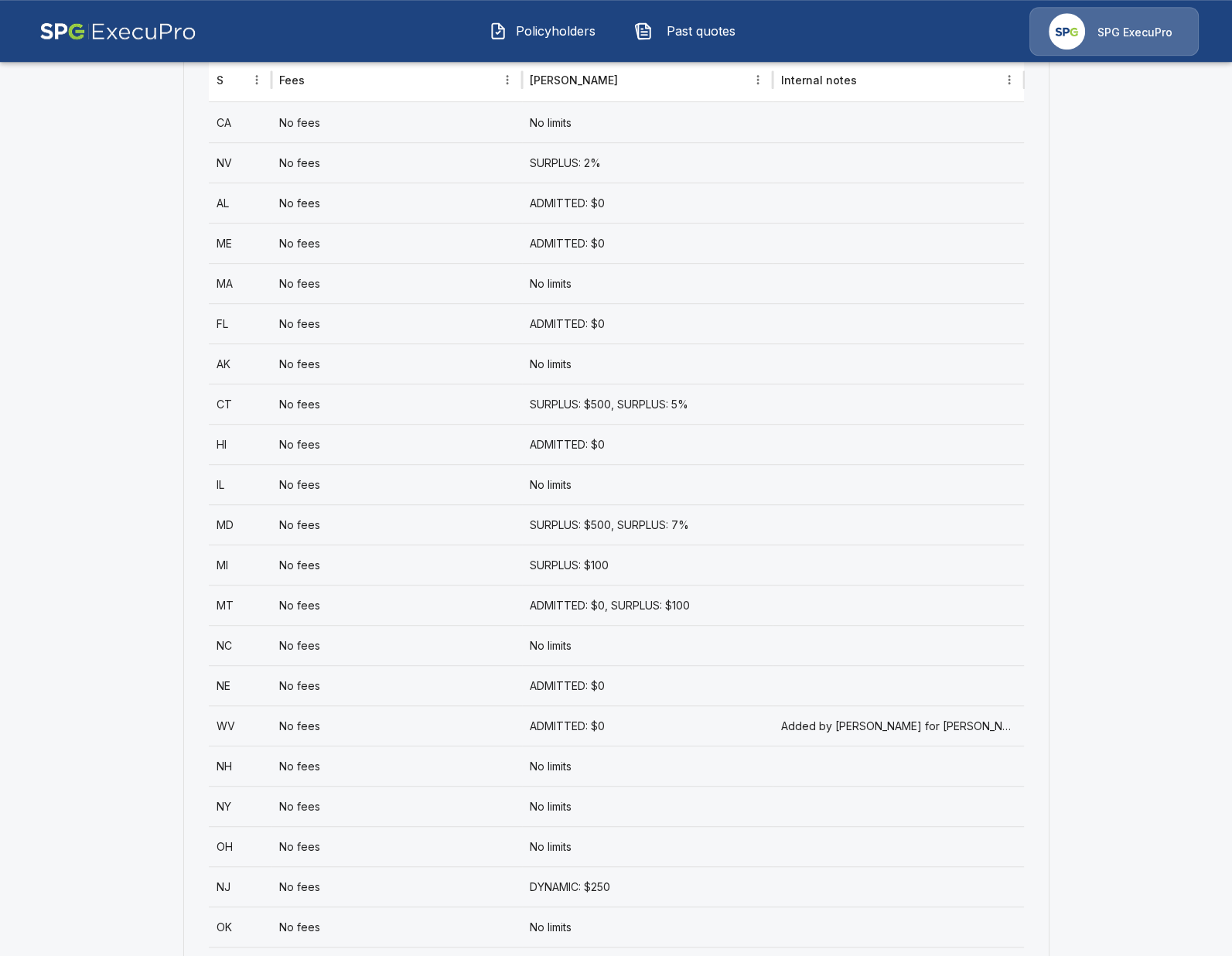
scroll to position [713, 0]
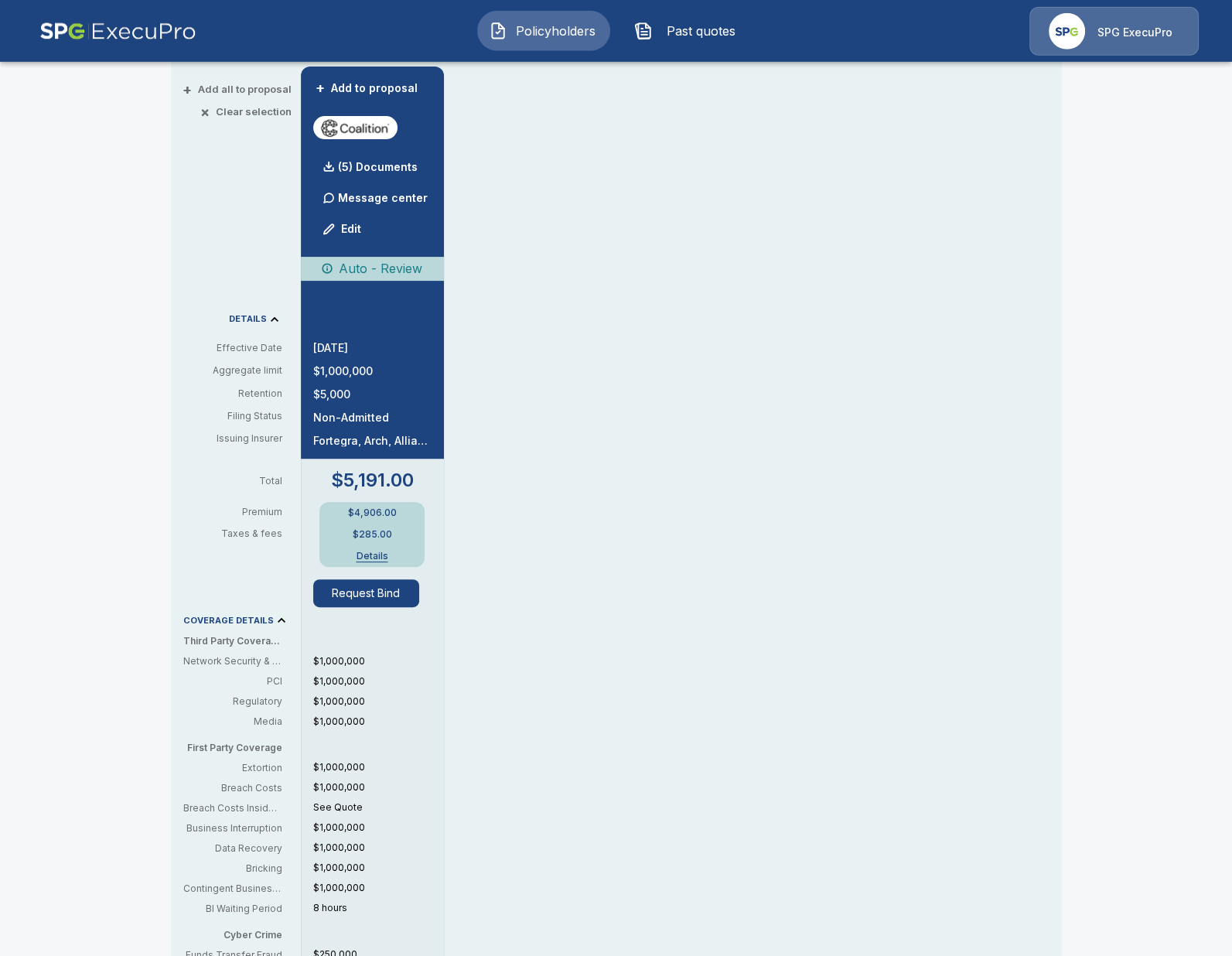
scroll to position [356, 0]
drag, startPoint x: 760, startPoint y: 622, endPoint x: 371, endPoint y: 553, distance: 395.1
click at [368, 555] on button "Details" at bounding box center [372, 556] width 62 height 9
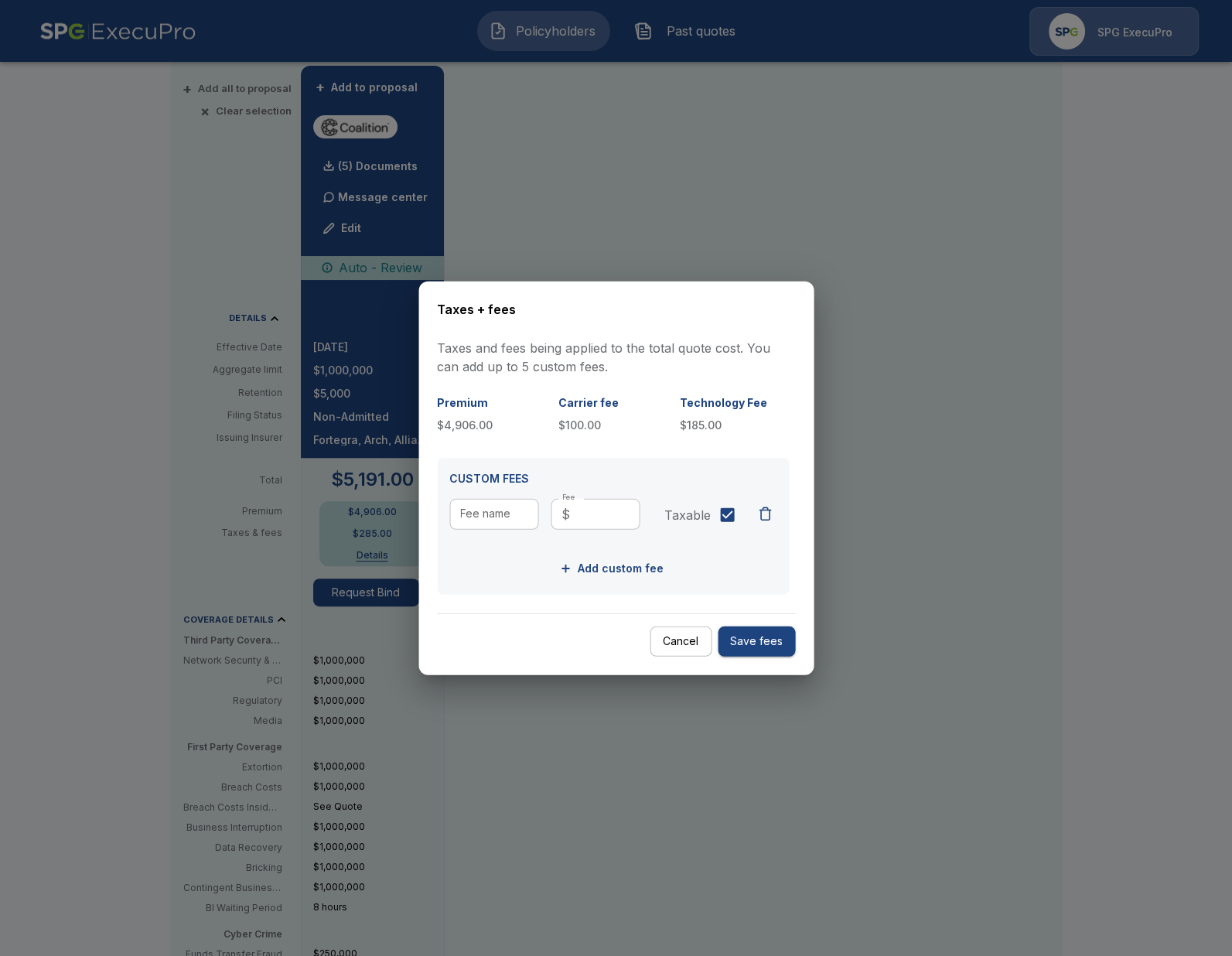
click at [958, 407] on div at bounding box center [616, 478] width 1232 height 956
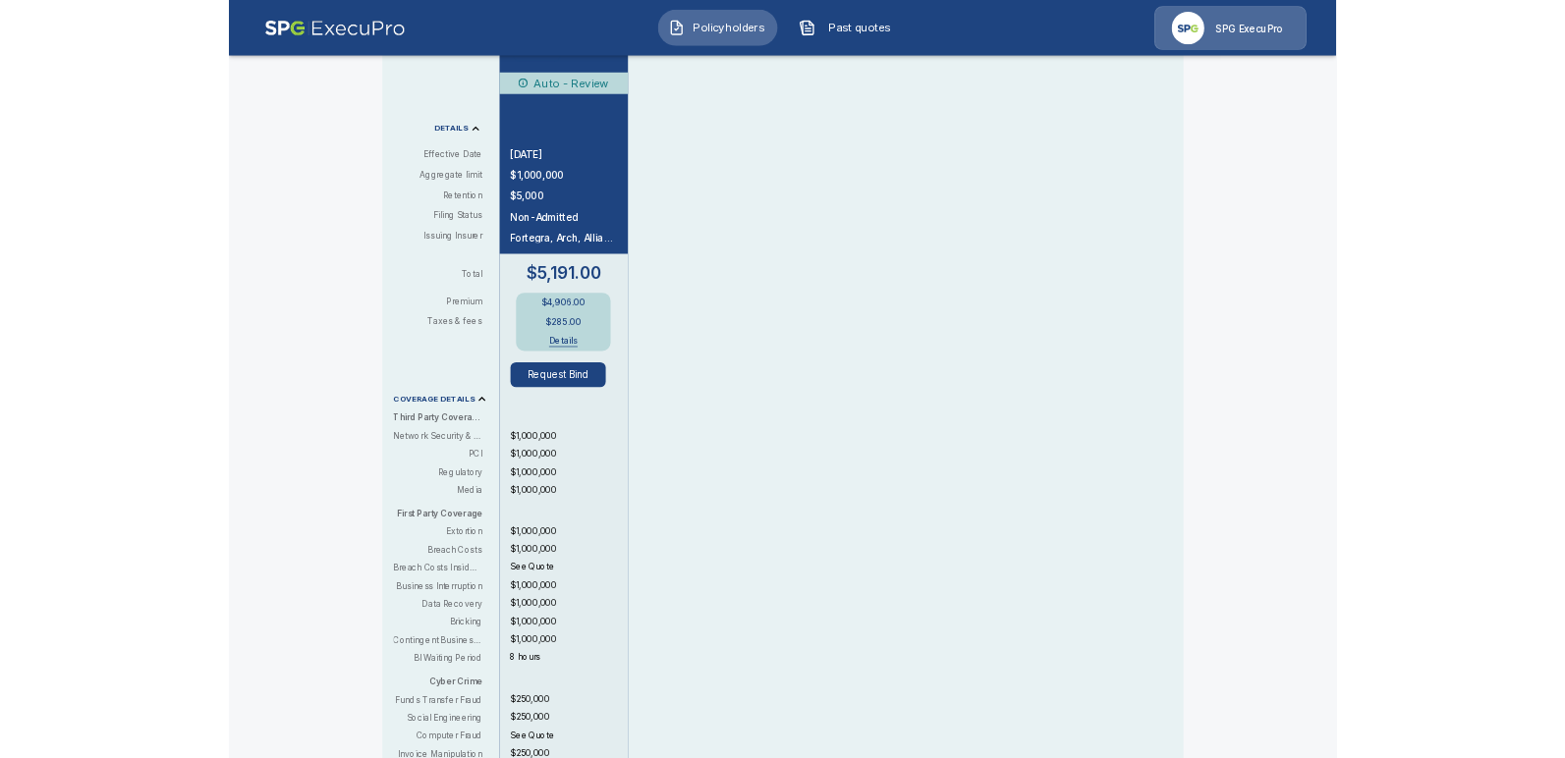
scroll to position [679, 0]
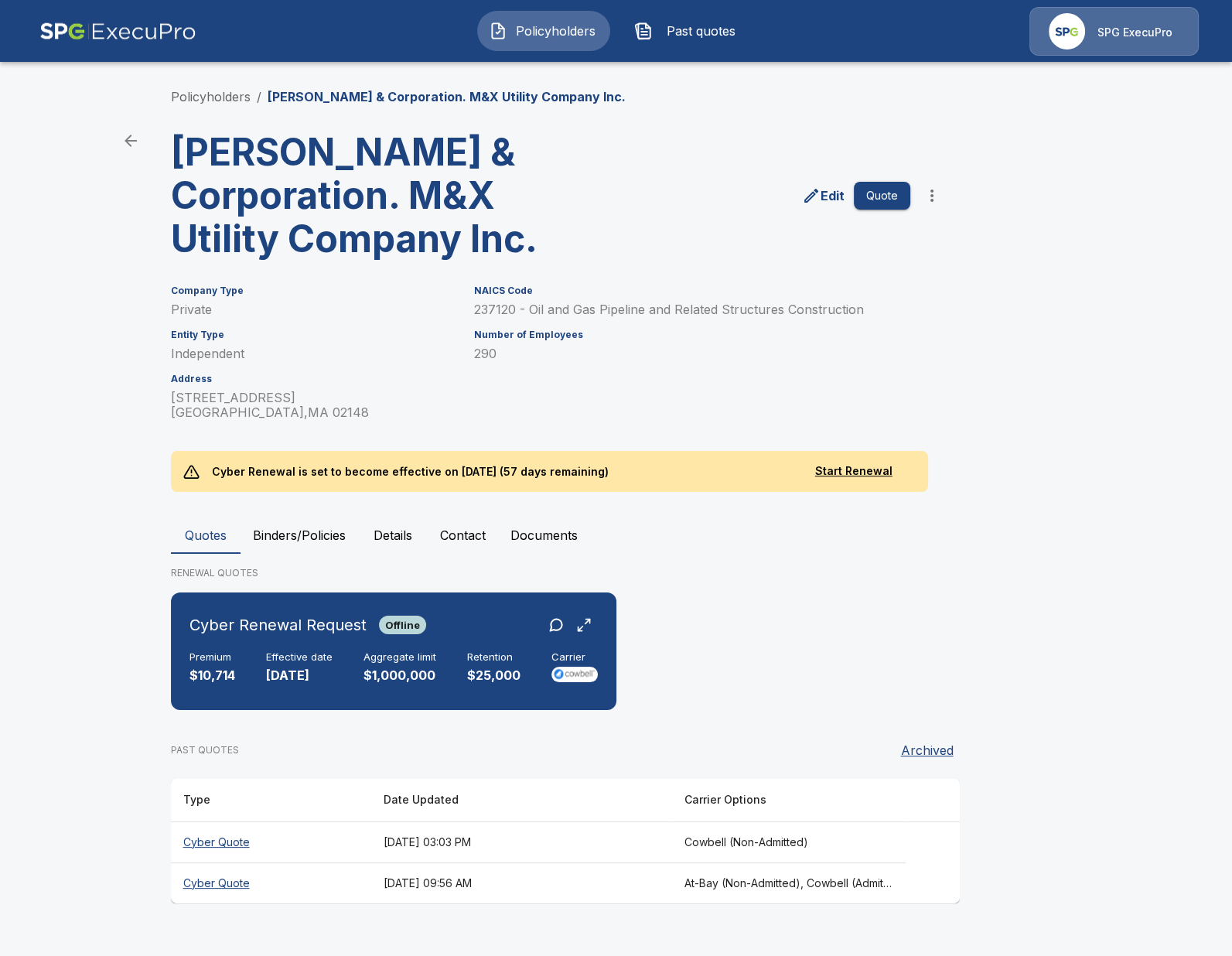
click at [1149, 35] on p "SPG ExecuPro" at bounding box center [1134, 32] width 75 height 16
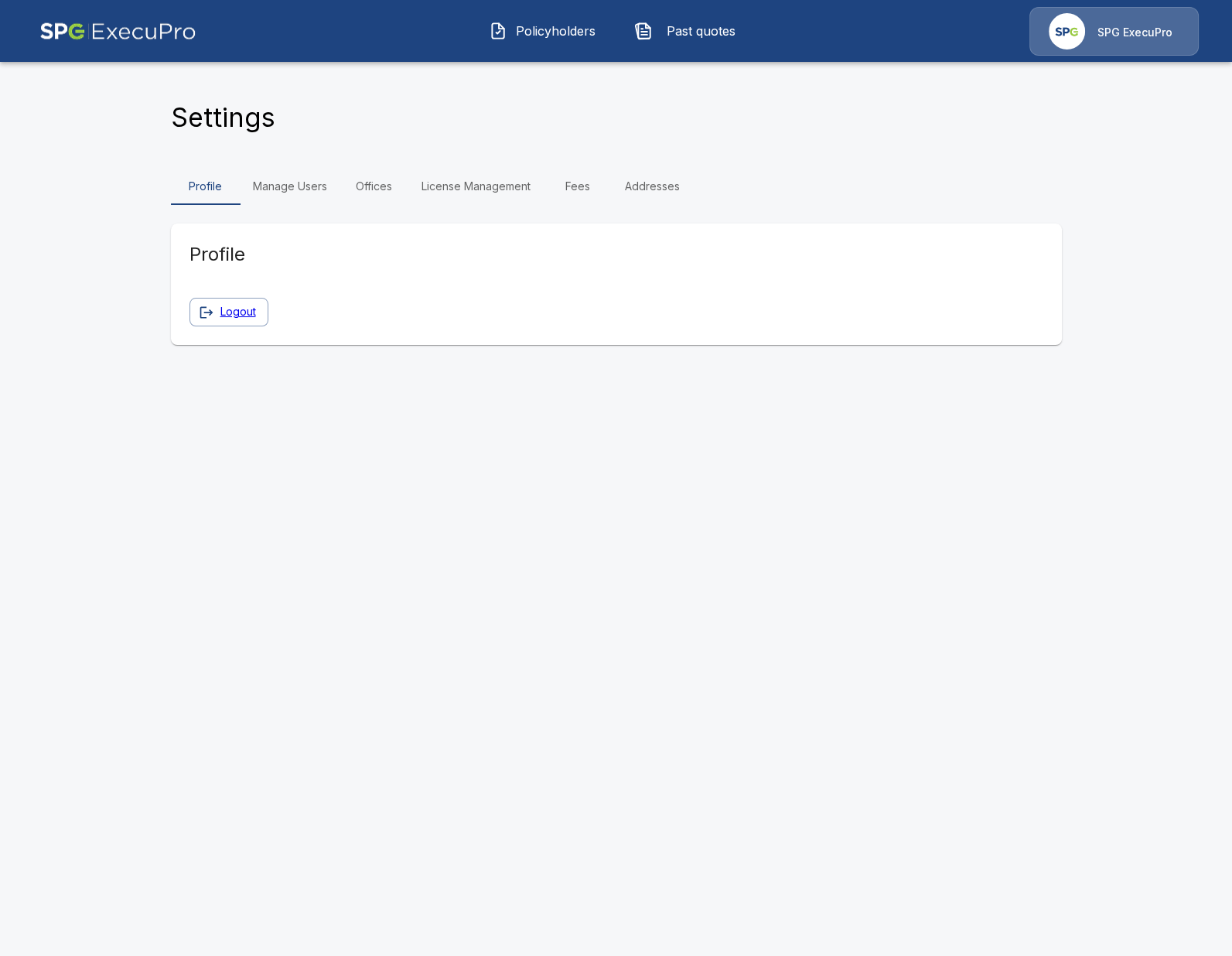
click at [590, 187] on link "Fees" at bounding box center [578, 186] width 69 height 37
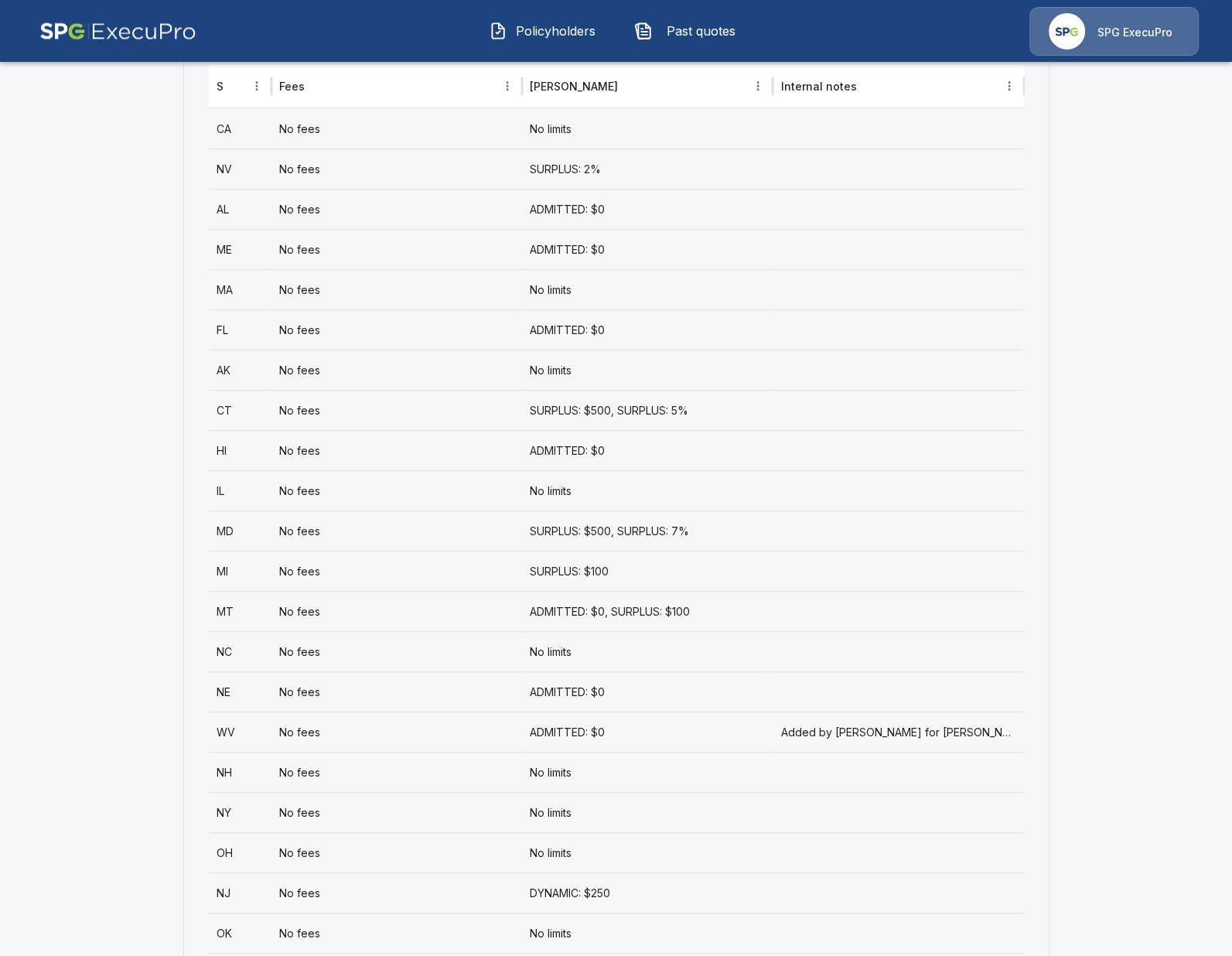
scroll to position [713, 0]
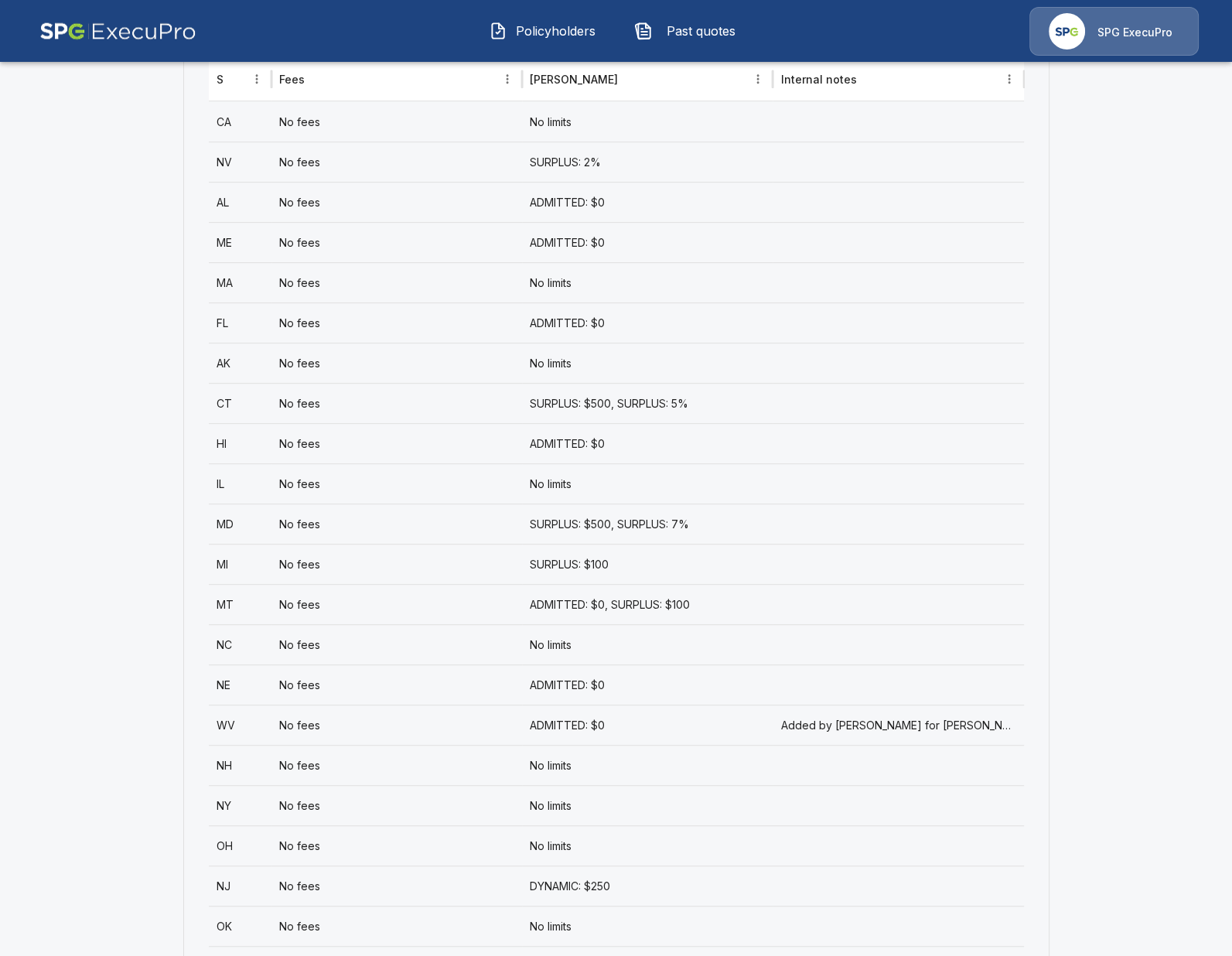
click at [372, 277] on div "No fees" at bounding box center [397, 282] width 250 height 40
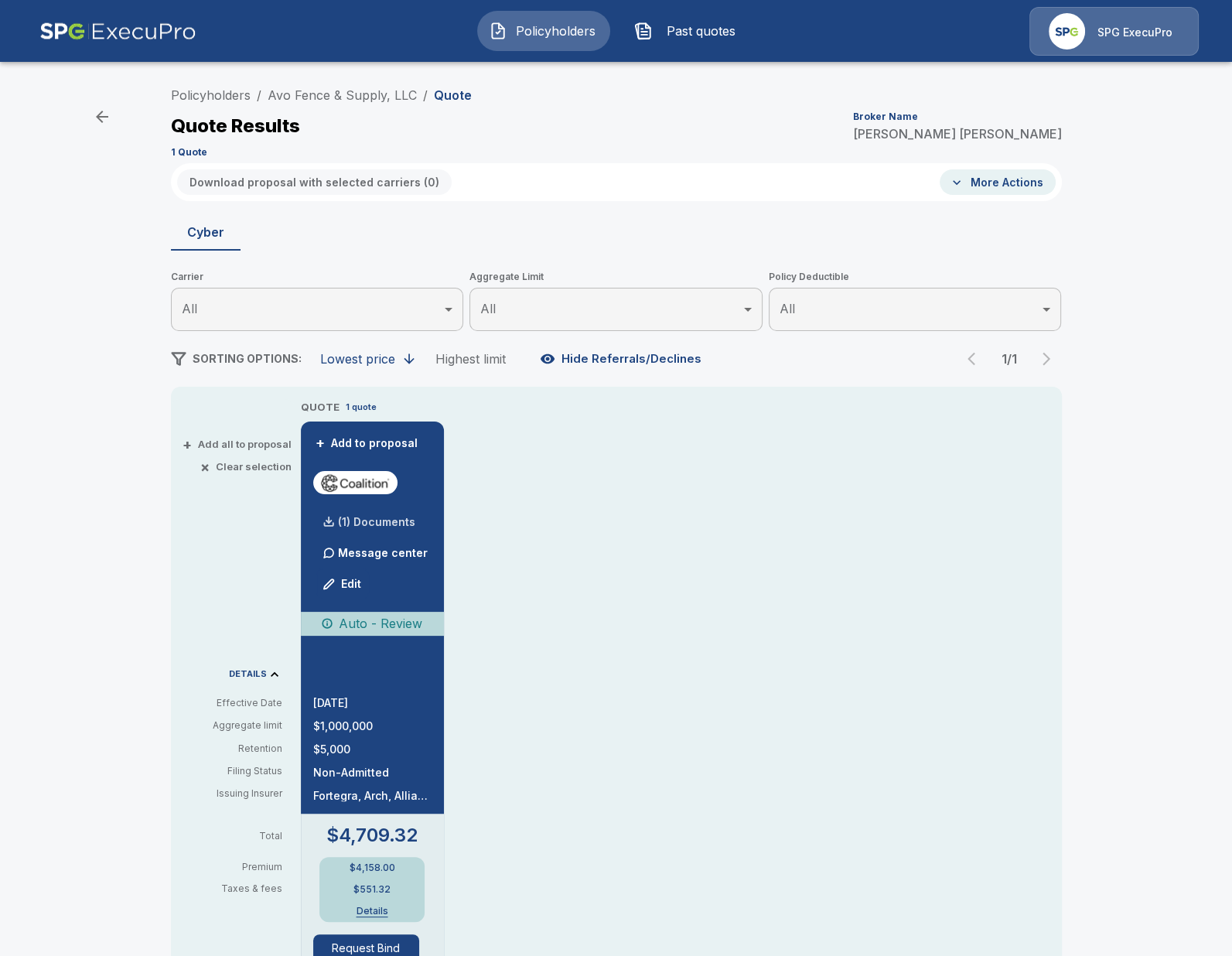
click at [370, 519] on p "(1) Documents" at bounding box center [376, 522] width 77 height 11
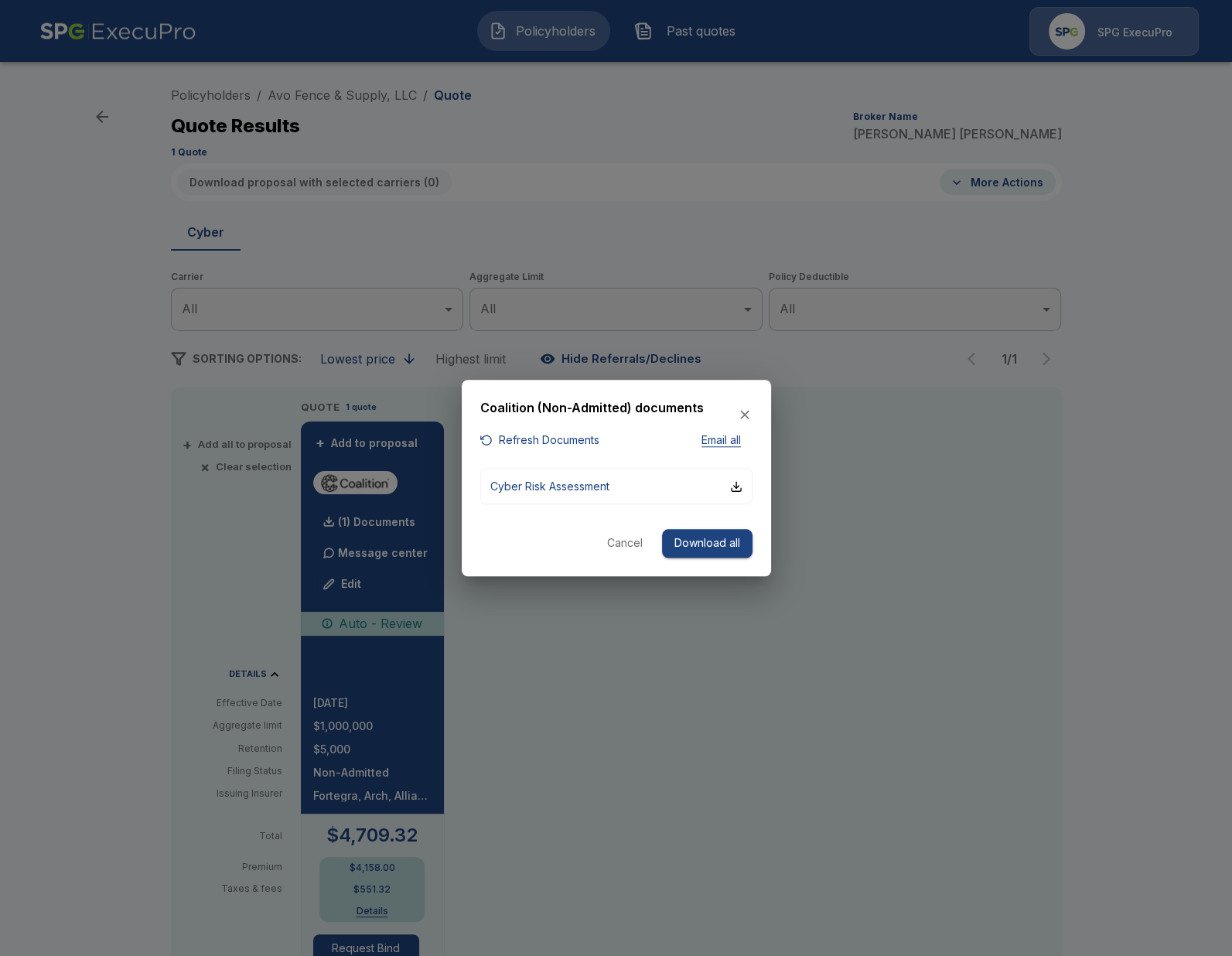
click at [575, 444] on button "Refresh Documents" at bounding box center [539, 440] width 119 height 20
click at [749, 767] on div at bounding box center [616, 478] width 1232 height 956
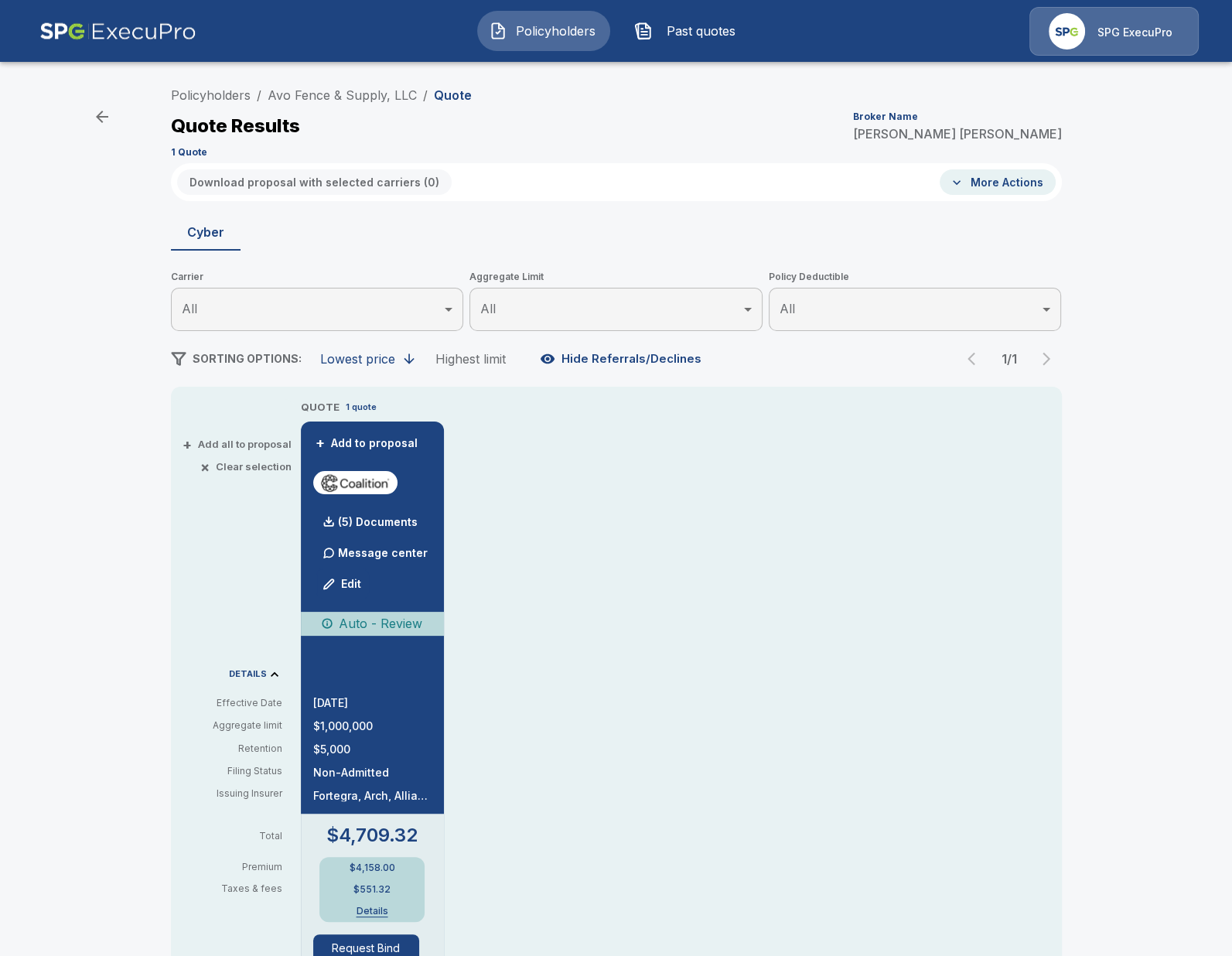
click at [91, 622] on div "Policyholders / Avo Fence & Supply, LLC / Quote Quote Results Broker Name [PERS…" at bounding box center [616, 818] width 1232 height 1490
click at [373, 532] on div "(5) Documents" at bounding box center [365, 522] width 105 height 31
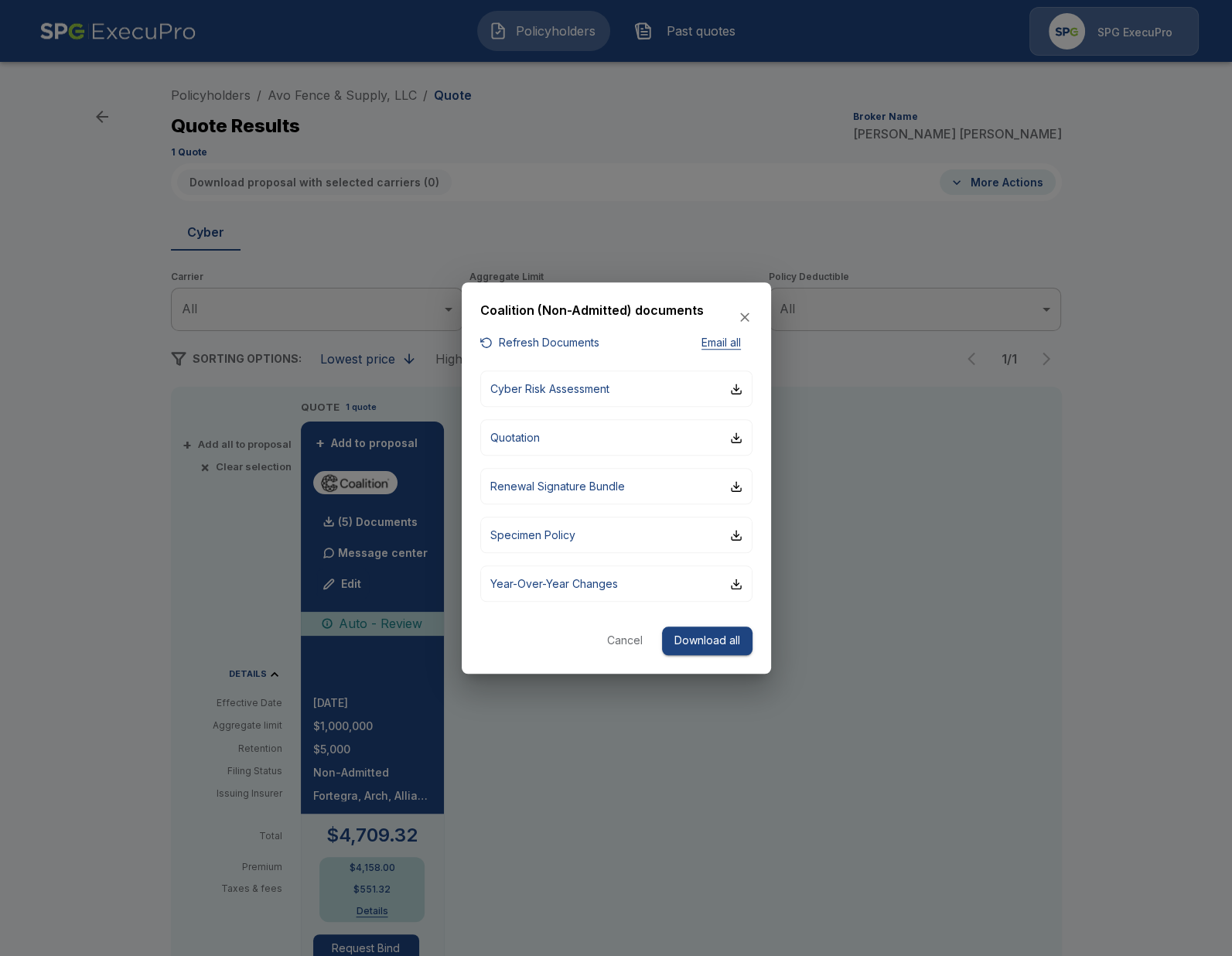
click at [840, 804] on div at bounding box center [616, 478] width 1232 height 956
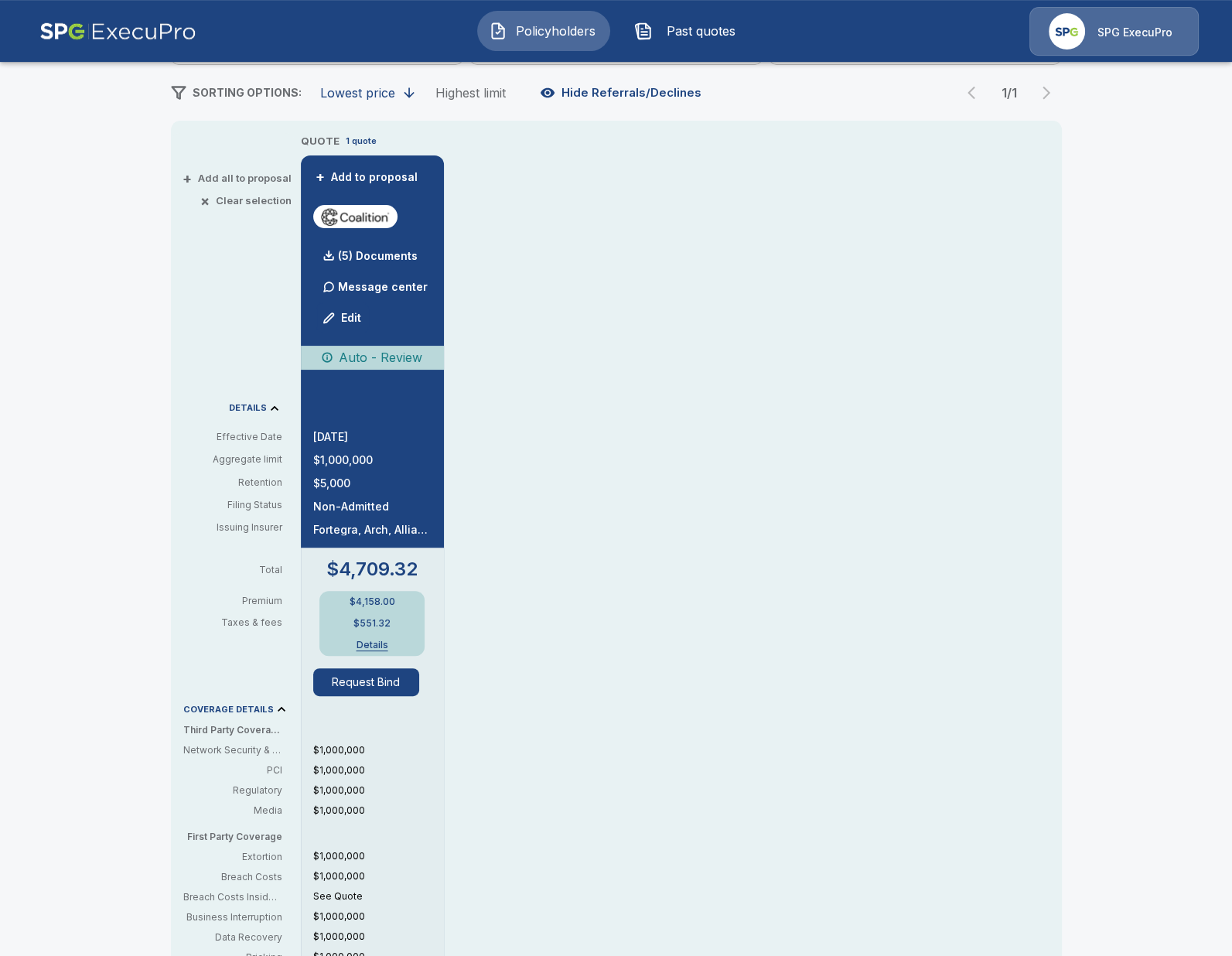
scroll to position [267, 0]
click at [600, 621] on div "QUOTE 1 quote + Add to proposal (5) Documents Message center Edit Auto - Review…" at bounding box center [681, 637] width 761 height 1010
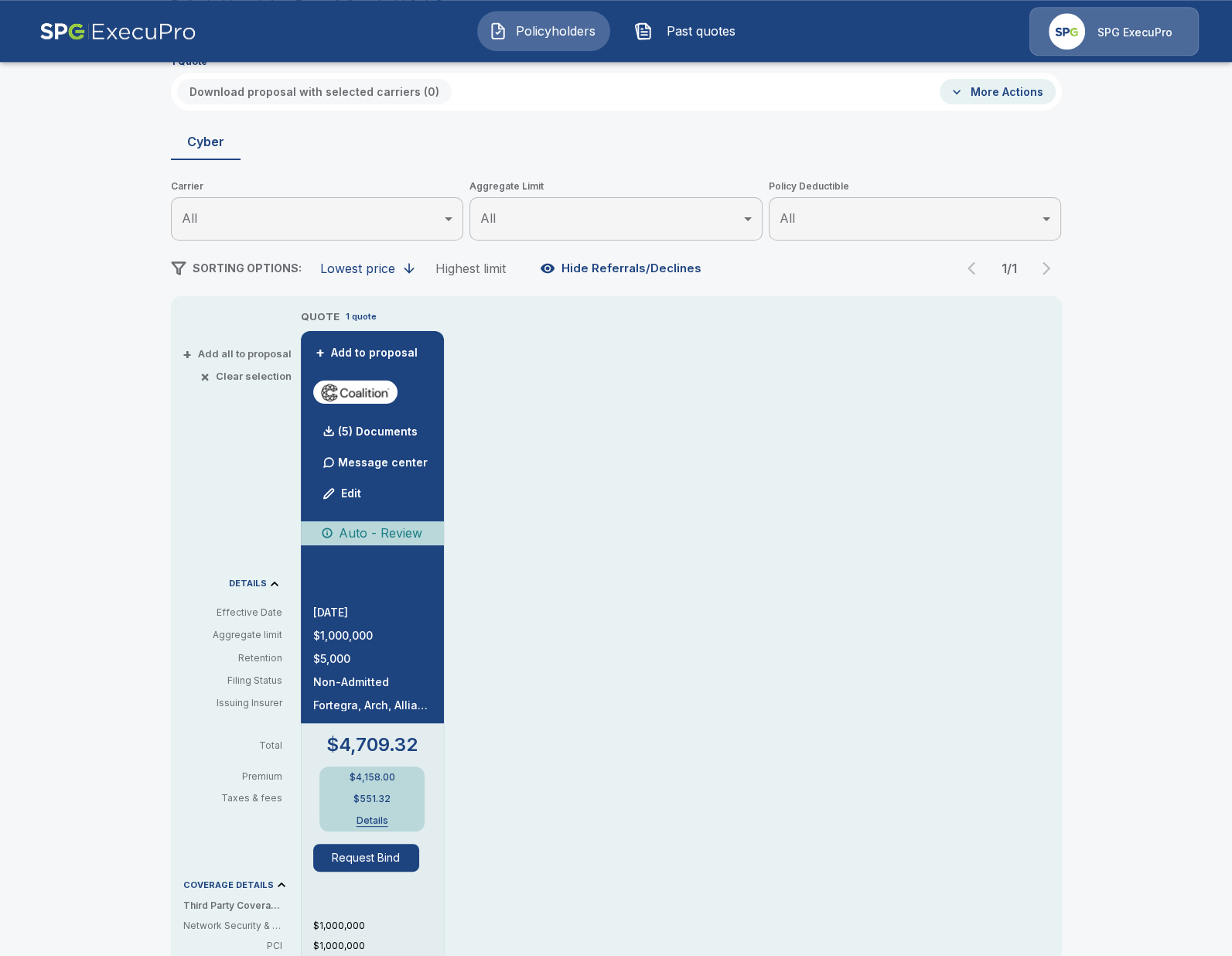
scroll to position [89, 0]
click at [397, 433] on p "(5) Documents" at bounding box center [377, 433] width 80 height 11
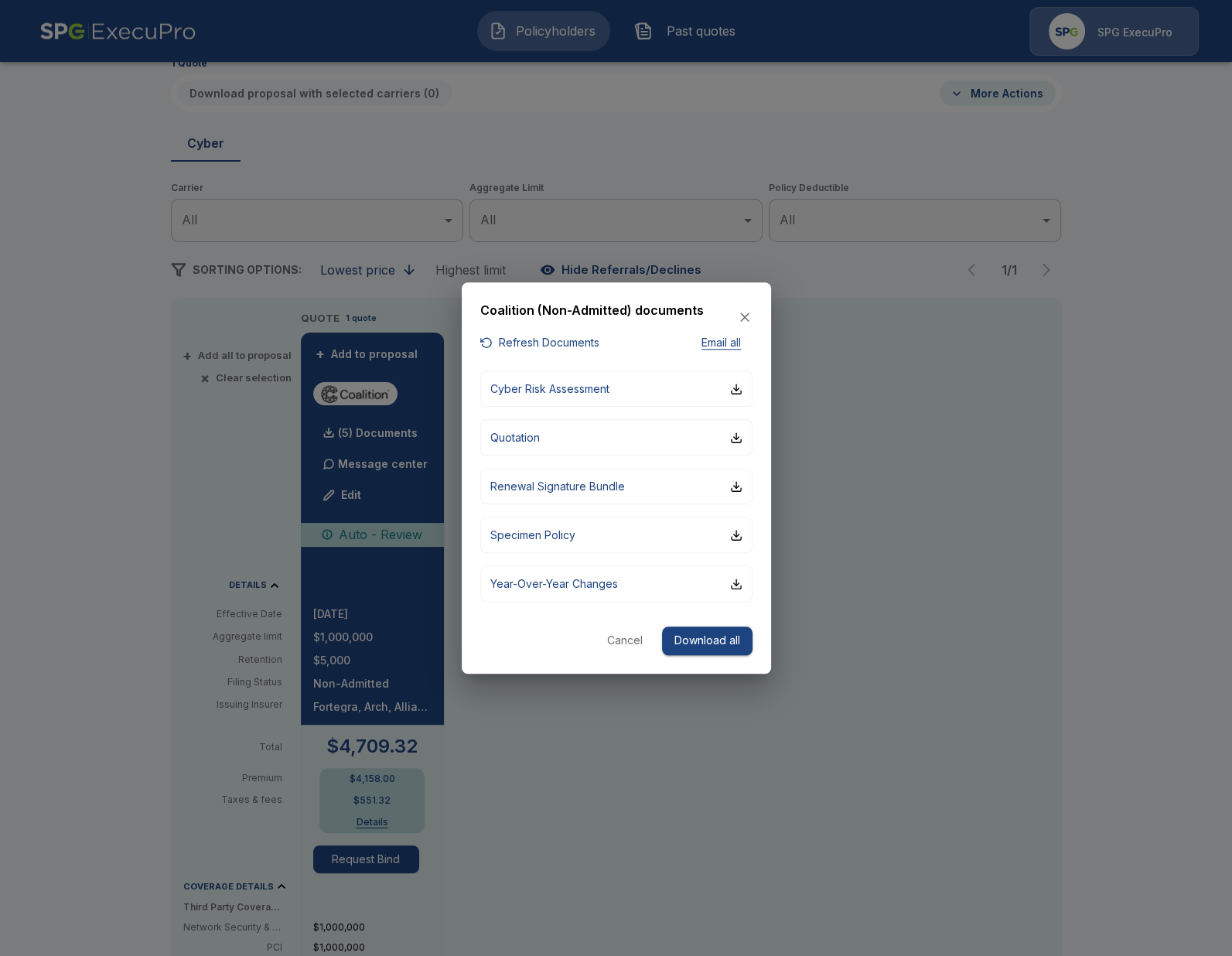
click at [931, 538] on div at bounding box center [616, 478] width 1232 height 956
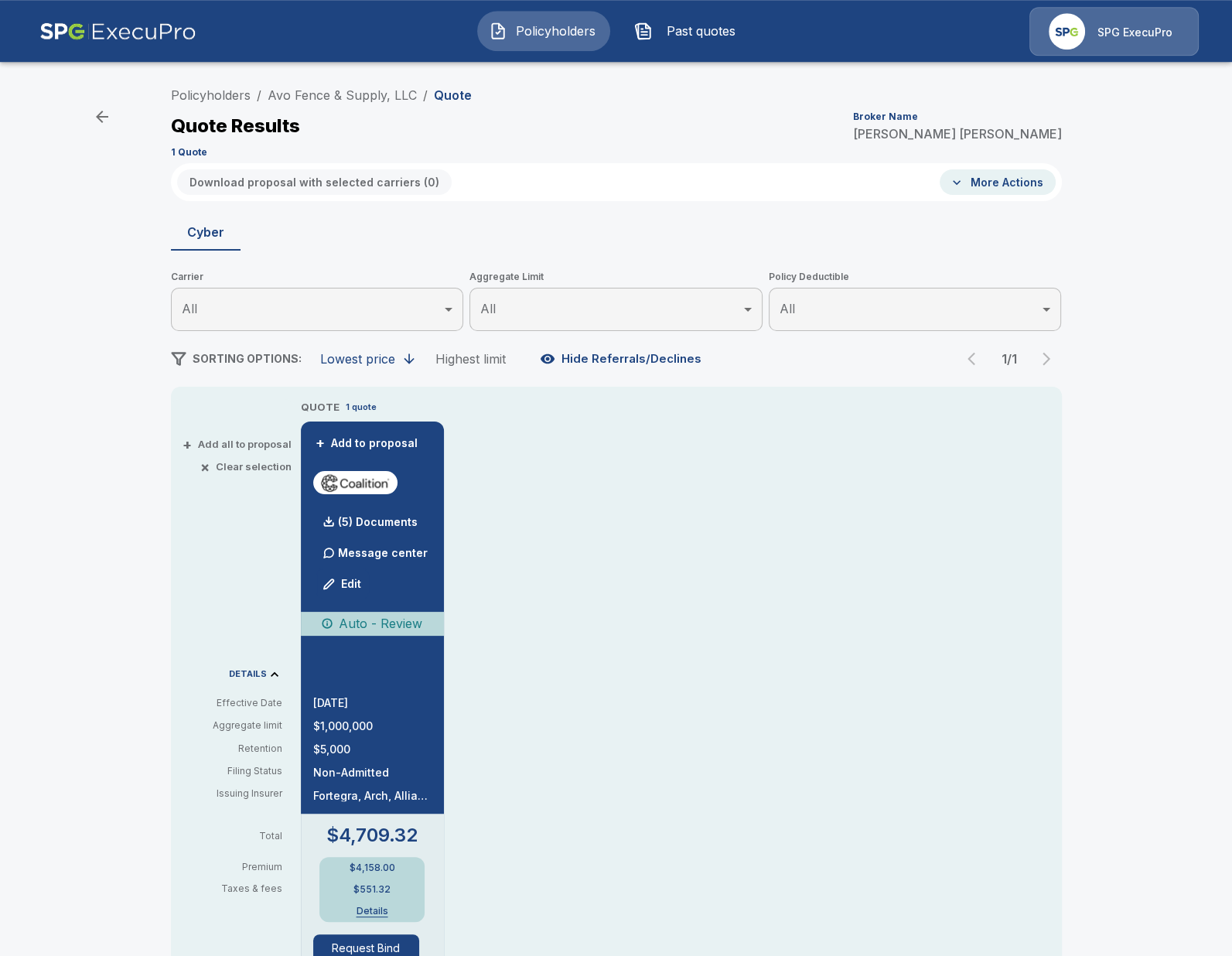
scroll to position [0, 0]
